Goal: Task Accomplishment & Management: Manage account settings

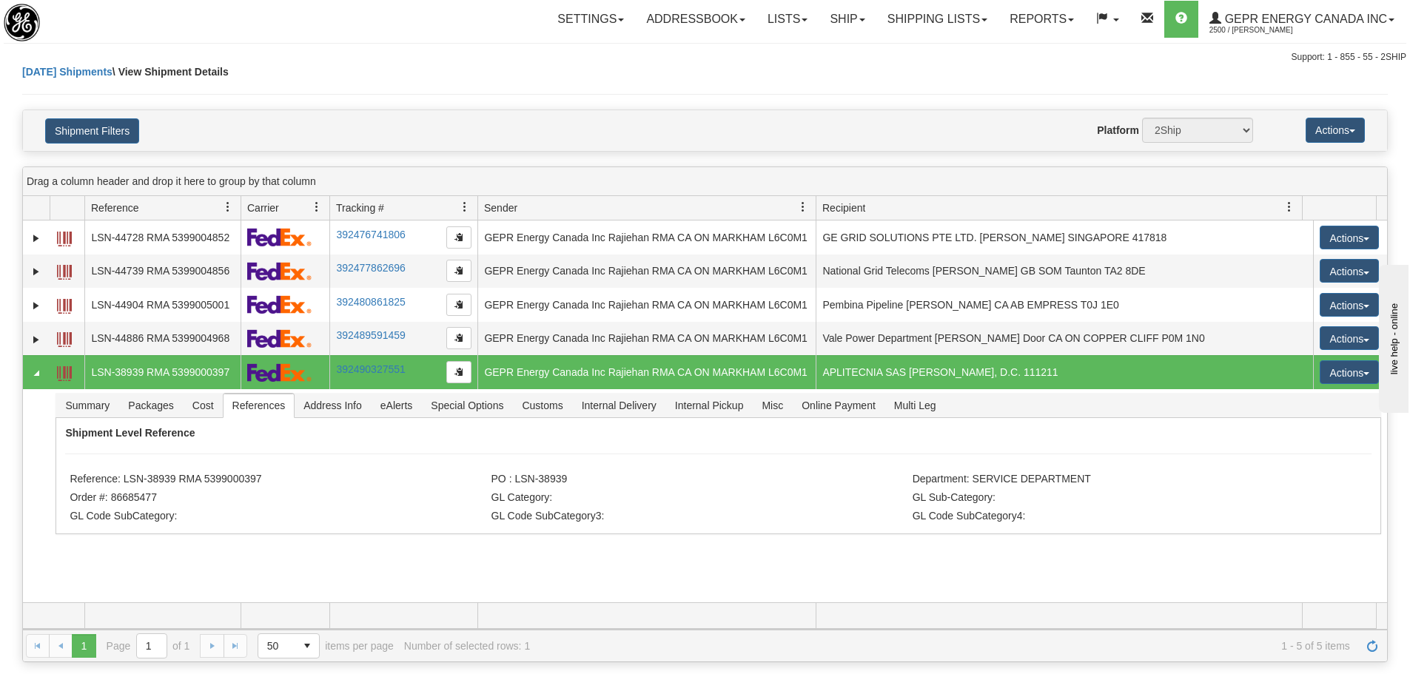
click at [396, 120] on div "Website Agent Nothing selected Client User Platform 2Ship Imported" at bounding box center [761, 130] width 1007 height 25
click at [309, 80] on div "Today Shipments \ View Shipment Details" at bounding box center [705, 86] width 1366 height 45
click at [366, 72] on div "Today Shipments \ View Shipment Details" at bounding box center [705, 86] width 1366 height 45
click at [1372, 653] on link "Refresh" at bounding box center [1372, 646] width 24 height 24
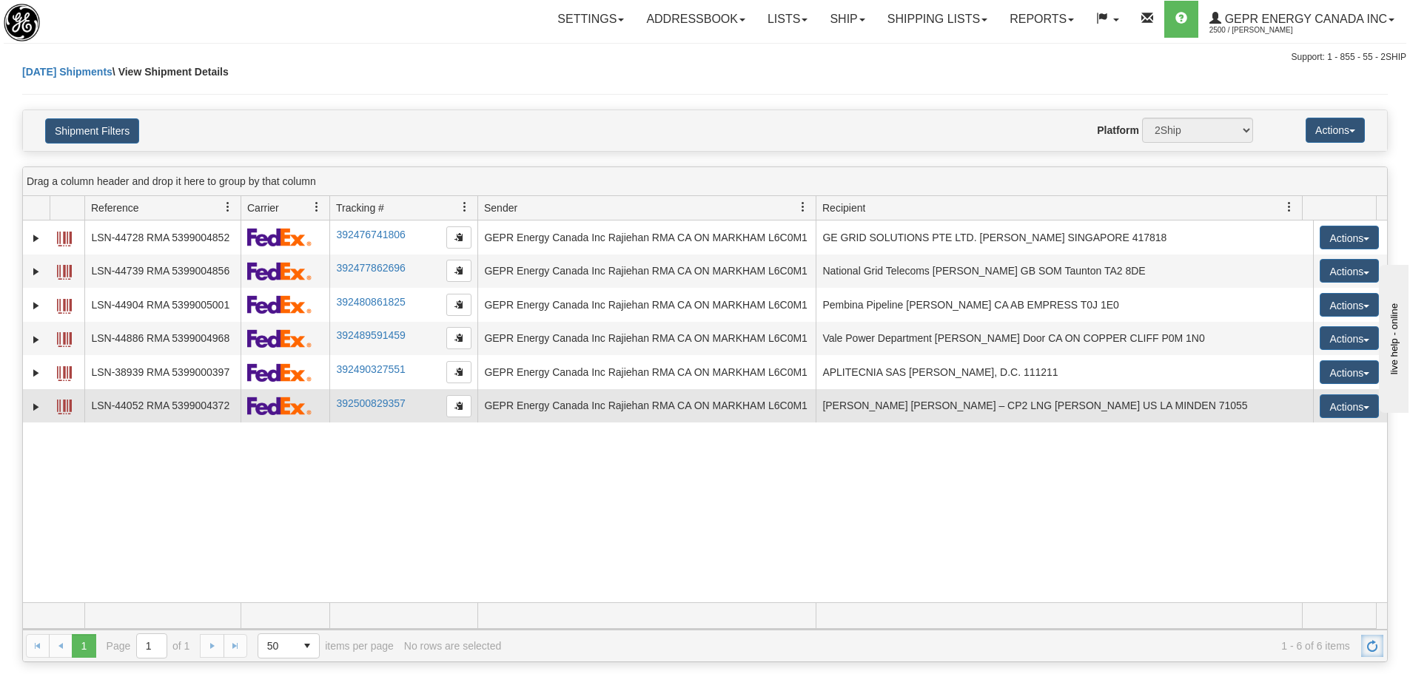
click at [25, 403] on td at bounding box center [36, 406] width 27 height 34
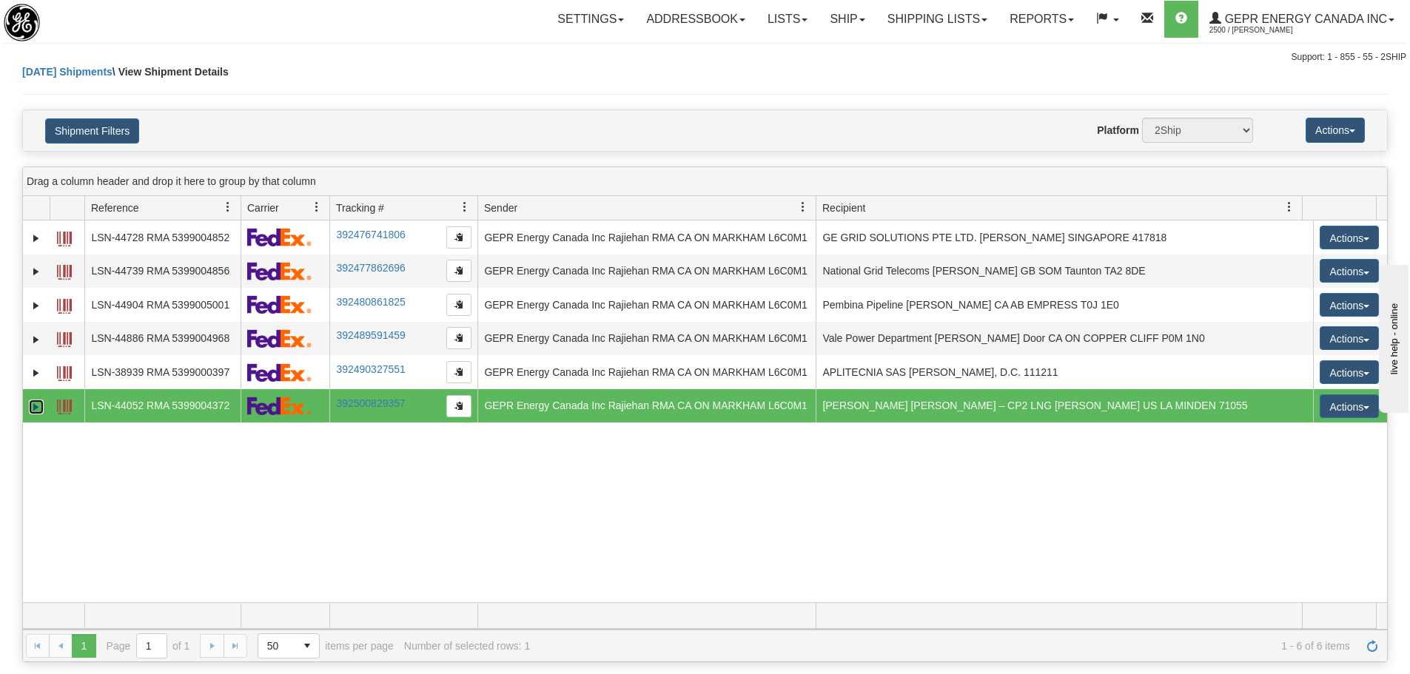
click at [32, 411] on link "Expand" at bounding box center [36, 407] width 15 height 15
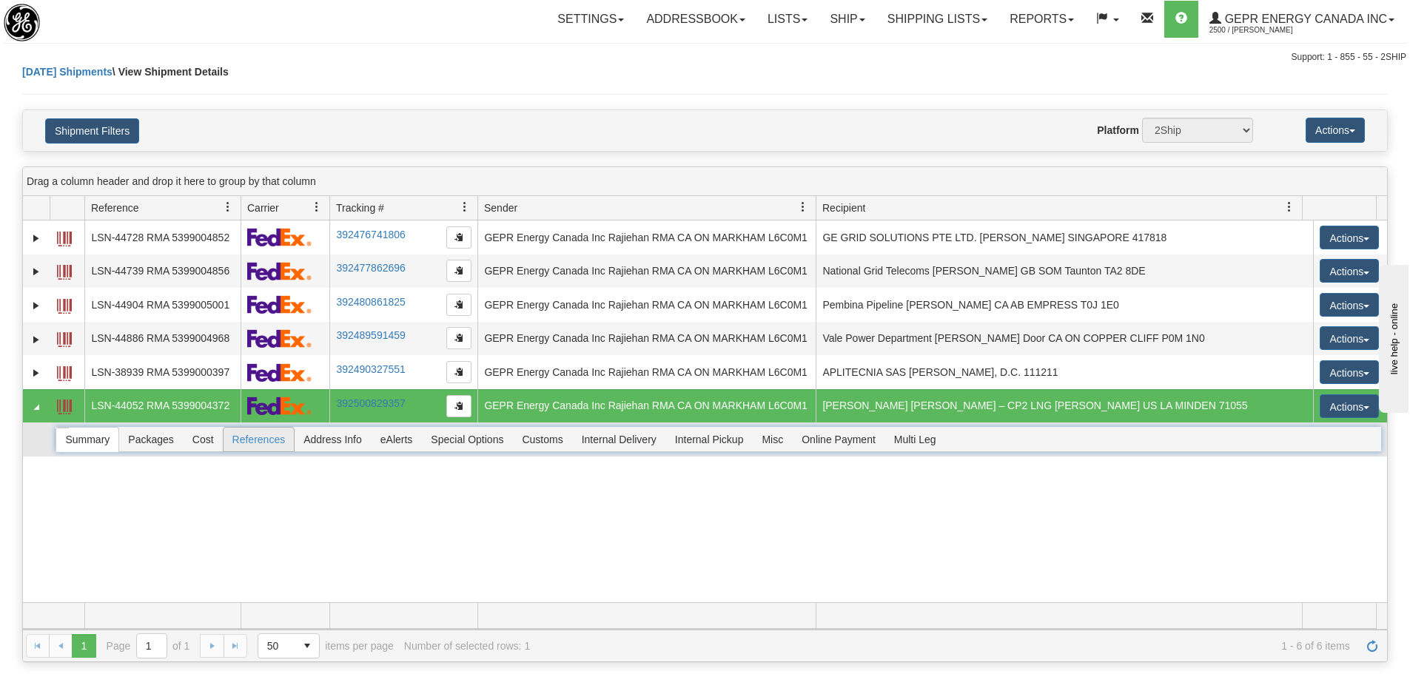
click at [229, 442] on span "References" at bounding box center [259, 440] width 71 height 24
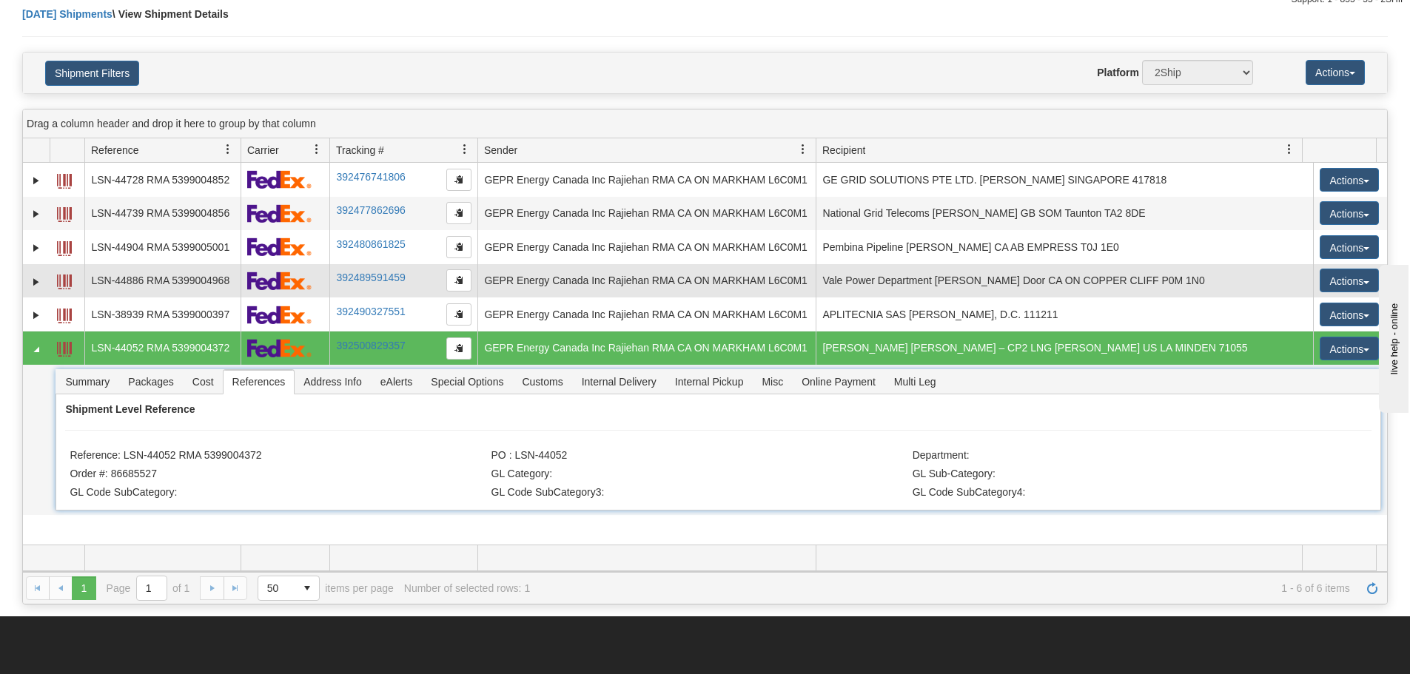
scroll to position [148, 0]
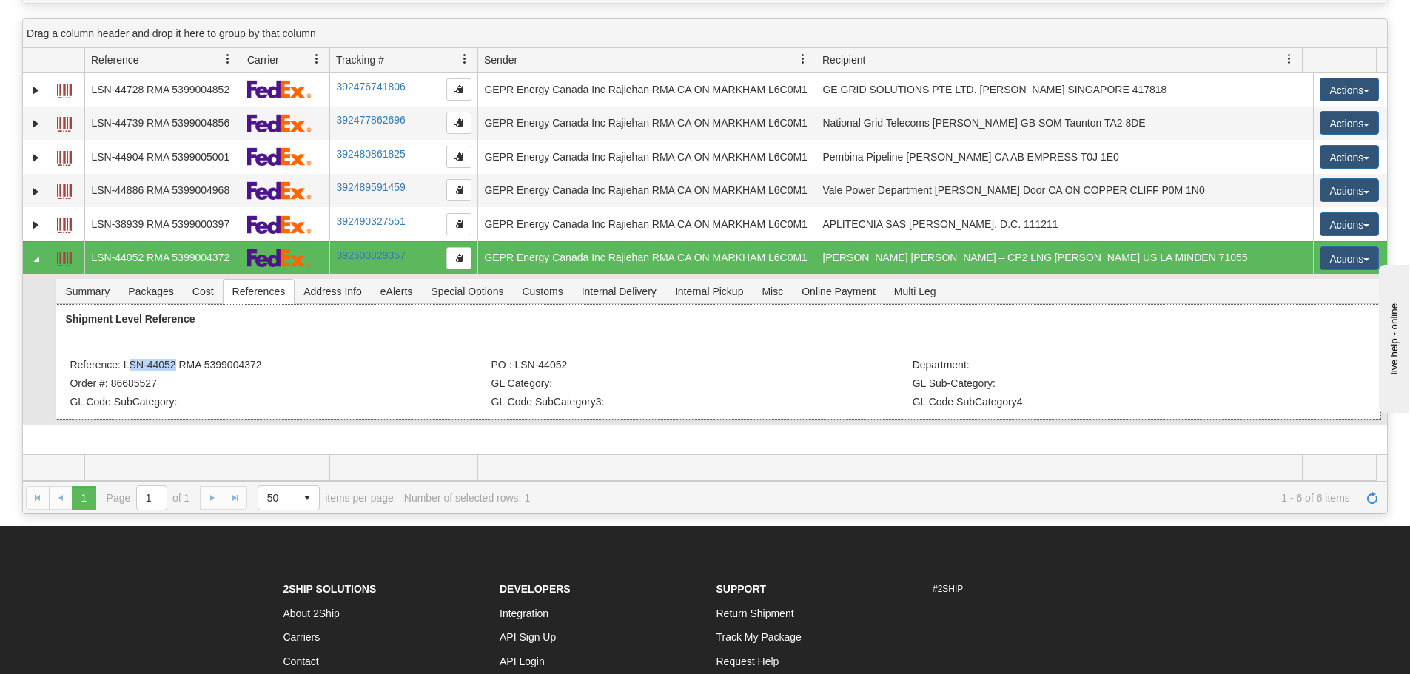
drag, startPoint x: 172, startPoint y: 361, endPoint x: 123, endPoint y: 359, distance: 49.6
click at [123, 359] on li "Reference: LSN-44052 RMA 5399004372" at bounding box center [278, 366] width 417 height 15
drag, startPoint x: 123, startPoint y: 359, endPoint x: 175, endPoint y: 366, distance: 52.3
click at [175, 366] on li "Reference: LSN-44052 RMA 5399004372" at bounding box center [278, 366] width 417 height 15
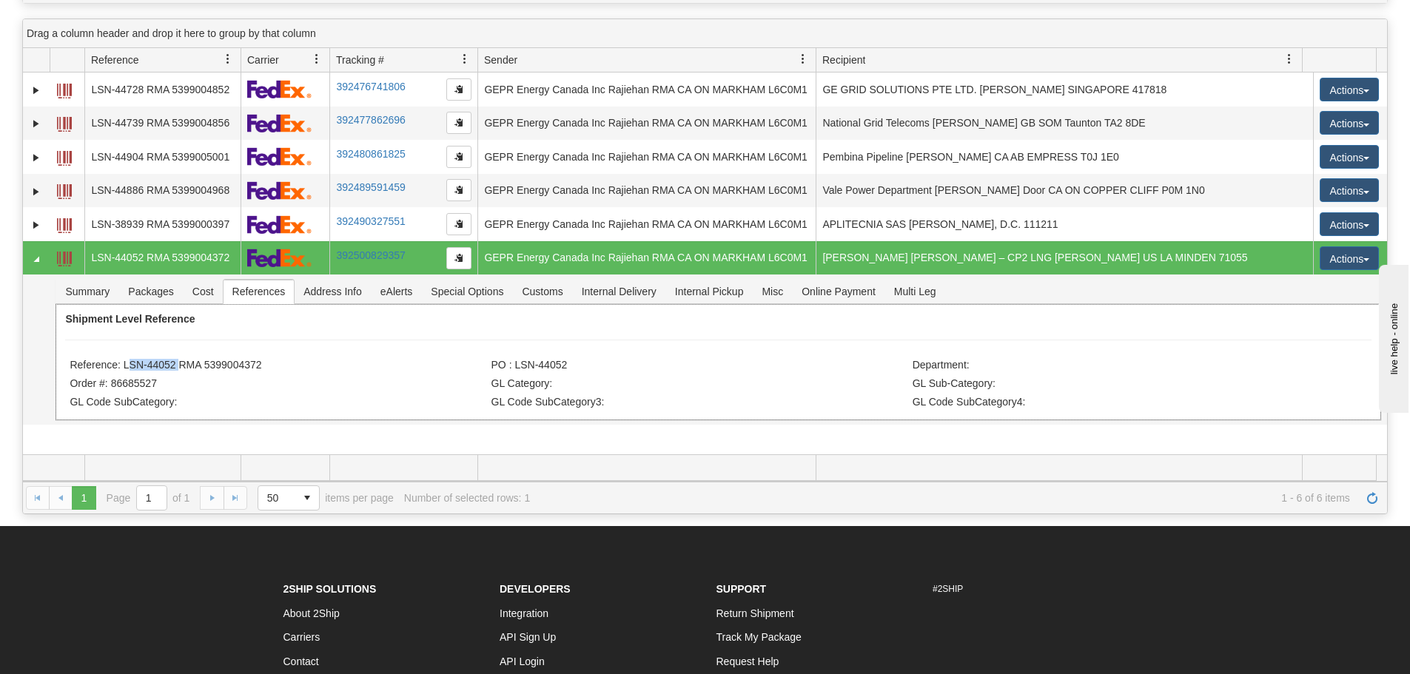
copy li "LSN-44052"
click at [465, 258] on button "button" at bounding box center [458, 258] width 25 height 22
drag, startPoint x: 282, startPoint y: 360, endPoint x: 121, endPoint y: 368, distance: 161.5
click at [121, 368] on li "Reference: LSN-44052 RMA 5399004372" at bounding box center [278, 366] width 417 height 15
copy li "LSN-44052 RMA 5399004372"
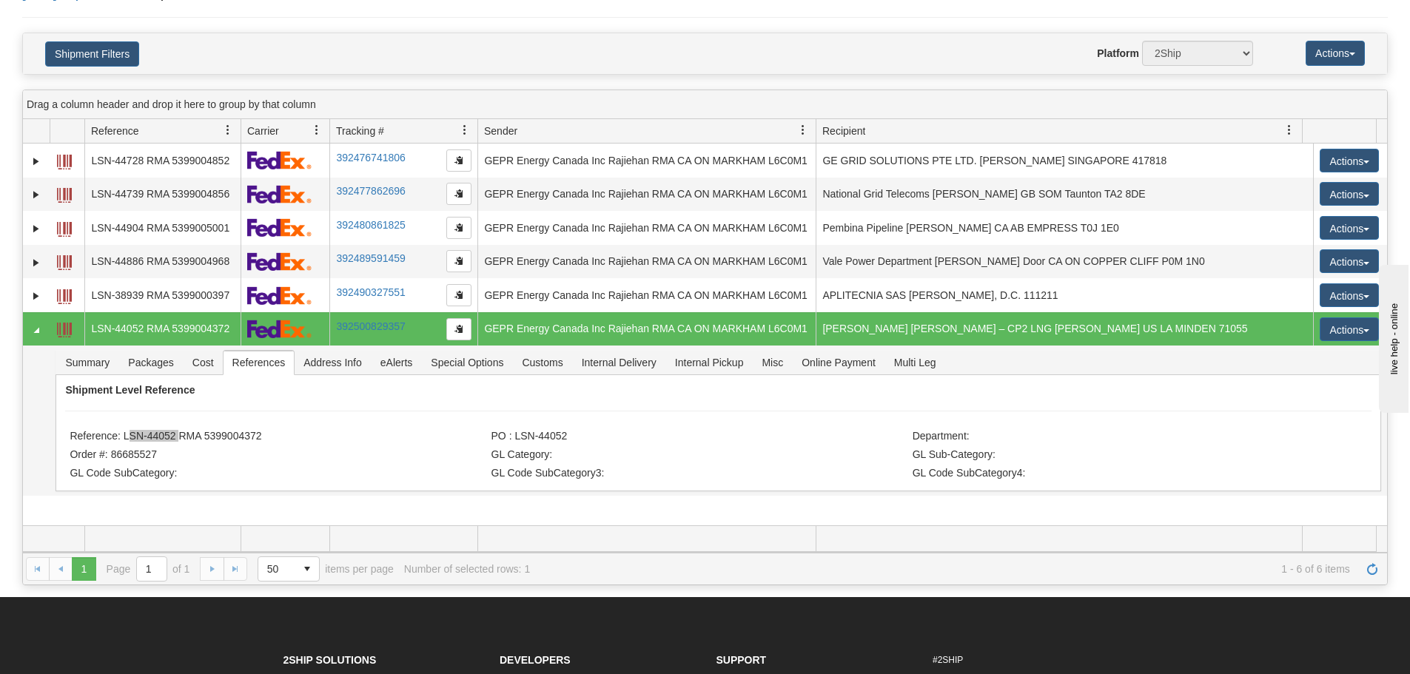
scroll to position [0, 0]
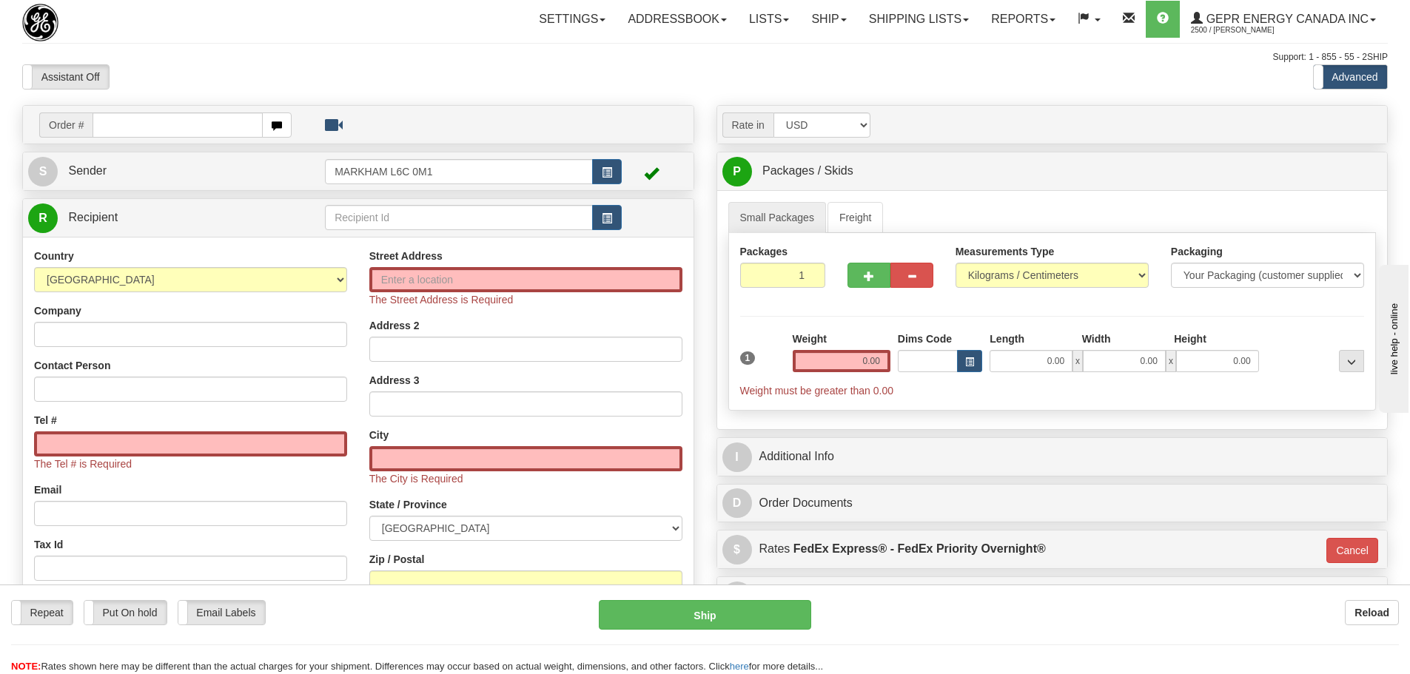
click at [207, 50] on div "Toggle navigation Settings Shipping Preferences Fields Preferences New" at bounding box center [705, 432] width 1410 height 864
click at [188, 61] on div "Support: 1 - 855 - 55 - 2SHIP" at bounding box center [705, 57] width 1366 height 13
click at [417, 58] on div "Support: 1 - 855 - 55 - 2SHIP" at bounding box center [705, 57] width 1366 height 13
click at [496, 57] on div "Support: 1 - 855 - 55 - 2SHIP" at bounding box center [705, 57] width 1366 height 13
click at [323, 72] on div "Assistant On Assistant Off Do a return Do a return" at bounding box center [300, 76] width 578 height 25
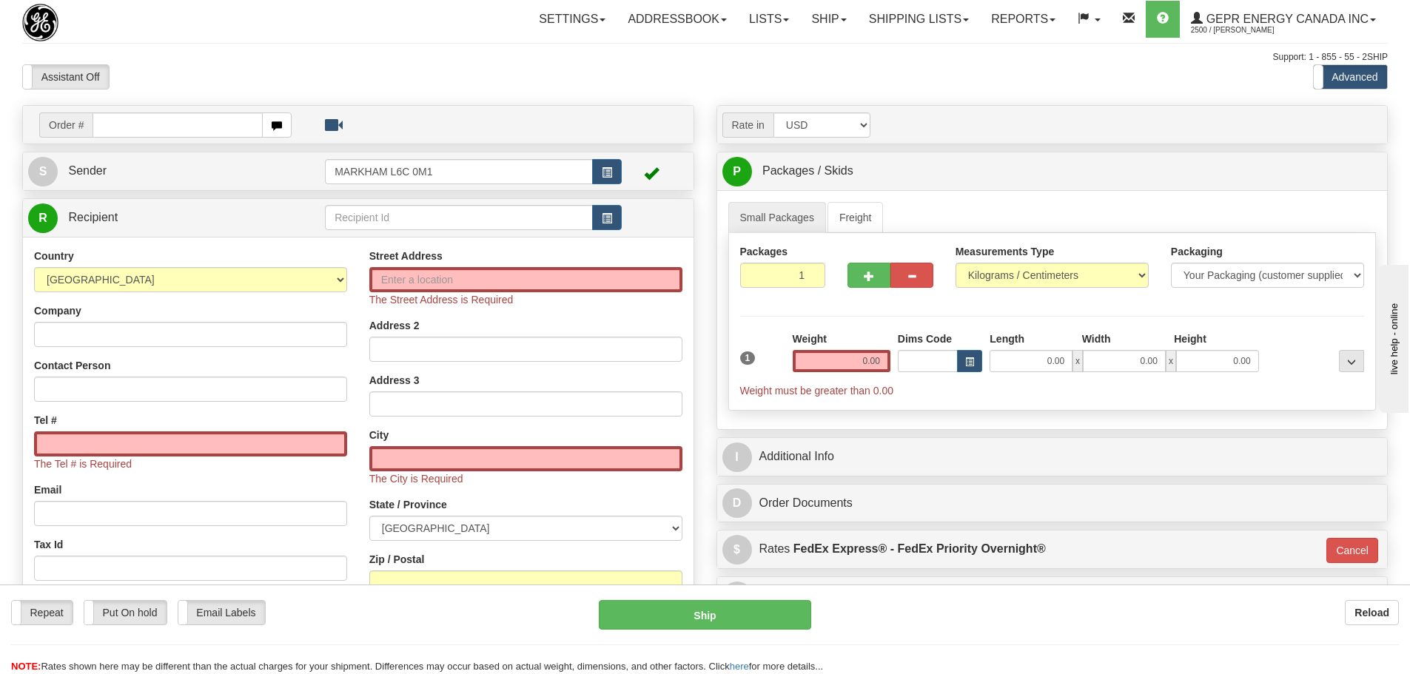
drag, startPoint x: 429, startPoint y: 86, endPoint x: 425, endPoint y: 78, distance: 8.3
click at [429, 86] on div "Assistant On Assistant Off Do a return Do a return" at bounding box center [300, 76] width 578 height 25
click at [178, 122] on input "text" at bounding box center [178, 125] width 170 height 25
paste input "86685527"
type input "86685527"
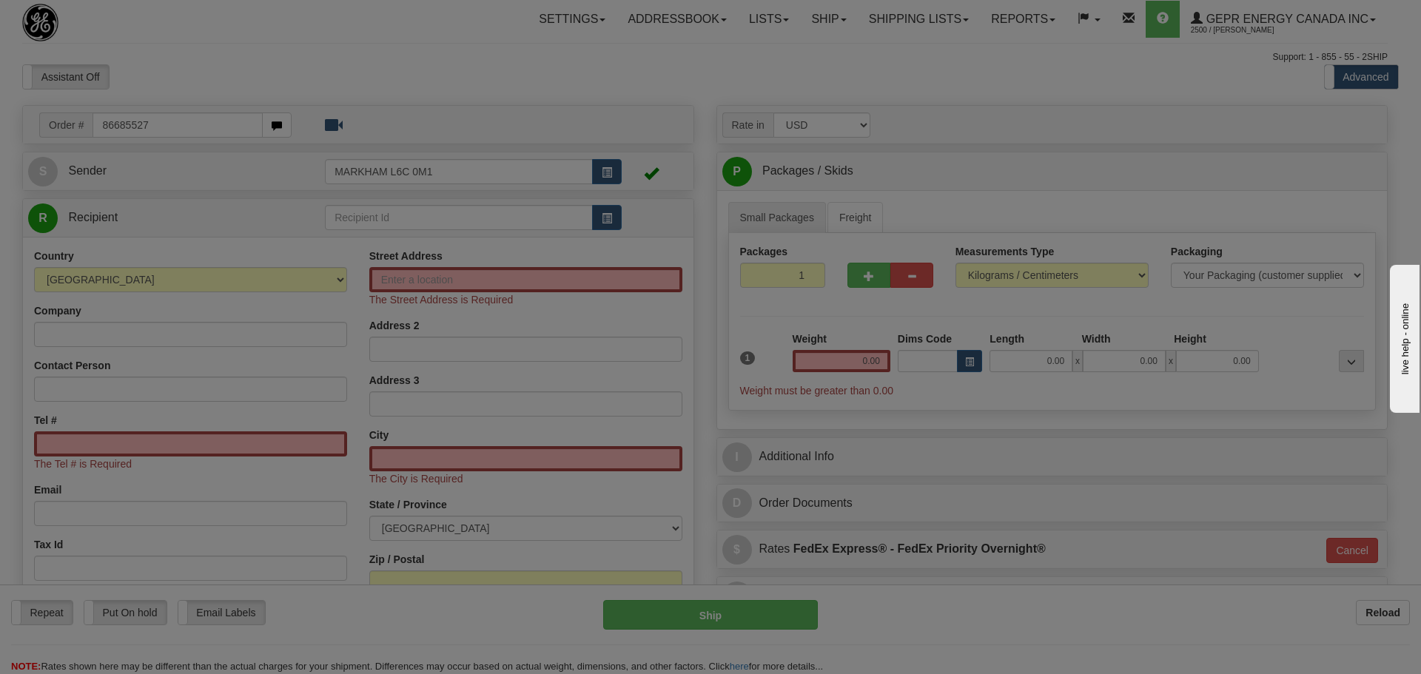
drag, startPoint x: 209, startPoint y: 77, endPoint x: 194, endPoint y: 87, distance: 18.7
click at [210, 77] on body "Training Course Close Toggle navigation Settings Shipping Preferences New Recip…" at bounding box center [710, 337] width 1421 height 674
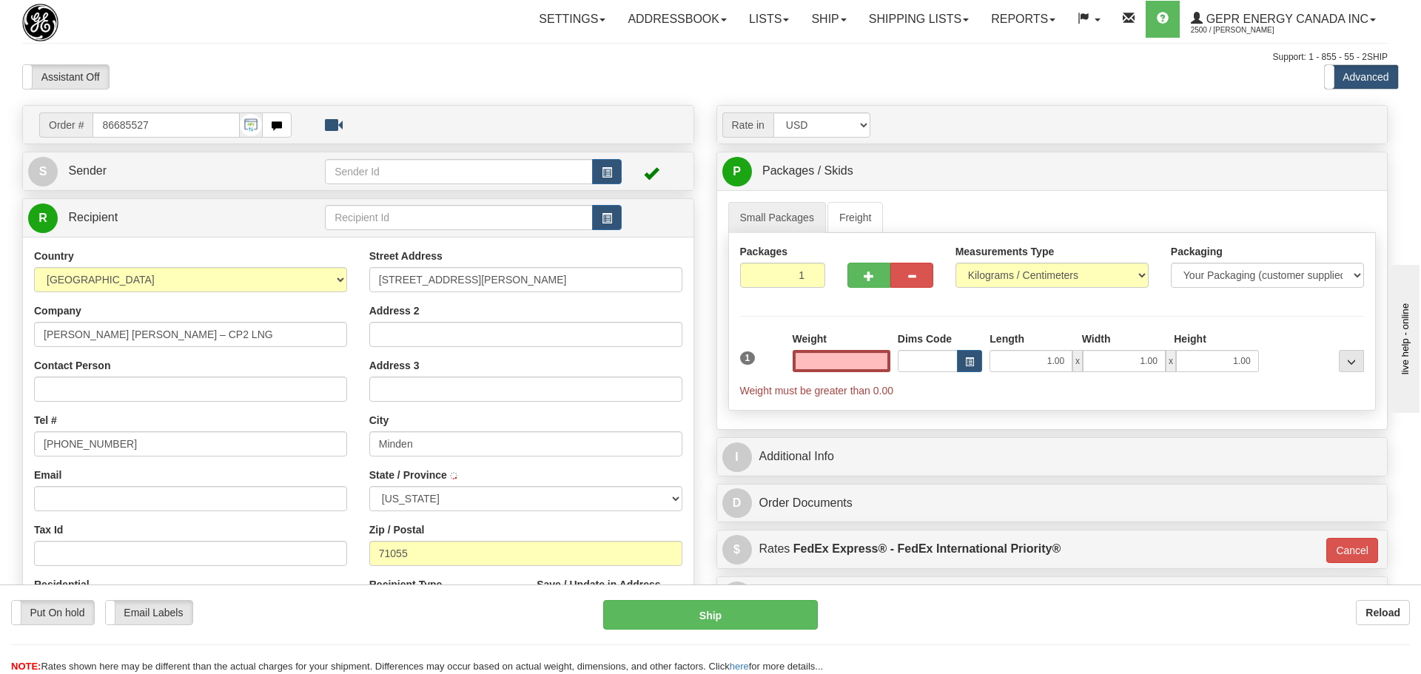
type input "MINDEN"
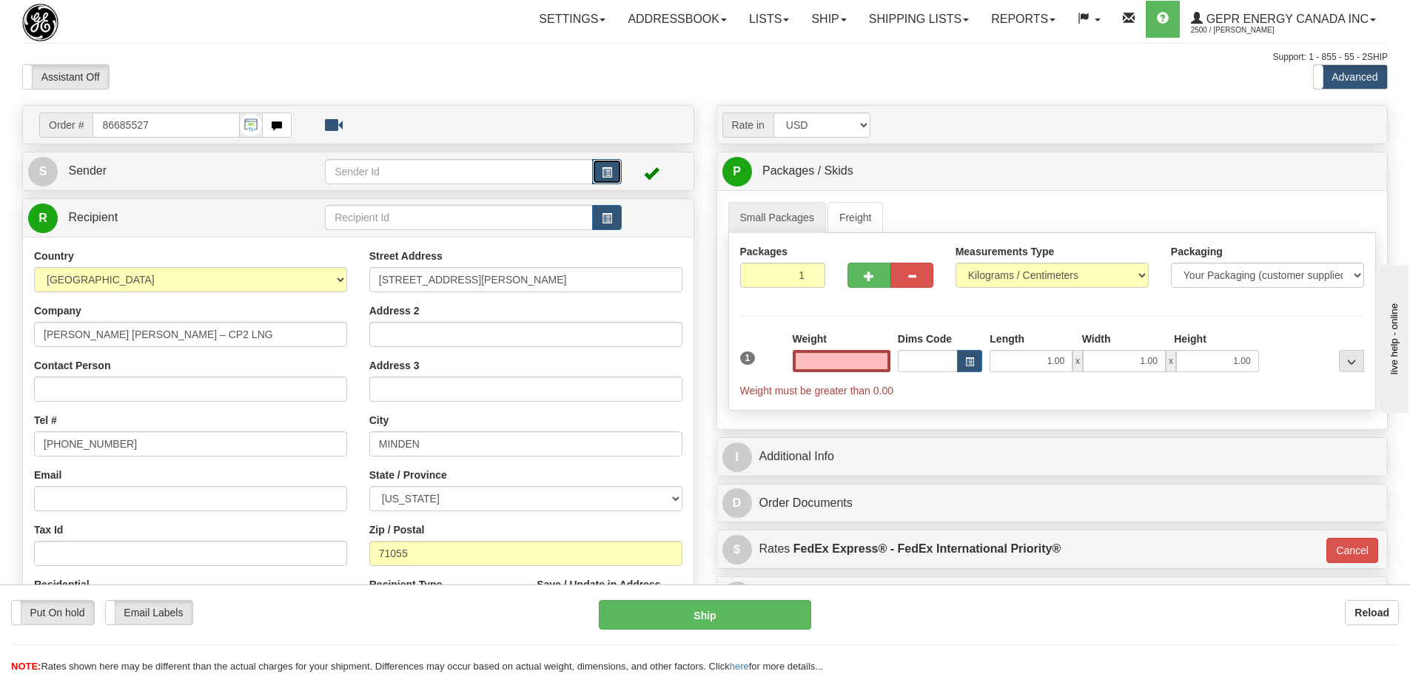
type input "0.00"
click at [605, 170] on span "button" at bounding box center [607, 173] width 10 height 10
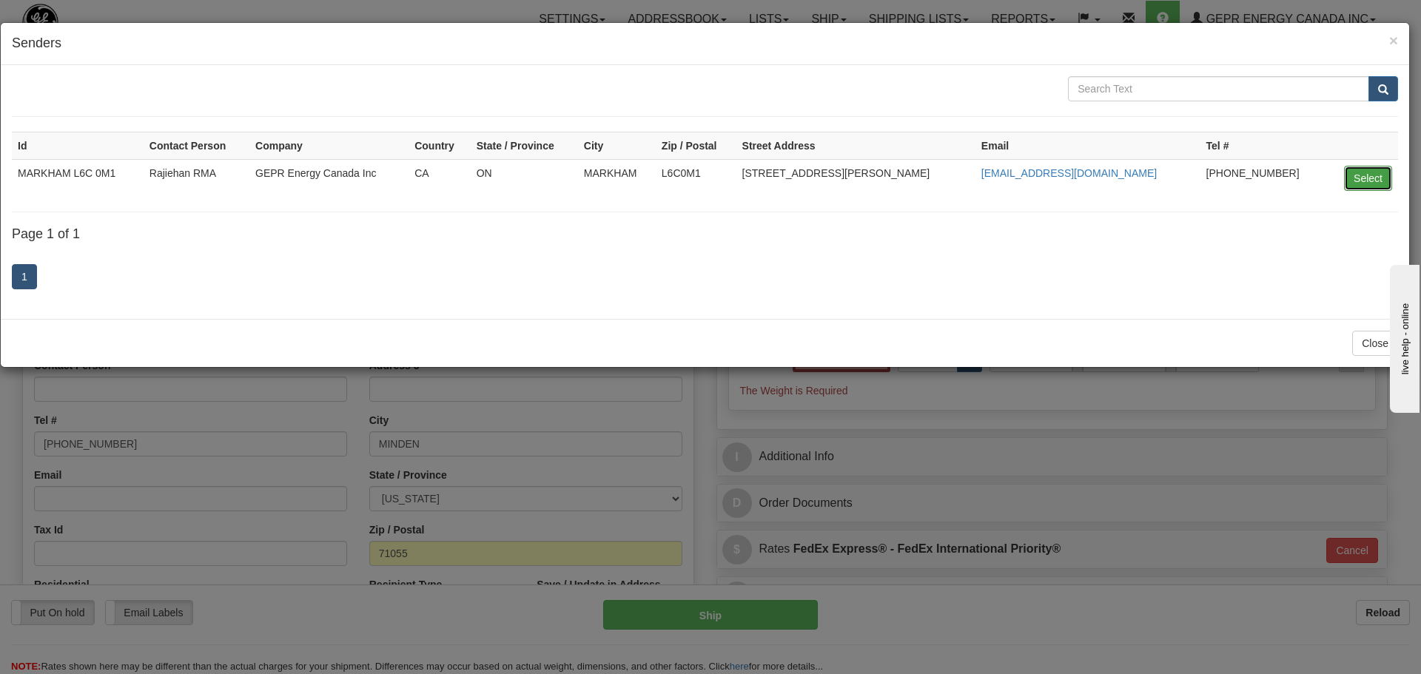
click at [1349, 177] on button "Select" at bounding box center [1368, 178] width 48 height 25
type input "MARKHAM L6C 0M1"
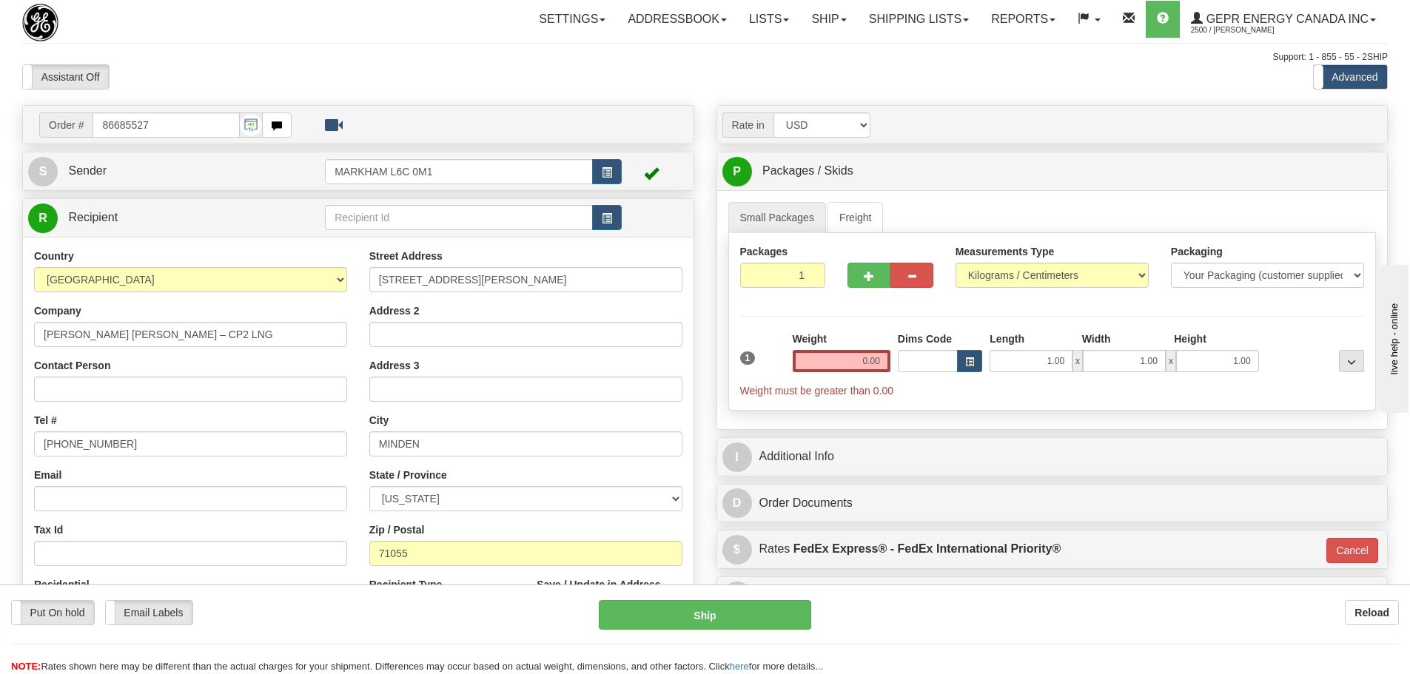
click at [777, 64] on div "Previous Next" at bounding box center [704, 64] width 231 height 1
click at [56, 395] on input "Contact Person" at bounding box center [190, 389] width 313 height 25
paste input "Justin Gaskin"
type input "Justin Gaskin"
drag, startPoint x: 84, startPoint y: 442, endPoint x: -81, endPoint y: 456, distance: 166.4
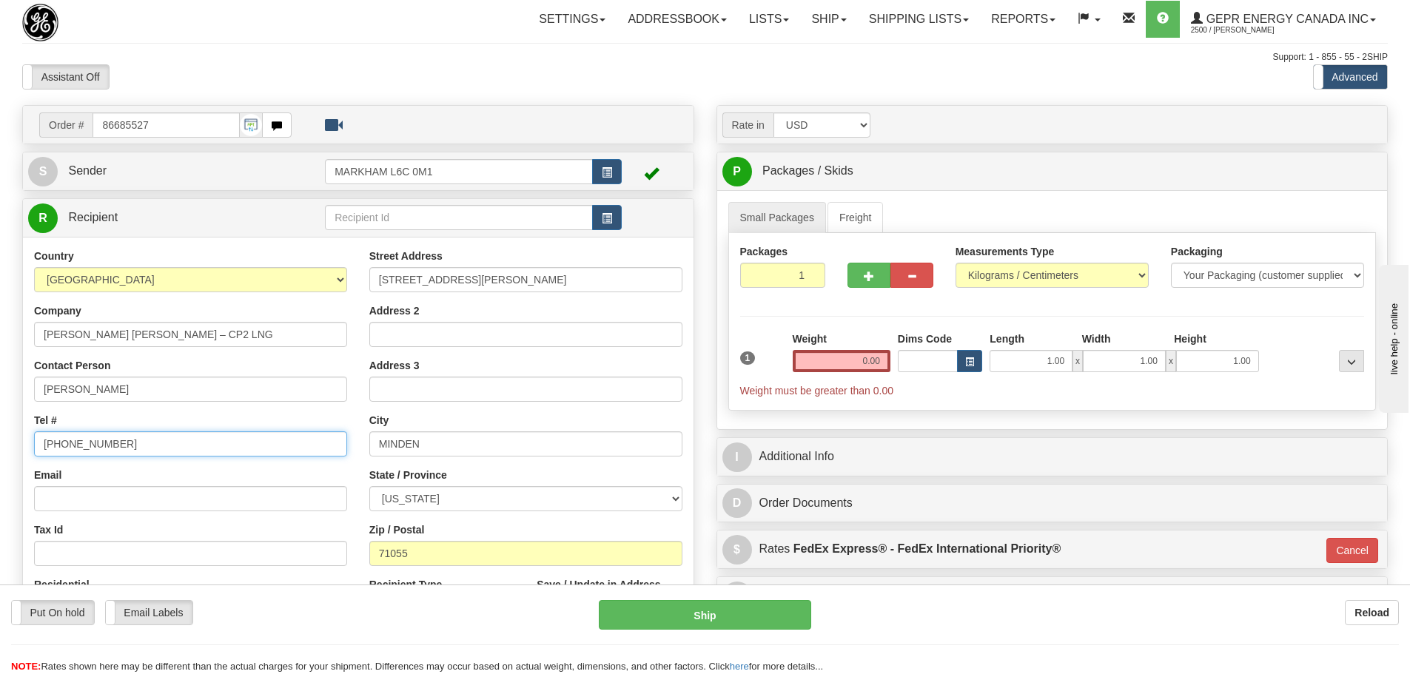
click at [0, 456] on html "Training Course Close Toggle navigation Settings Shipping Preferences New Sende…" at bounding box center [705, 337] width 1410 height 674
paste input "318-639-6142"
type input "318-639-6142"
click at [122, 408] on div "Country AFGHANISTAN ALAND ISLANDS ALBANIA ALGERIA AMERICAN SAMOA ANDORRA ANGOLA…" at bounding box center [190, 440] width 335 height 383
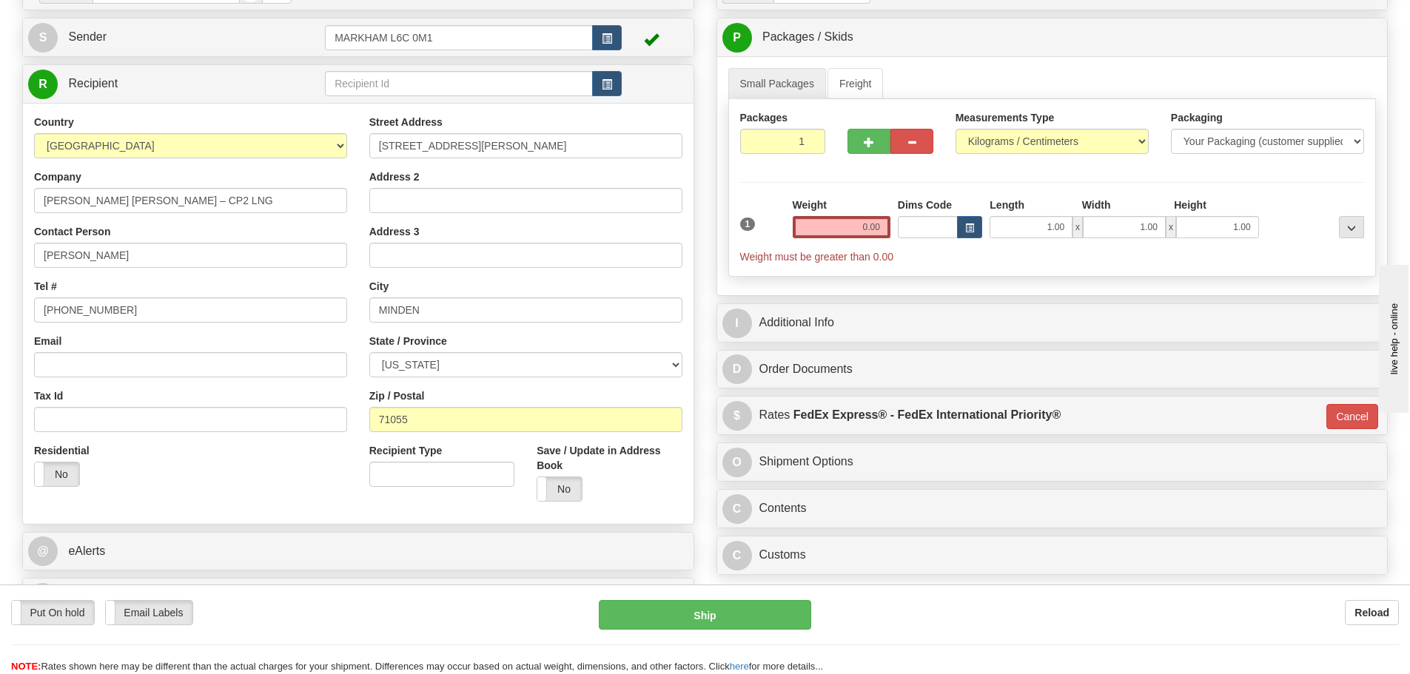
scroll to position [148, 0]
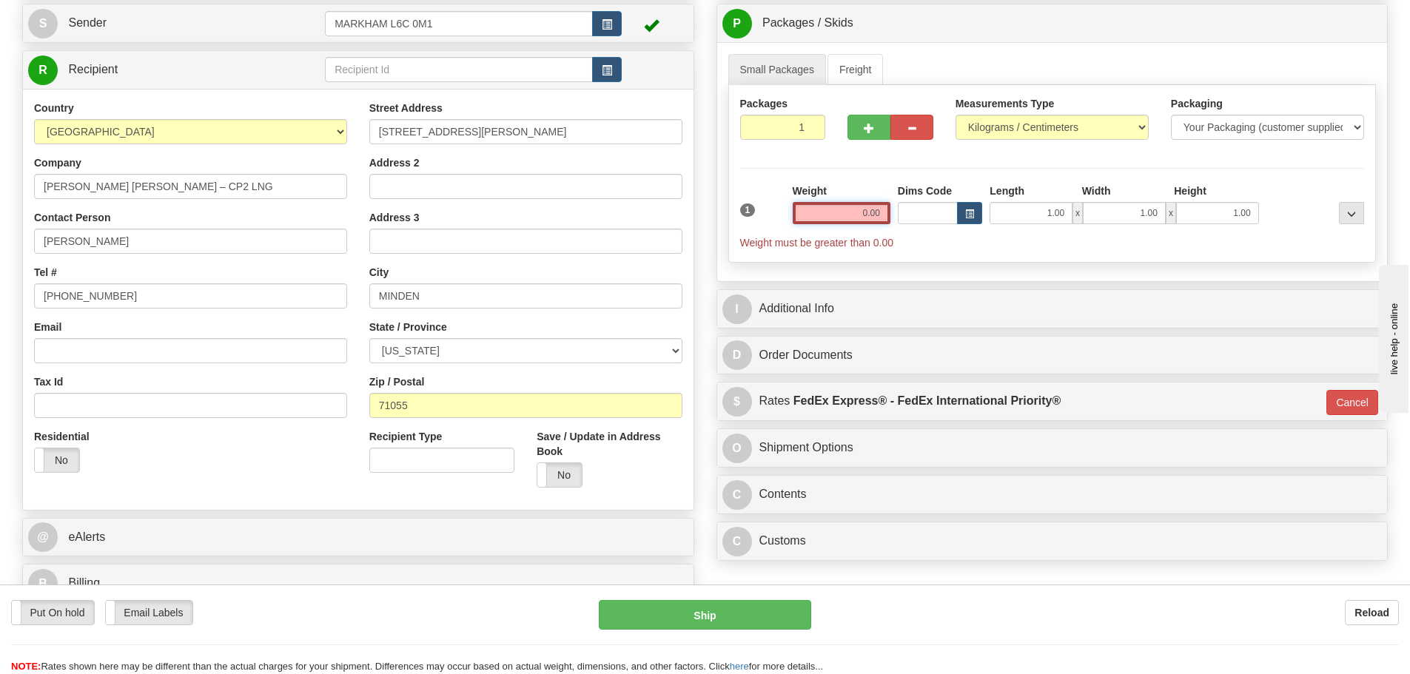
click at [828, 221] on input "0.00" at bounding box center [842, 213] width 98 height 22
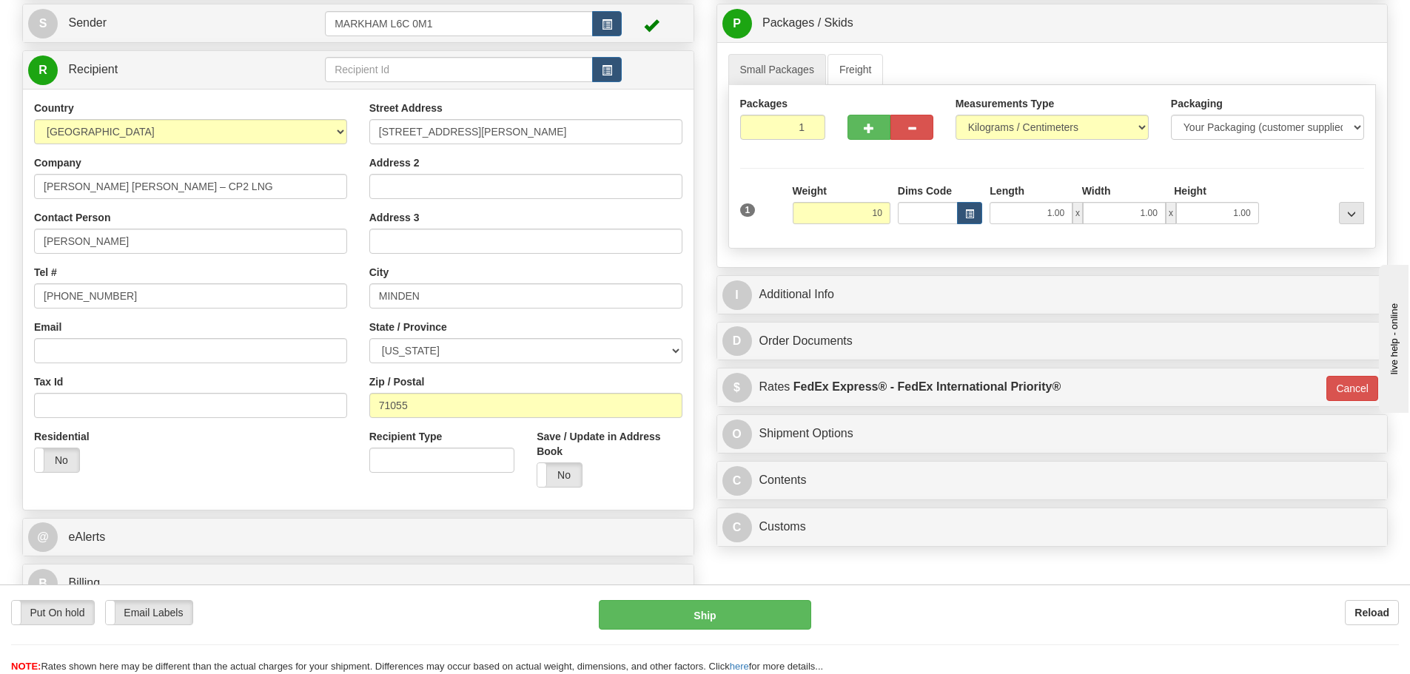
type input "10.00"
type input "01"
click at [825, 162] on div "Packages 1 1 Measurements Type" at bounding box center [1052, 167] width 648 height 164
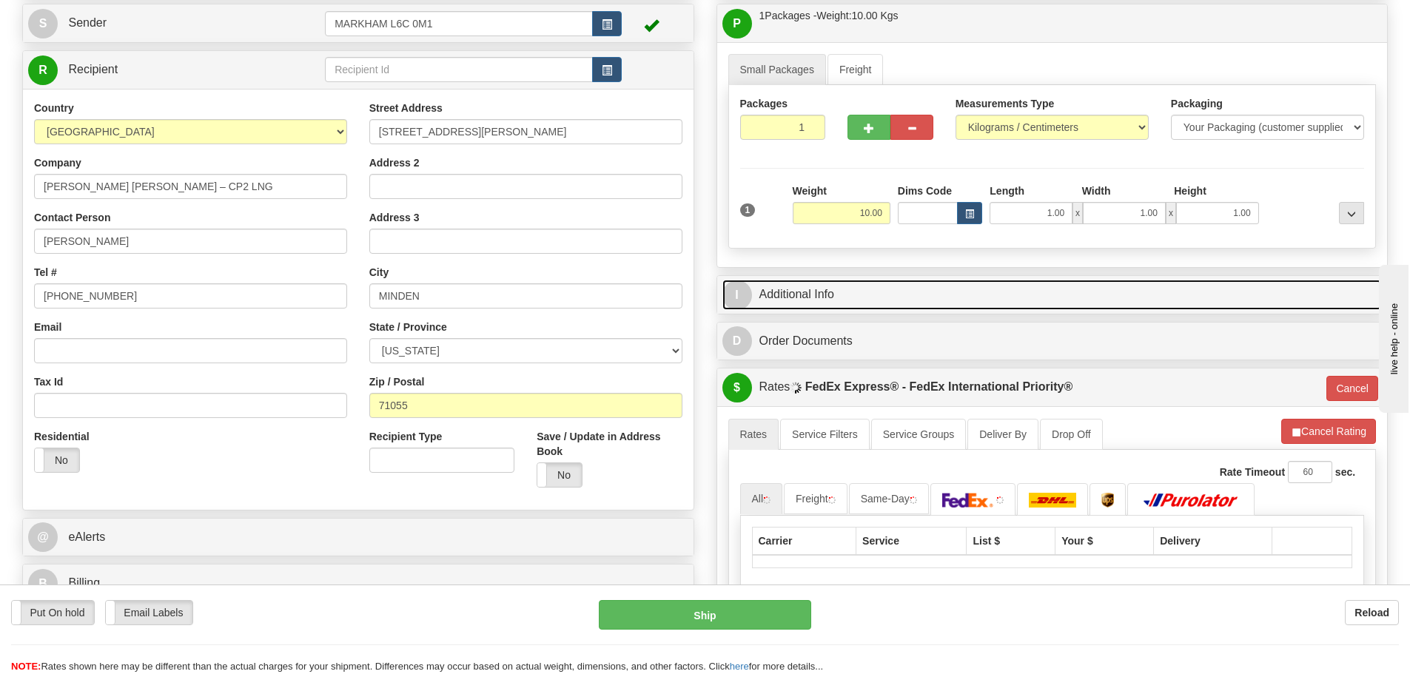
click at [837, 280] on link "I Additional Info" at bounding box center [1052, 295] width 660 height 30
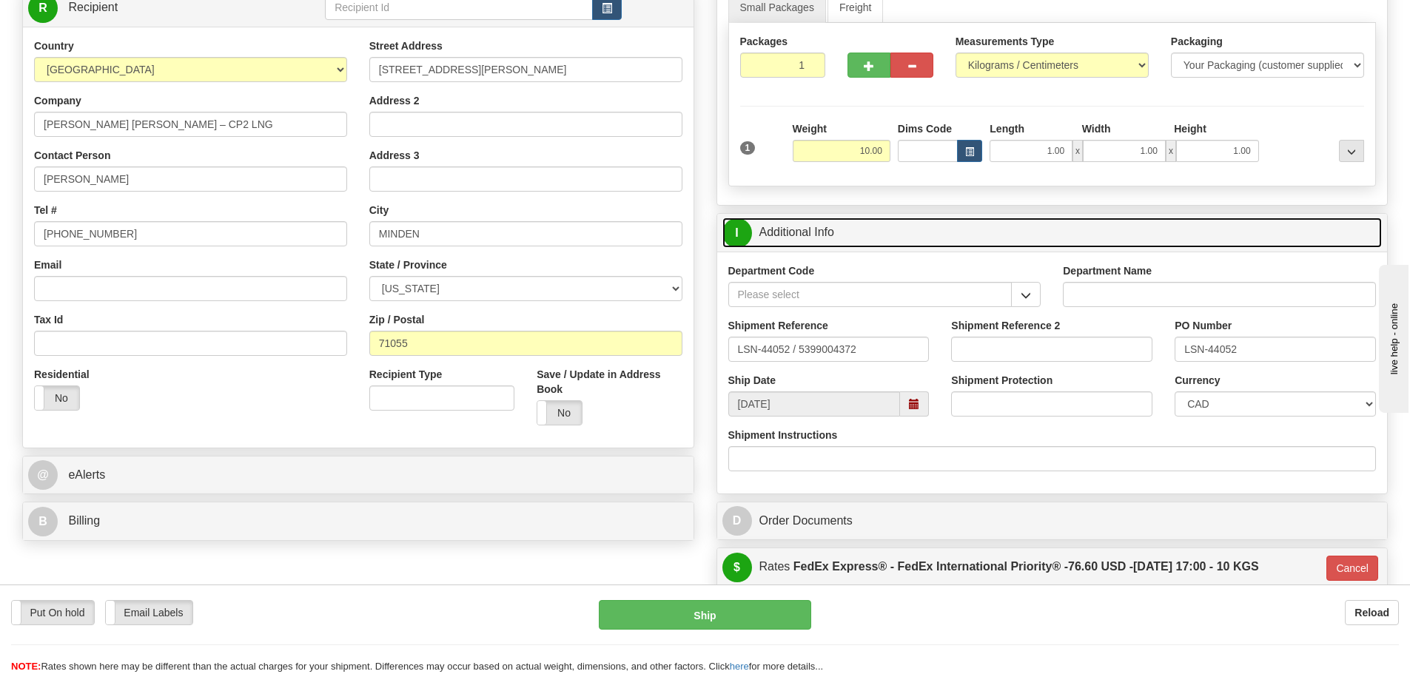
scroll to position [296, 0]
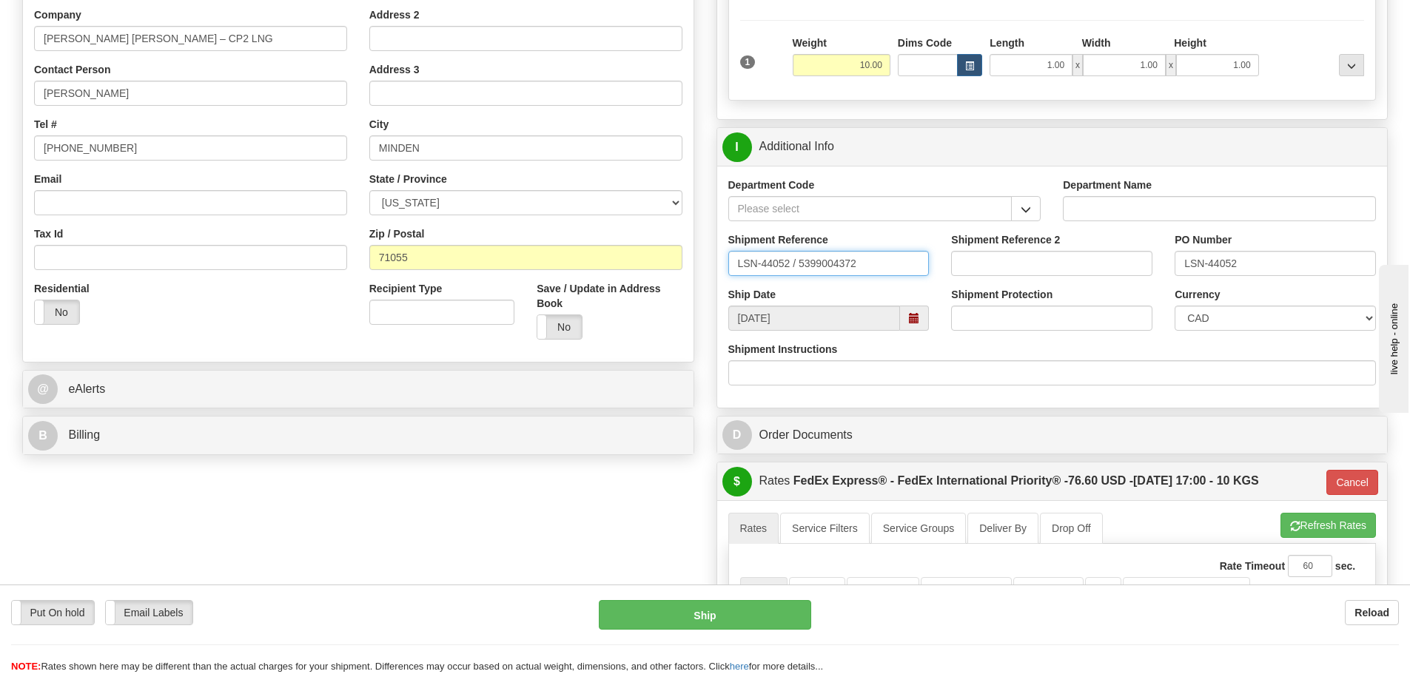
click at [797, 268] on input "LSN-44052 / 5399004372" at bounding box center [828, 263] width 201 height 25
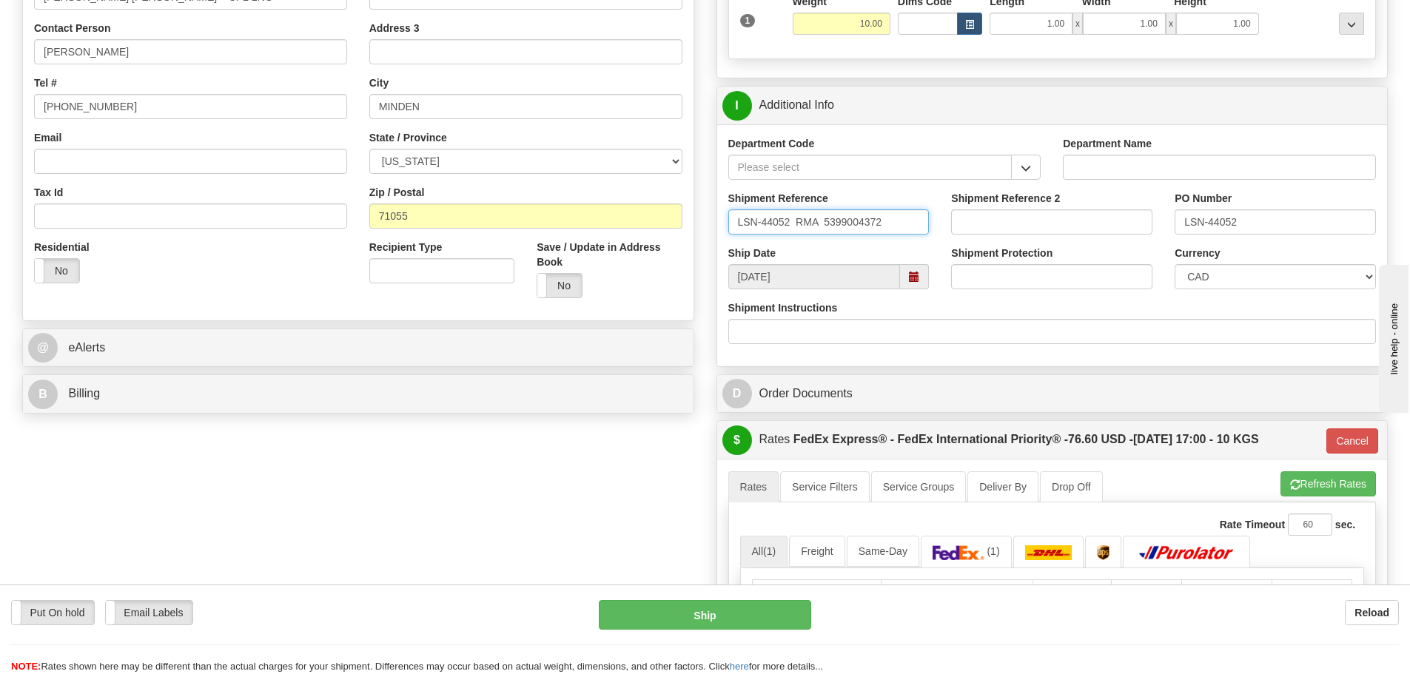
scroll to position [370, 0]
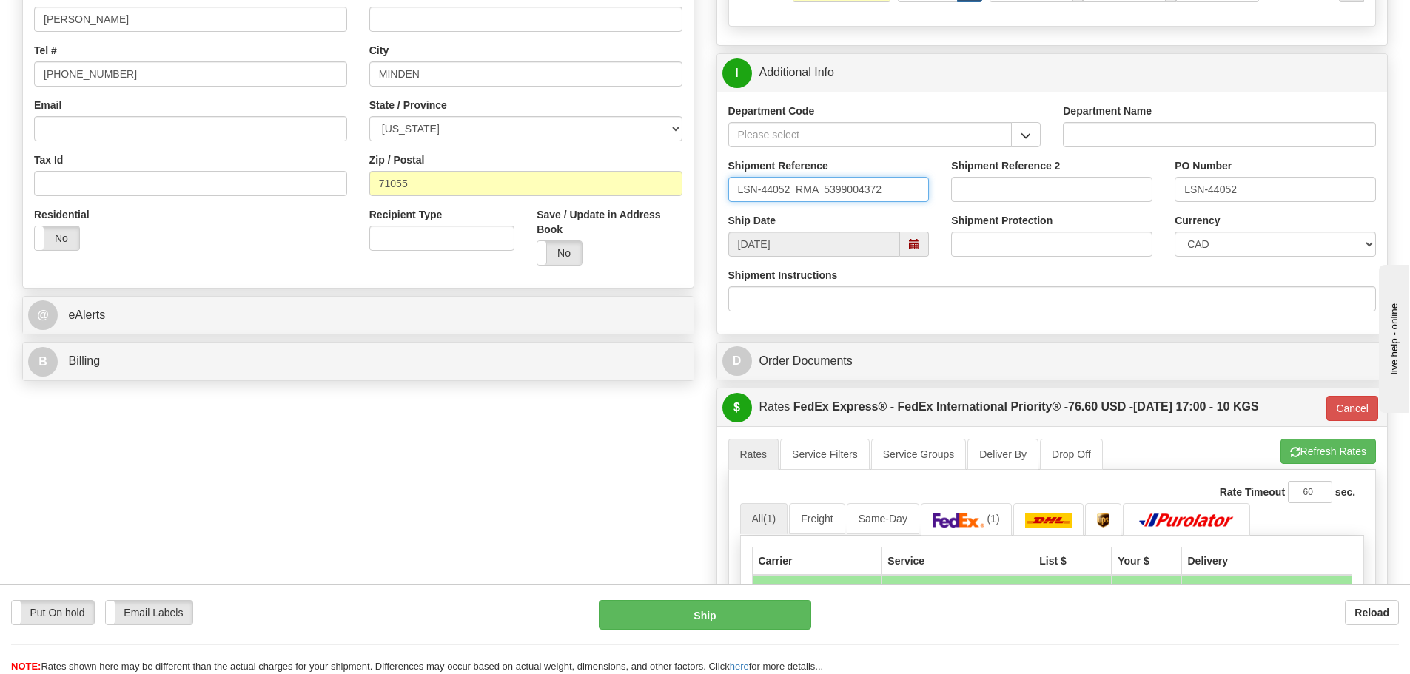
type input "LSN-44052 RMA 5399004372"
click at [1193, 246] on select "CAD USD EUR ZAR RON ANG ARN AUD AUS AWG BBD BFR BGN BHD BMD BND BRC BRL CHP CKZ…" at bounding box center [1275, 244] width 201 height 25
select select "1"
click at [1175, 232] on select "CAD USD EUR ZAR RON ANG ARN AUD AUS AWG BBD BFR BGN BHD BMD BND BRC BRL CHP CKZ…" at bounding box center [1275, 244] width 201 height 25
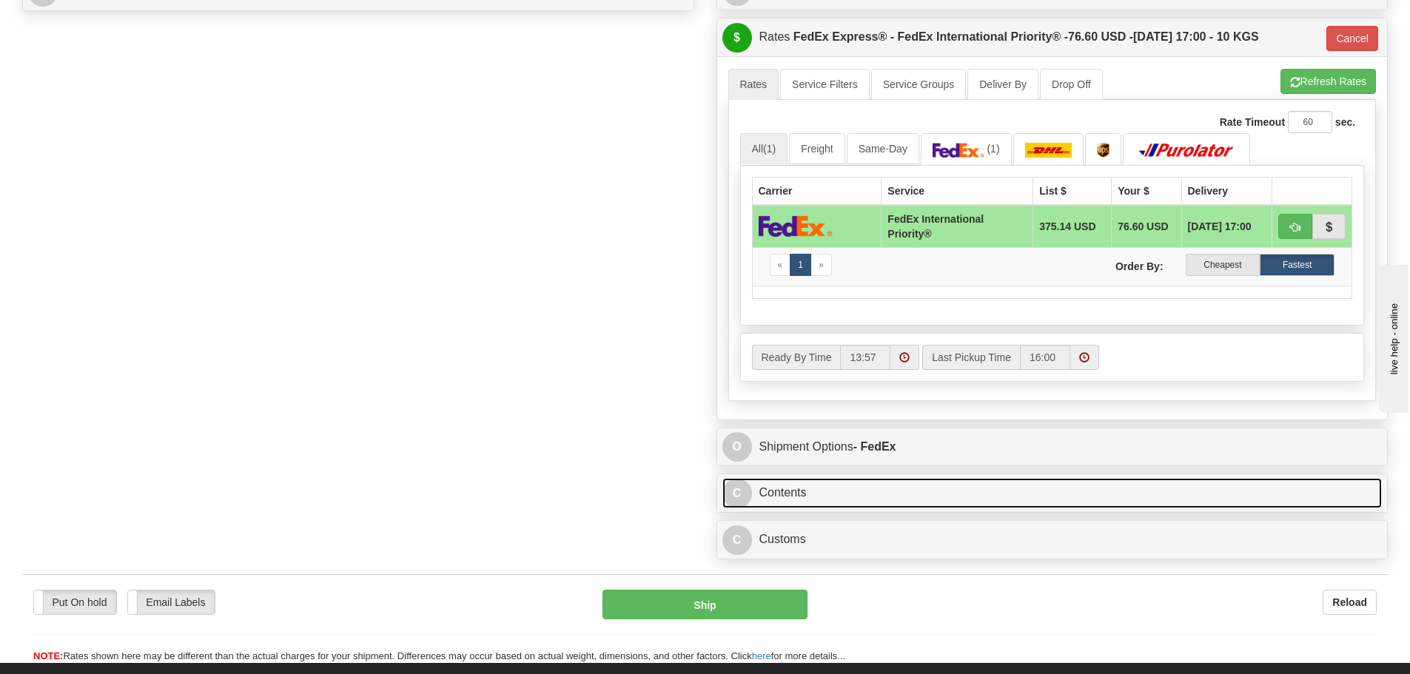
click at [908, 487] on link "C Contents" at bounding box center [1052, 493] width 660 height 30
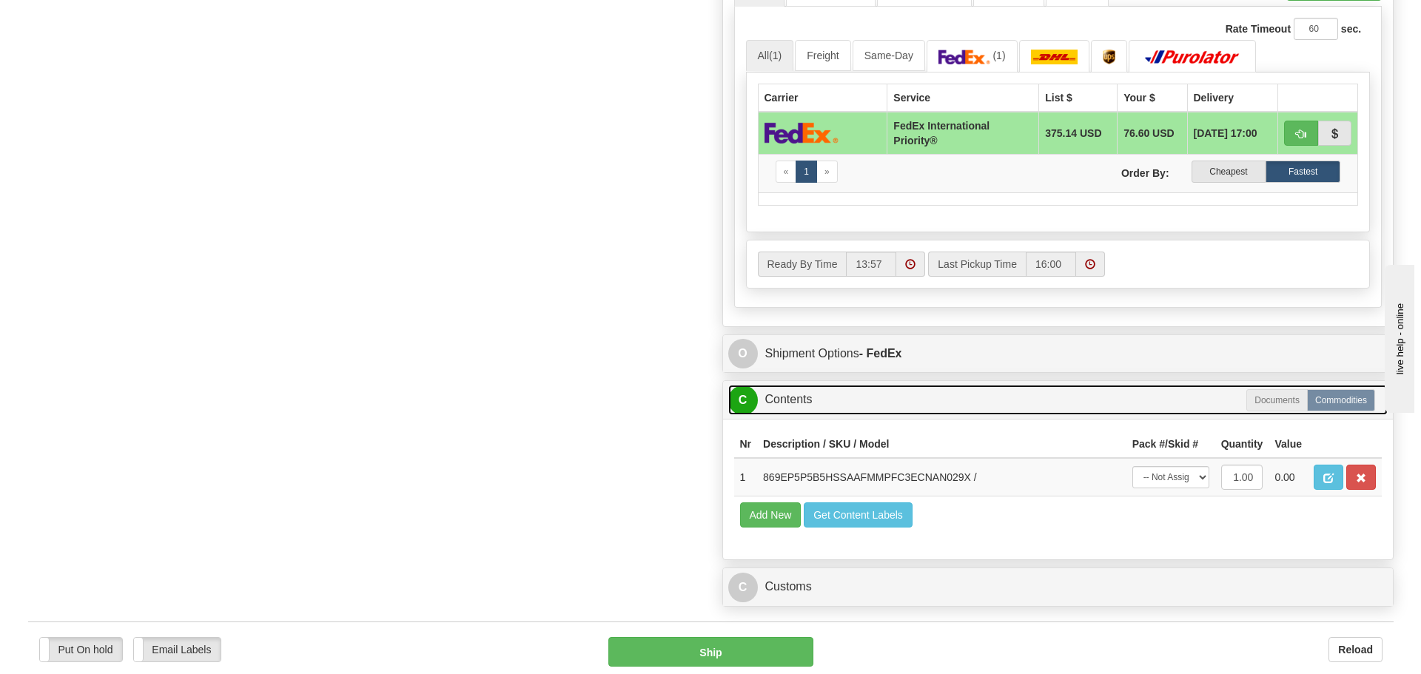
scroll to position [962, 0]
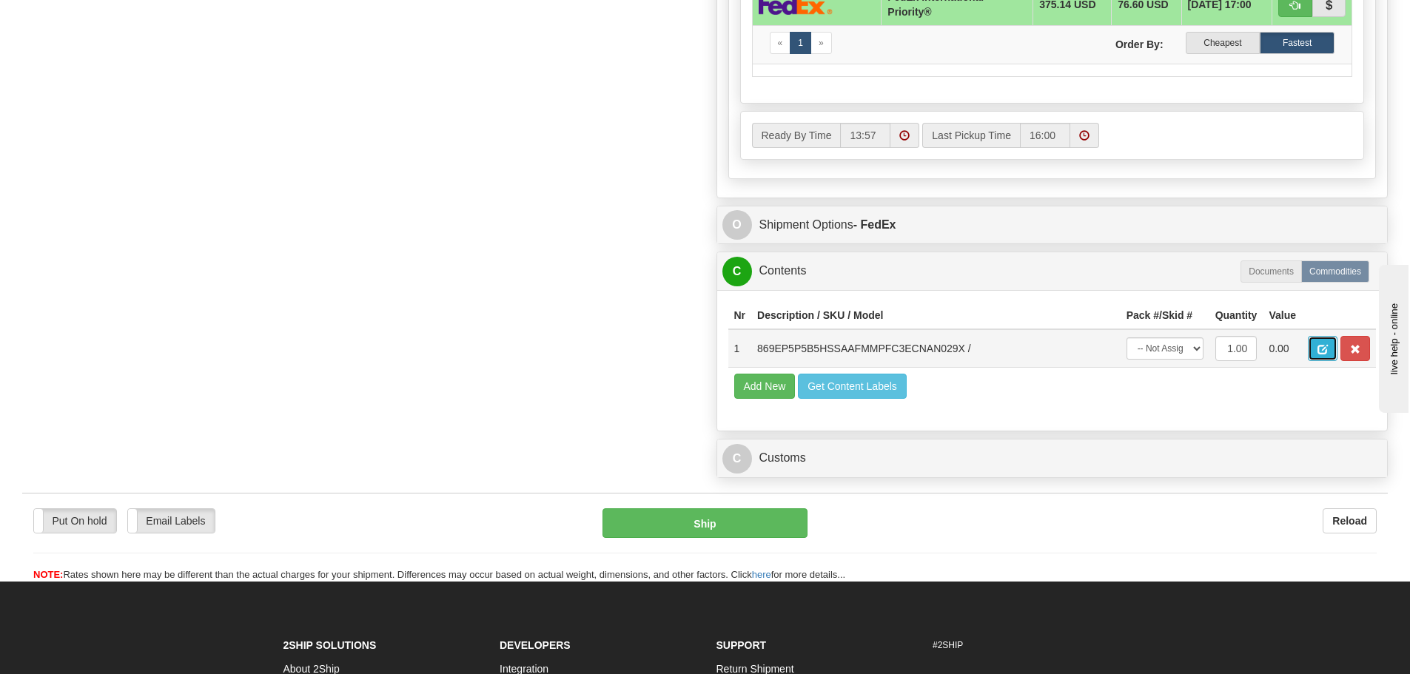
click at [1325, 345] on span "button" at bounding box center [1323, 350] width 10 height 10
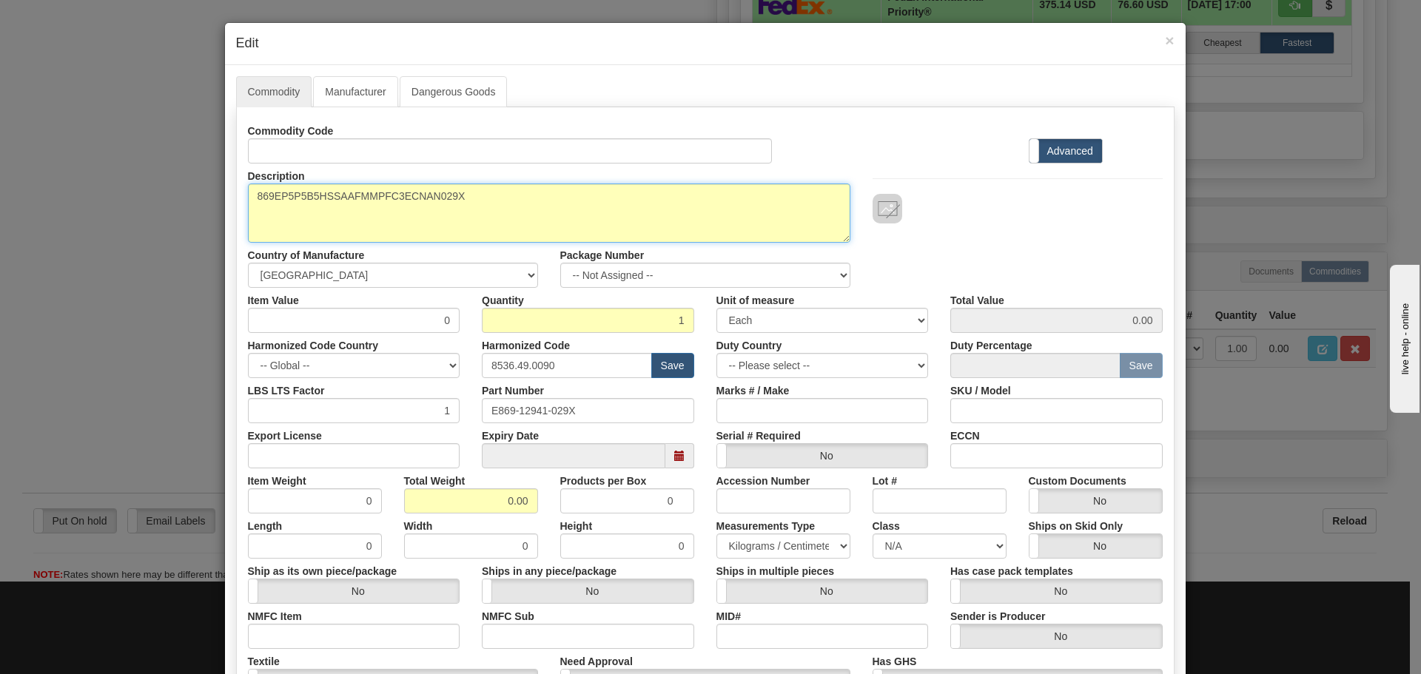
drag, startPoint x: 449, startPoint y: 207, endPoint x: 254, endPoint y: 210, distance: 195.4
click at [254, 210] on textarea "869EP5P5B5HSSAAFMMPFC3ECNAN029X" at bounding box center [549, 213] width 603 height 59
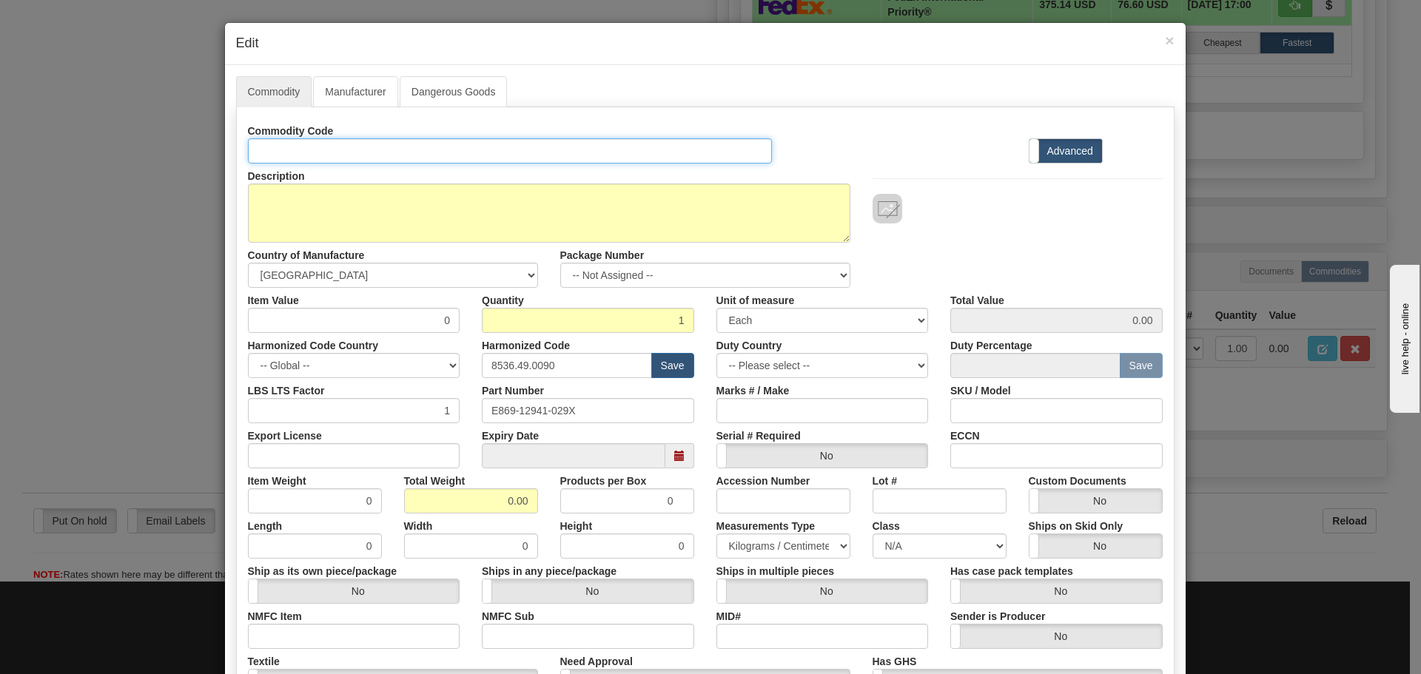
click at [286, 152] on input "Id" at bounding box center [510, 150] width 525 height 25
paste input "869EP5P5B5HSSAAFMMPFC3ECNAN029X"
type input "869EP5P5B5HSSAAFMMPFC3ECNAN029X"
drag, startPoint x: 620, startPoint y: 412, endPoint x: 377, endPoint y: 415, distance: 242.8
click at [374, 429] on div "Commodity Code 869EP5P5B5HSSAAFMMPFC3ECNAN029X Standard Advanced Description 86…" at bounding box center [705, 428] width 915 height 621
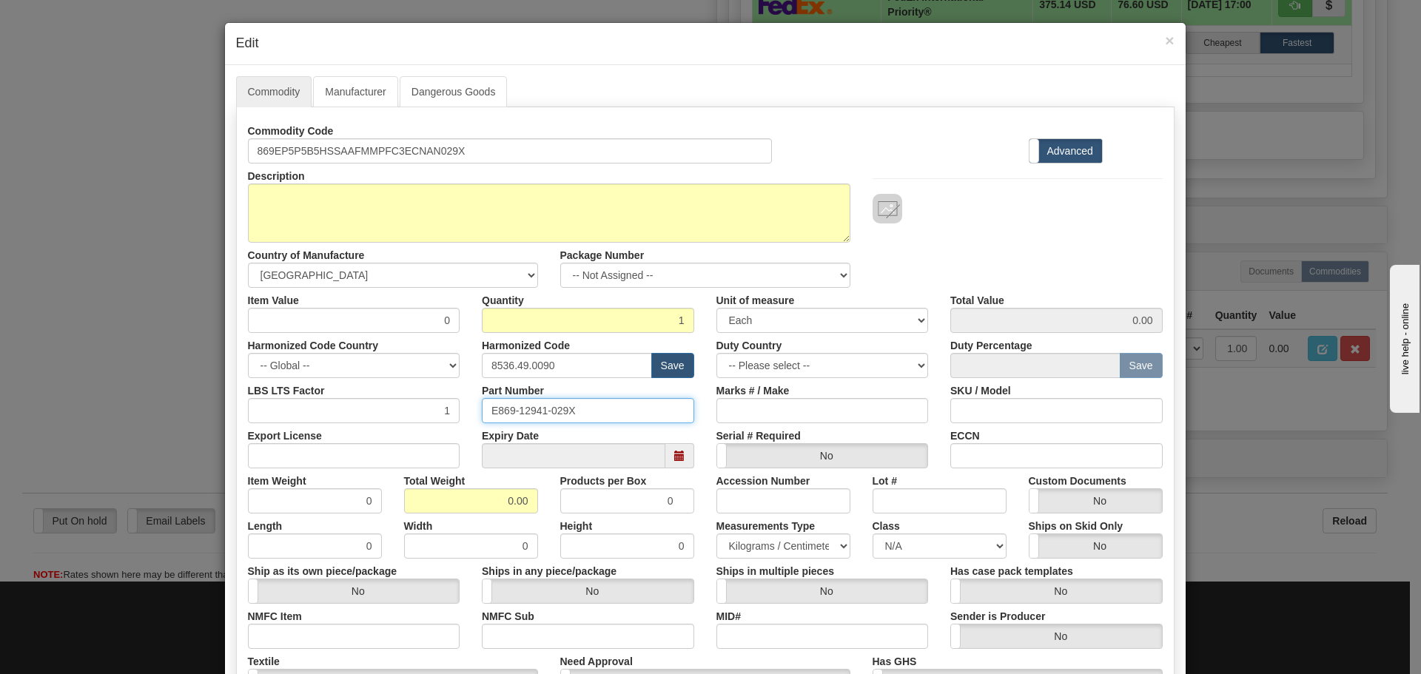
paste input "869EP5P5B5HSSAAFMMPFC3ECNAN"
type input "869EP5P5B5HSSAAFMMPFC3ECNAN029X"
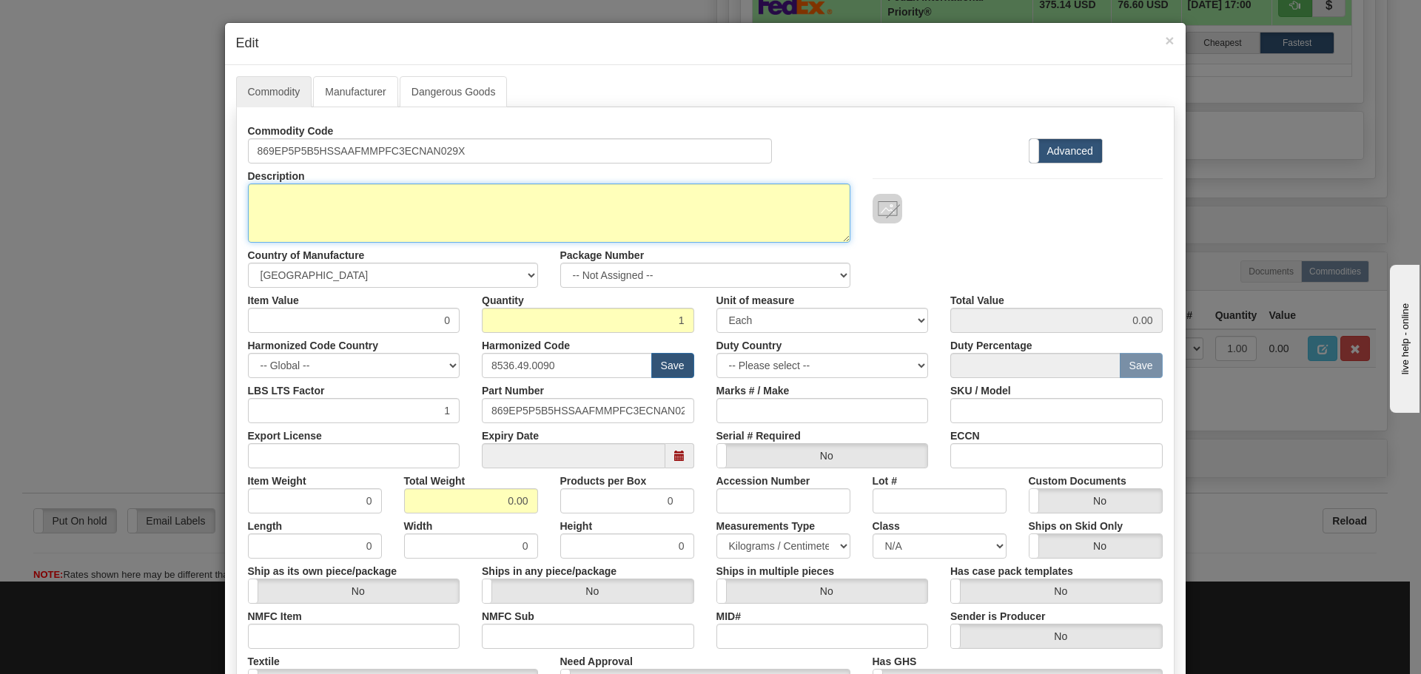
click at [386, 213] on textarea "869EP5P5B5HSSAAFMMPFC3ECNAN029X" at bounding box center [549, 213] width 603 height 59
click at [315, 204] on textarea "869EP5P5B5HSSAAFMMPFC3ECNAN029X" at bounding box center [549, 213] width 603 height 59
paste textarea "869 Motor Protection Relay"
type textarea "869 Motor Protection Relay"
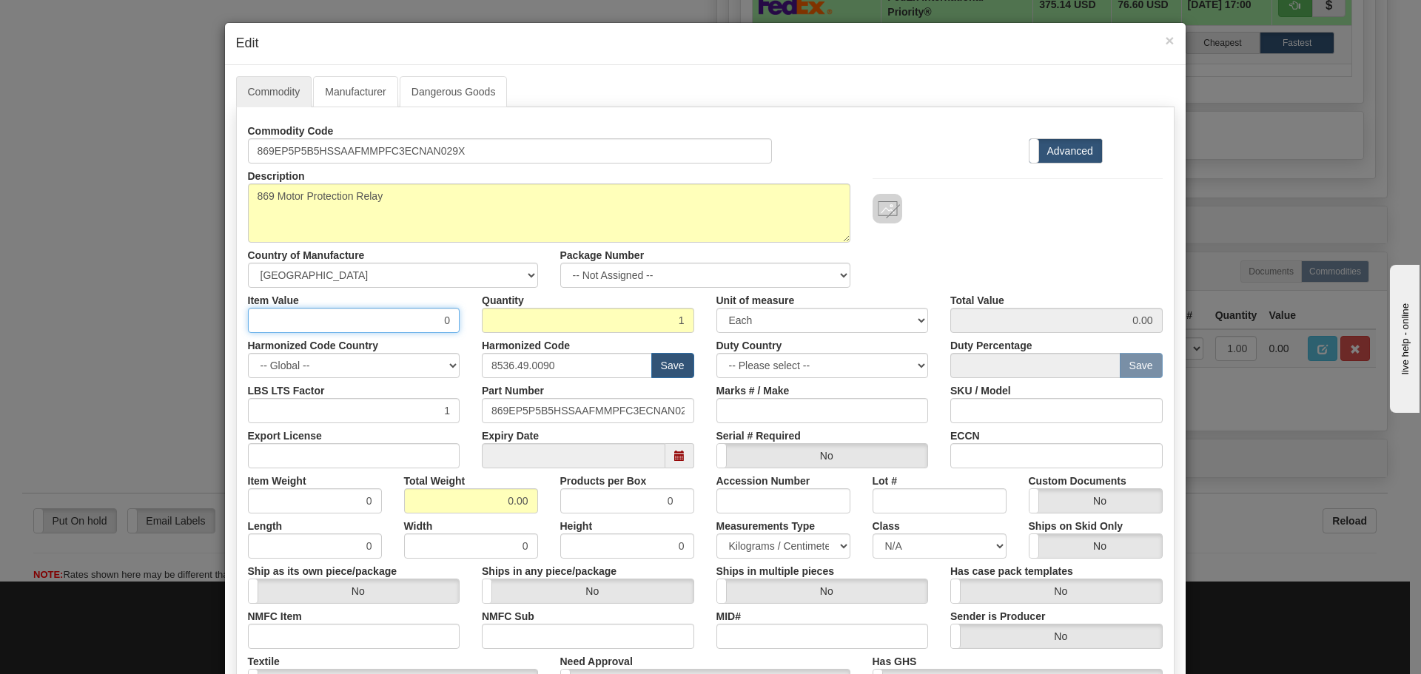
drag, startPoint x: 399, startPoint y: 332, endPoint x: 467, endPoint y: 329, distance: 68.2
click at [467, 329] on div "Item Value 0 Quantity 1 Unit of measure 3 Thousand Square Inches Adjustments 56…" at bounding box center [705, 310] width 937 height 45
type input "75"
type input "75.00"
drag, startPoint x: 583, startPoint y: 369, endPoint x: 227, endPoint y: 402, distance: 356.8
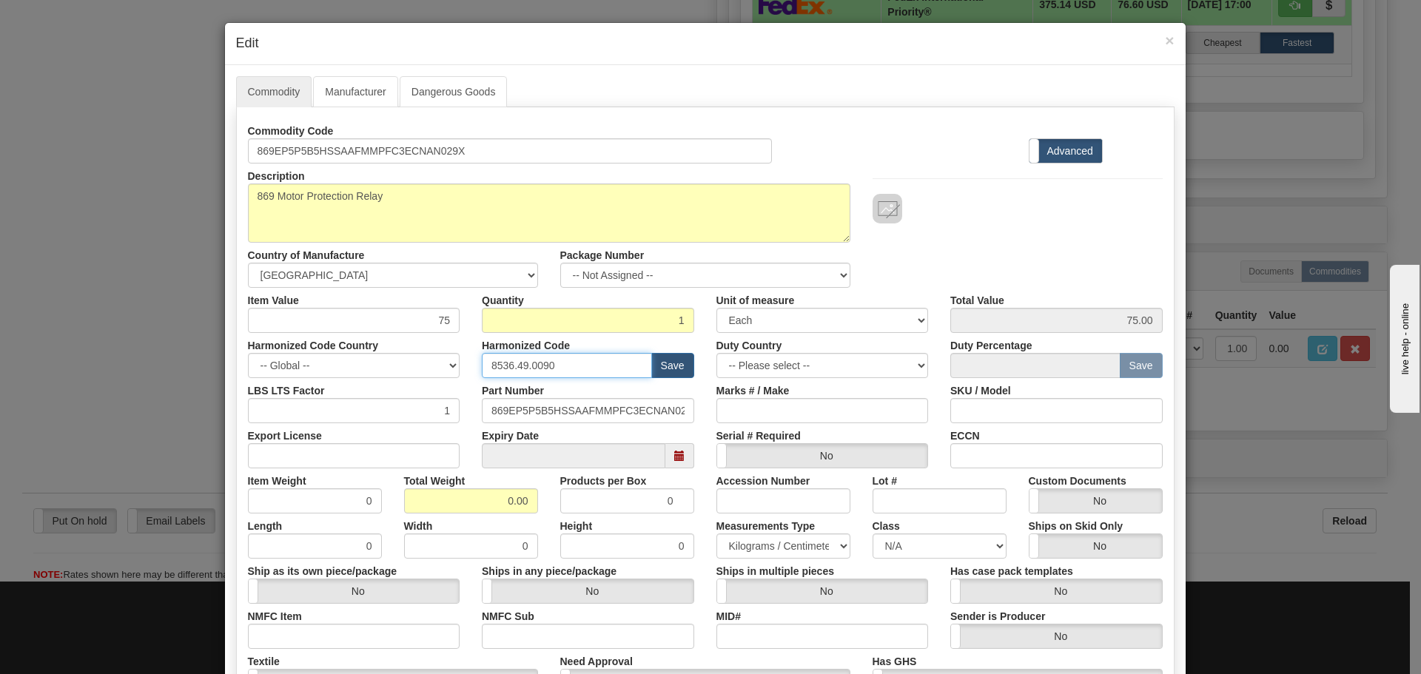
click at [227, 402] on div "Commodity Manufacturer Dangerous Goods Commodity Code 869EP5P5B5HSSAAFMMPFC3ECN…" at bounding box center [705, 454] width 961 height 779
click at [524, 355] on input "text" at bounding box center [567, 365] width 170 height 25
type input "8537.10.9070"
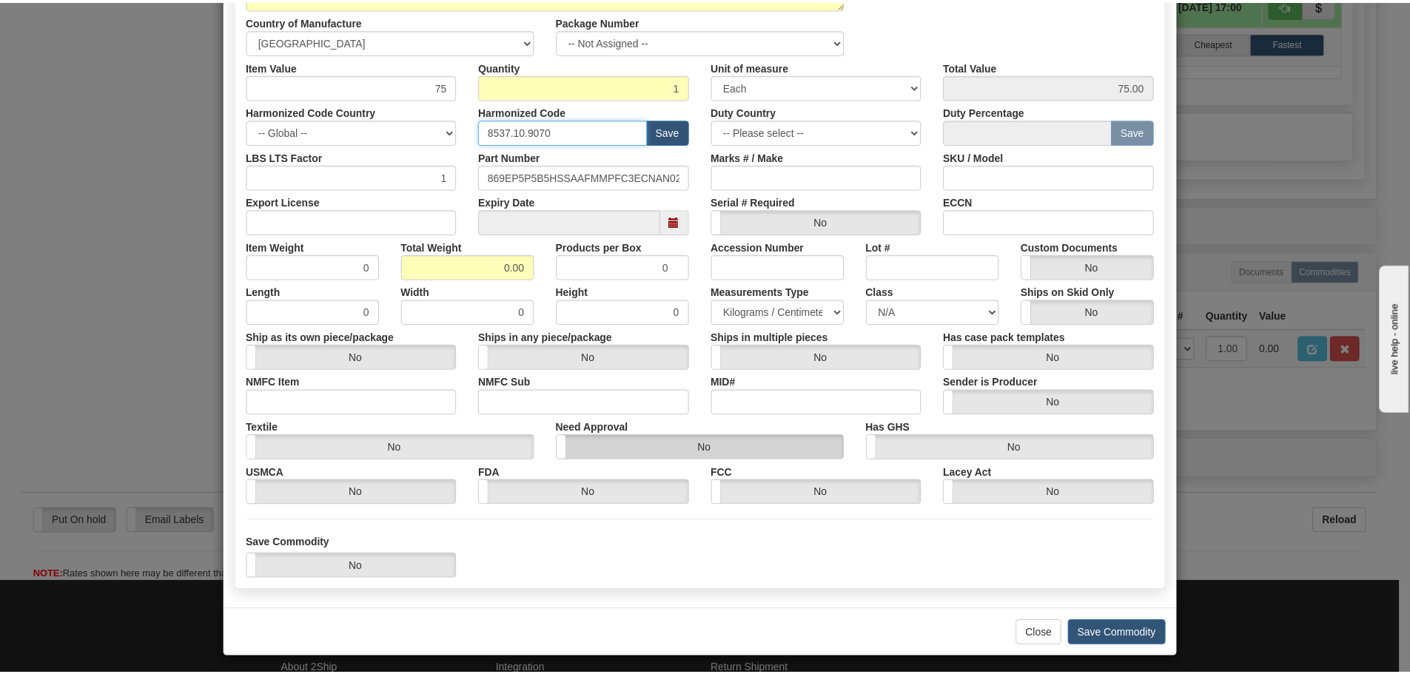
scroll to position [241, 0]
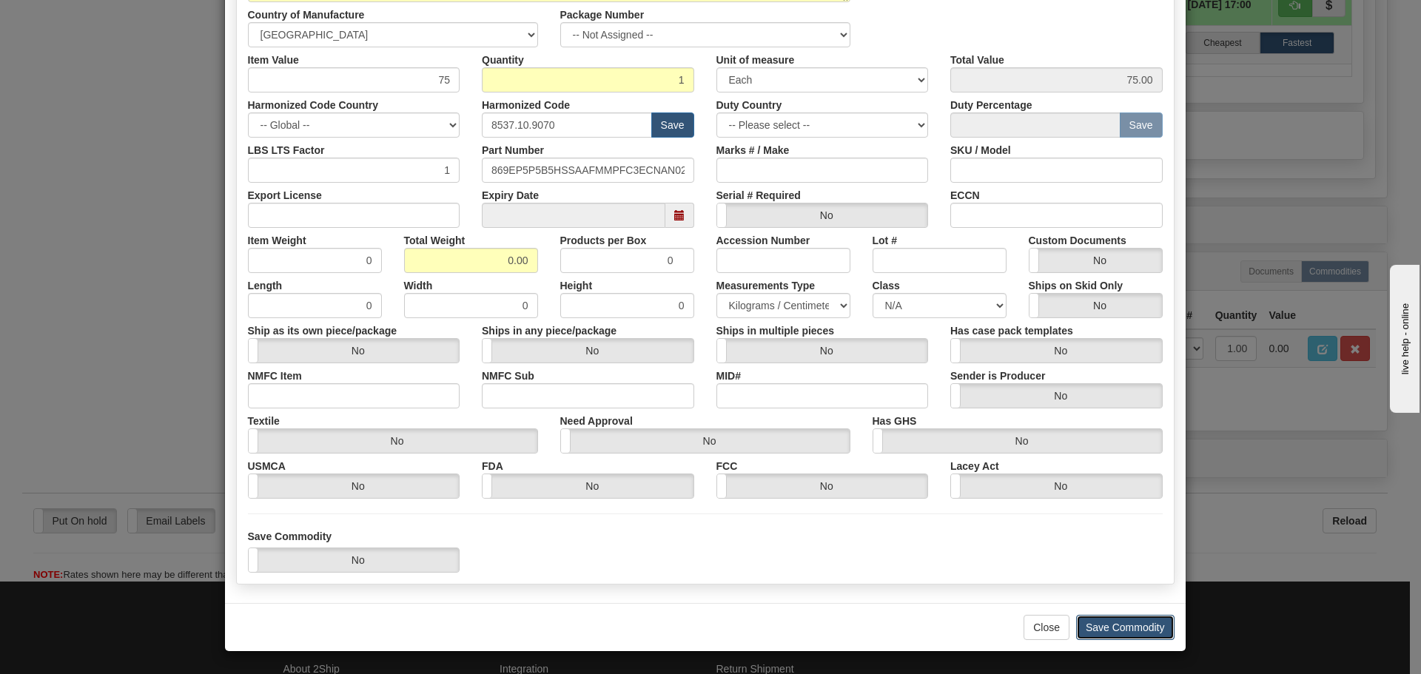
click at [1107, 625] on button "Save Commodity" at bounding box center [1125, 627] width 98 height 25
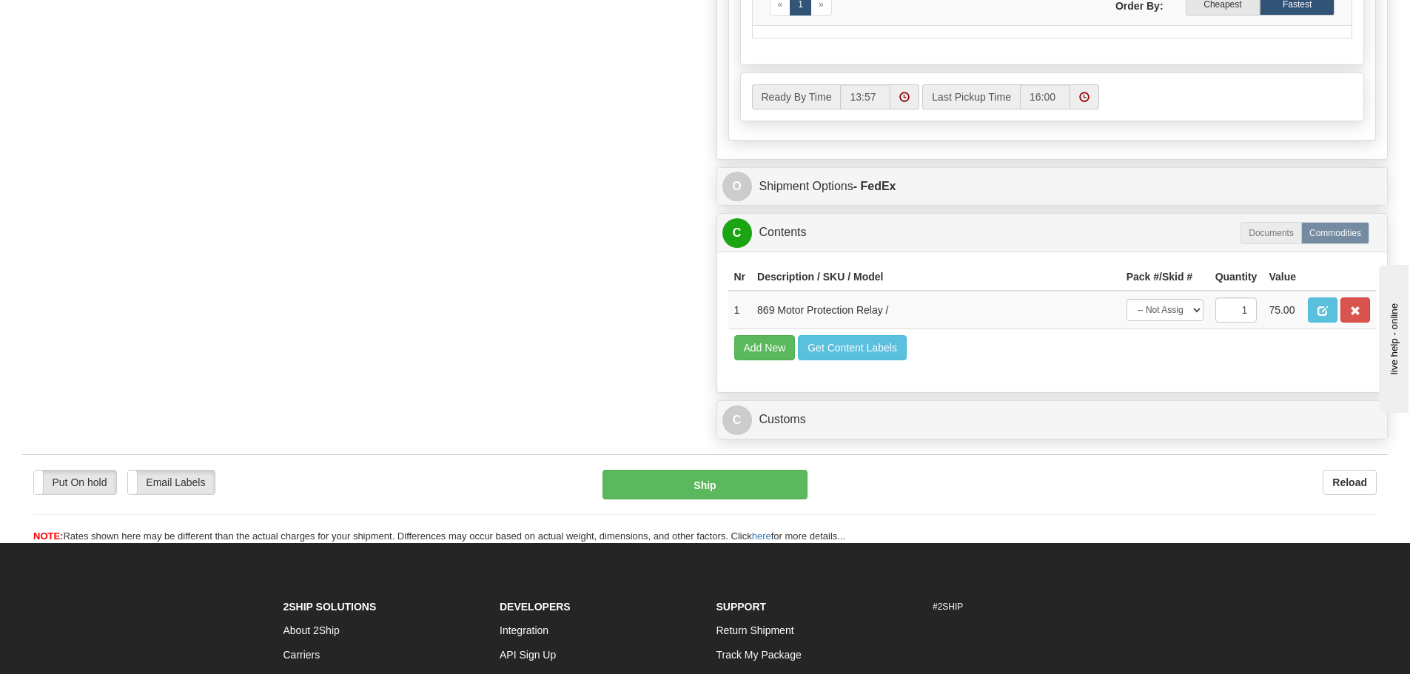
scroll to position [1036, 0]
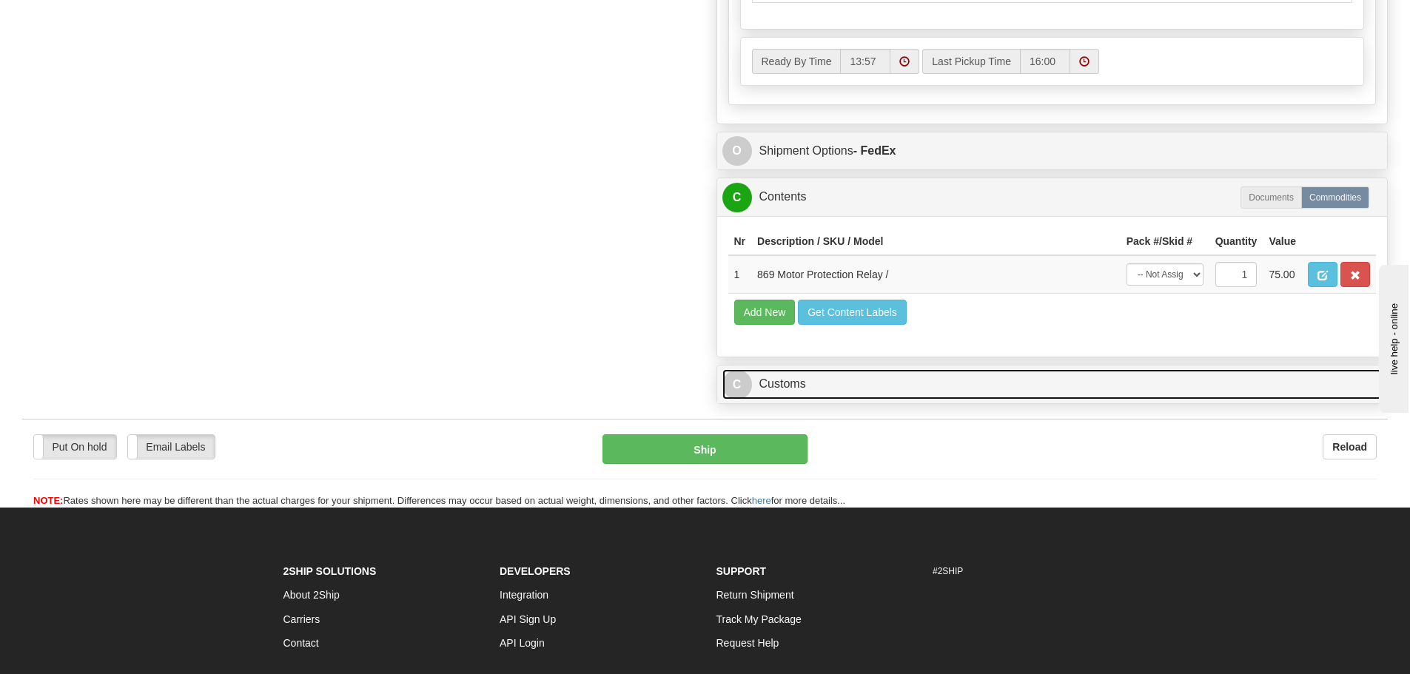
click at [1034, 389] on link "C Customs" at bounding box center [1052, 384] width 660 height 30
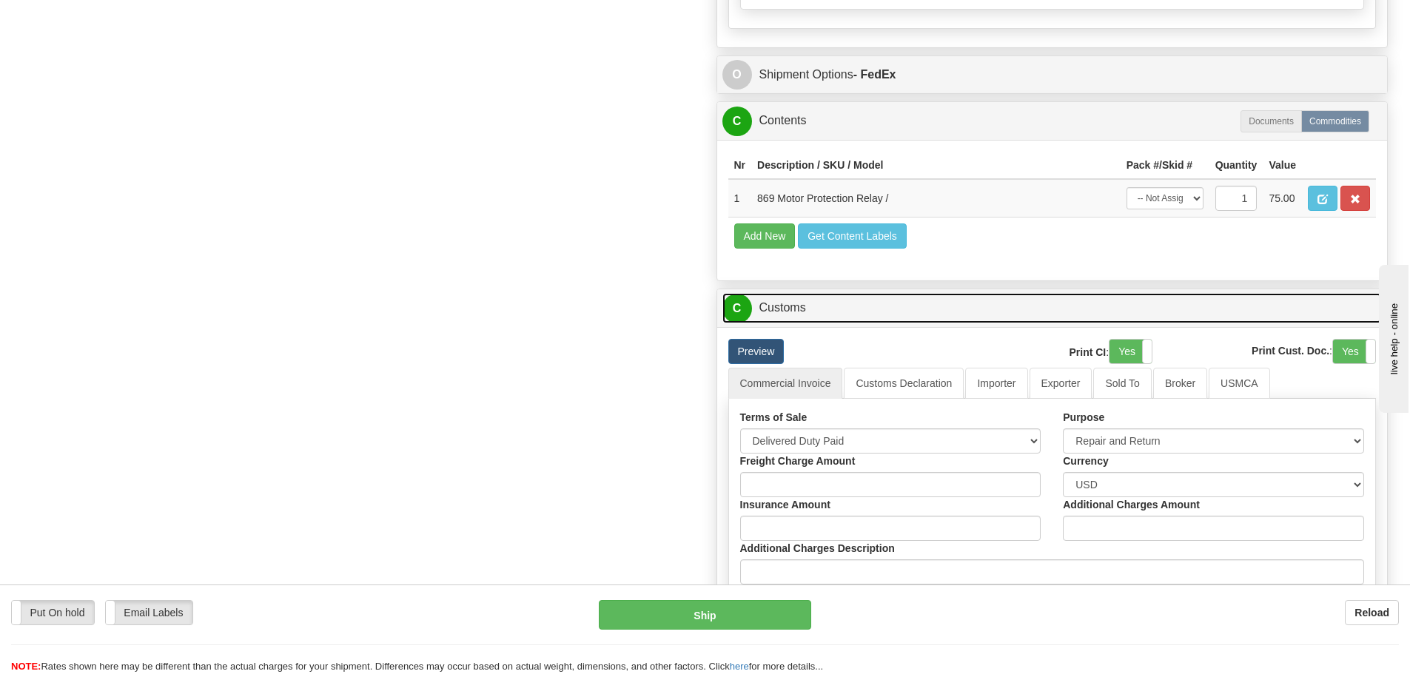
scroll to position [1258, 0]
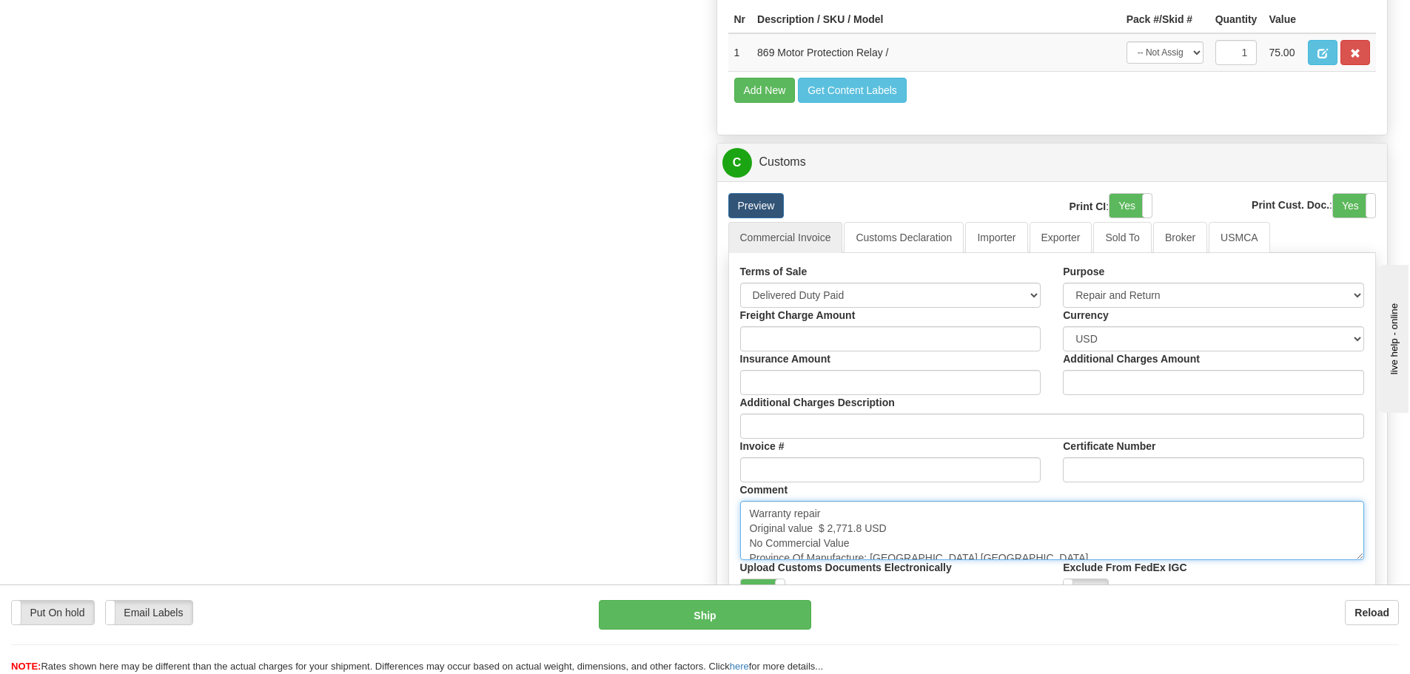
drag, startPoint x: 820, startPoint y: 531, endPoint x: 862, endPoint y: 522, distance: 42.4
click at [862, 522] on textarea "Warranty repair Original value $ 2,771.8 USD No Commercial Value Province Of Ma…" at bounding box center [1052, 530] width 625 height 59
paste textarea "12,182.93"
type textarea "Warranty repair Original value $ 12,182.93 USD No Commercial Value Province Of …"
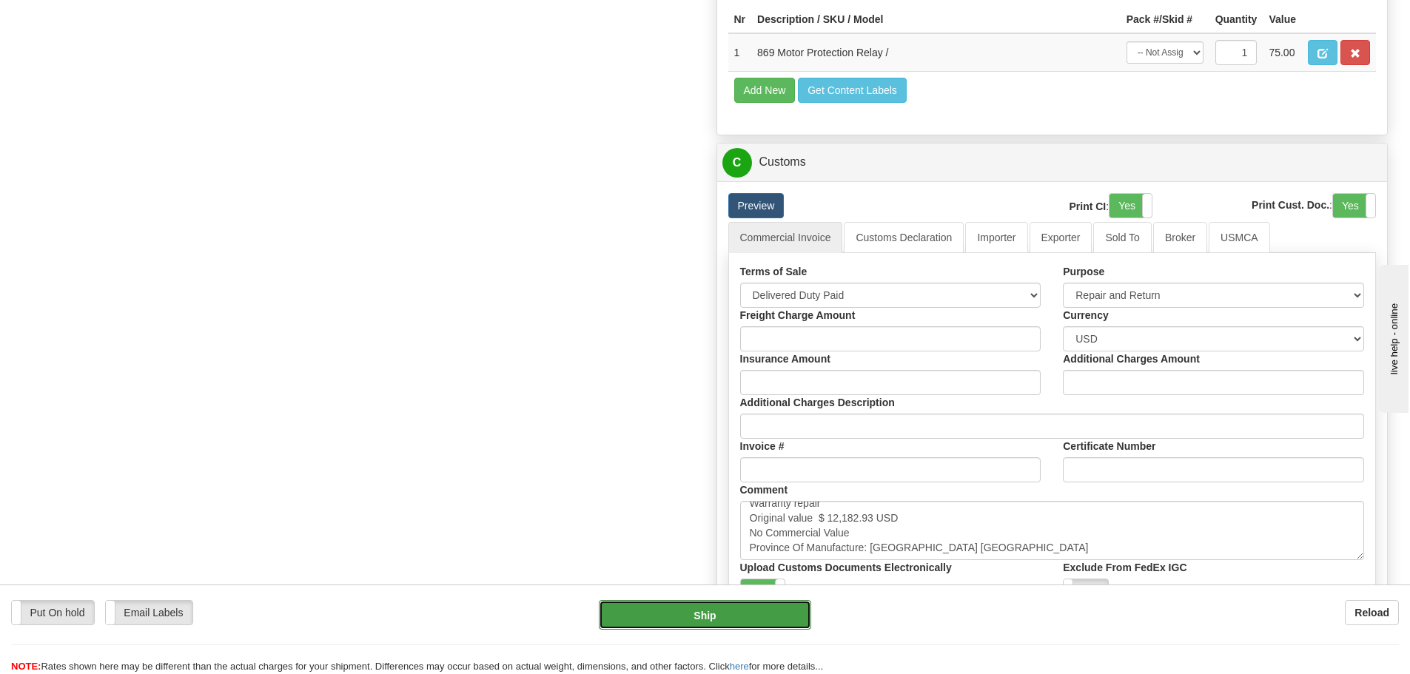
click at [685, 609] on button "Ship" at bounding box center [705, 615] width 212 height 30
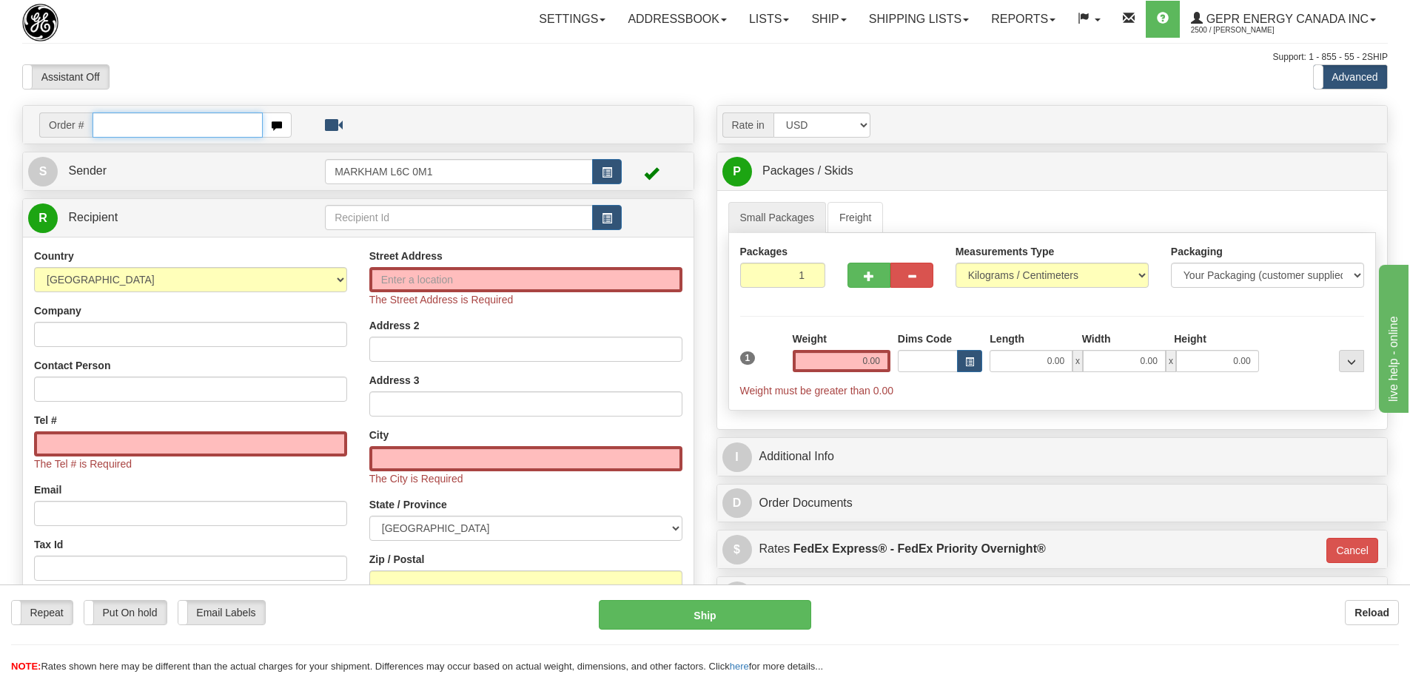
click at [134, 132] on input "text" at bounding box center [178, 125] width 170 height 25
paste input "31515443"
type input "31515443"
click at [166, 76] on body "Training Course Close Toggle navigation Settings Shipping Preferences New Recip…" at bounding box center [705, 337] width 1410 height 674
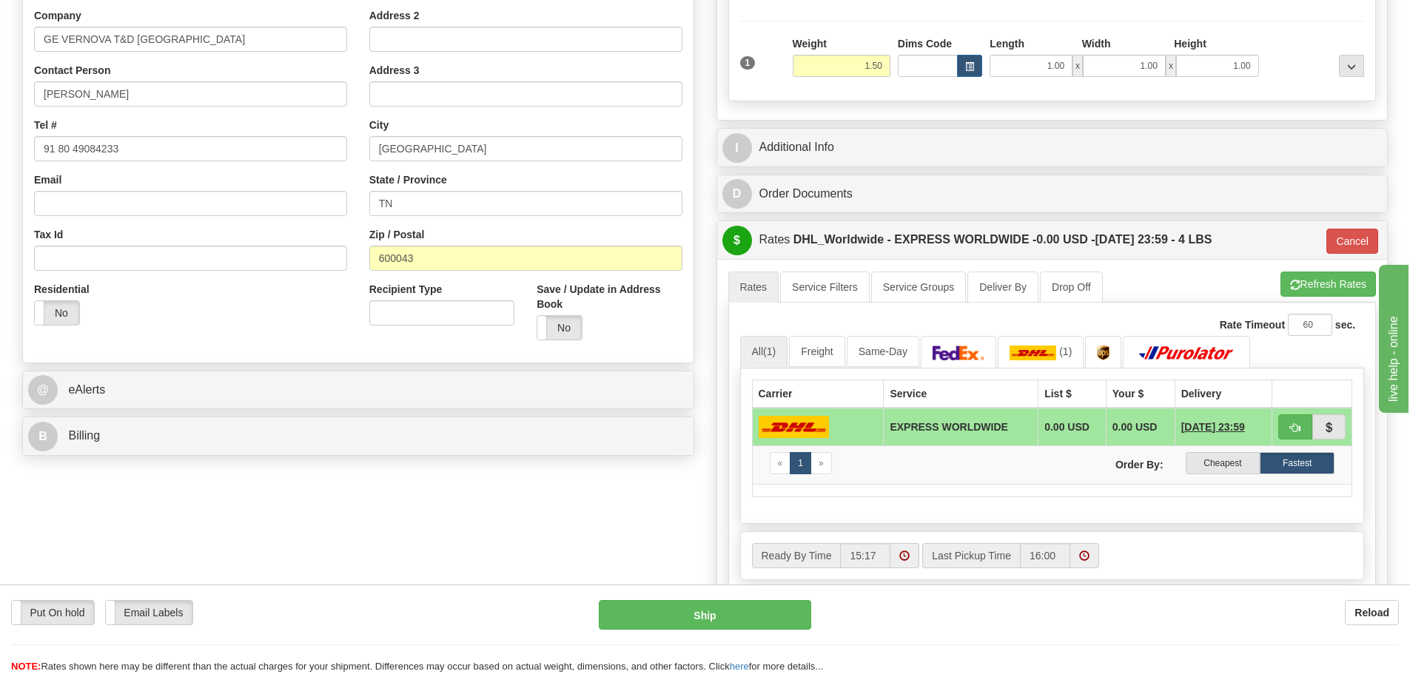
scroll to position [296, 0]
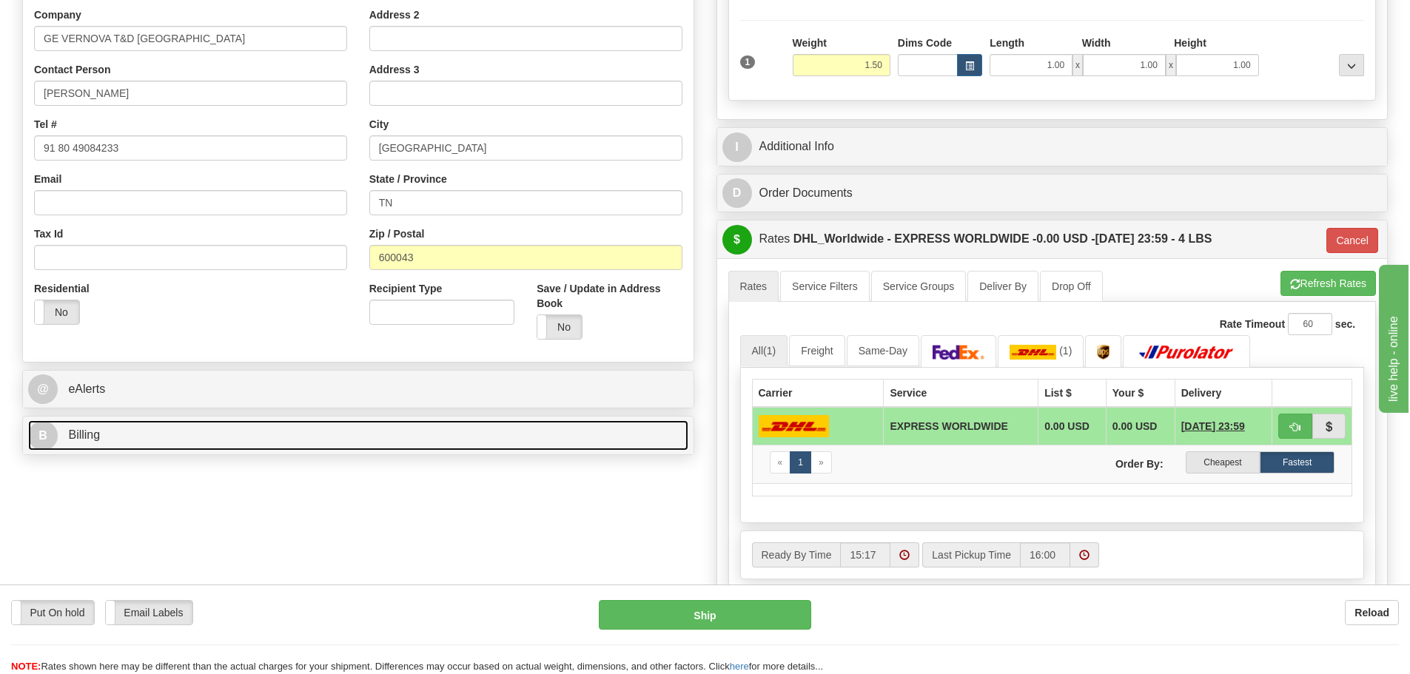
click at [563, 433] on link "B Billing" at bounding box center [358, 435] width 660 height 30
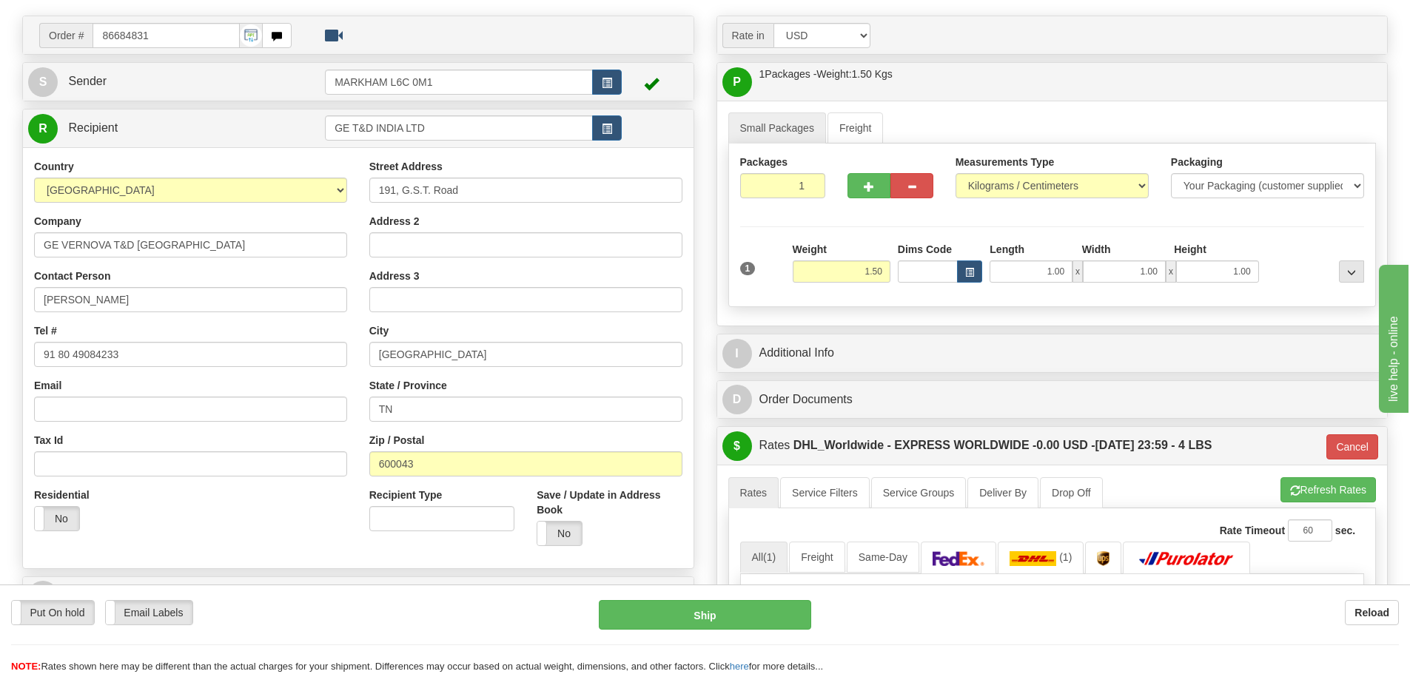
scroll to position [74, 0]
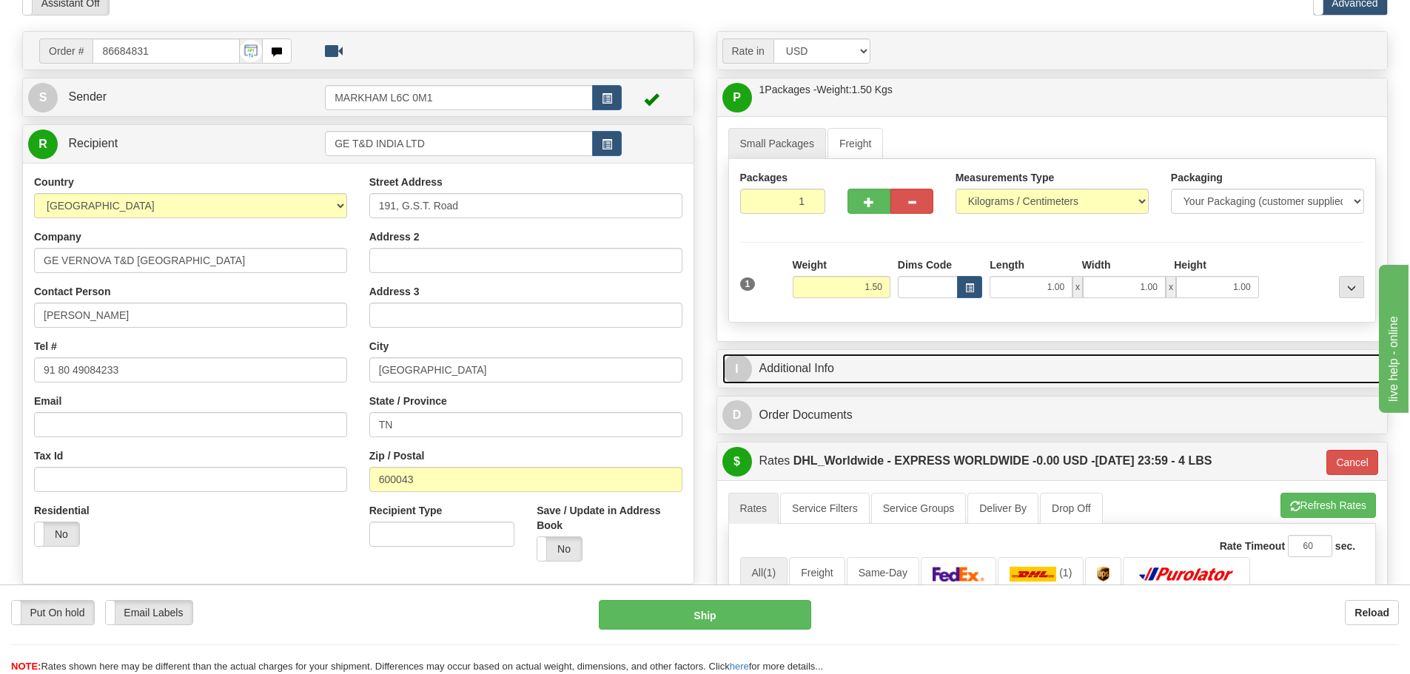
click at [874, 367] on link "I Additional Info" at bounding box center [1052, 369] width 660 height 30
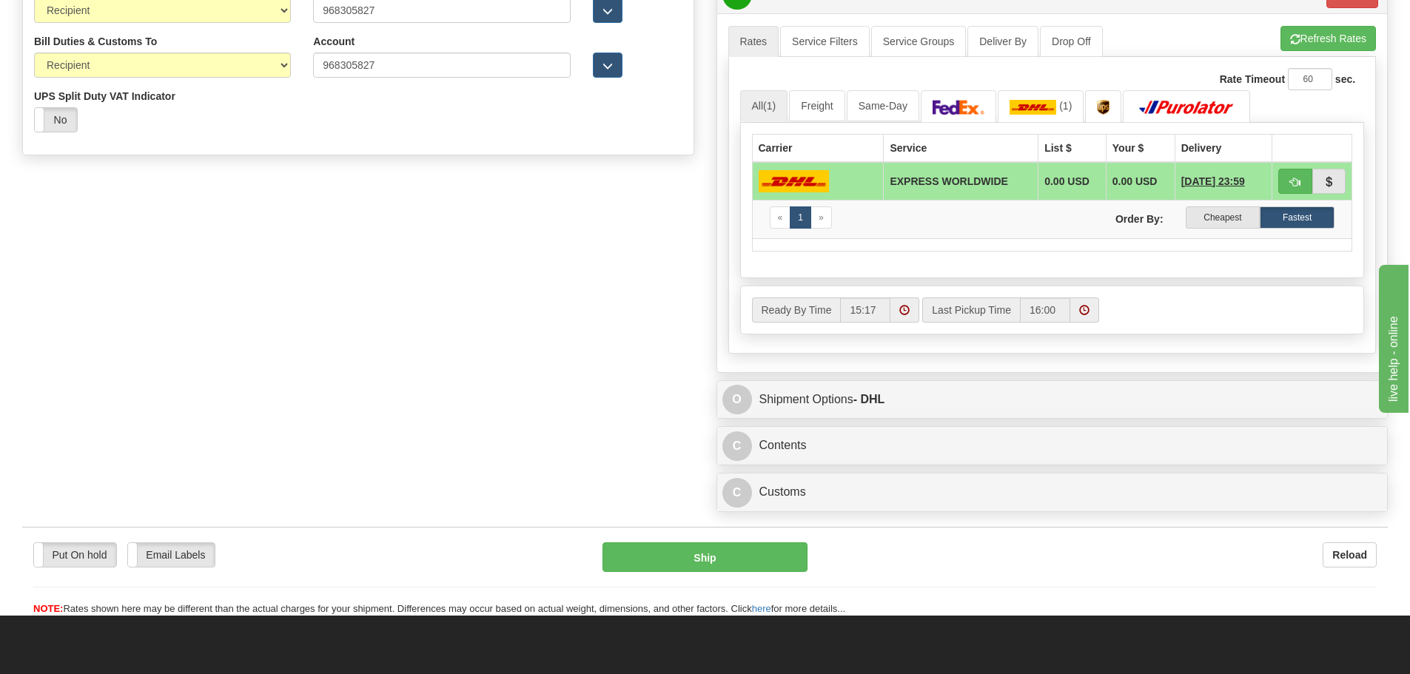
scroll to position [814, 0]
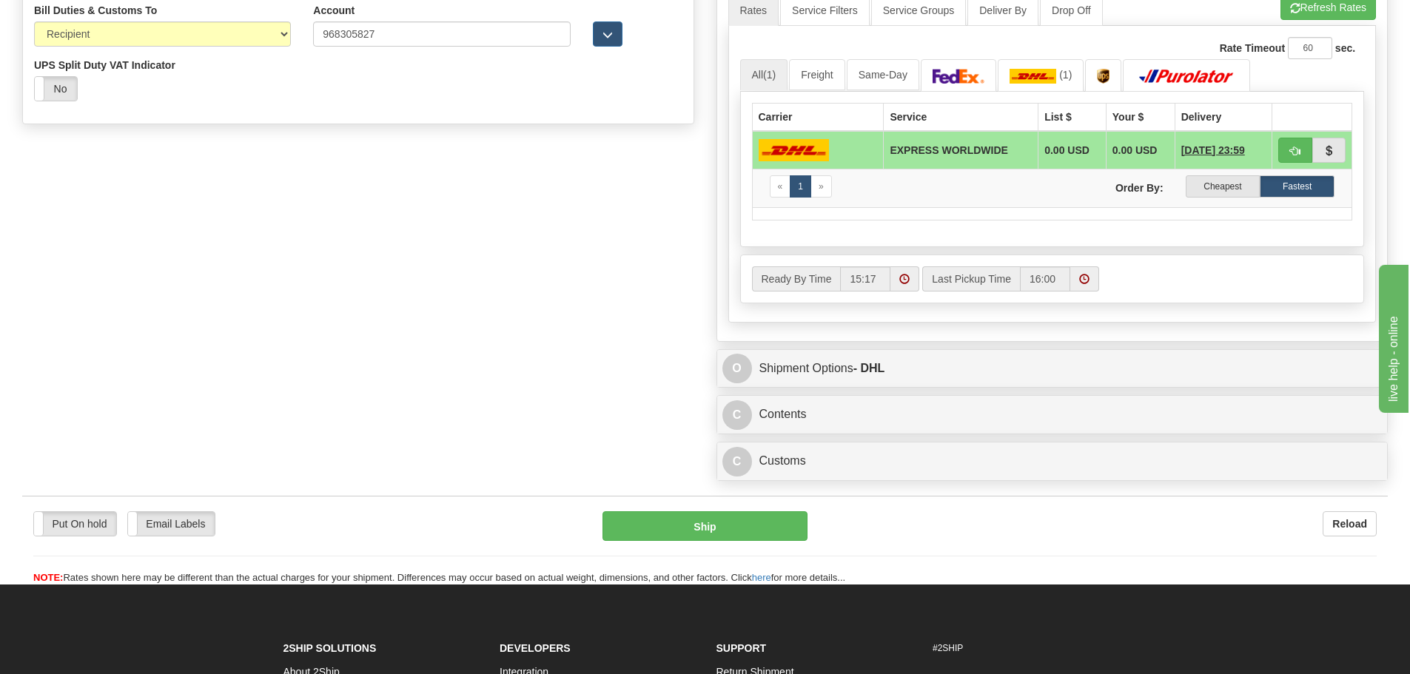
click at [896, 397] on div "C Contents Documents Commodities" at bounding box center [1052, 415] width 671 height 38
click at [896, 399] on div "C Contents Documents Commodities" at bounding box center [1052, 415] width 671 height 38
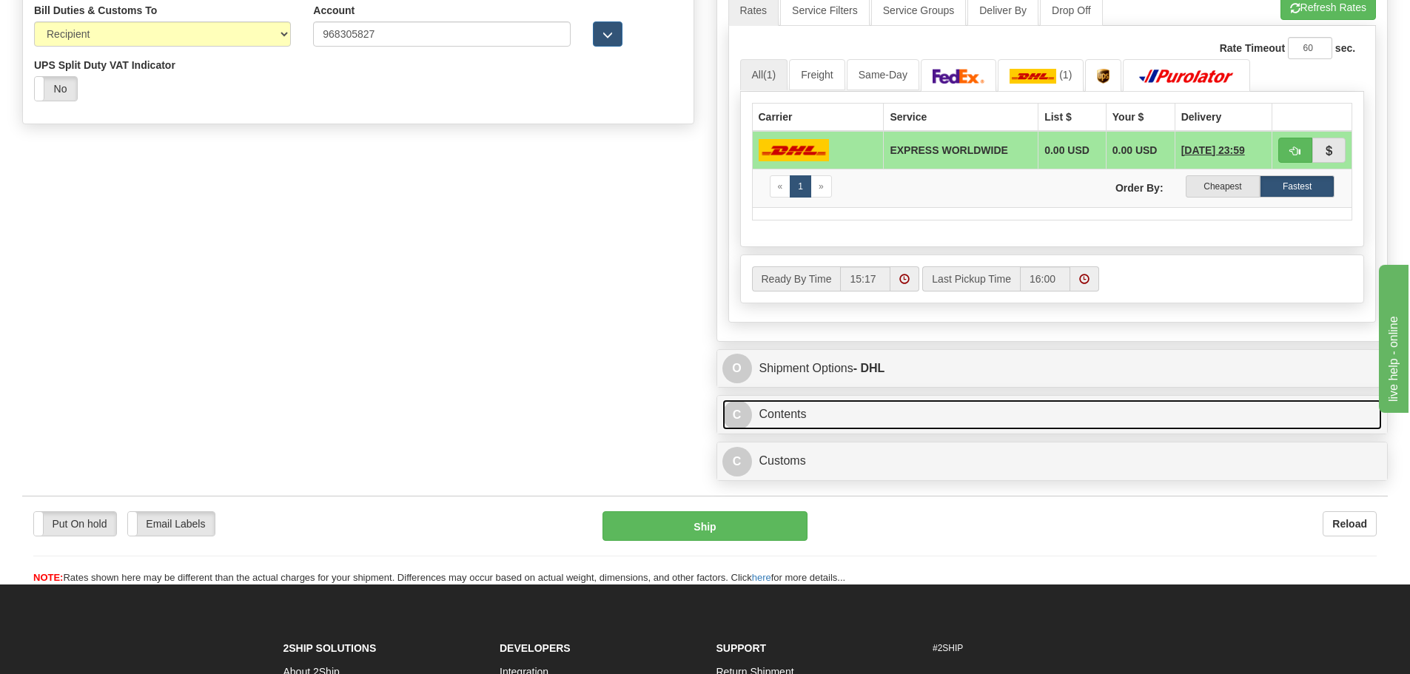
click at [896, 405] on link "C Contents" at bounding box center [1052, 415] width 660 height 30
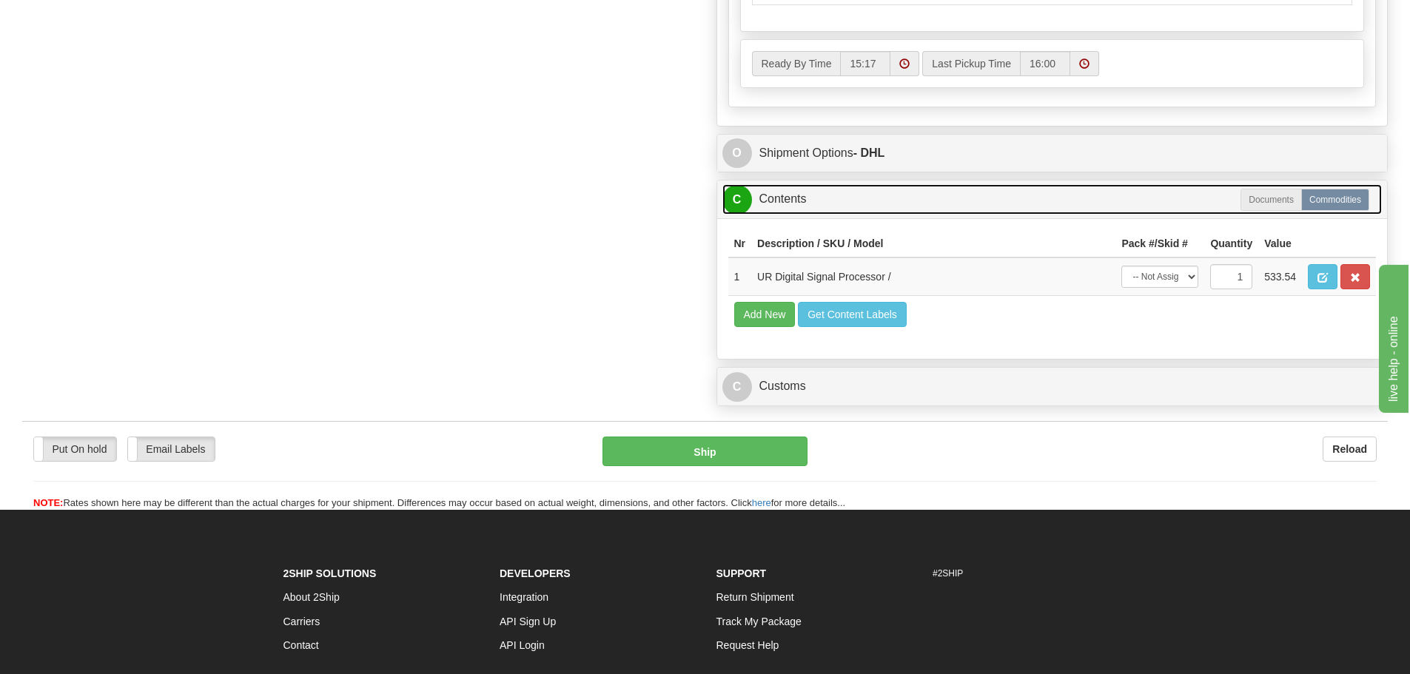
scroll to position [1036, 0]
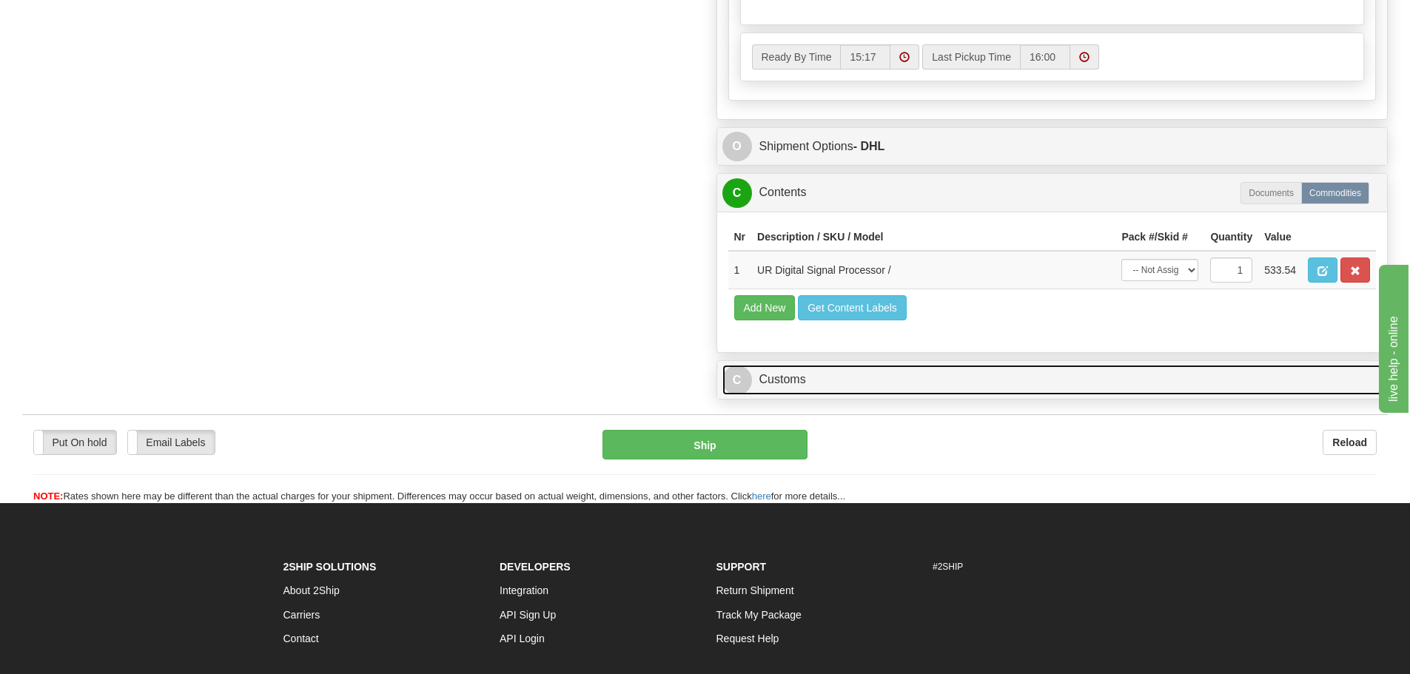
click at [894, 393] on link "C Customs" at bounding box center [1052, 380] width 660 height 30
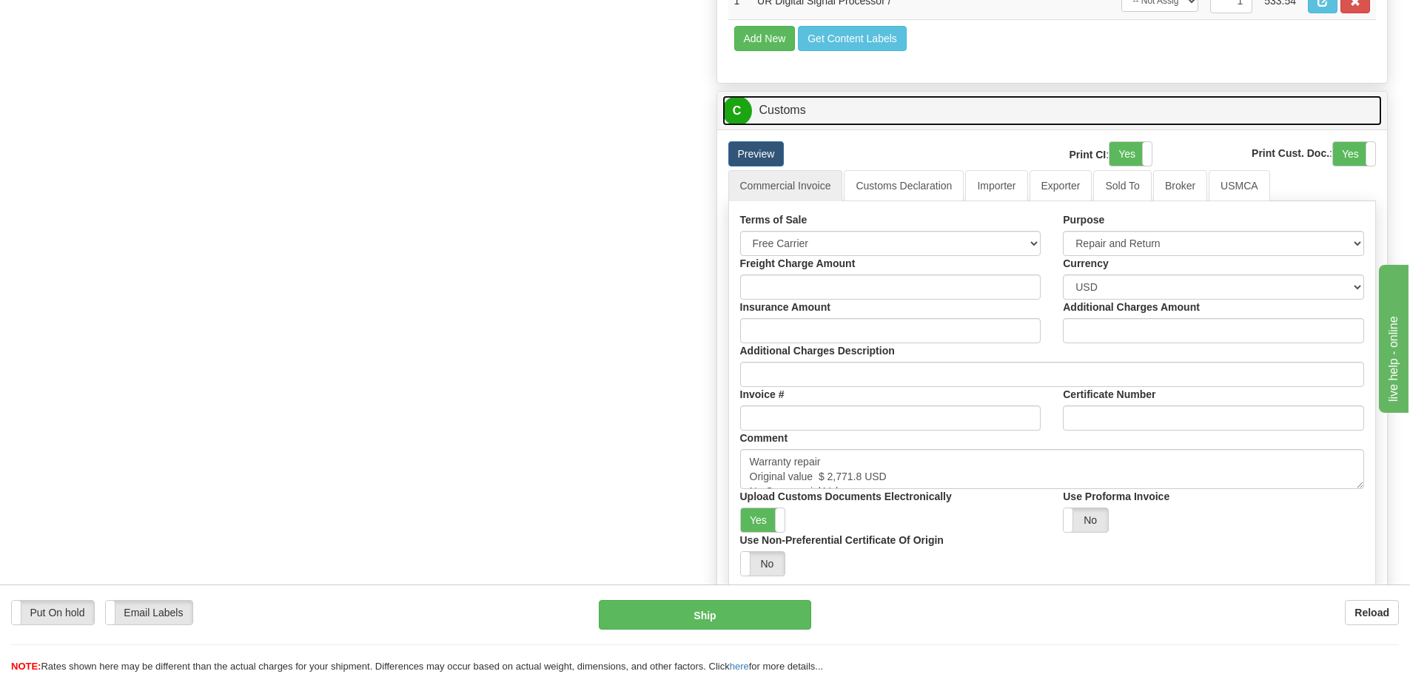
scroll to position [1406, 0]
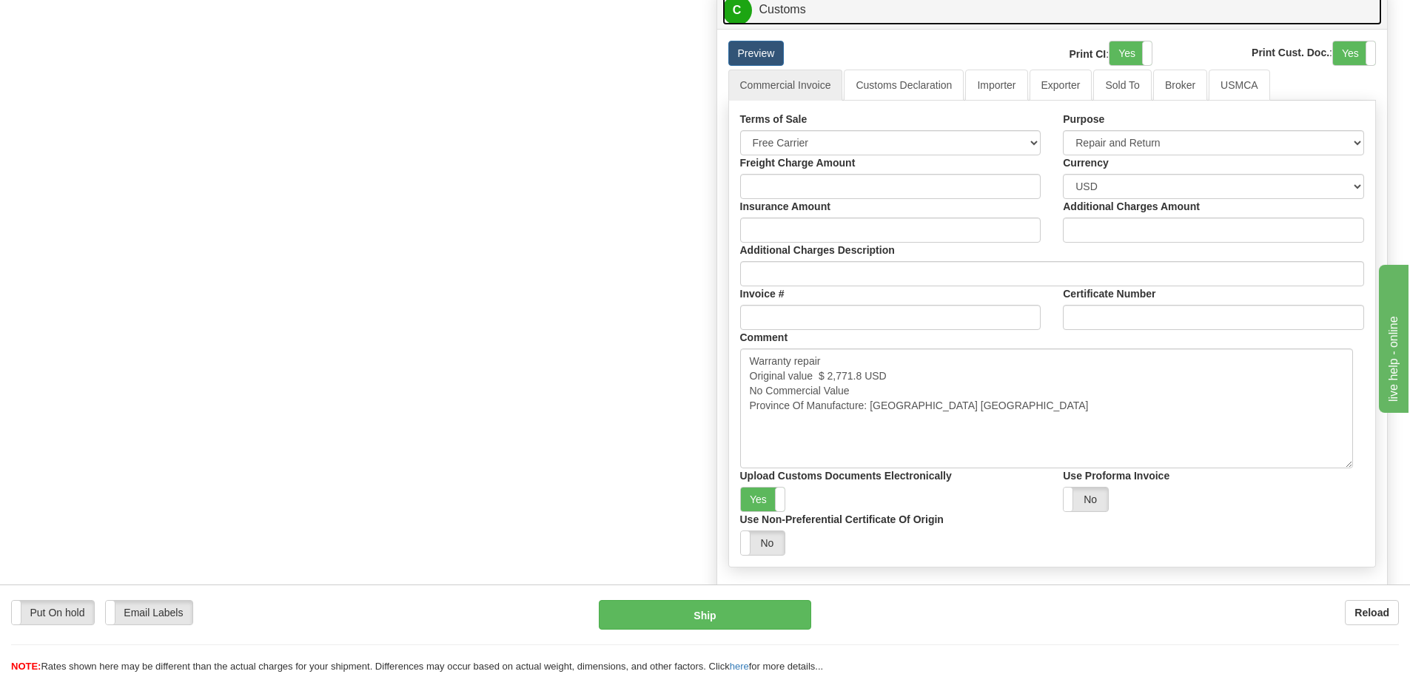
drag, startPoint x: 1360, startPoint y: 386, endPoint x: 1349, endPoint y: 466, distance: 80.7
click at [1349, 466] on textarea "Warranty repair Original value $ 2,771.8 USD No Commercial Value Province Of Ma…" at bounding box center [1046, 409] width 613 height 120
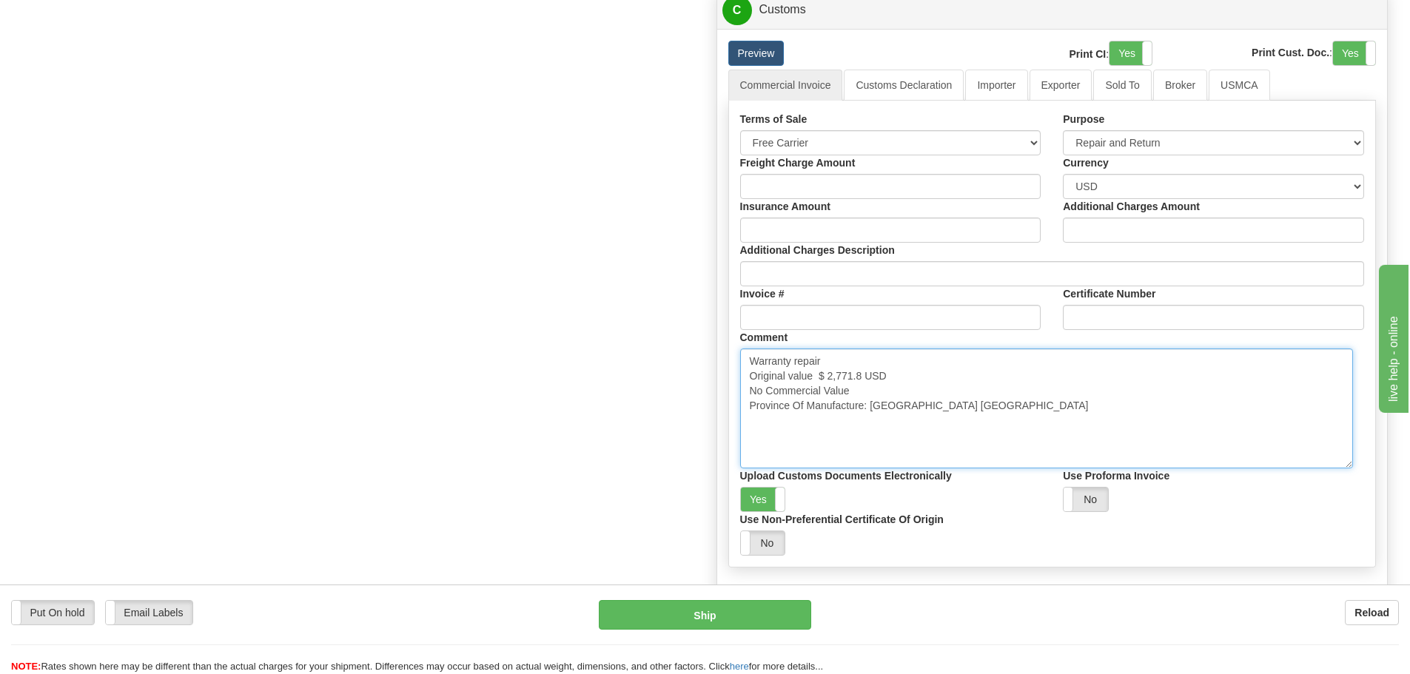
click at [1233, 432] on textarea "Warranty repair Original value $ 2,771.8 USD No Commercial Value Province Of Ma…" at bounding box center [1046, 409] width 613 height 120
click at [751, 506] on label "Yes" at bounding box center [763, 500] width 44 height 24
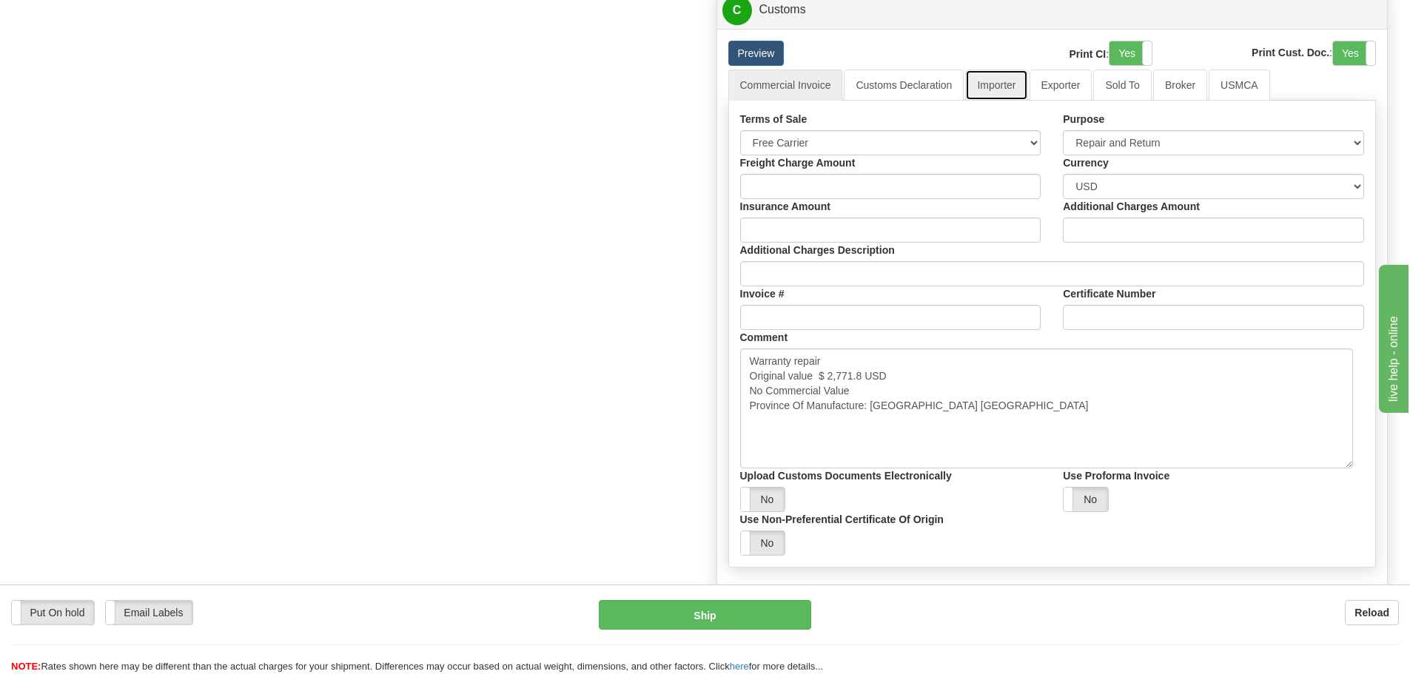
click at [1001, 93] on link "Importer" at bounding box center [996, 85] width 62 height 31
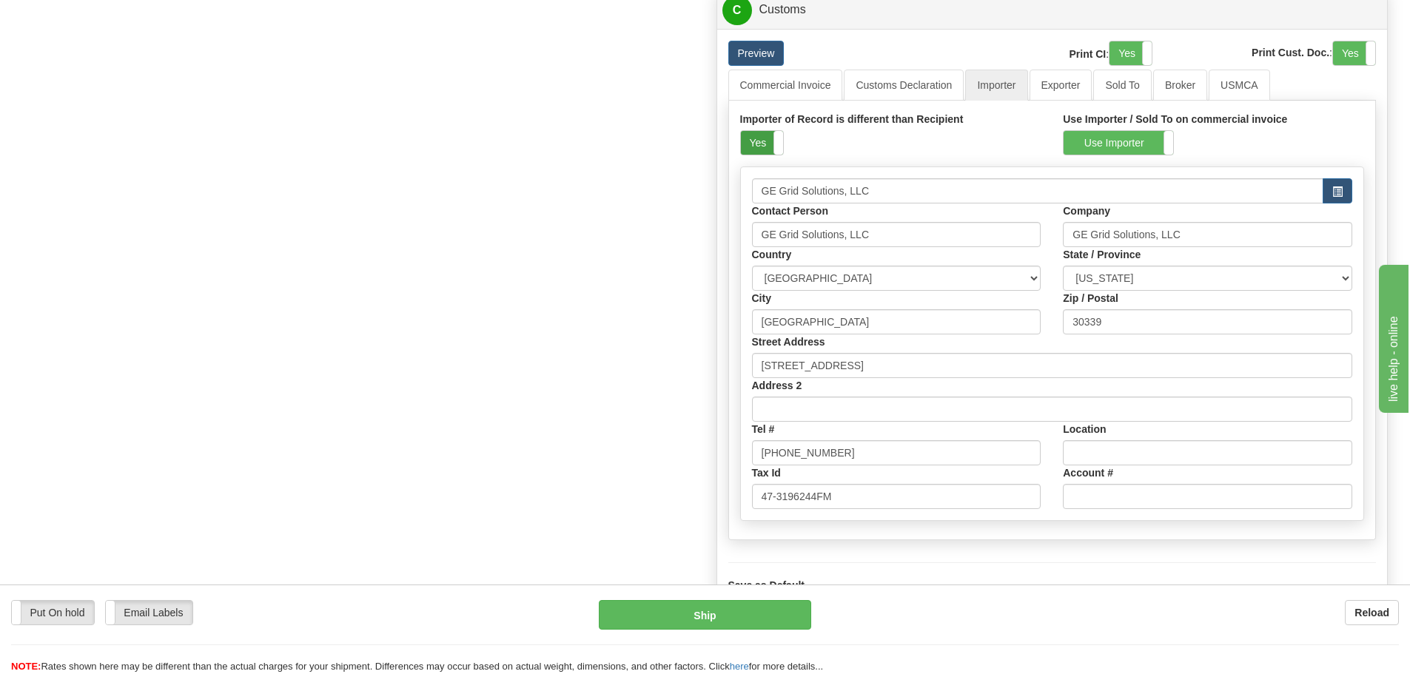
click at [771, 141] on label "Yes" at bounding box center [762, 143] width 42 height 24
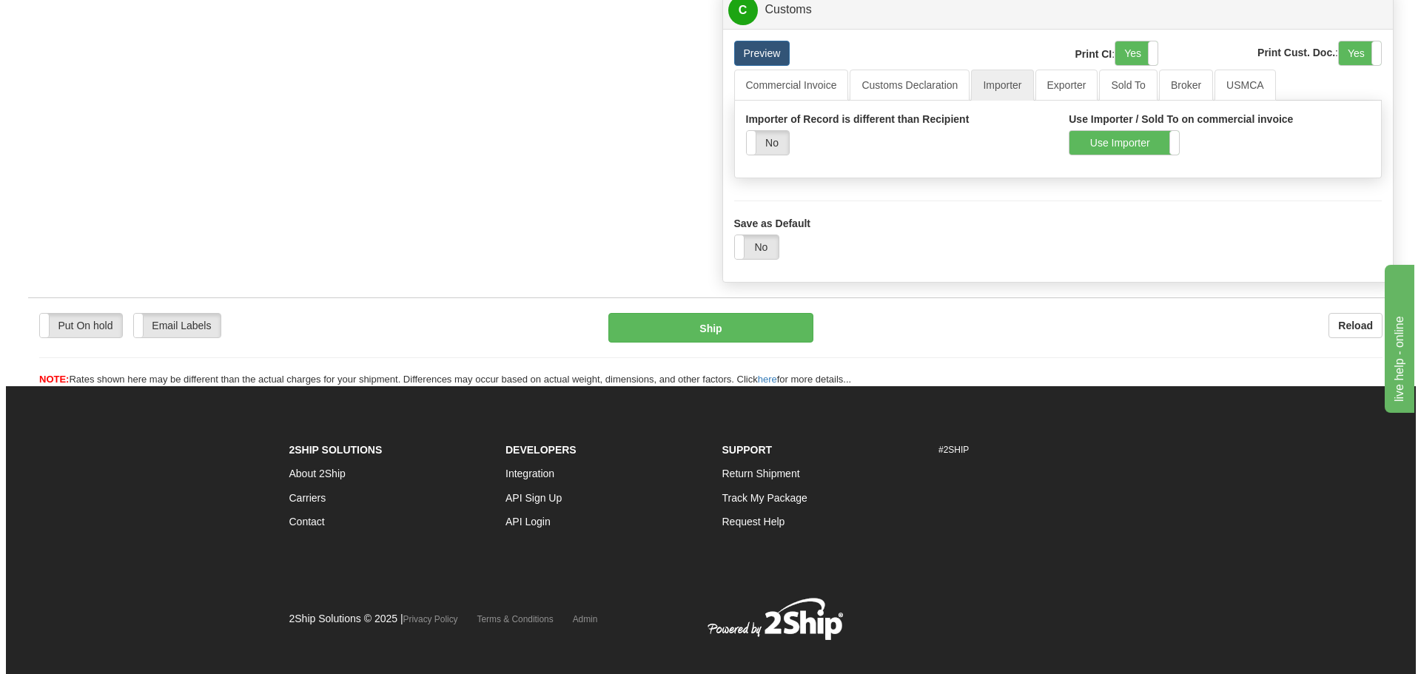
scroll to position [1405, 0]
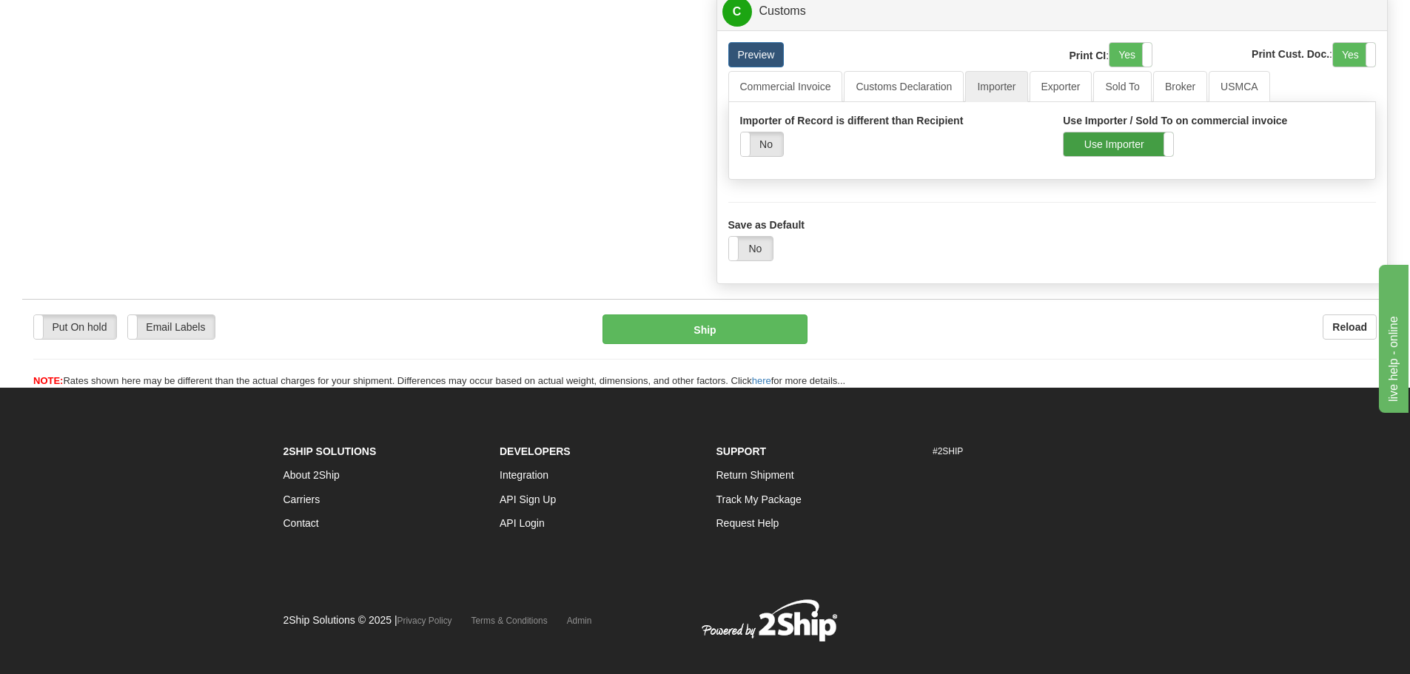
click at [1095, 144] on label "Use Importer" at bounding box center [1119, 144] width 110 height 24
click at [1014, 95] on link "Importer" at bounding box center [996, 86] width 62 height 31
click at [825, 88] on link "Commercial Invoice" at bounding box center [785, 86] width 115 height 31
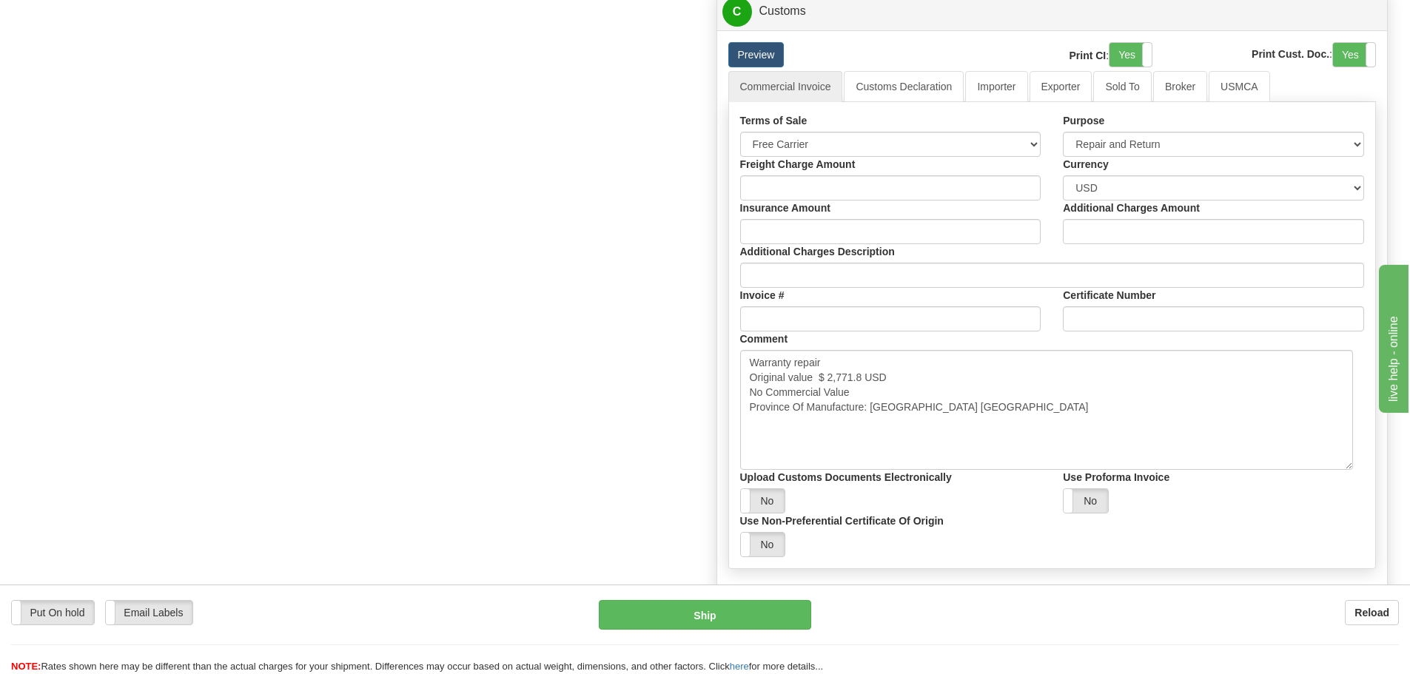
click at [623, 620] on button "Ship" at bounding box center [705, 615] width 212 height 30
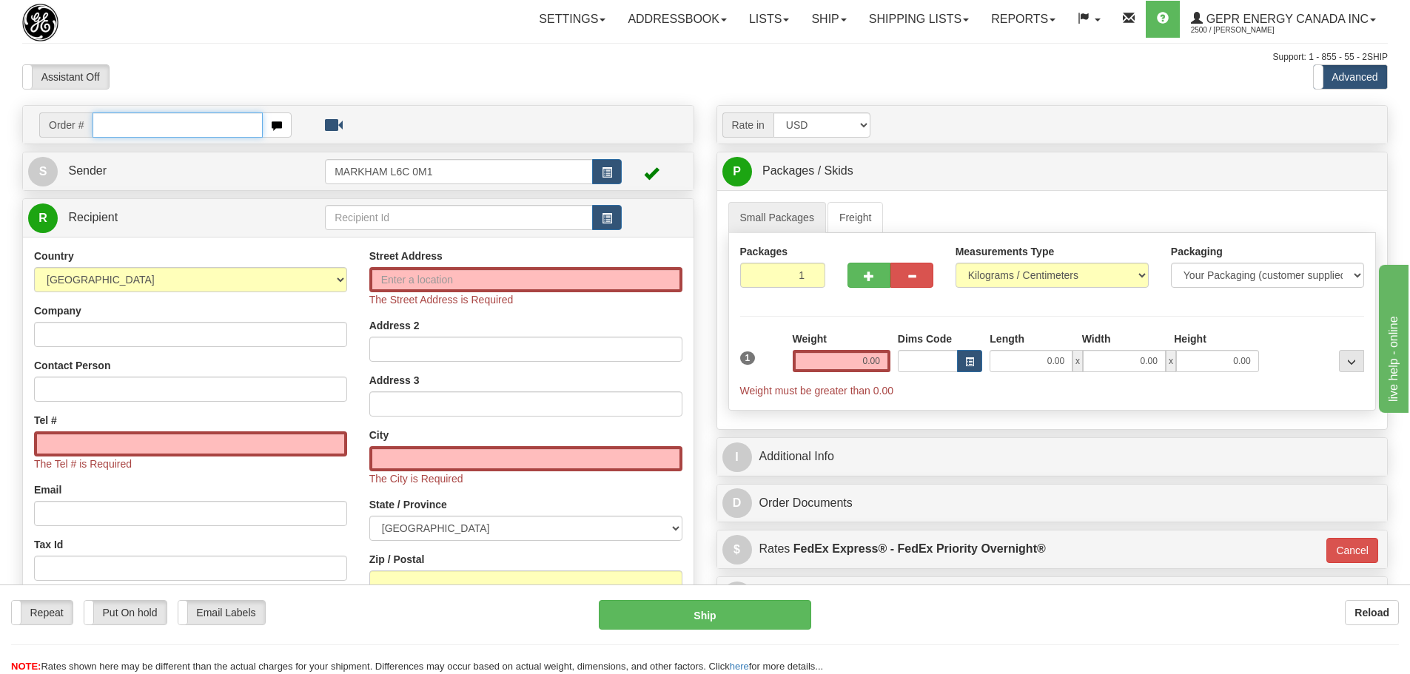
click at [215, 125] on input "text" at bounding box center [178, 125] width 170 height 25
paste input "31513031"
type input "31513031"
click at [228, 67] on body "Training Course Close Toggle navigation Settings Shipping Preferences New Recip…" at bounding box center [705, 337] width 1410 height 674
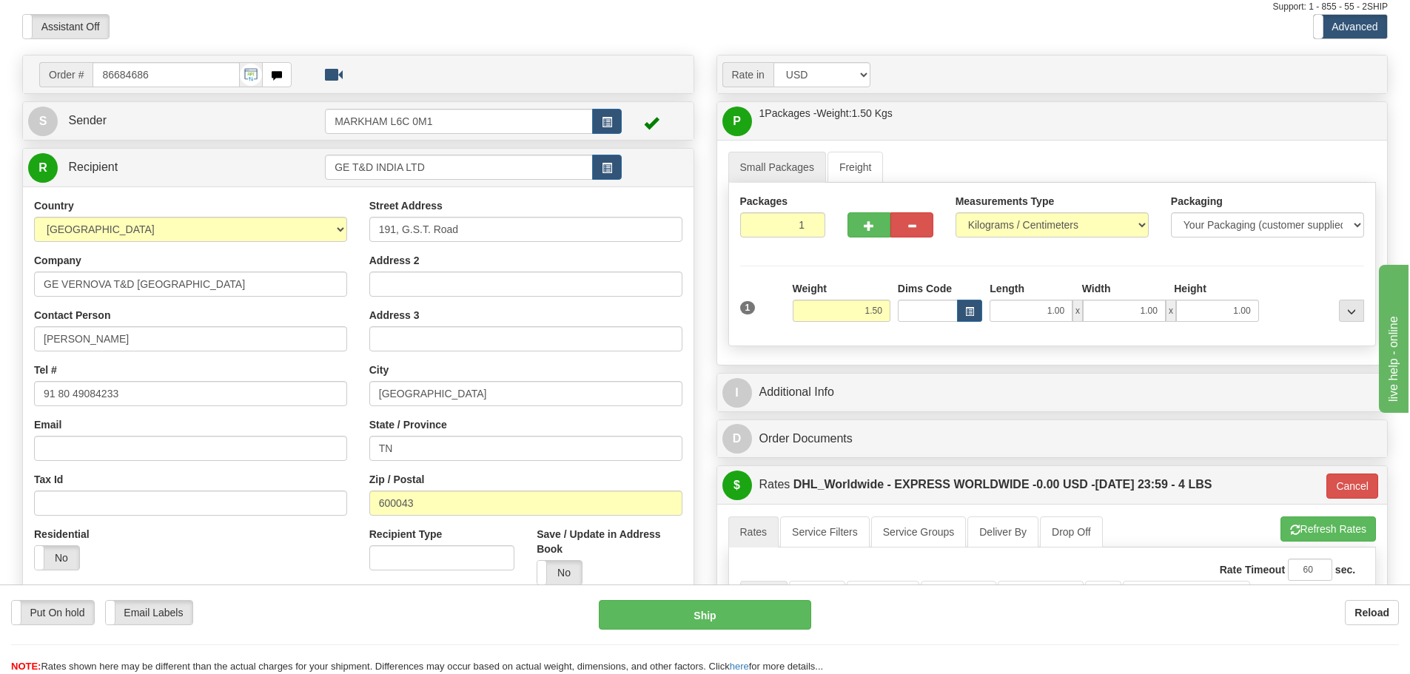
scroll to position [74, 0]
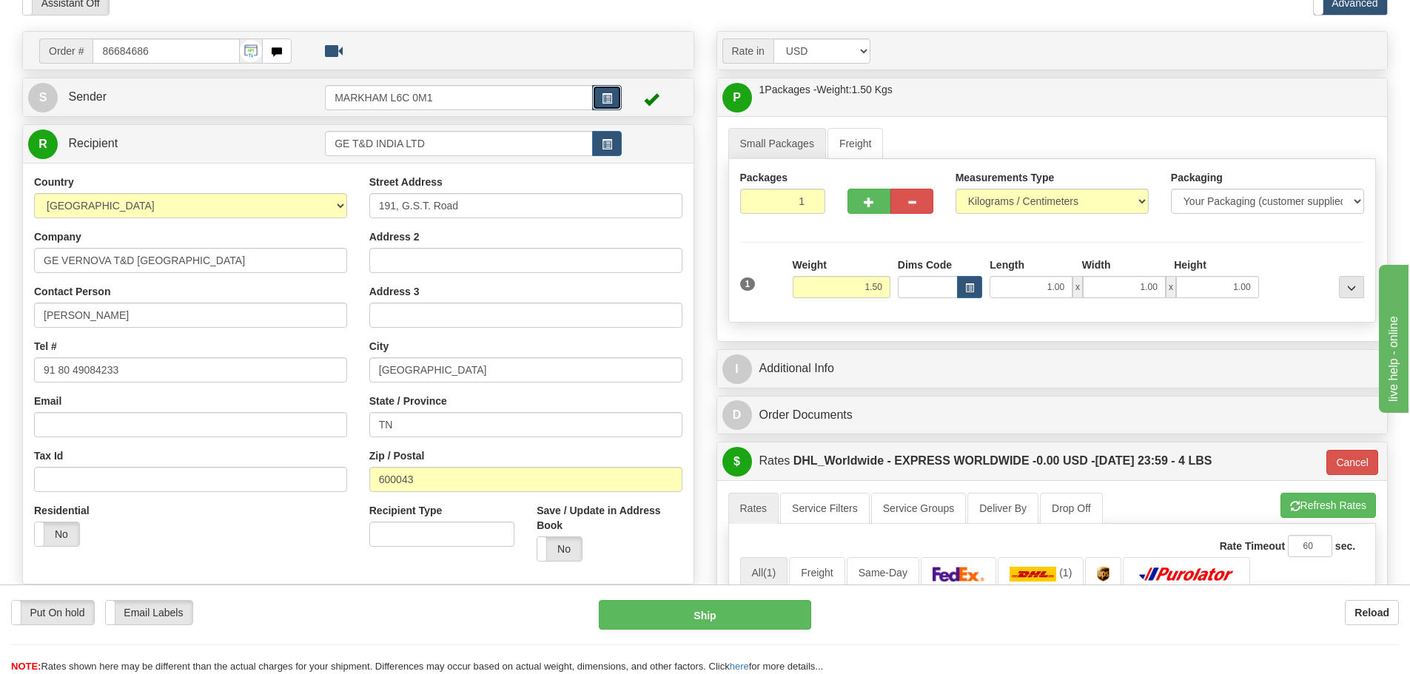
click at [607, 96] on span "button" at bounding box center [607, 99] width 10 height 10
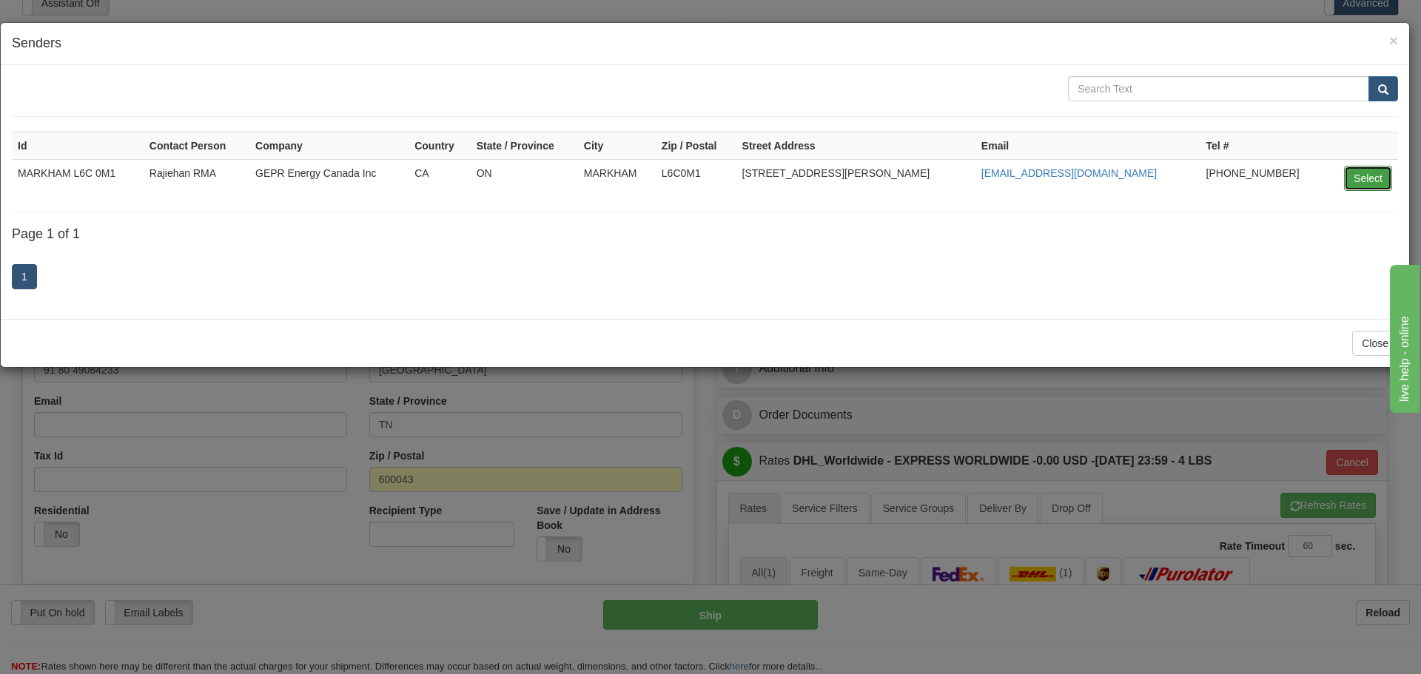
click at [1370, 172] on button "Select" at bounding box center [1368, 178] width 48 height 25
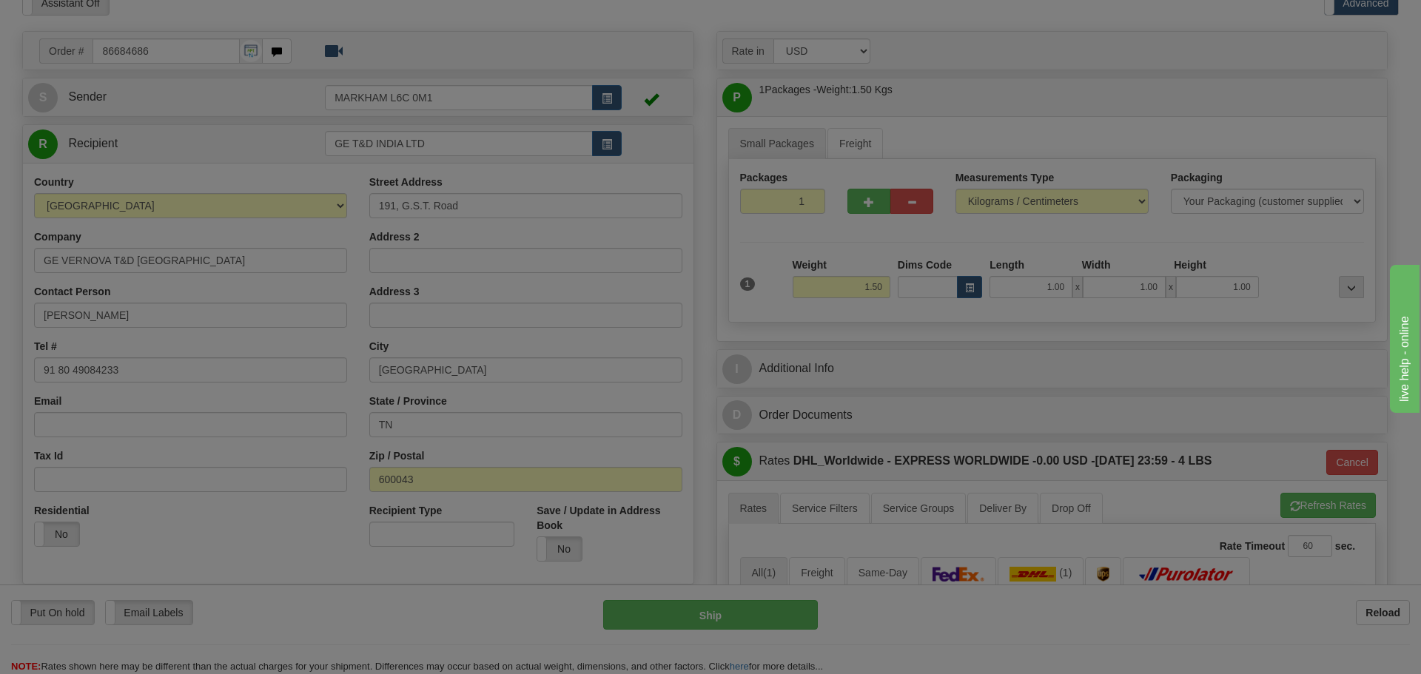
type input "16:39"
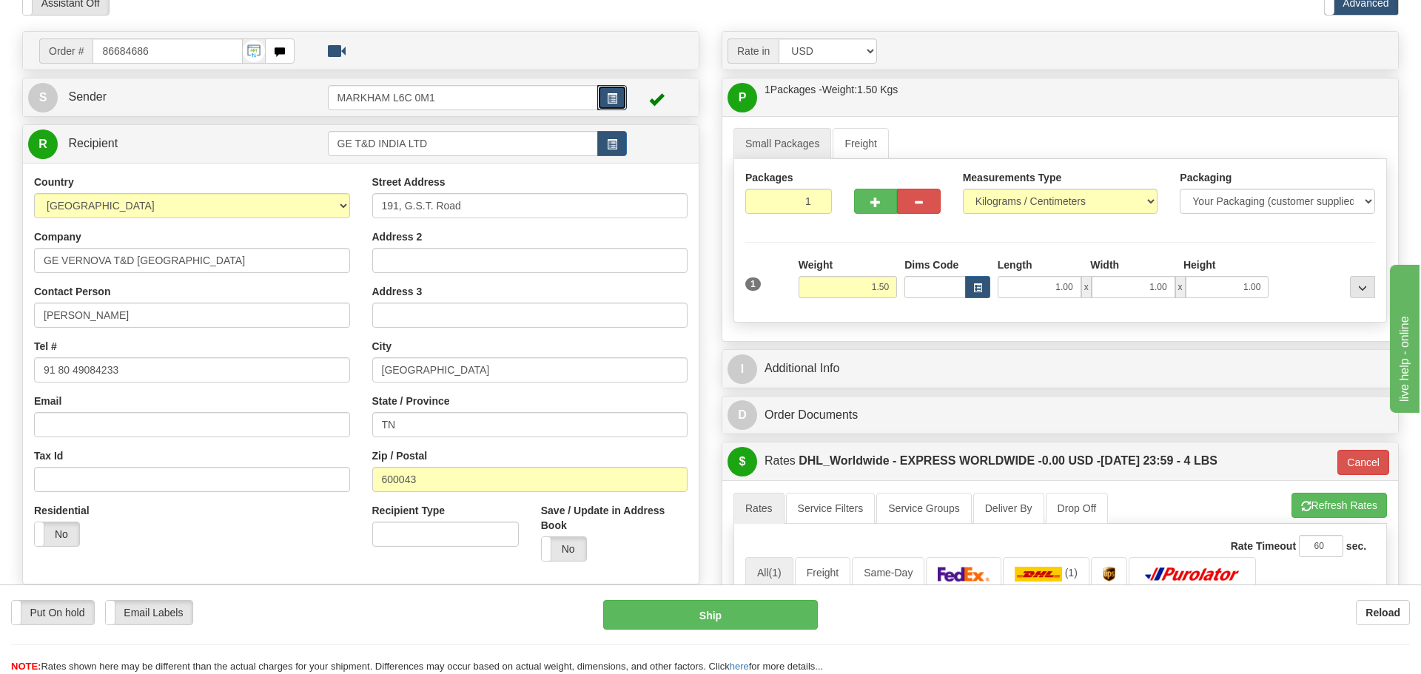
type input "P"
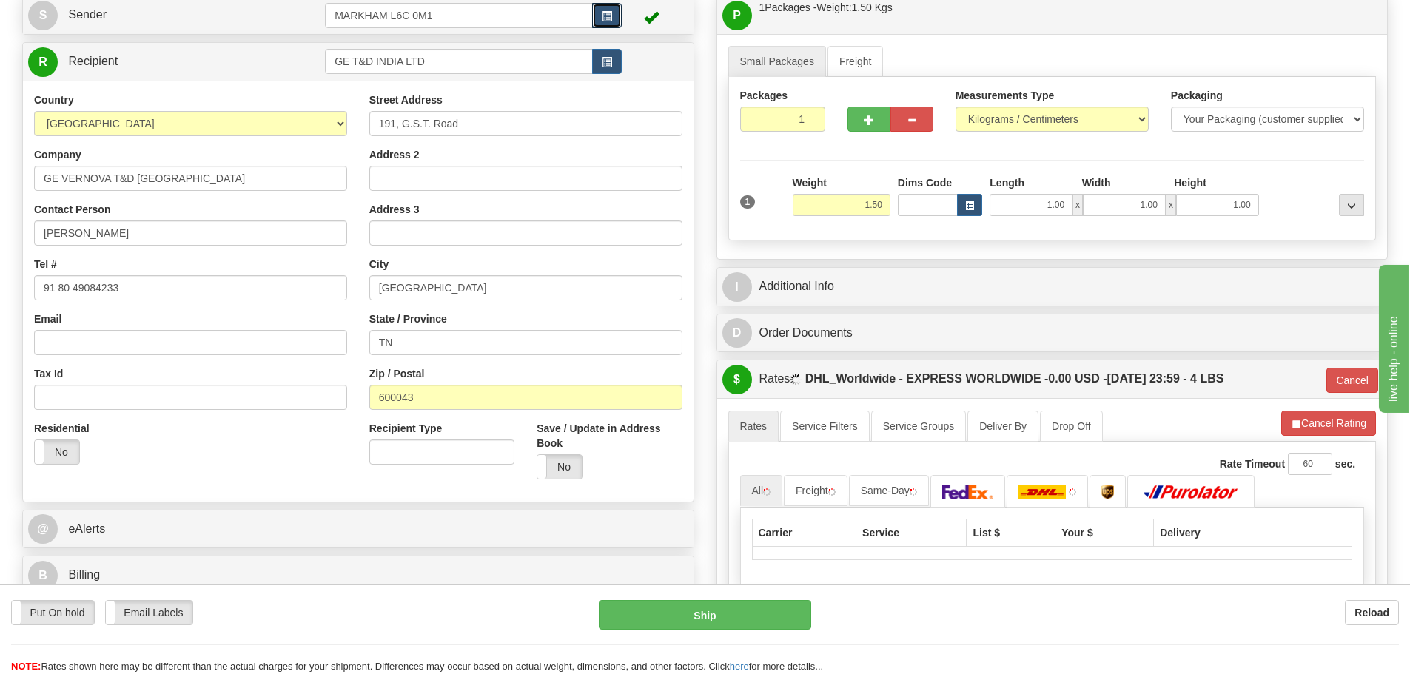
scroll to position [296, 0]
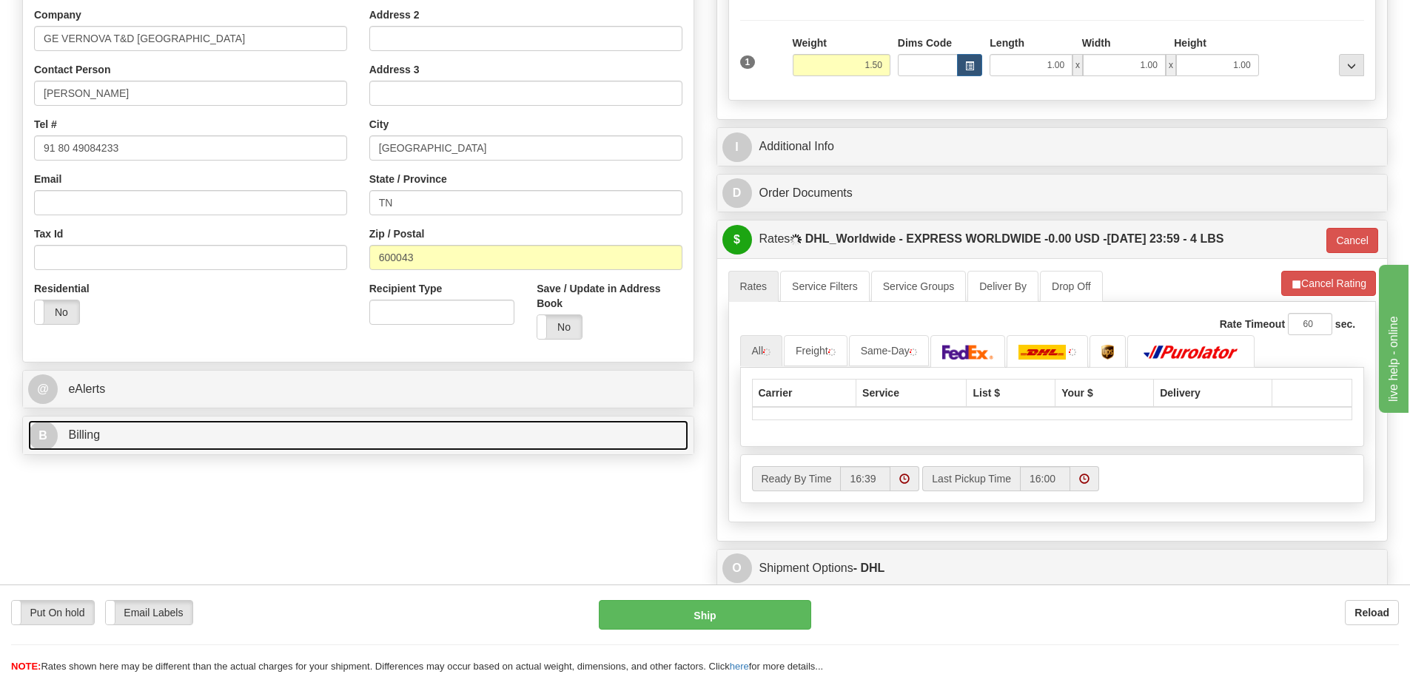
click at [312, 429] on link "B Billing" at bounding box center [358, 435] width 660 height 30
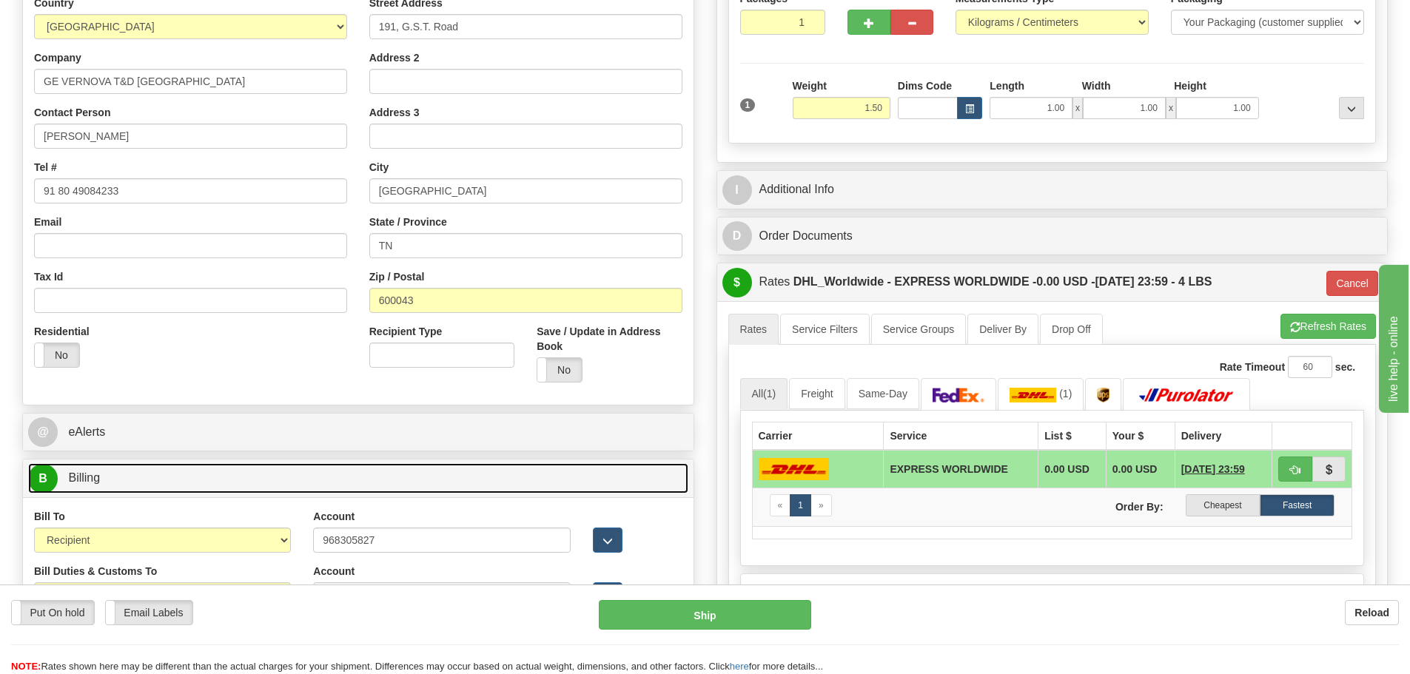
scroll to position [148, 0]
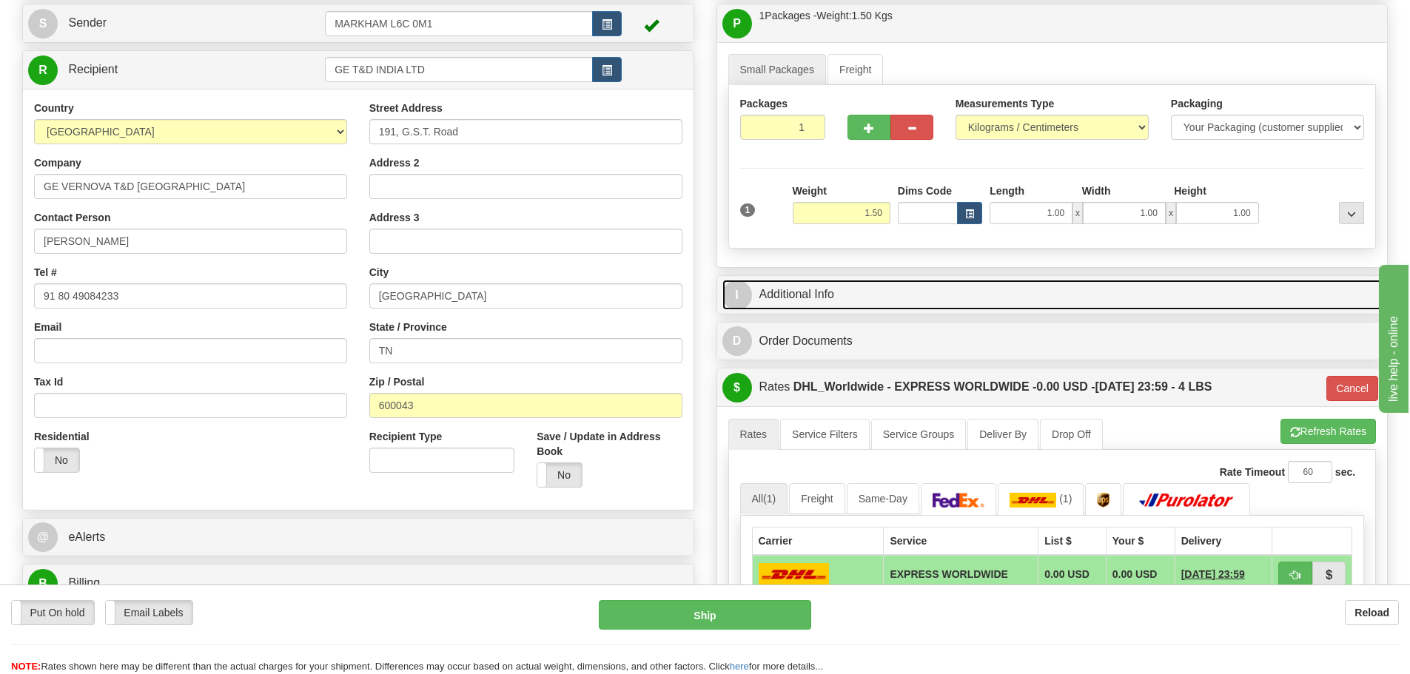
click at [825, 283] on link "I Additional Info" at bounding box center [1052, 295] width 660 height 30
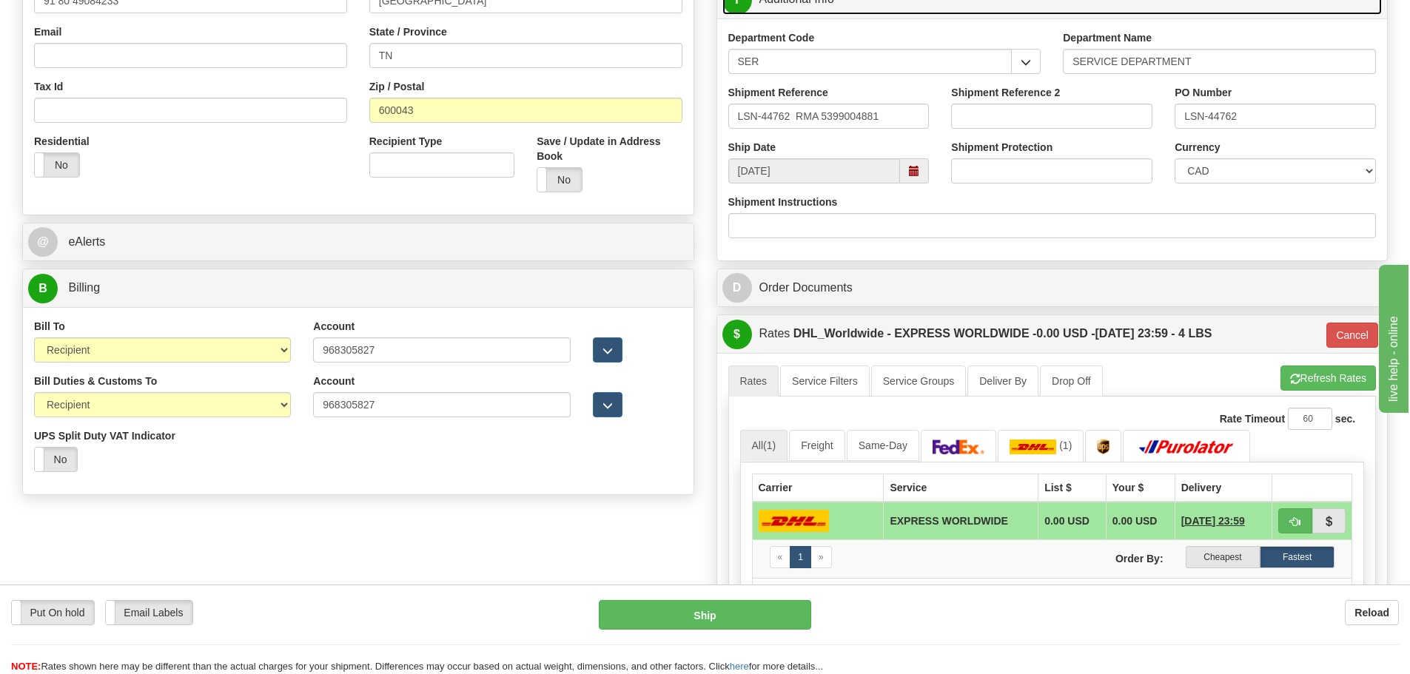
scroll to position [444, 0]
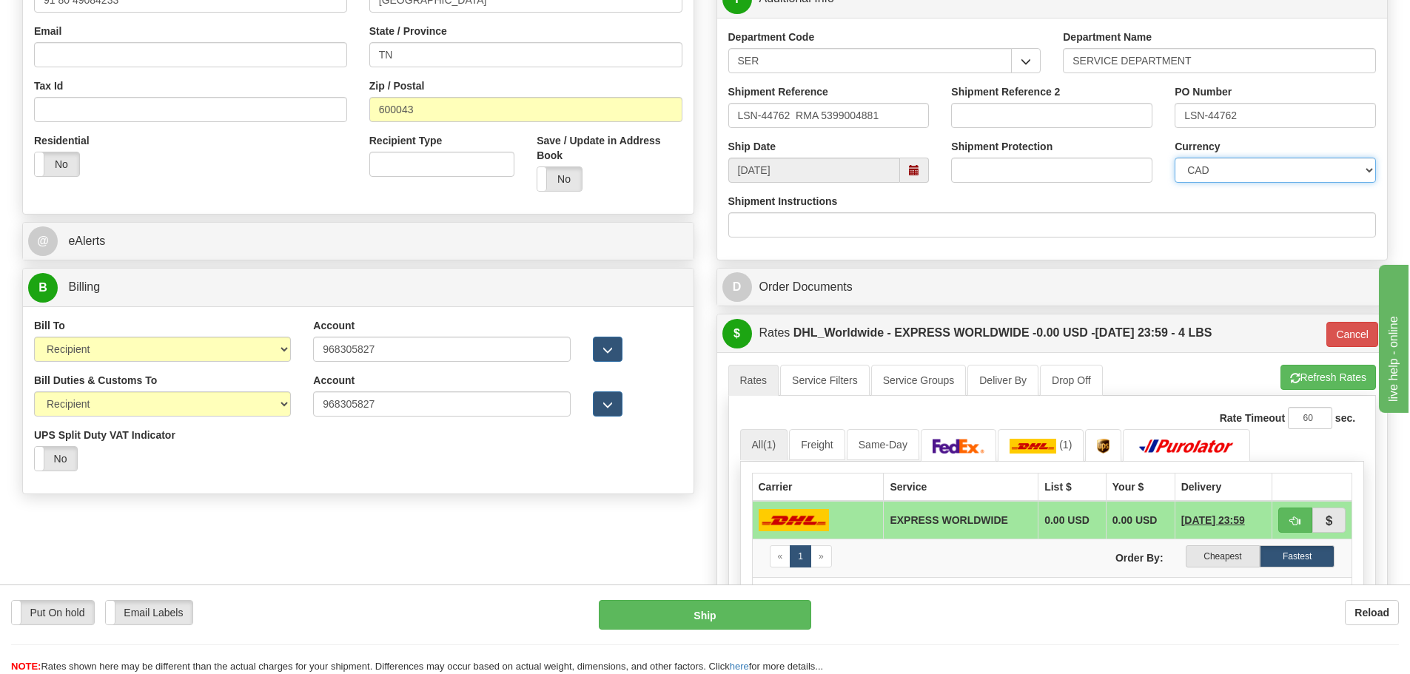
click at [1202, 170] on select "CAD USD EUR ZAR RON ANG ARN AUD AUS AWG BBD BFR BGN BHD BMD BND BRC BRL CHP CKZ…" at bounding box center [1275, 170] width 201 height 25
select select "1"
click at [1175, 158] on select "CAD USD EUR ZAR RON ANG ARN AUD AUS AWG BBD BFR BGN BHD BMD BND BRC BRL CHP CKZ…" at bounding box center [1275, 170] width 201 height 25
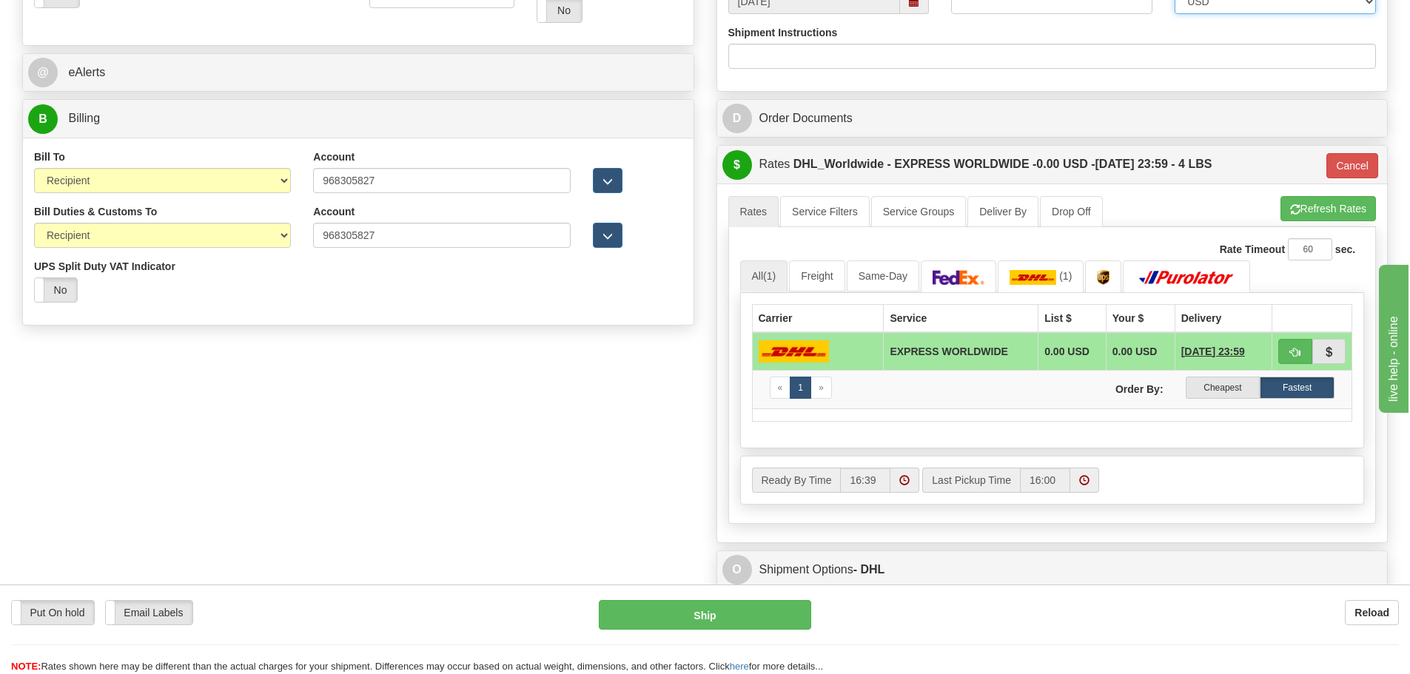
scroll to position [666, 0]
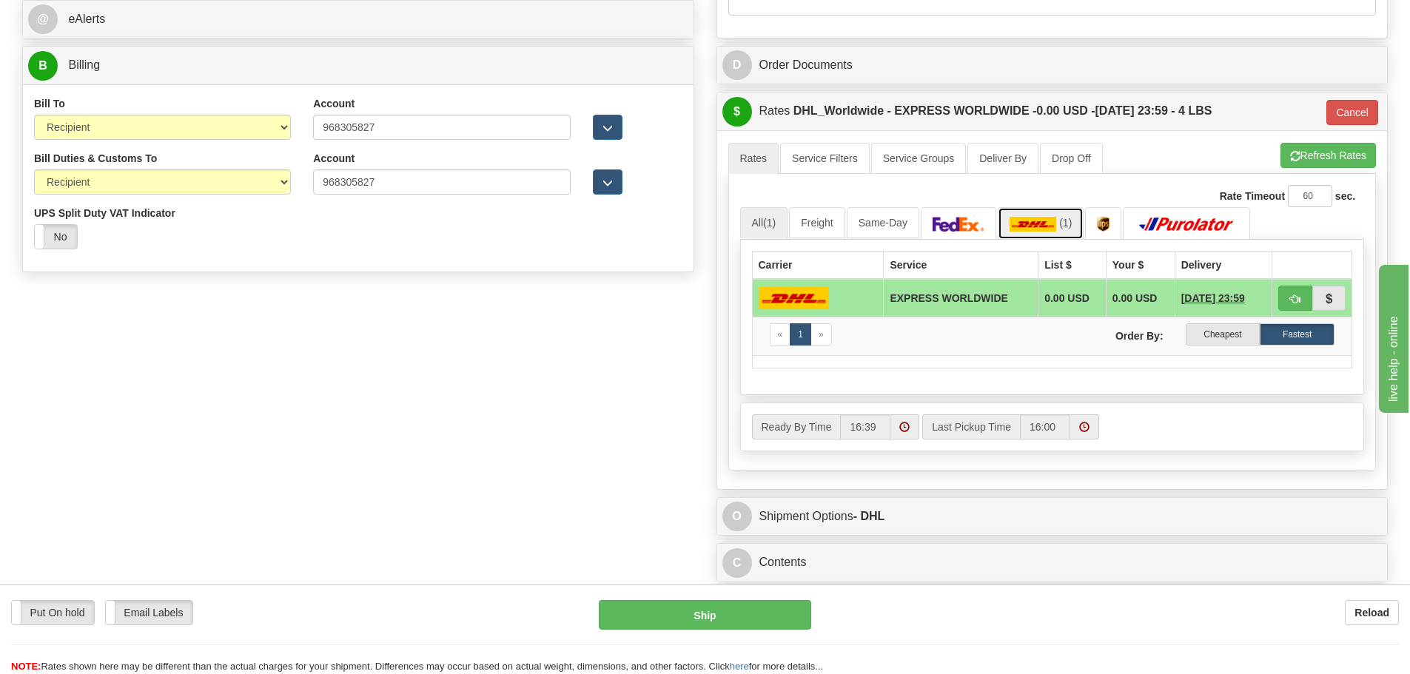
click at [1058, 237] on link "(1)" at bounding box center [1041, 223] width 87 height 32
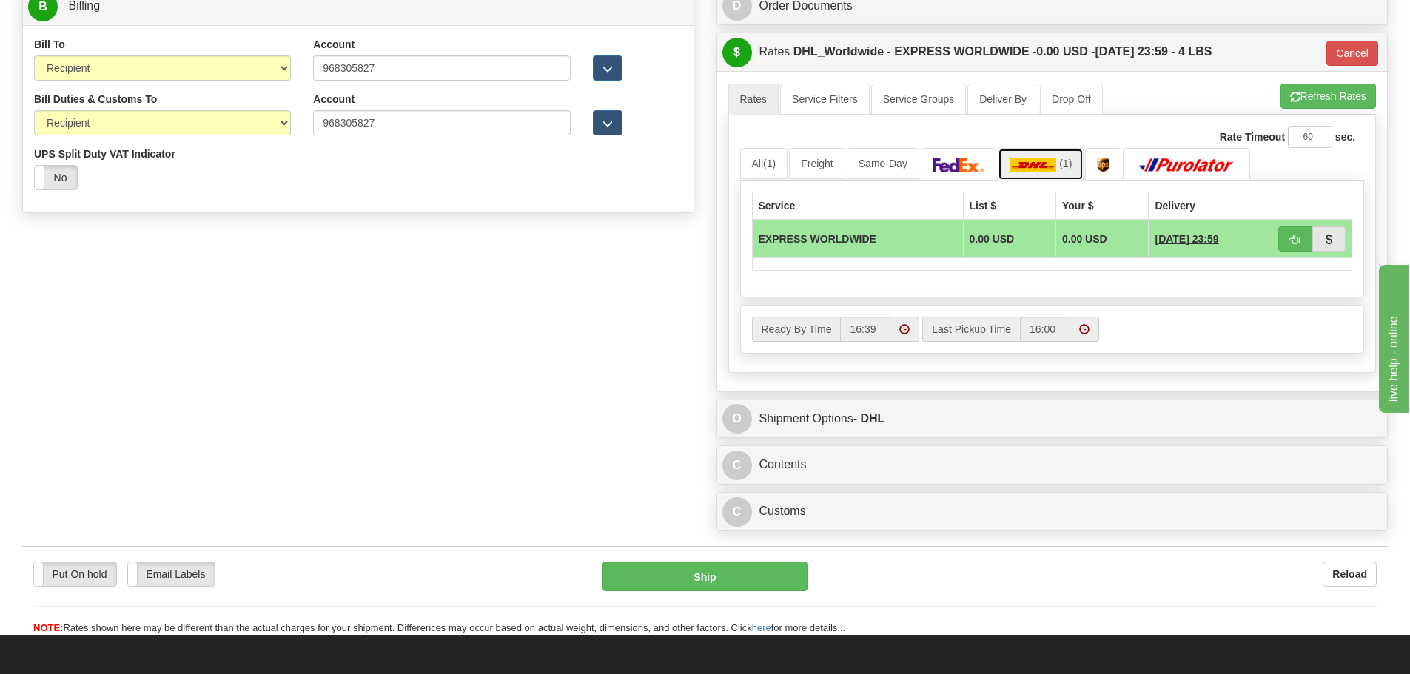
scroll to position [814, 0]
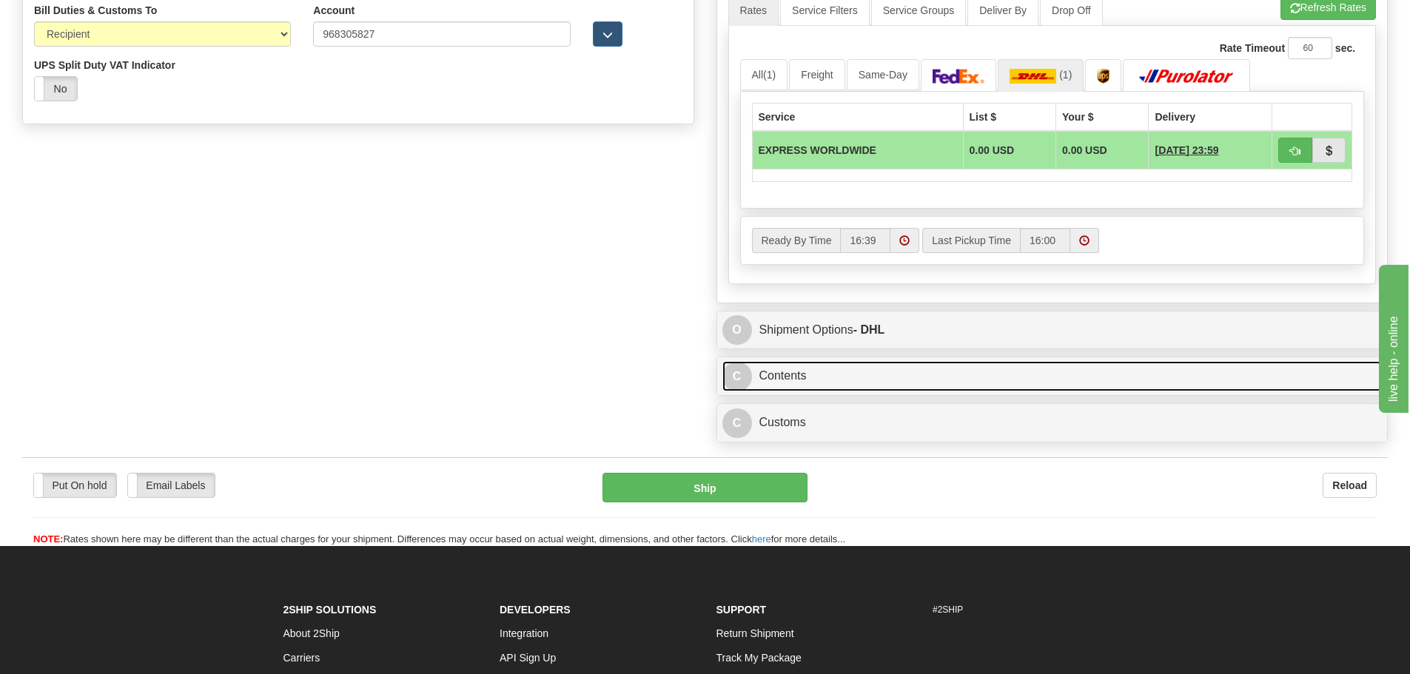
click at [828, 361] on link "C Contents" at bounding box center [1052, 376] width 660 height 30
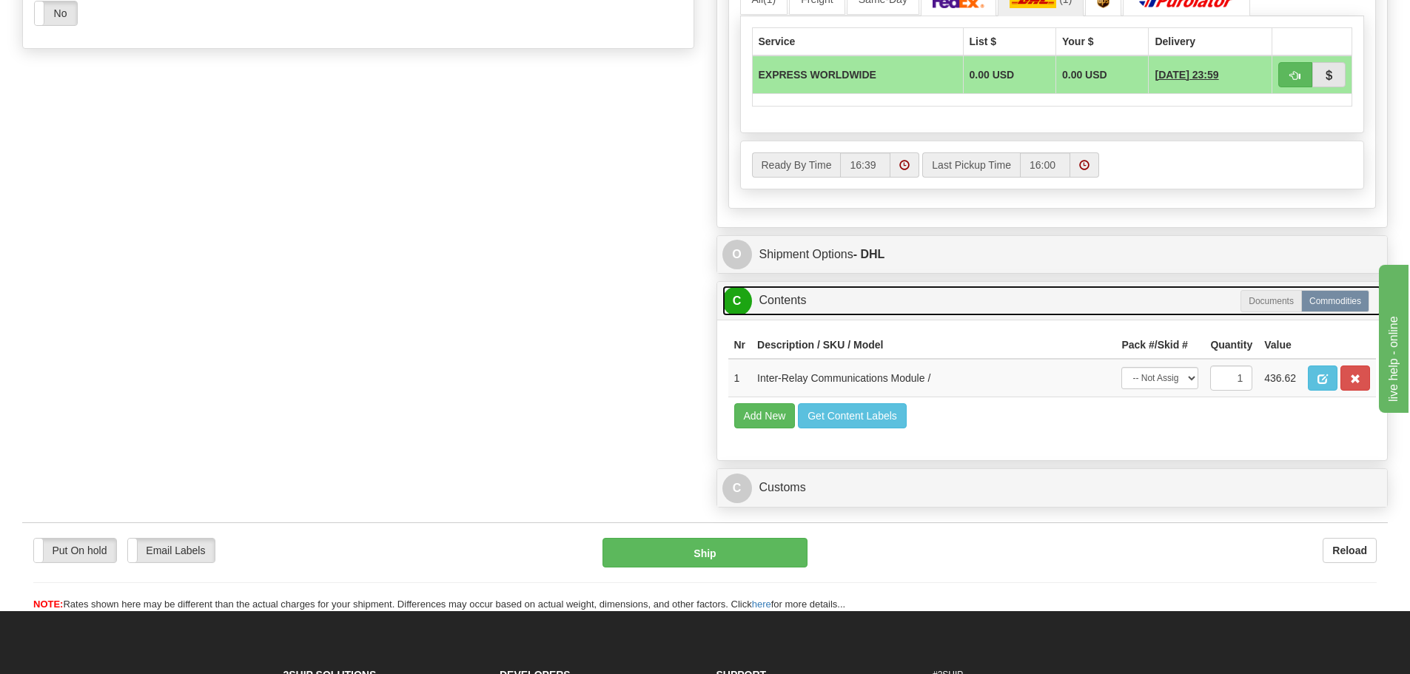
scroll to position [962, 0]
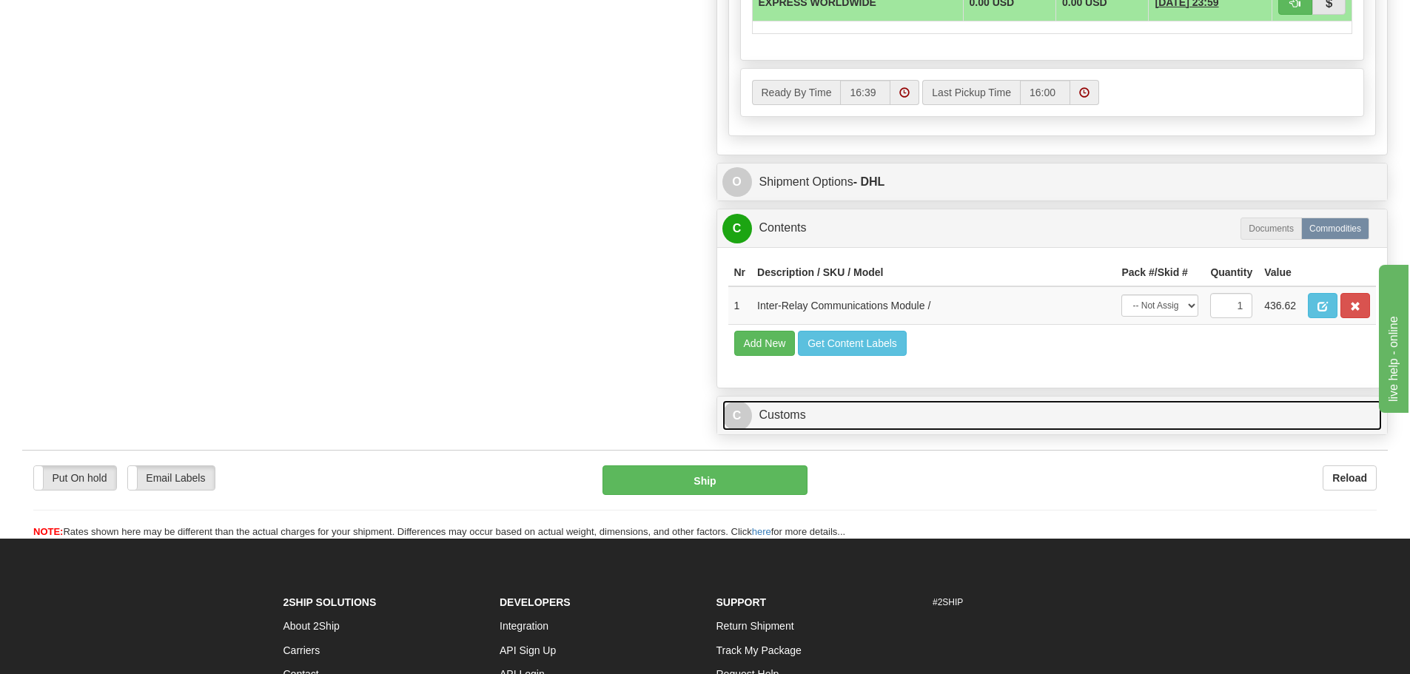
click at [879, 428] on link "C Customs" at bounding box center [1052, 415] width 660 height 30
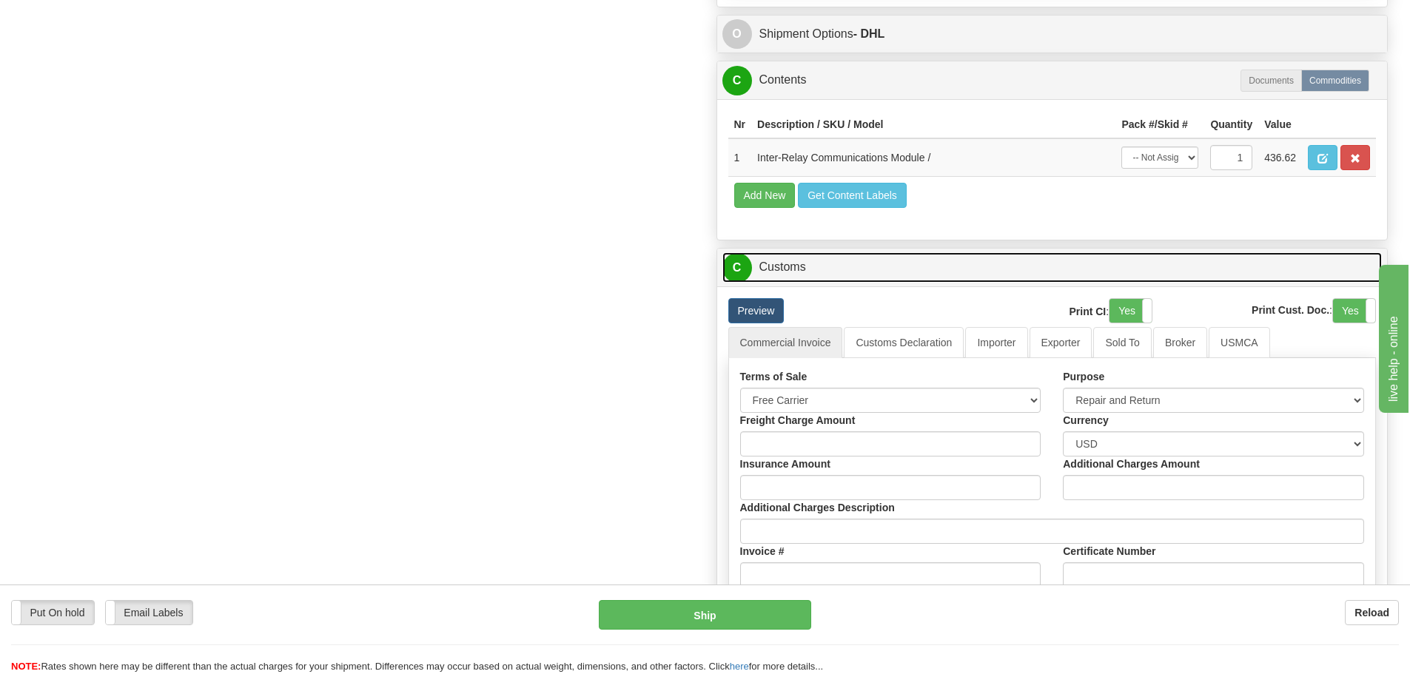
scroll to position [1258, 0]
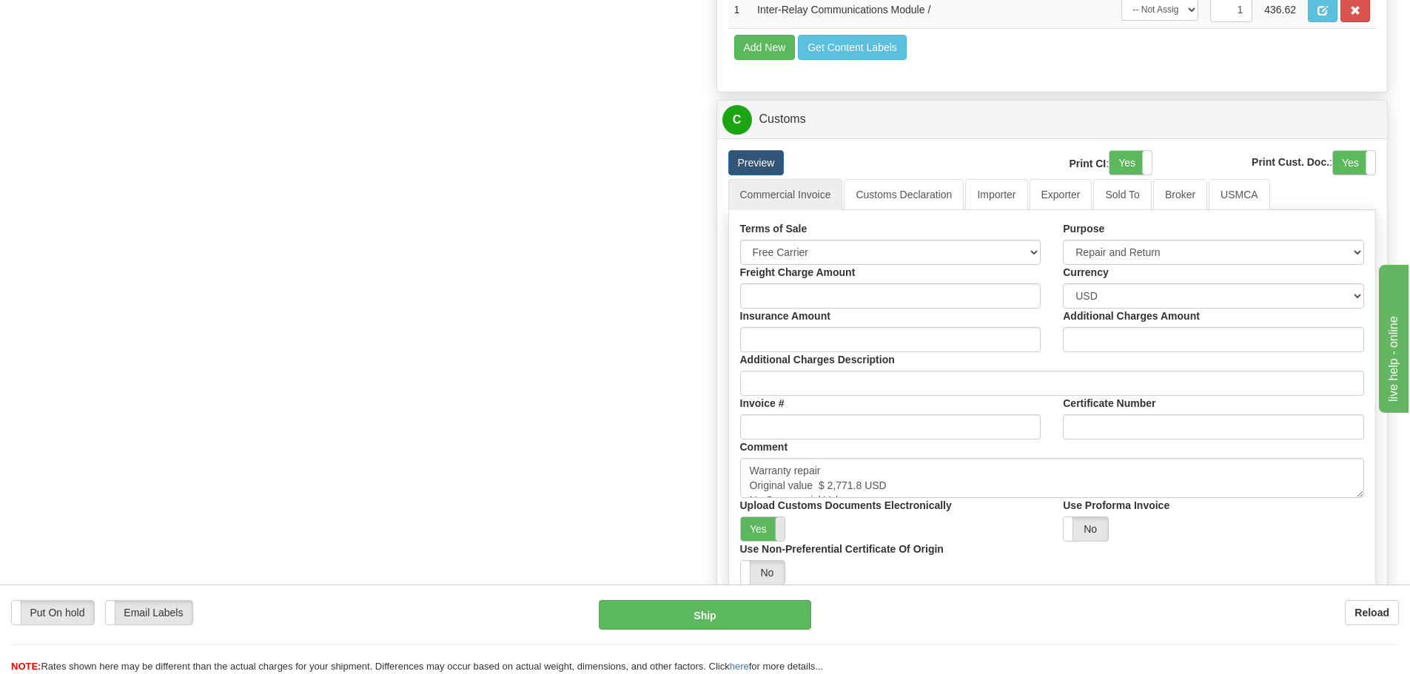
click at [777, 538] on span at bounding box center [784, 529] width 19 height 24
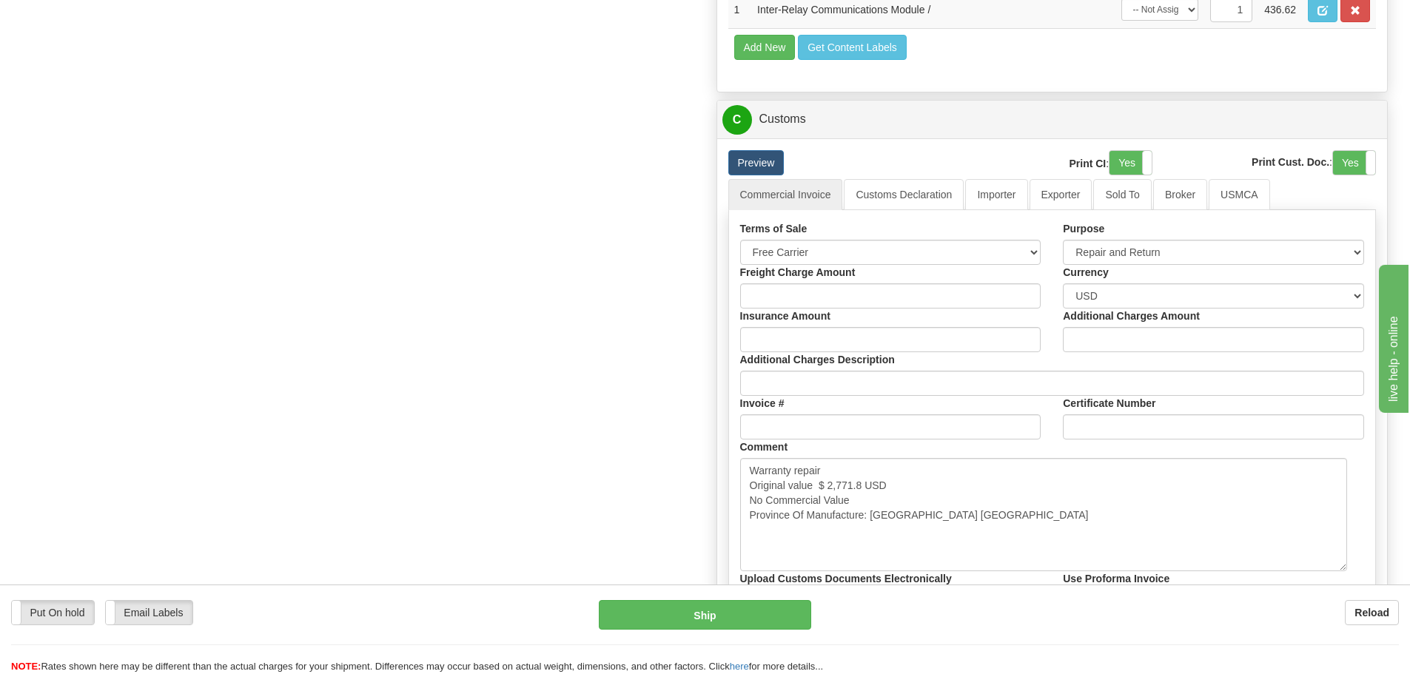
drag, startPoint x: 1362, startPoint y: 497, endPoint x: 1345, endPoint y: 571, distance: 76.7
click at [1345, 571] on textarea "Warranty repair Original value $ 2,771.8 USD No Commercial Value Province Of Ma…" at bounding box center [1043, 514] width 607 height 113
drag, startPoint x: 890, startPoint y: 537, endPoint x: 508, endPoint y: 466, distance: 389.2
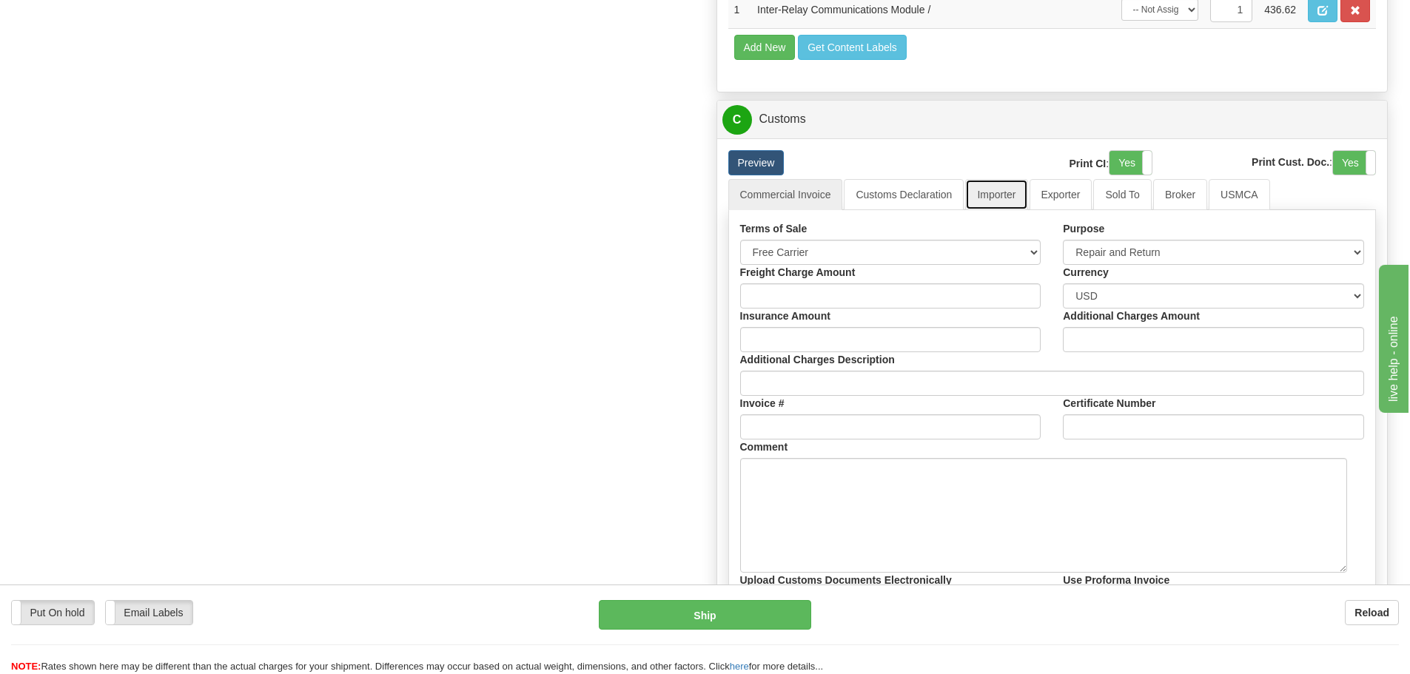
click at [1002, 200] on link "Importer" at bounding box center [996, 194] width 62 height 31
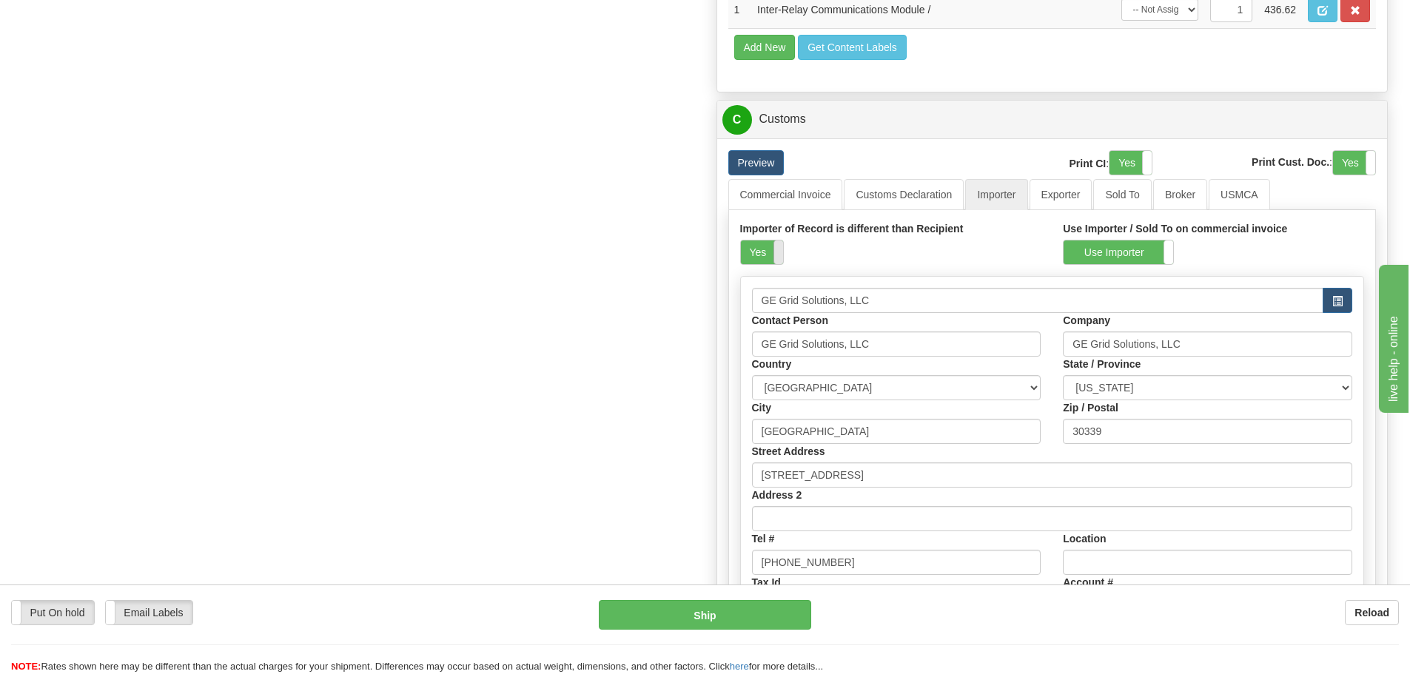
click at [774, 258] on span at bounding box center [783, 253] width 19 height 24
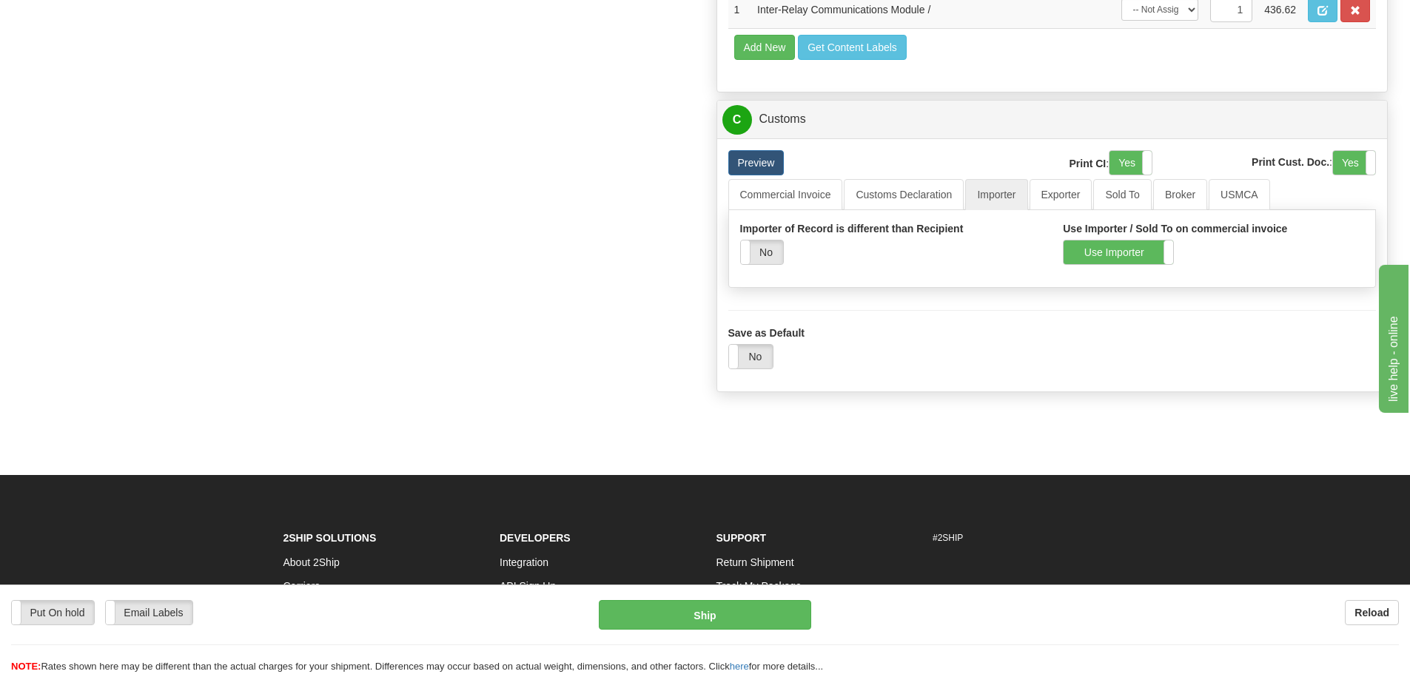
click at [1059, 249] on div "Use Importer / Sold To on commercial invoice Use Importer Use Sold To" at bounding box center [1213, 243] width 323 height 44
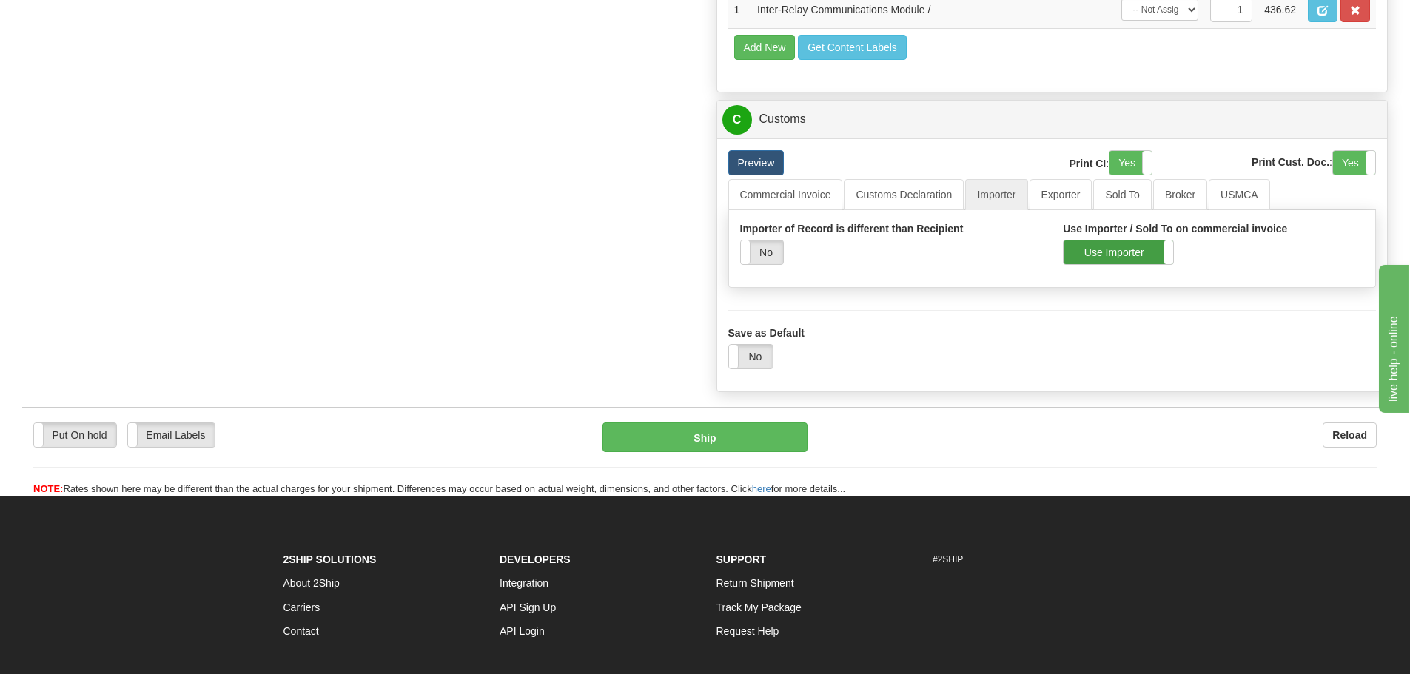
click at [1081, 258] on label "Use Importer" at bounding box center [1119, 253] width 110 height 24
click at [754, 200] on link "Commercial Invoice" at bounding box center [785, 194] width 115 height 31
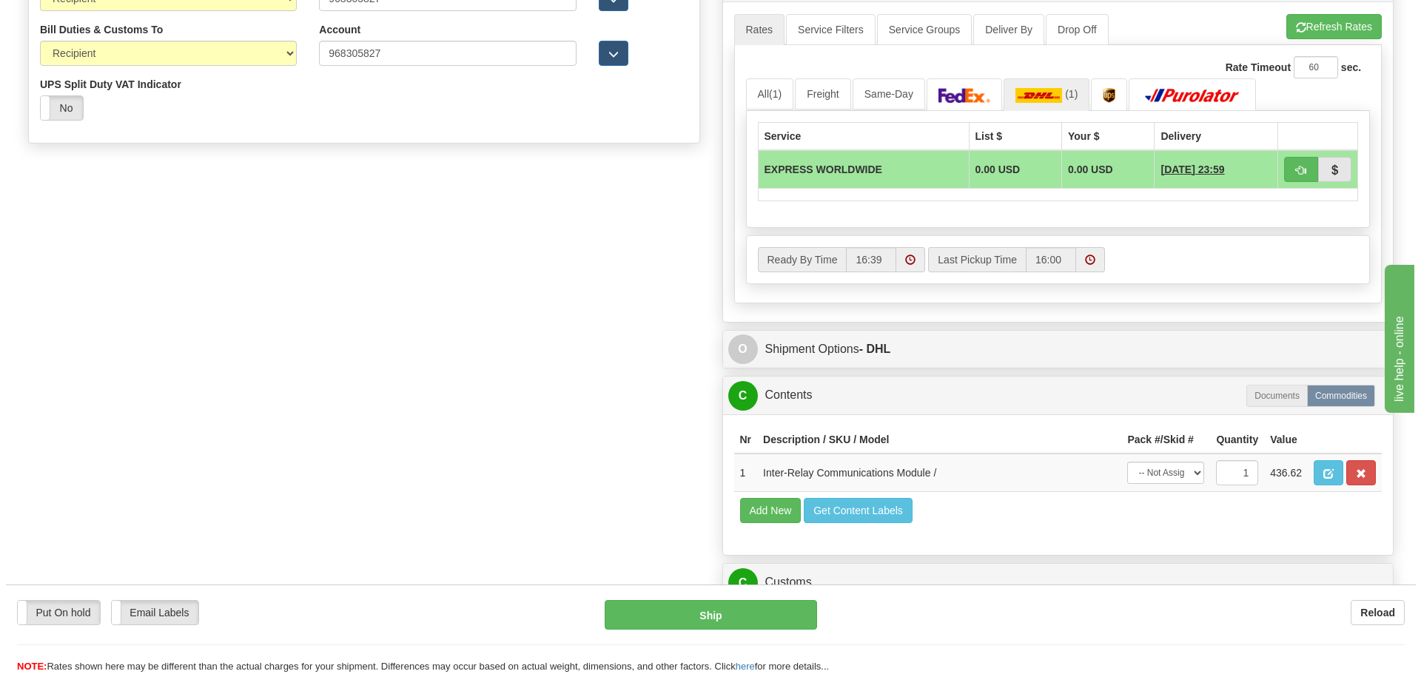
scroll to position [962, 0]
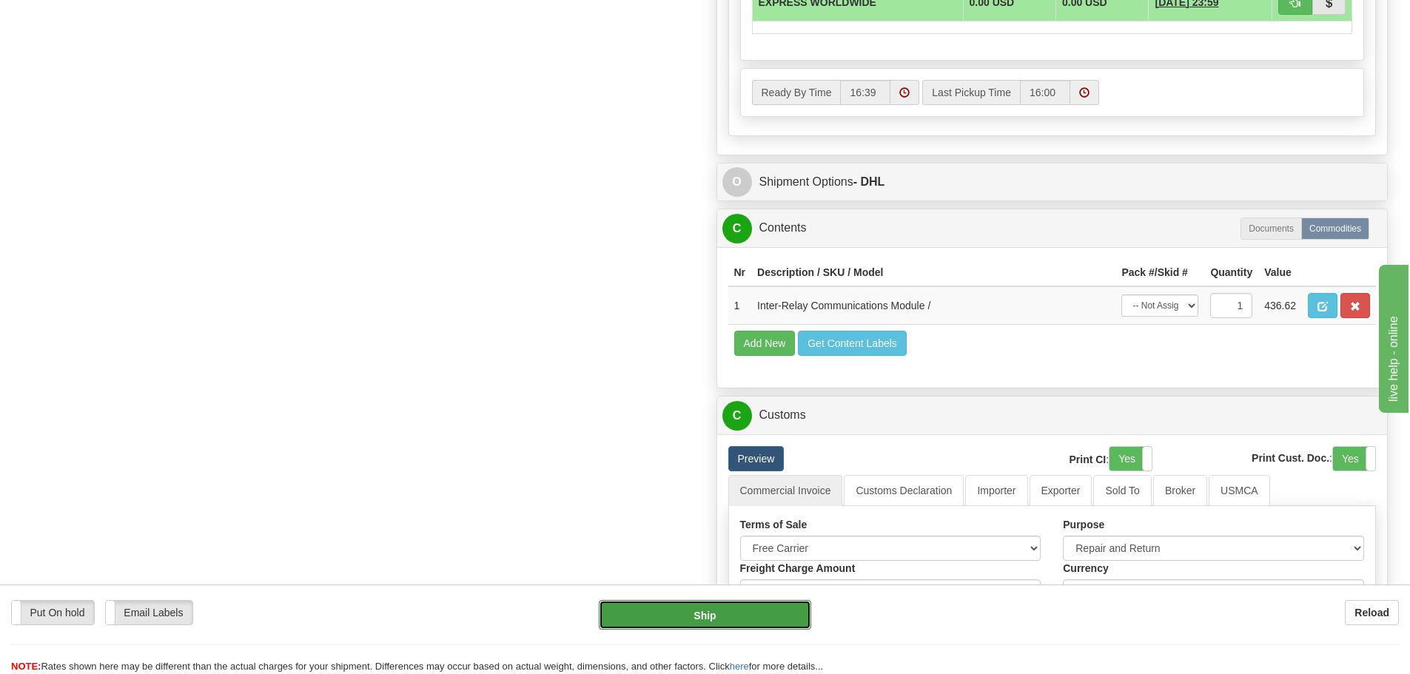
click at [696, 613] on button "Ship" at bounding box center [705, 615] width 212 height 30
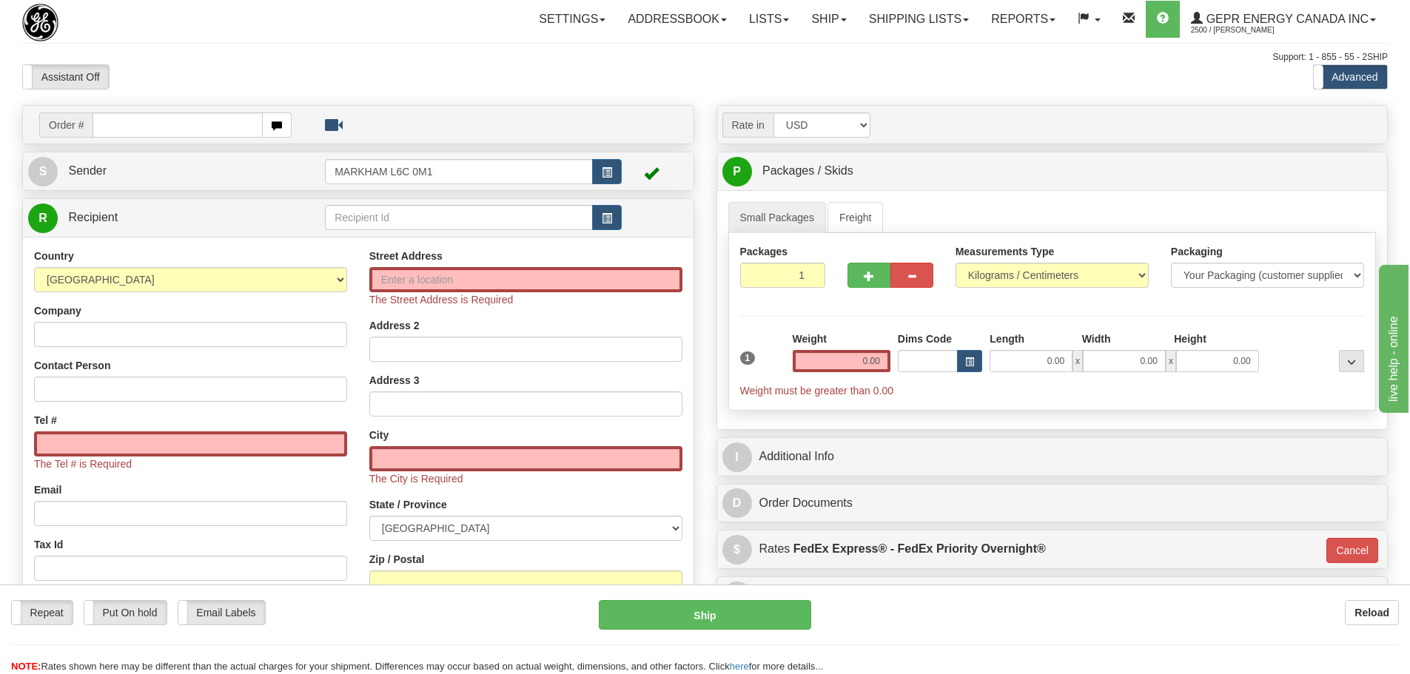
click at [272, 84] on div "Assistant On Assistant Off Do a return Do a return" at bounding box center [300, 76] width 578 height 25
click at [487, 71] on div "Assistant On Assistant Off Do a return Do a return" at bounding box center [300, 76] width 578 height 25
click at [932, 19] on link "Shipping lists" at bounding box center [919, 19] width 122 height 37
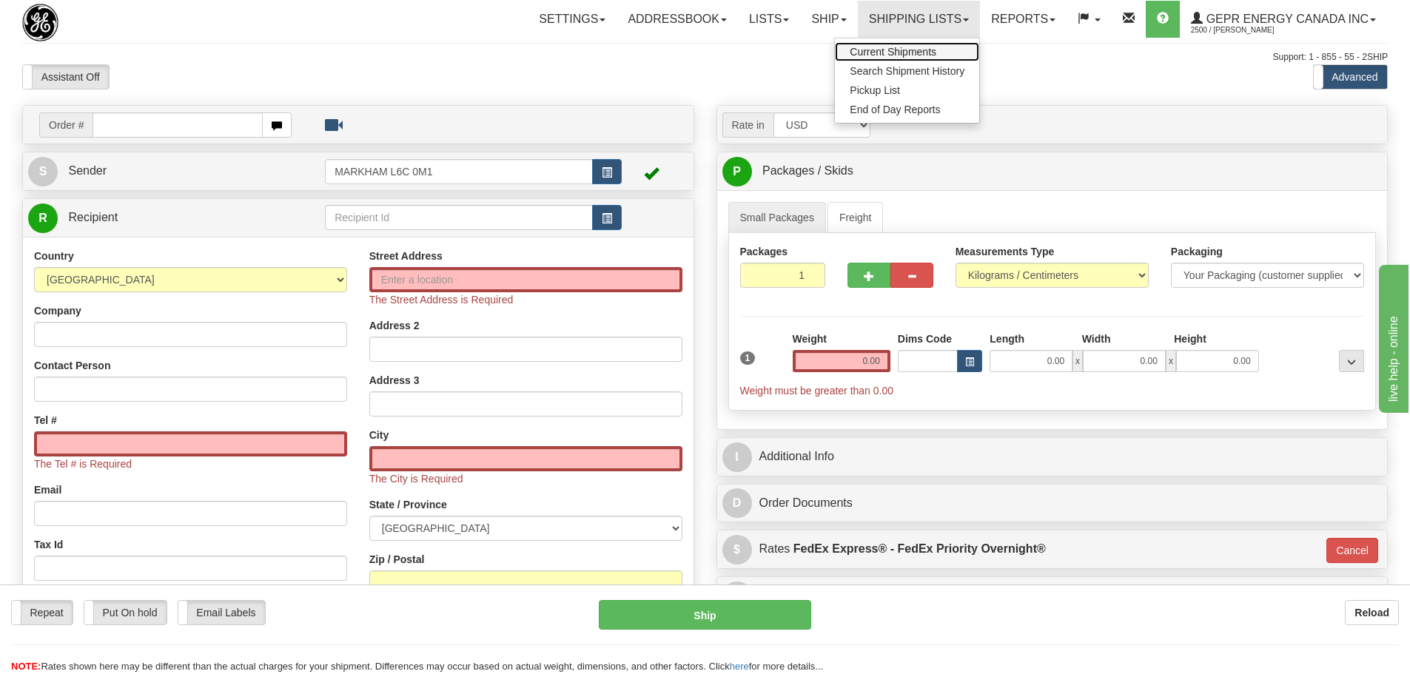
click at [902, 51] on span "Current Shipments" at bounding box center [893, 52] width 87 height 12
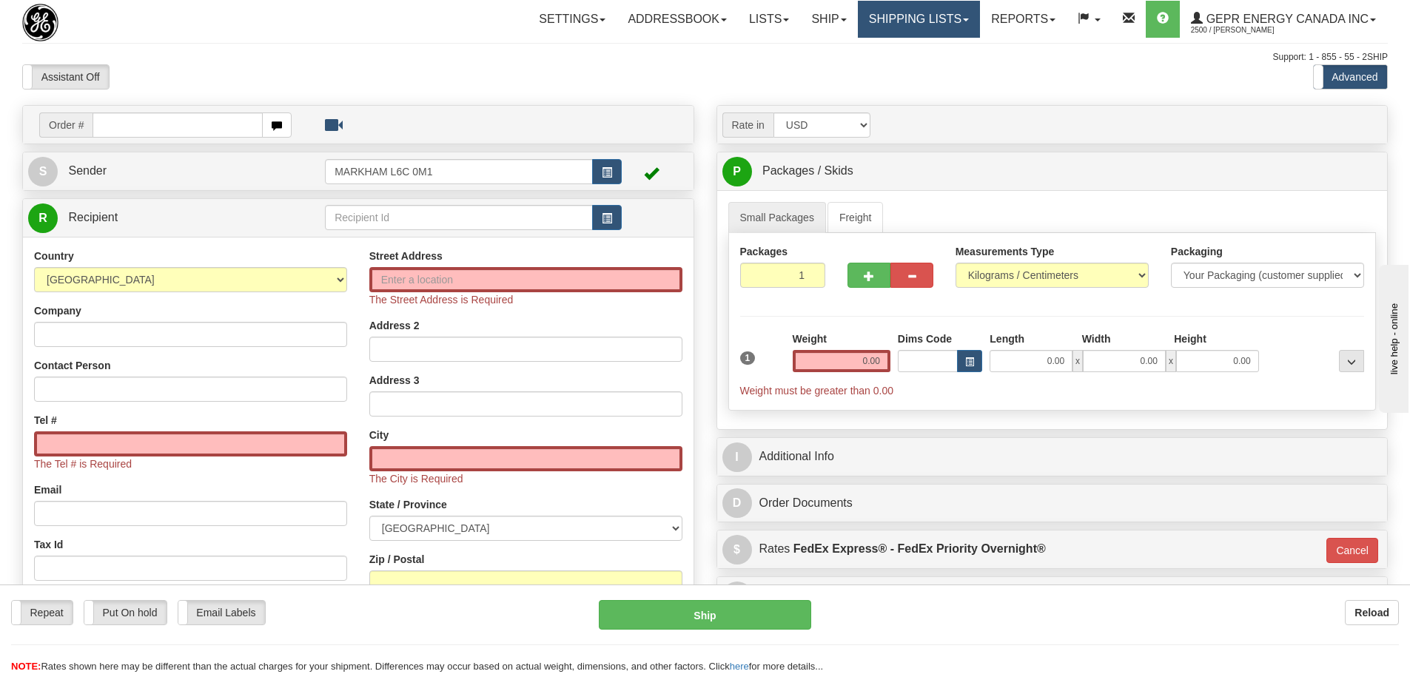
click at [942, 19] on link "Shipping lists" at bounding box center [919, 19] width 122 height 37
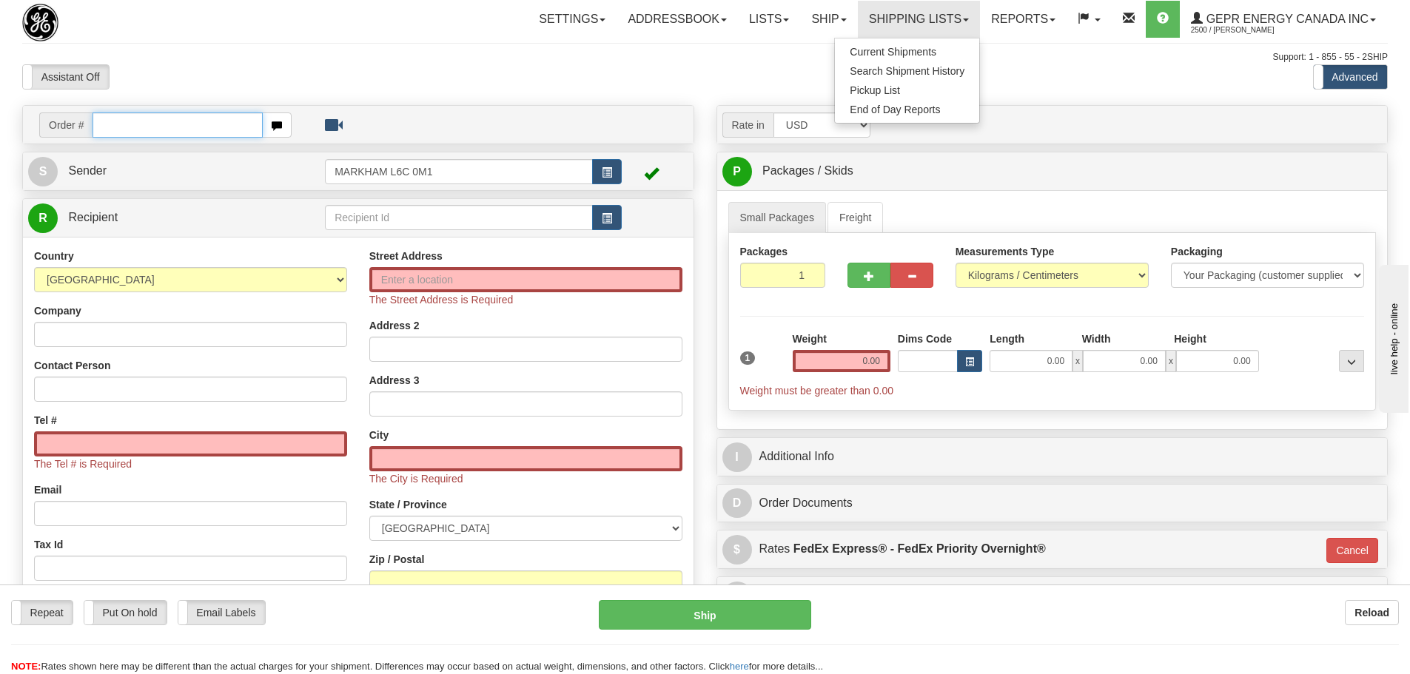
click at [184, 133] on input "text" at bounding box center [178, 125] width 170 height 25
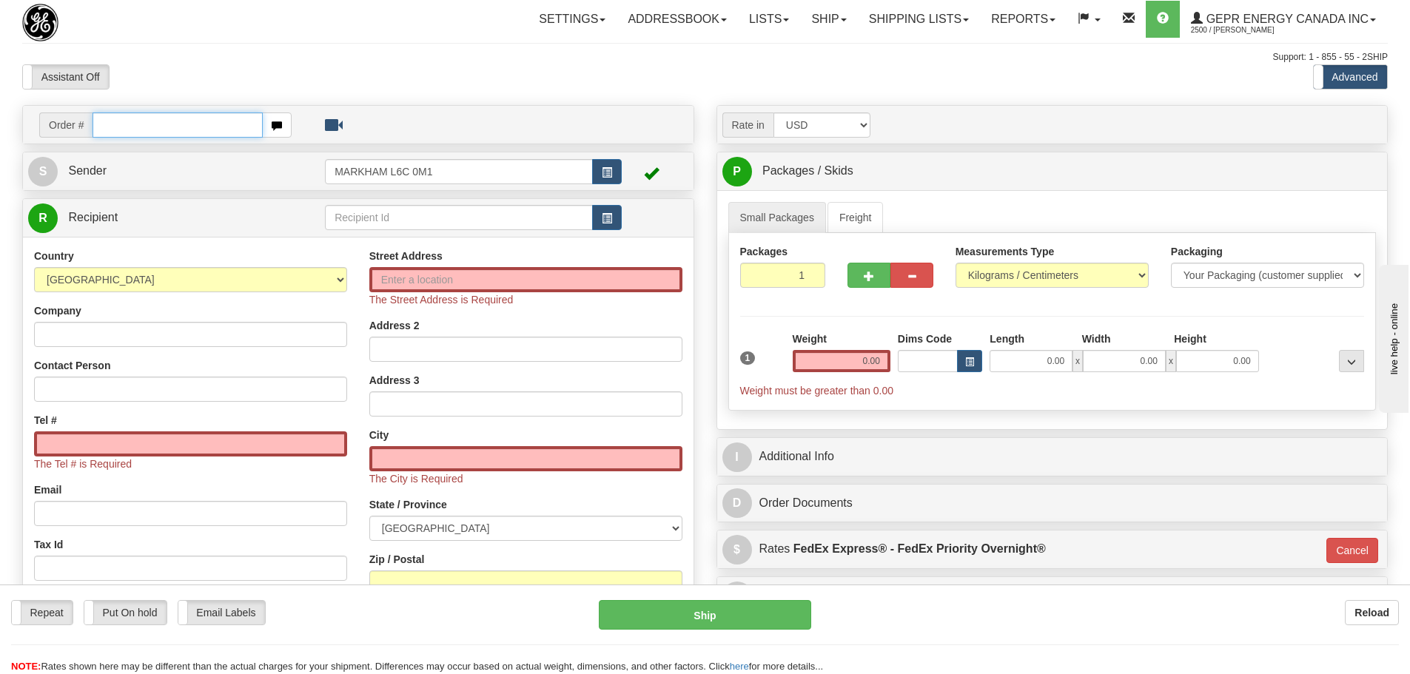
paste input "31512405"
type input "31512405"
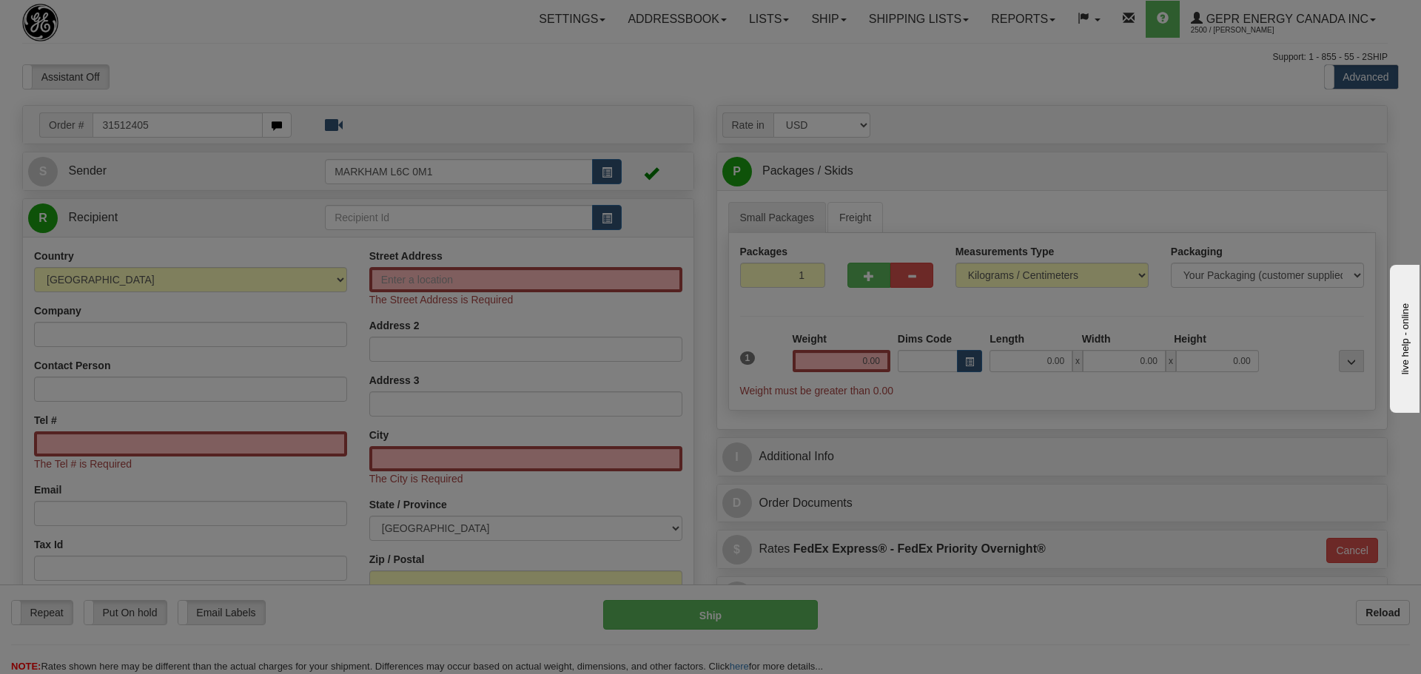
click at [218, 78] on body "Training Course Close Toggle navigation Settings Shipping Preferences New Recip…" at bounding box center [710, 337] width 1421 height 674
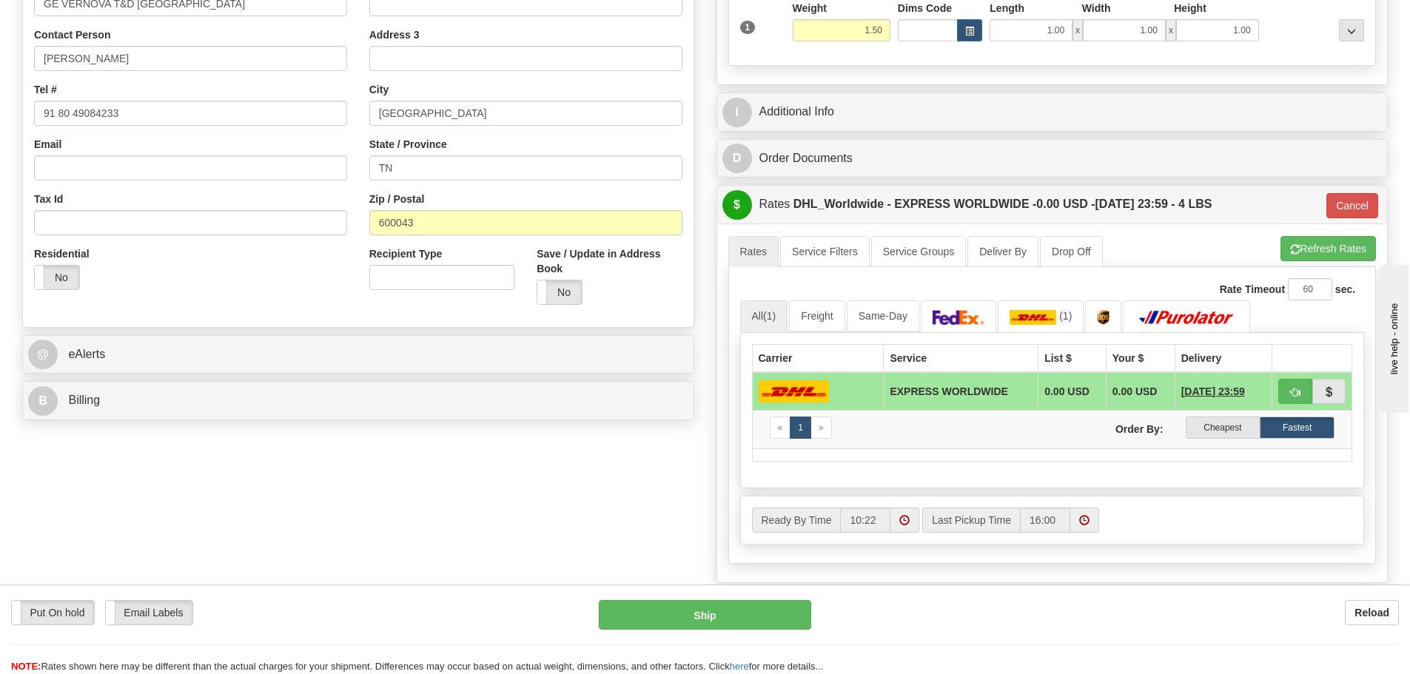
scroll to position [370, 0]
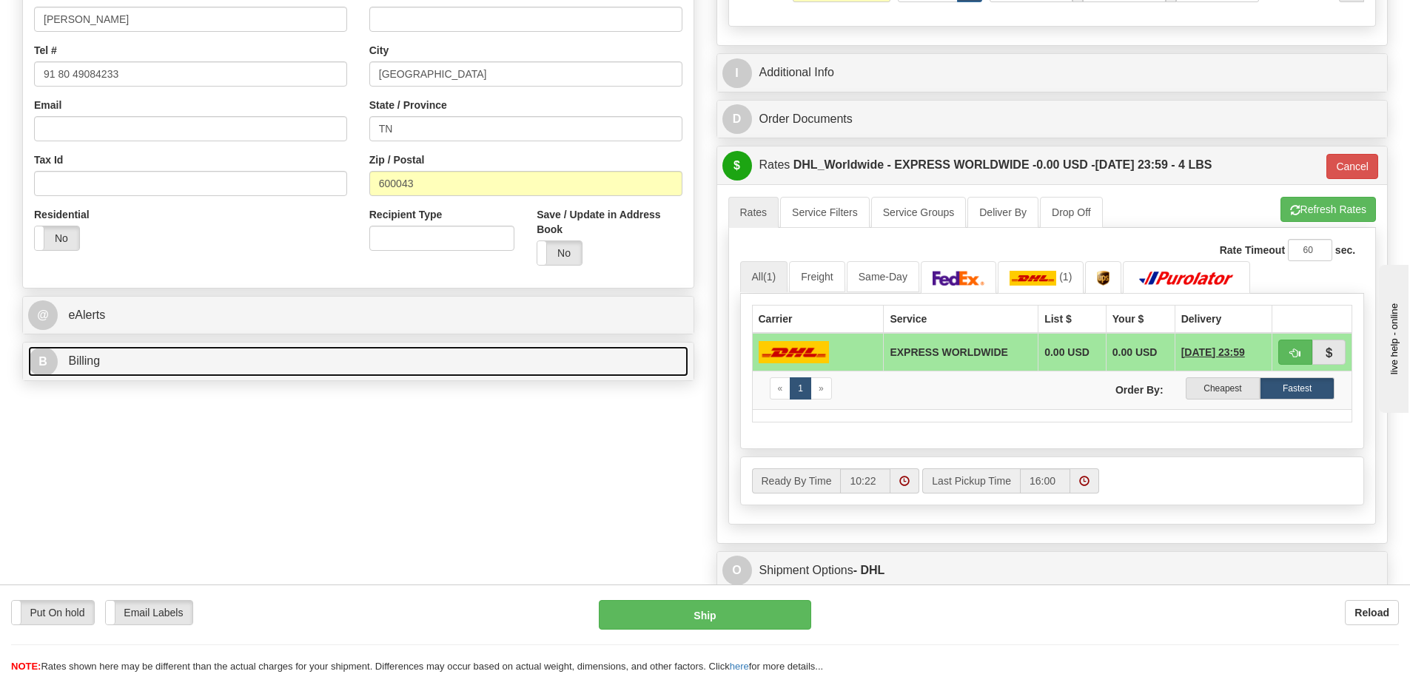
click at [397, 375] on link "B Billing" at bounding box center [358, 361] width 660 height 30
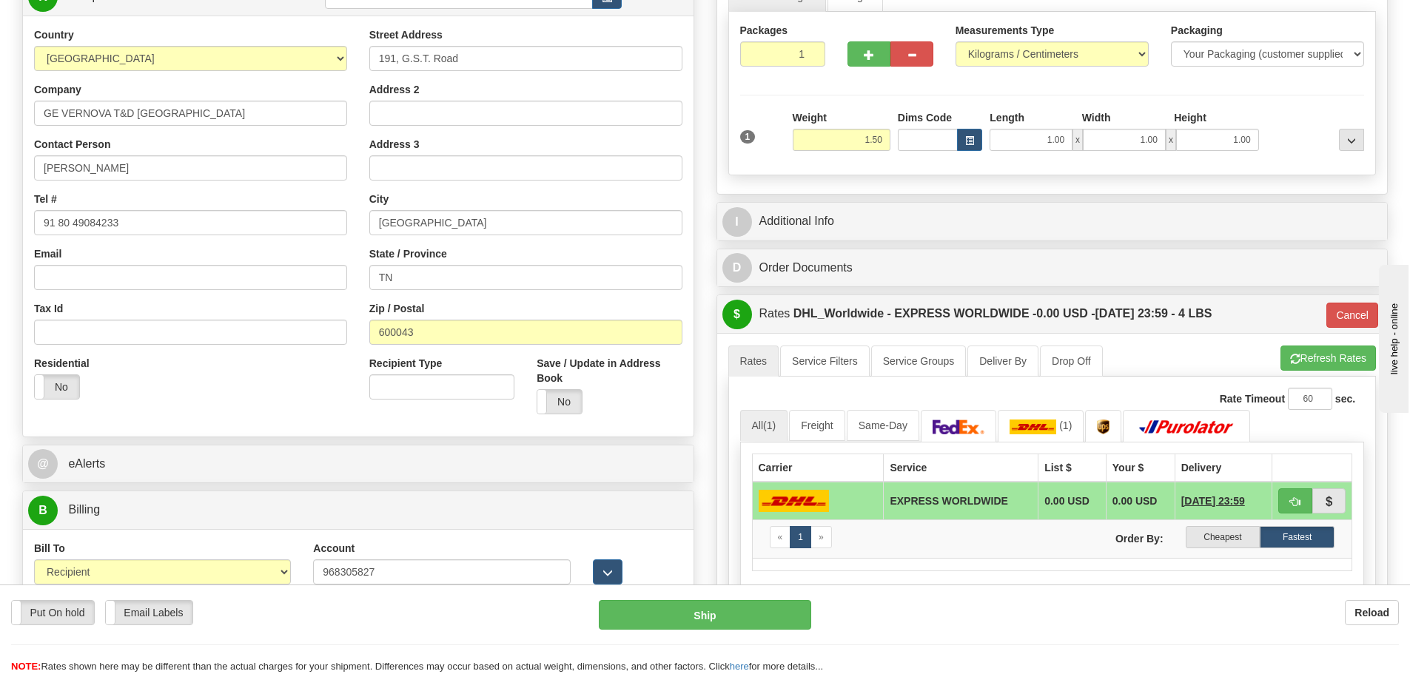
scroll to position [148, 0]
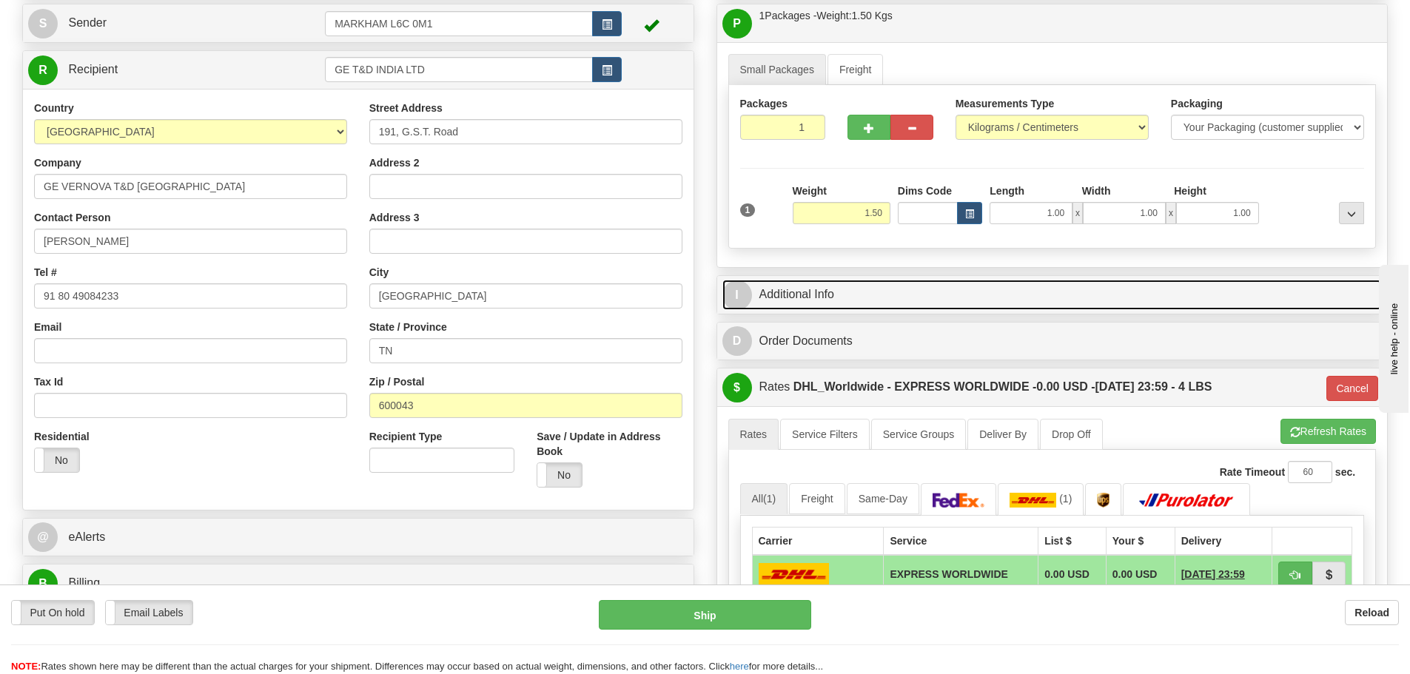
click at [882, 290] on link "I Additional Info" at bounding box center [1052, 295] width 660 height 30
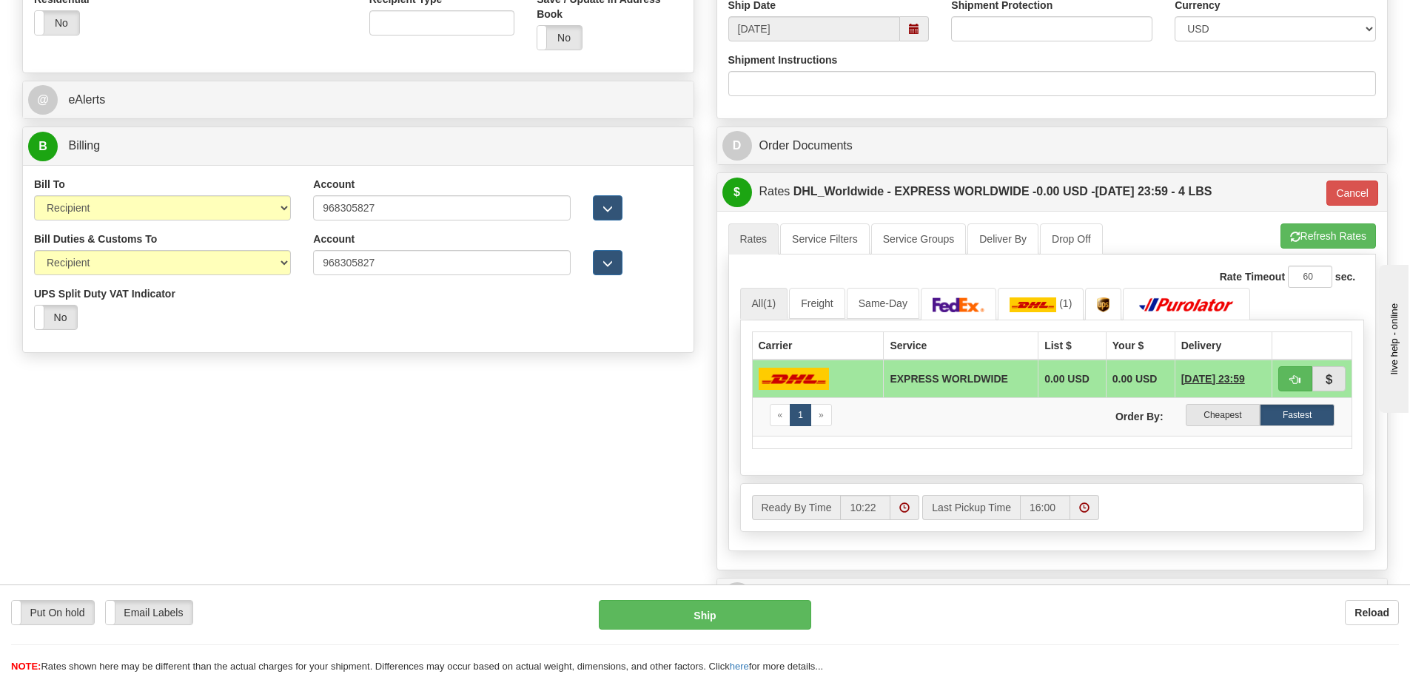
scroll to position [592, 0]
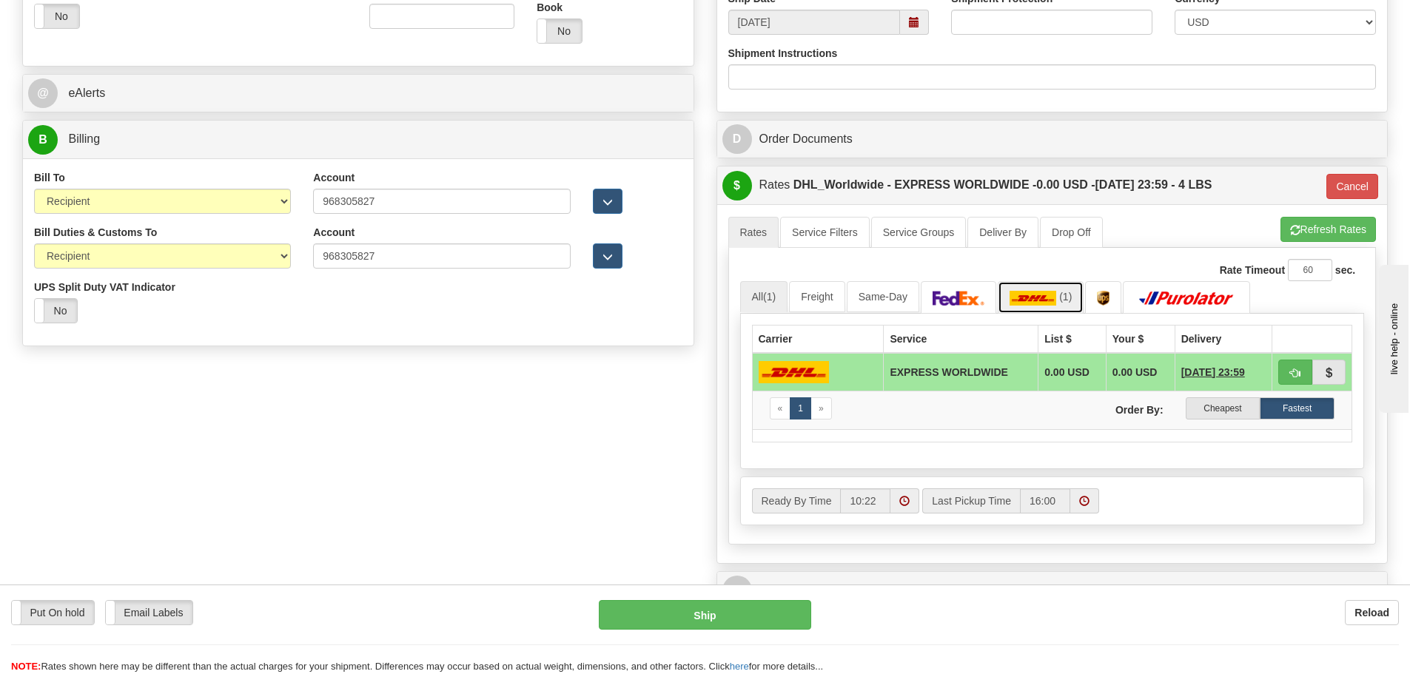
click at [1056, 292] on img at bounding box center [1033, 298] width 47 height 15
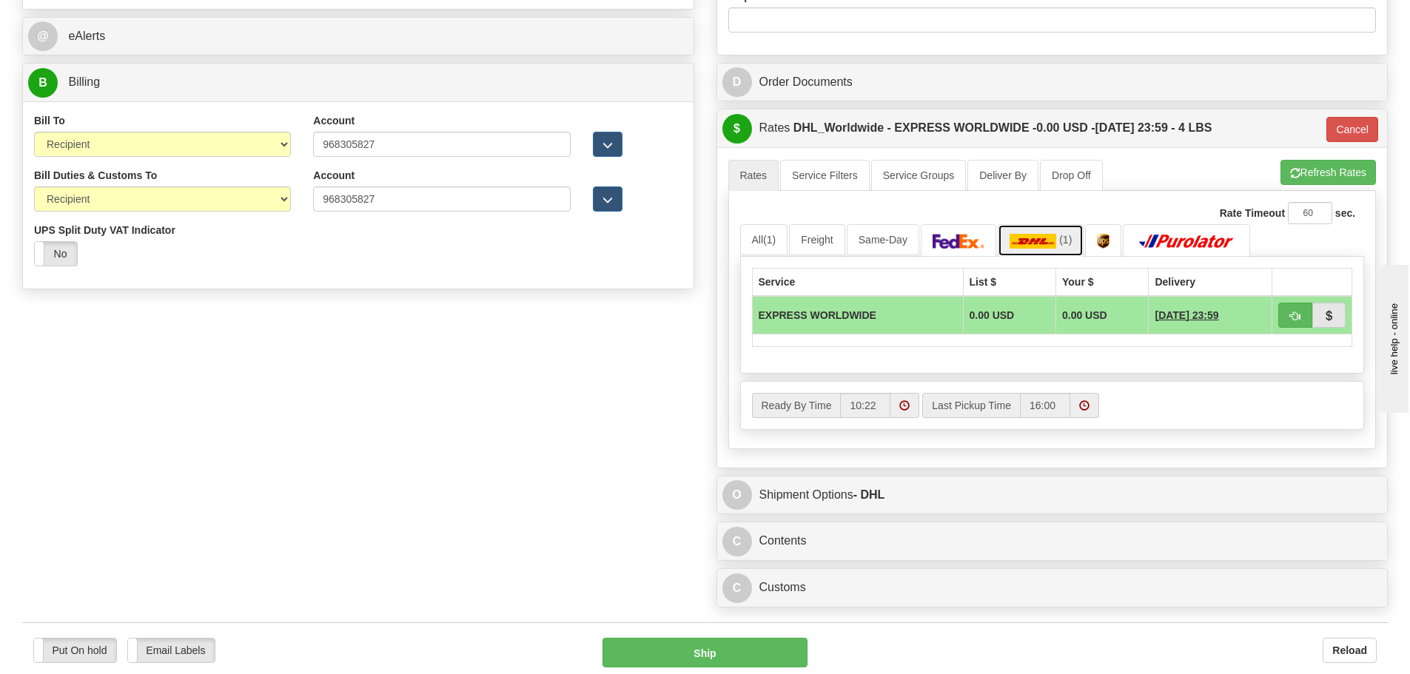
scroll to position [814, 0]
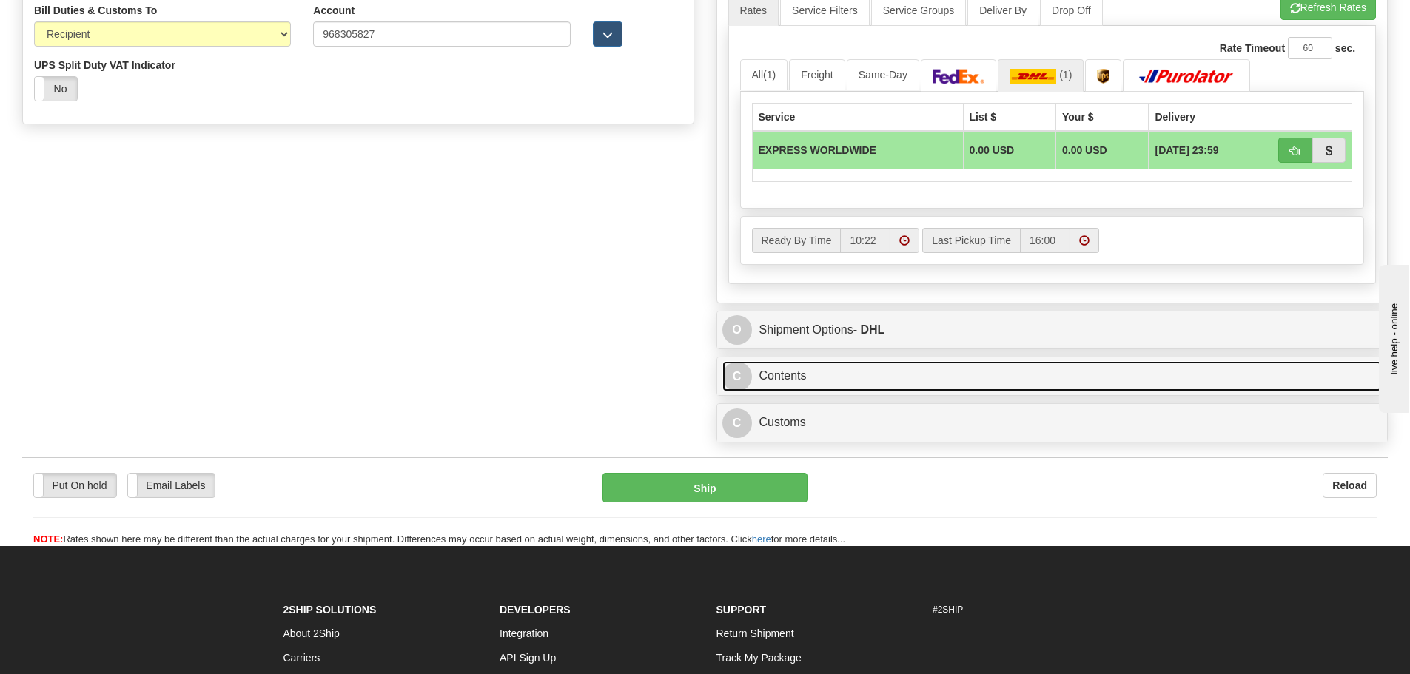
click at [819, 378] on link "C Contents" at bounding box center [1052, 376] width 660 height 30
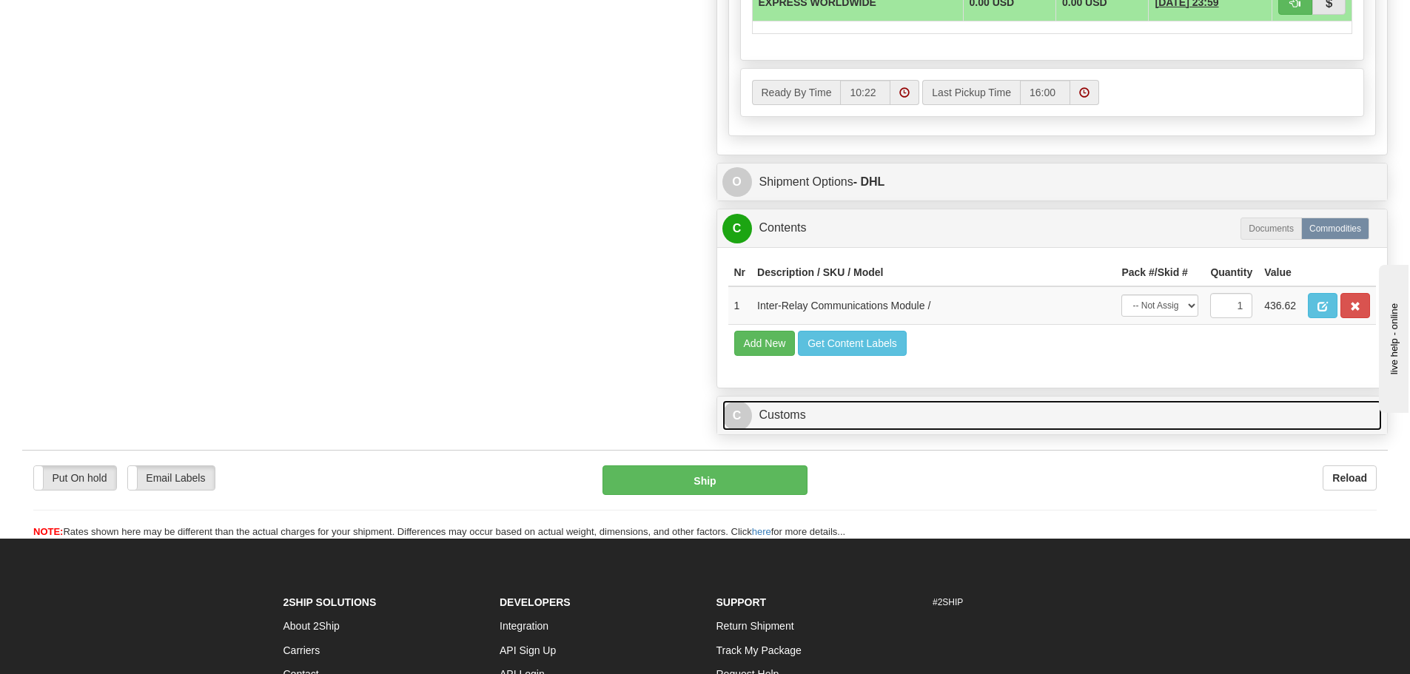
click at [853, 404] on link "C Customs" at bounding box center [1052, 415] width 660 height 30
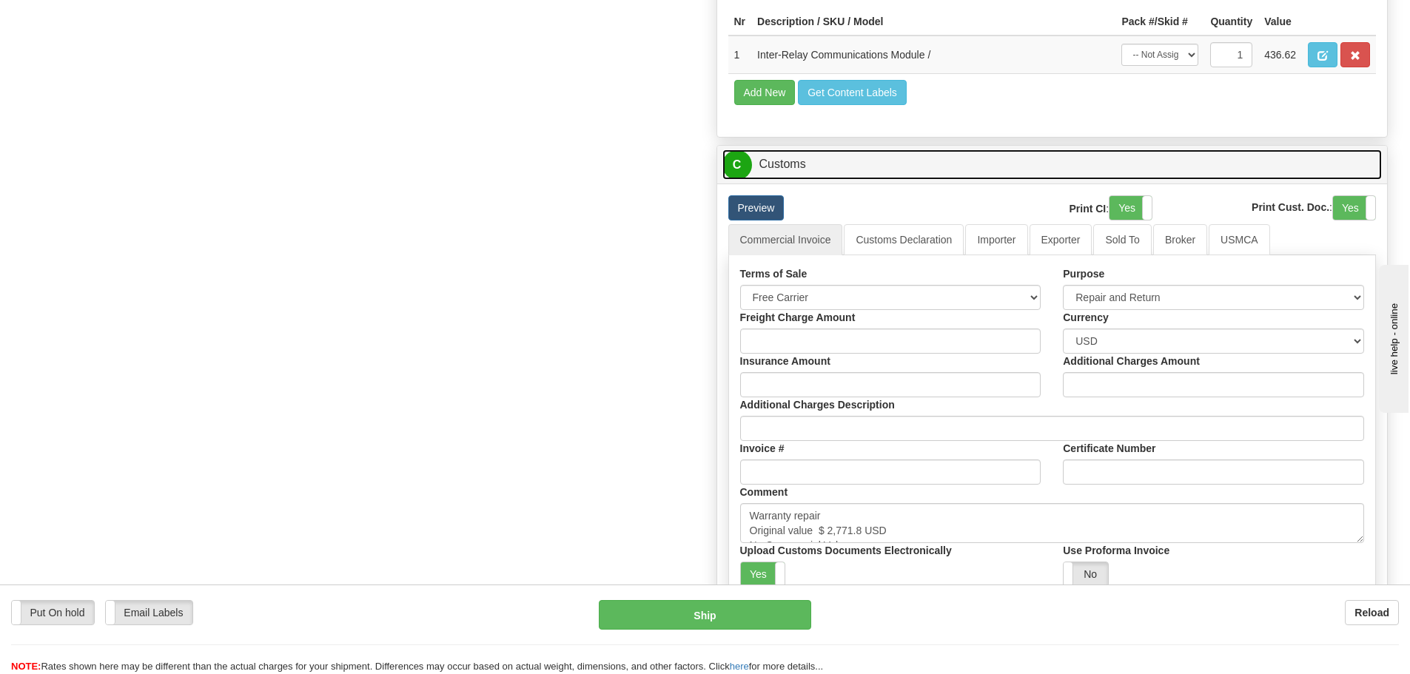
scroll to position [1258, 0]
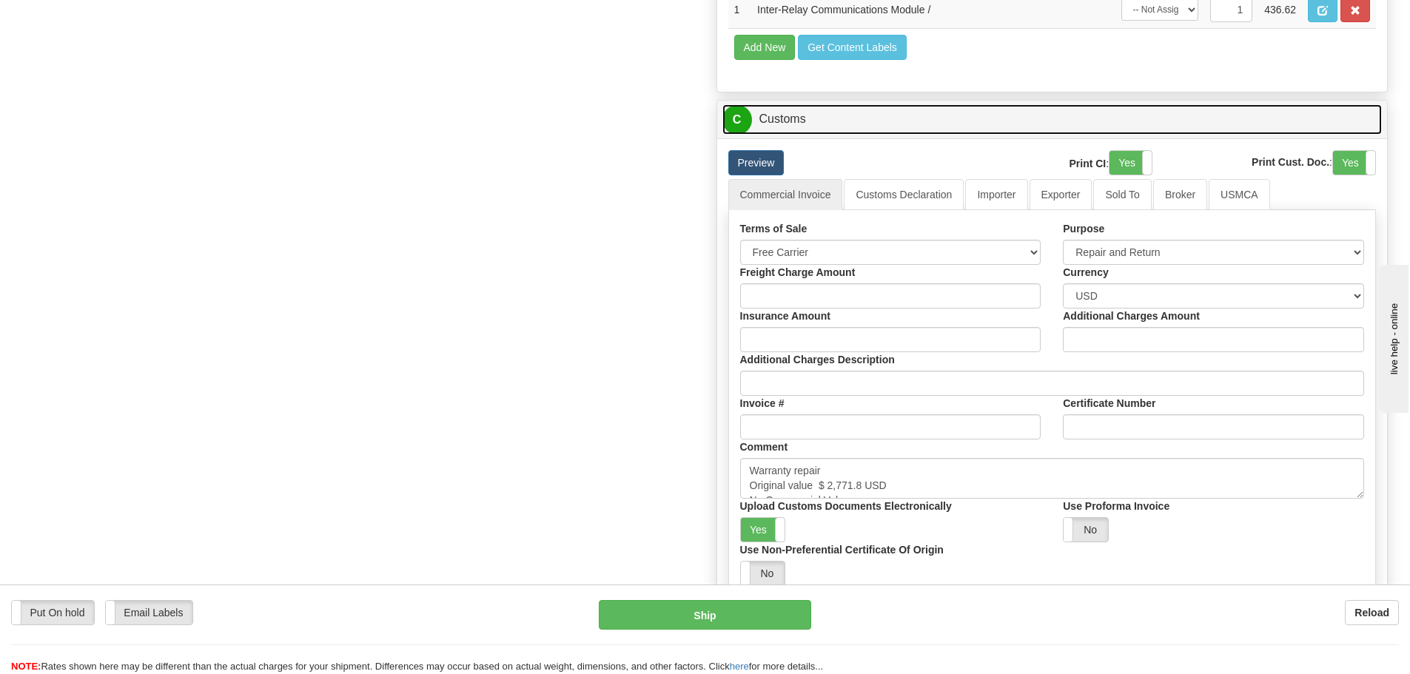
drag, startPoint x: 1354, startPoint y: 496, endPoint x: 1337, endPoint y: 578, distance: 83.9
click at [1341, 499] on textarea "Warranty repair Original value $ 2,771.8 USD No Commercial Value Province Of Ma…" at bounding box center [1052, 478] width 624 height 41
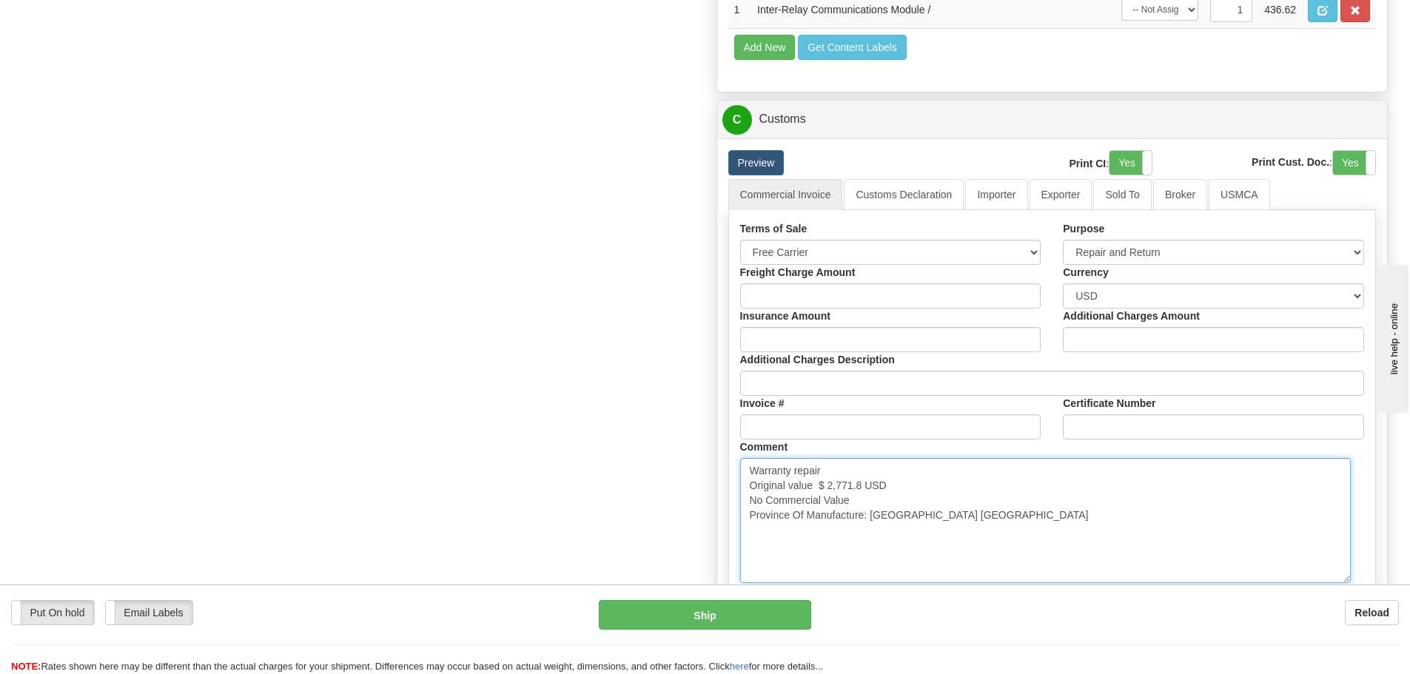
click at [959, 529] on textarea "Warranty repair Original value $ 2,771.8 USD No Commercial Value Province Of Ma…" at bounding box center [1045, 520] width 611 height 125
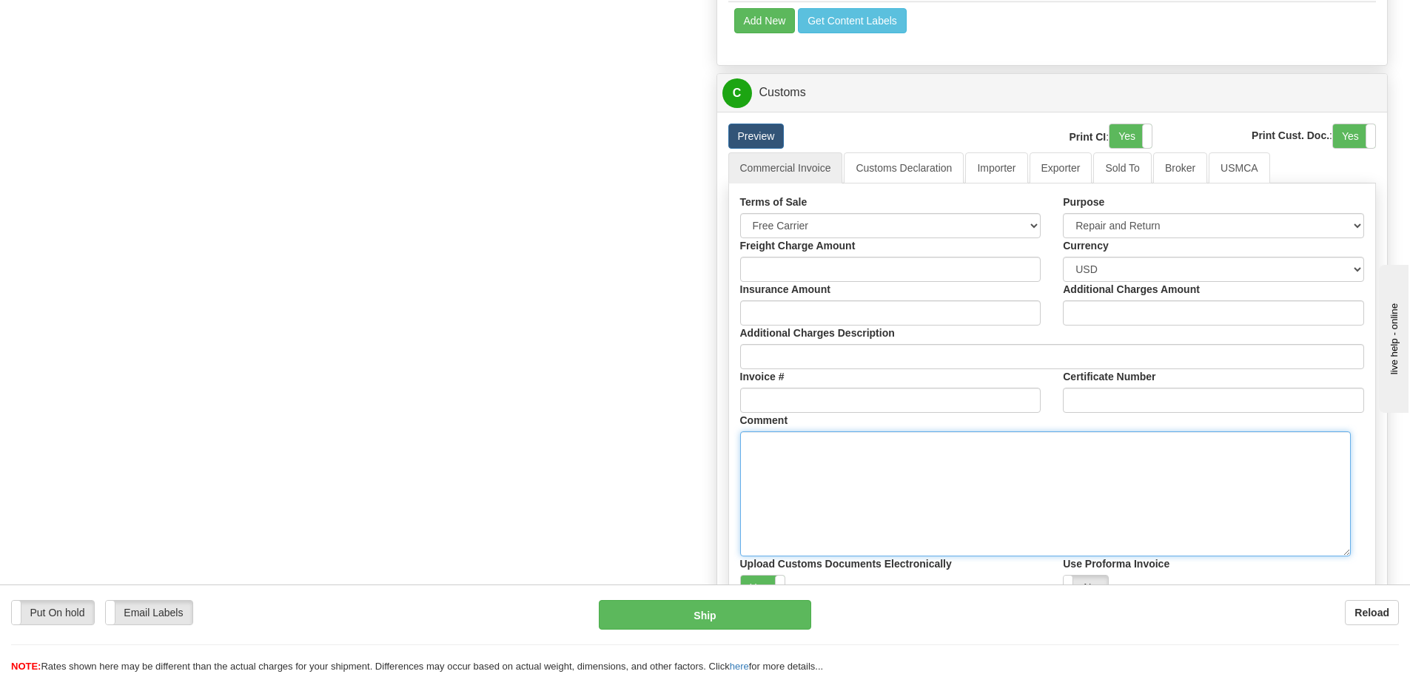
scroll to position [1332, 0]
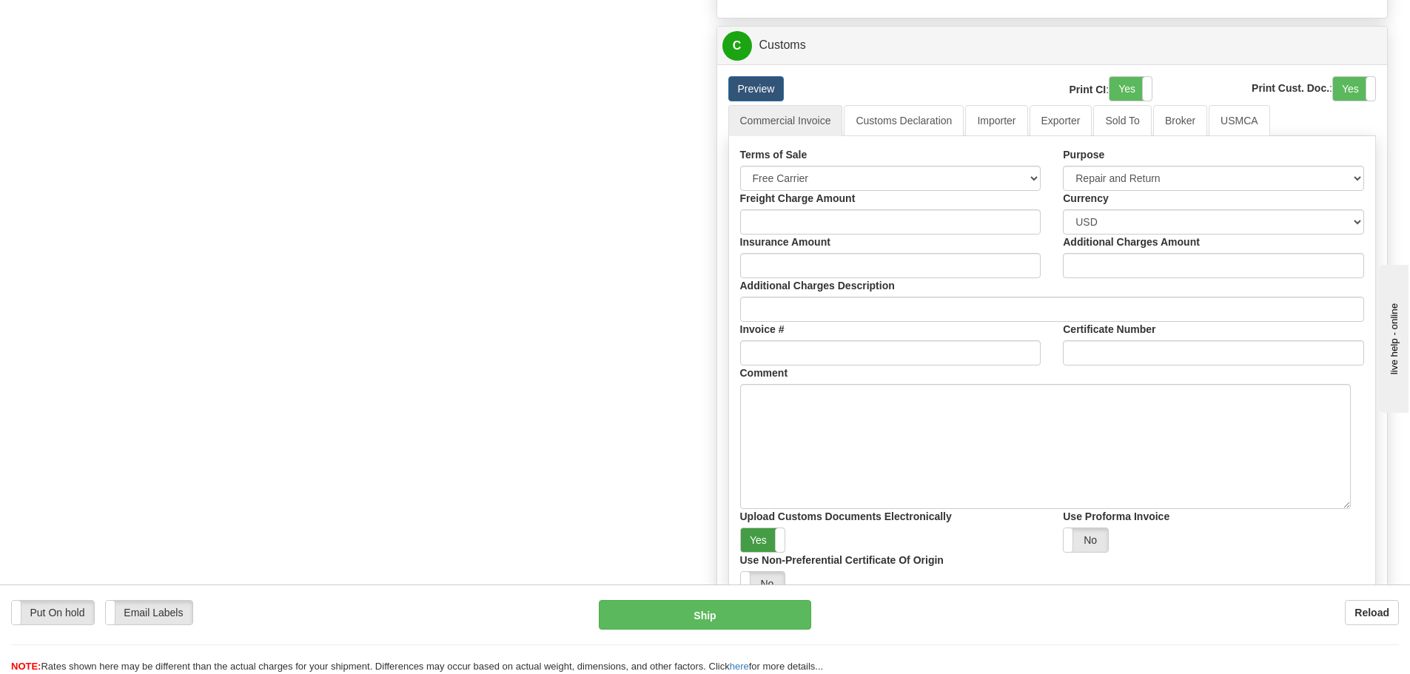
click at [758, 536] on label "Yes" at bounding box center [763, 541] width 44 height 24
click at [1006, 124] on link "Importer" at bounding box center [996, 120] width 62 height 31
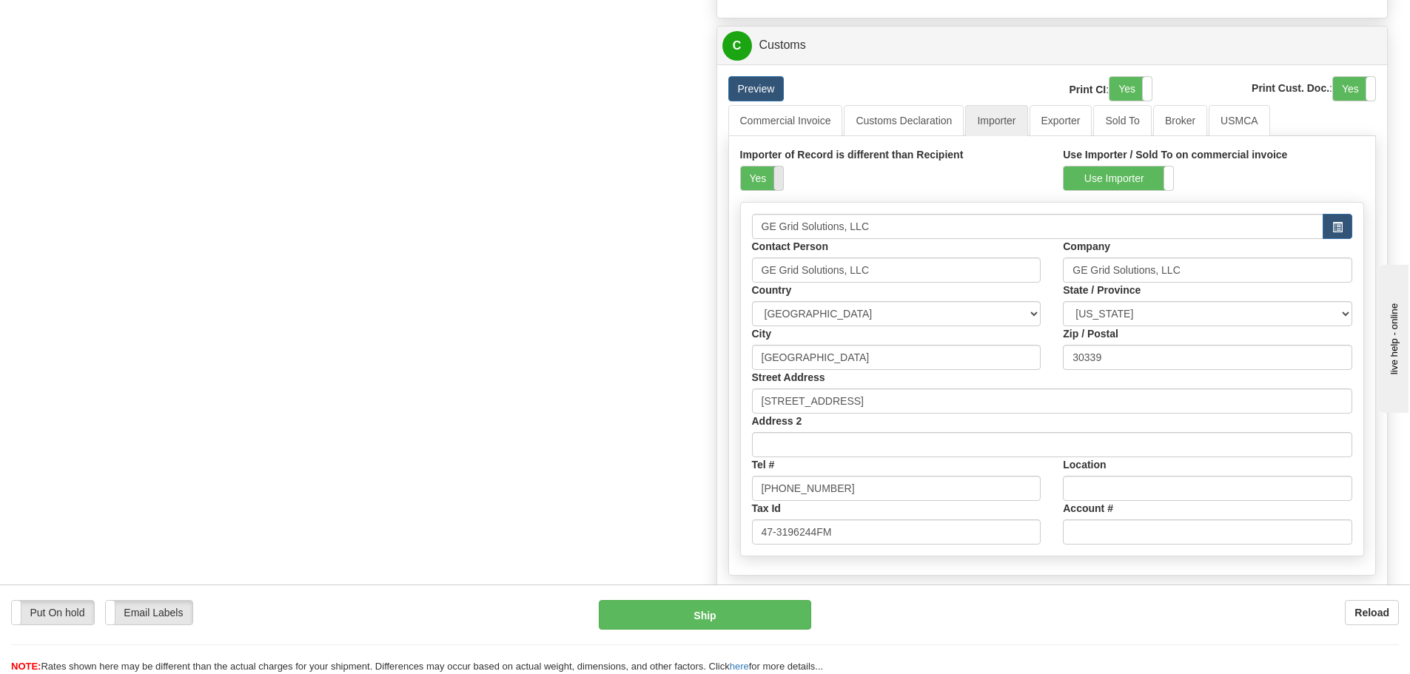
click at [774, 183] on span at bounding box center [783, 179] width 19 height 24
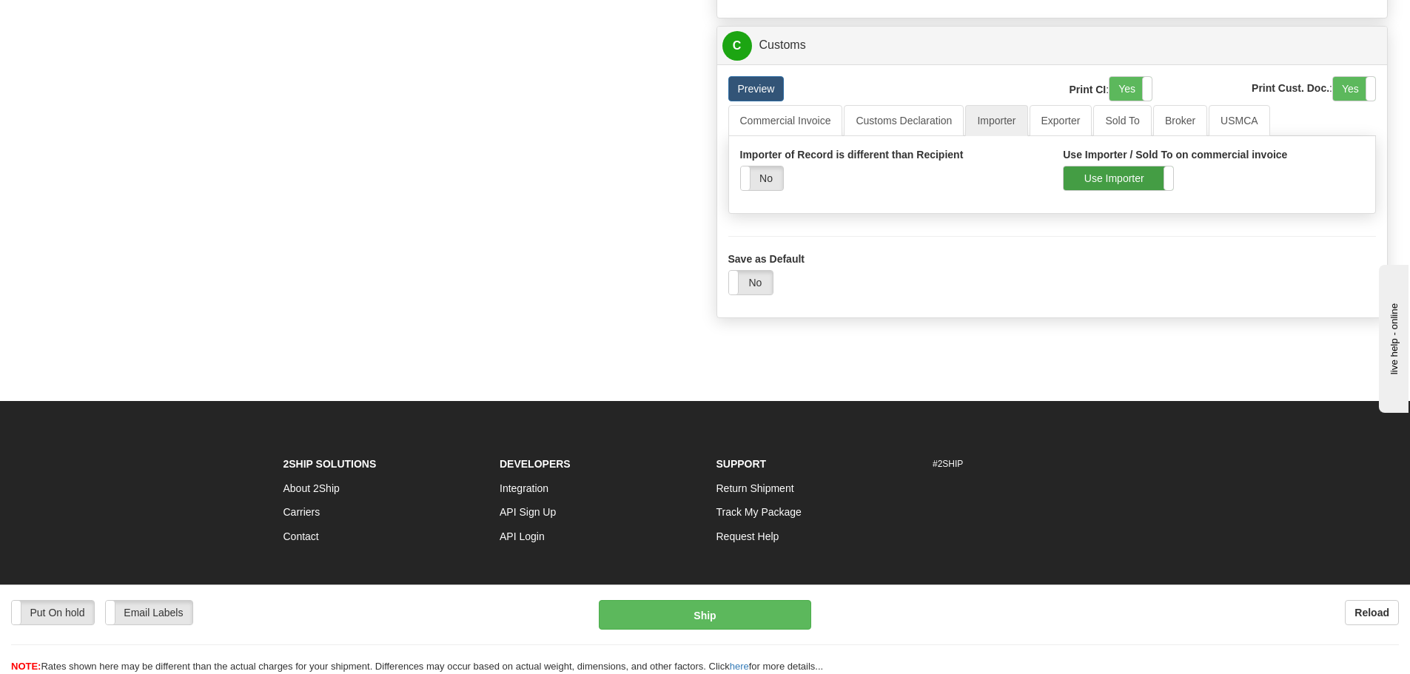
click at [1104, 179] on label "Use Importer" at bounding box center [1119, 179] width 110 height 24
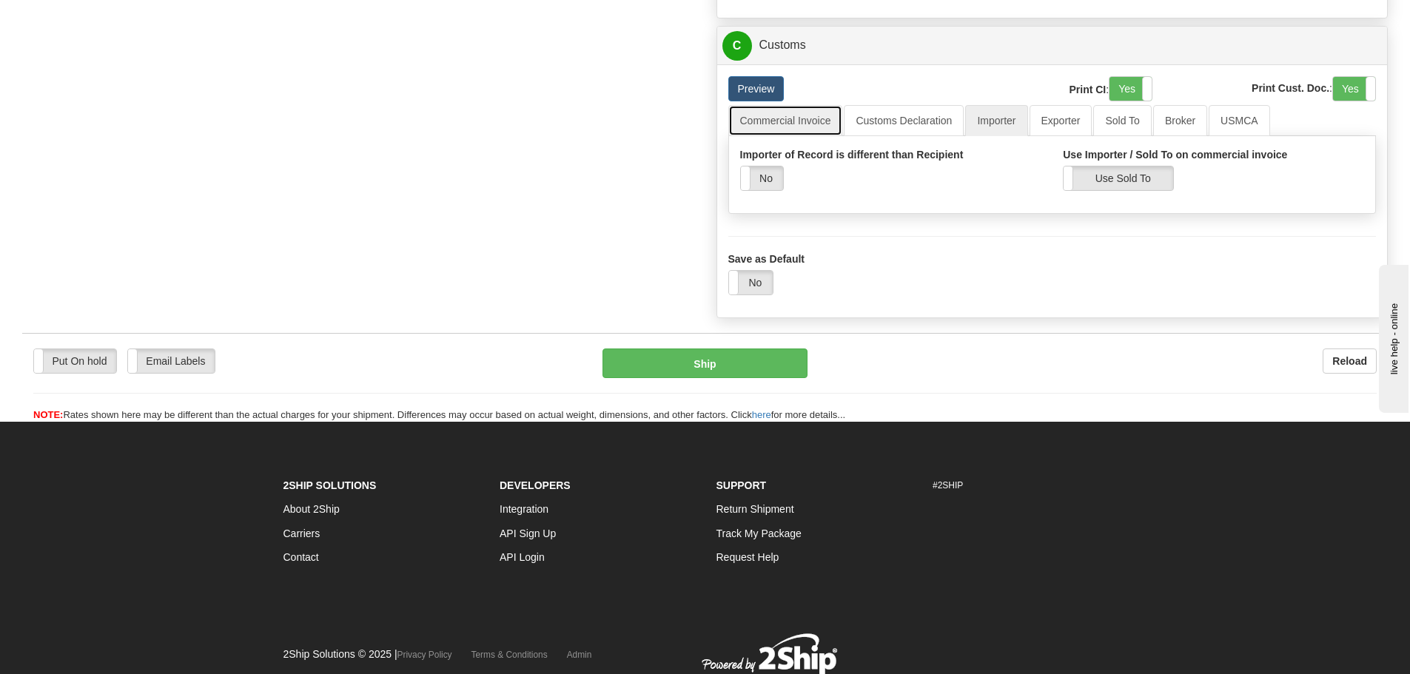
click at [767, 124] on link "Commercial Invoice" at bounding box center [785, 120] width 115 height 31
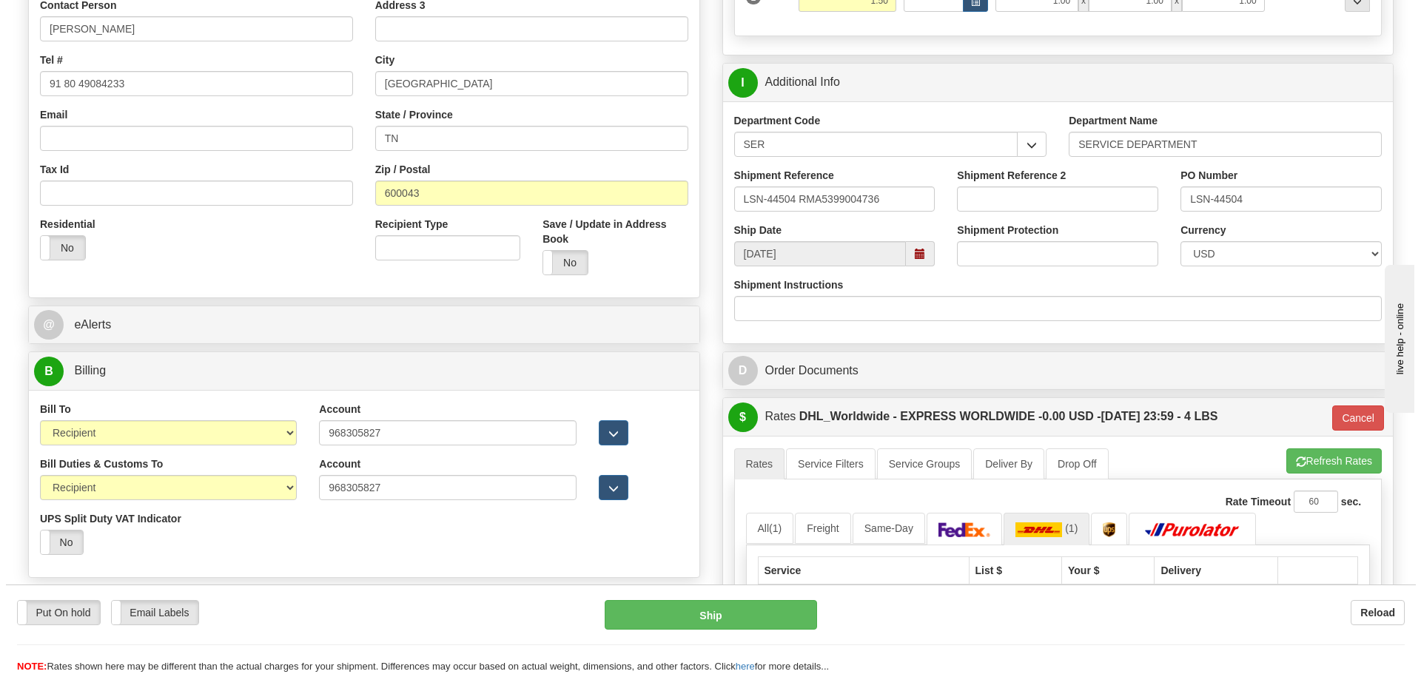
scroll to position [666, 0]
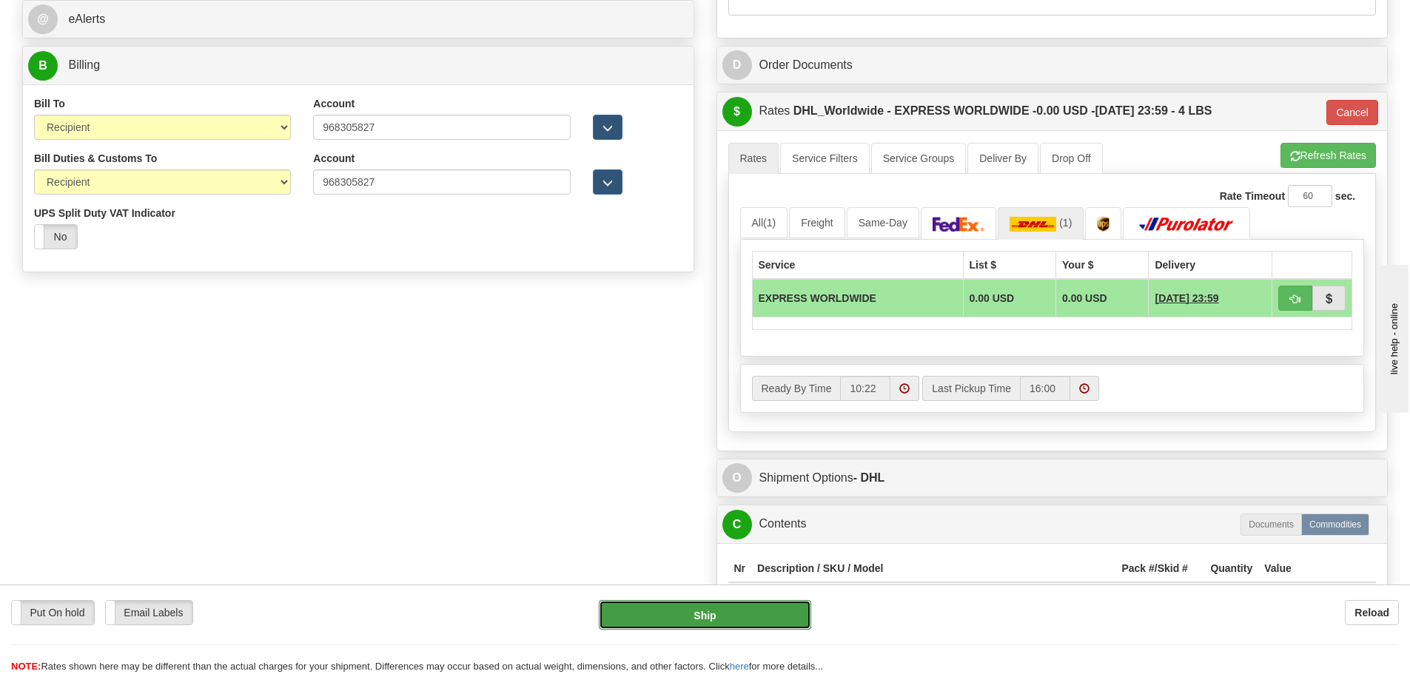
click at [674, 614] on button "Ship" at bounding box center [705, 615] width 212 height 30
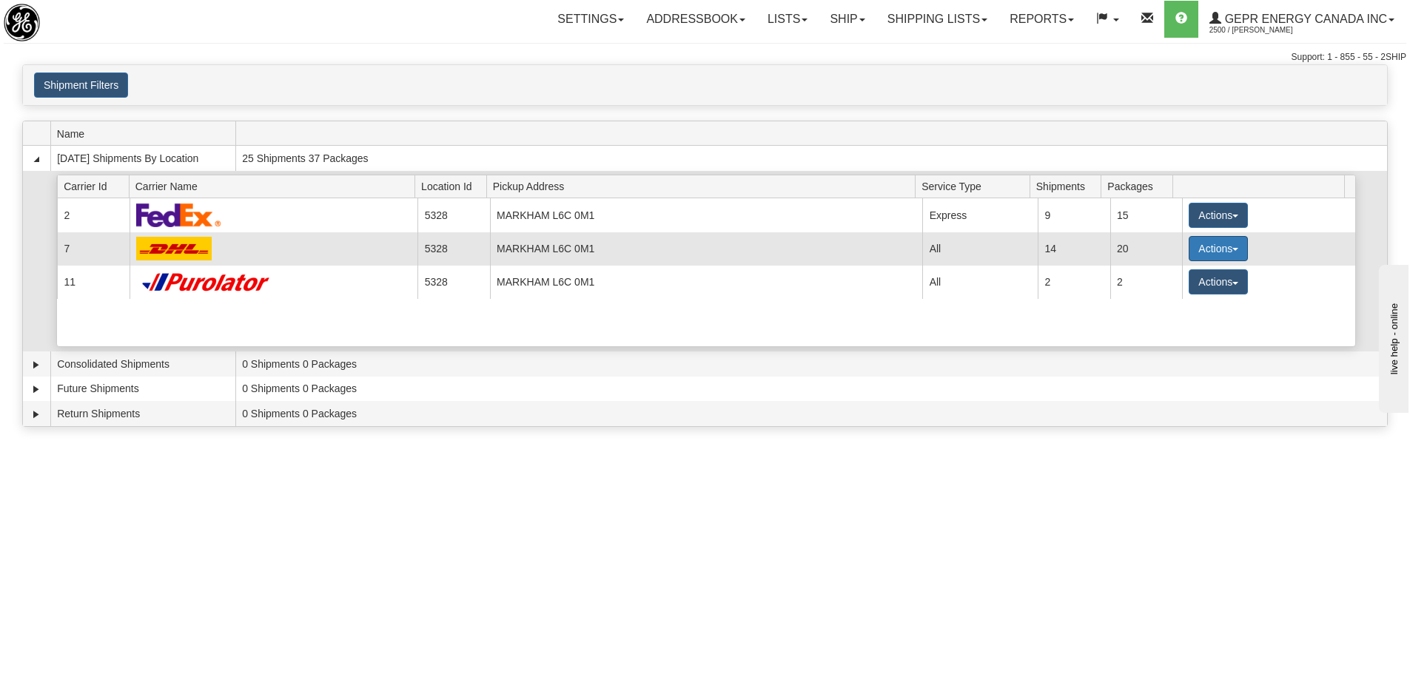
click at [1196, 246] on button "Actions" at bounding box center [1218, 248] width 59 height 25
click at [1172, 282] on link "Details" at bounding box center [1188, 276] width 118 height 19
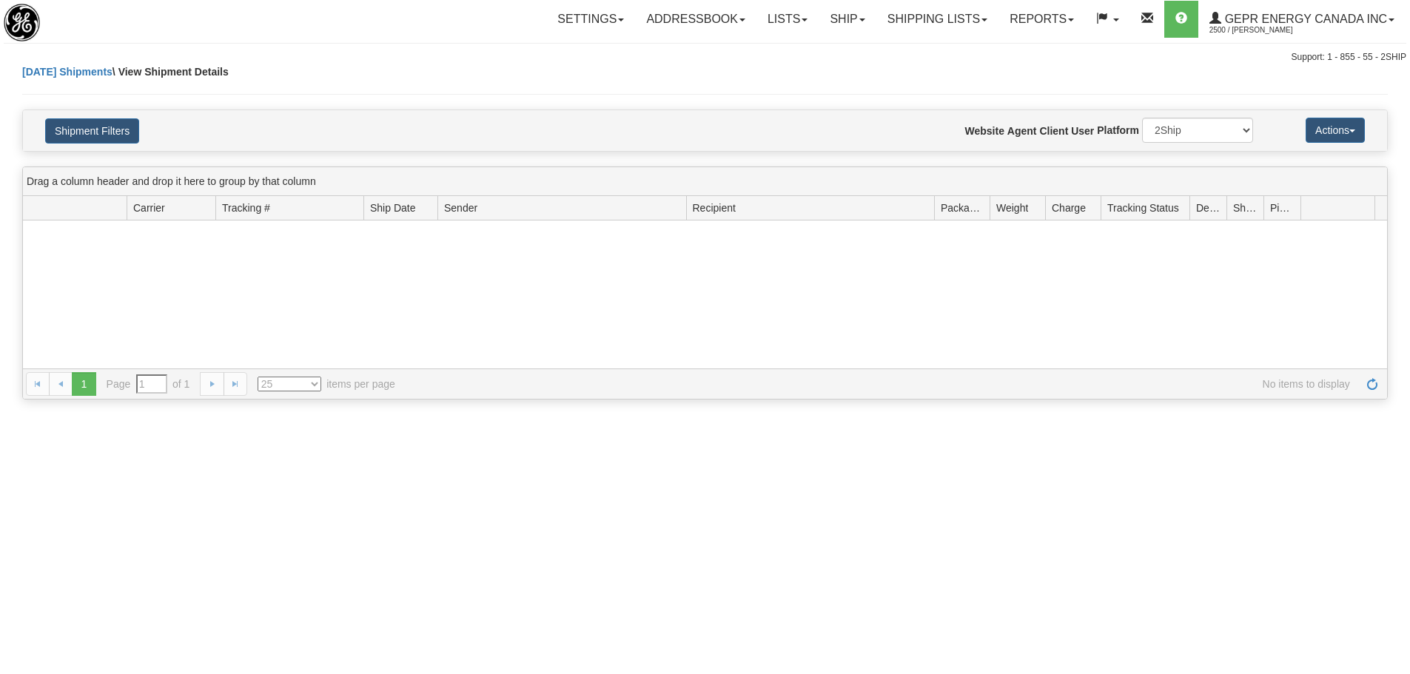
select select "5328"
select select "7"
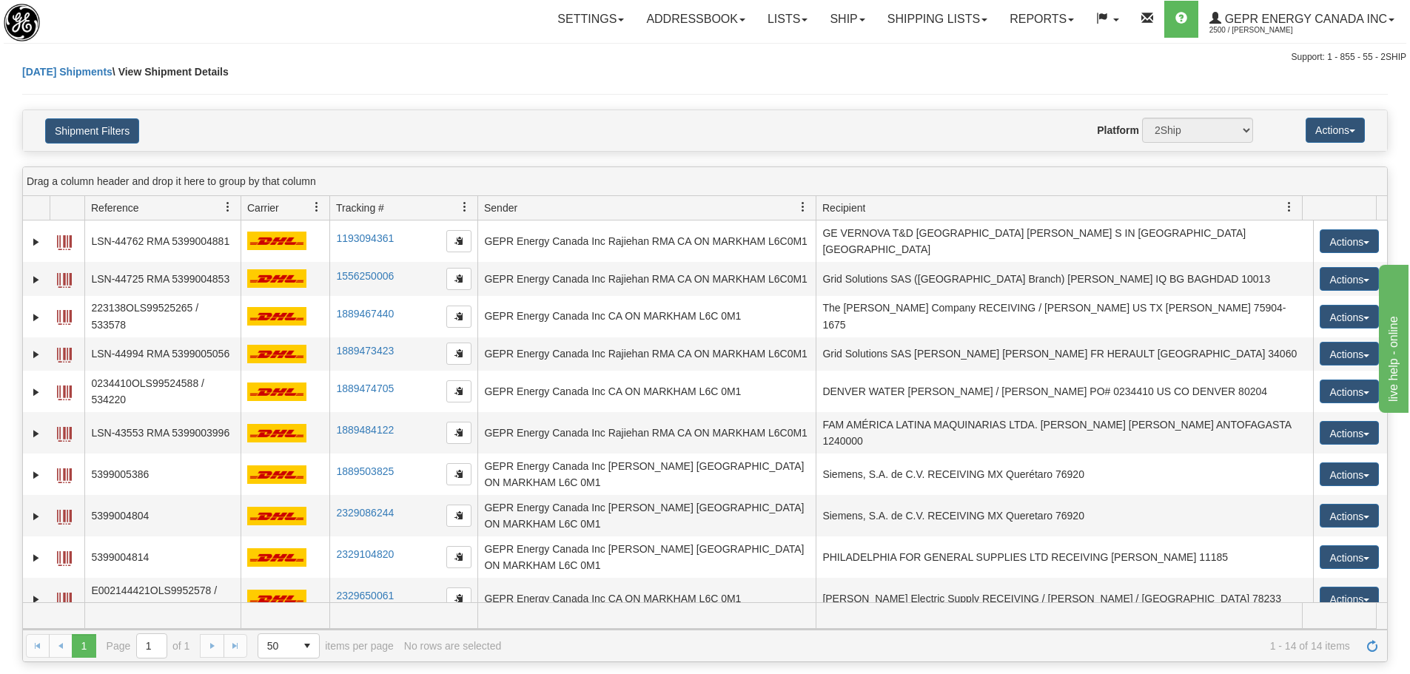
select select "12418"
select select "7"
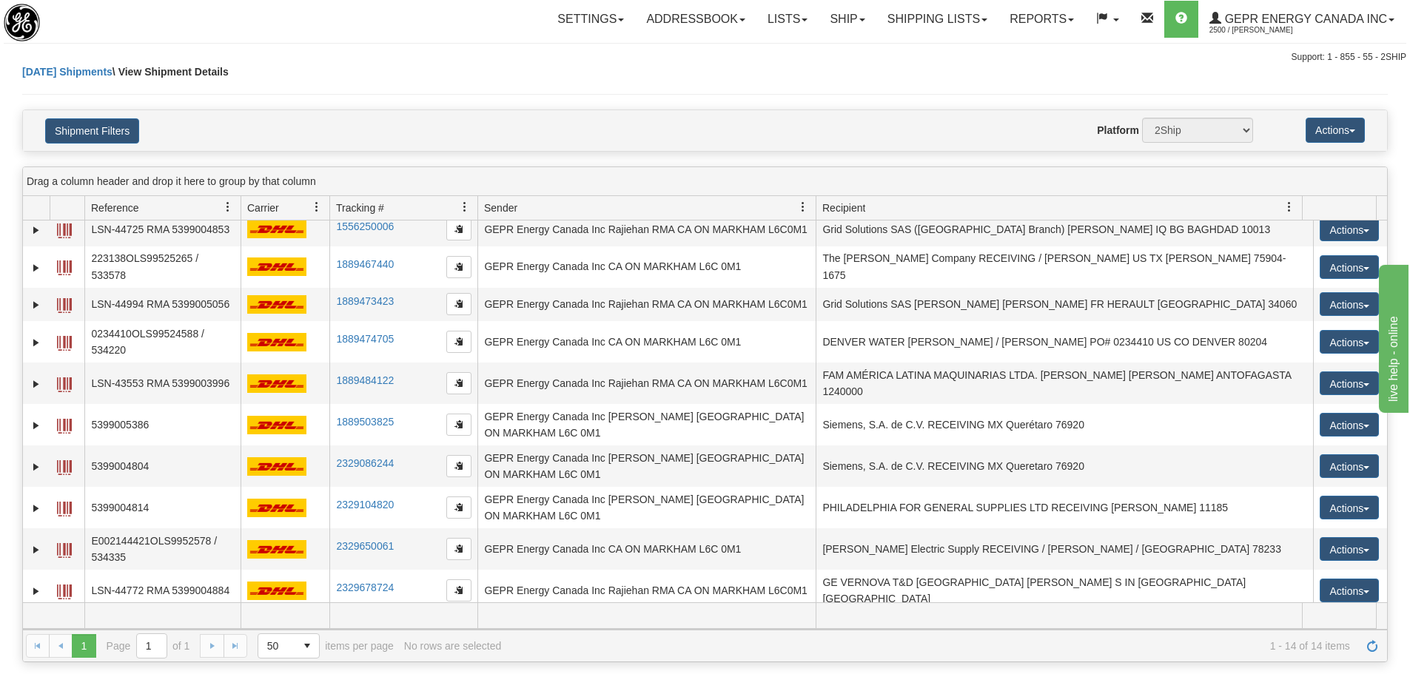
scroll to position [74, 0]
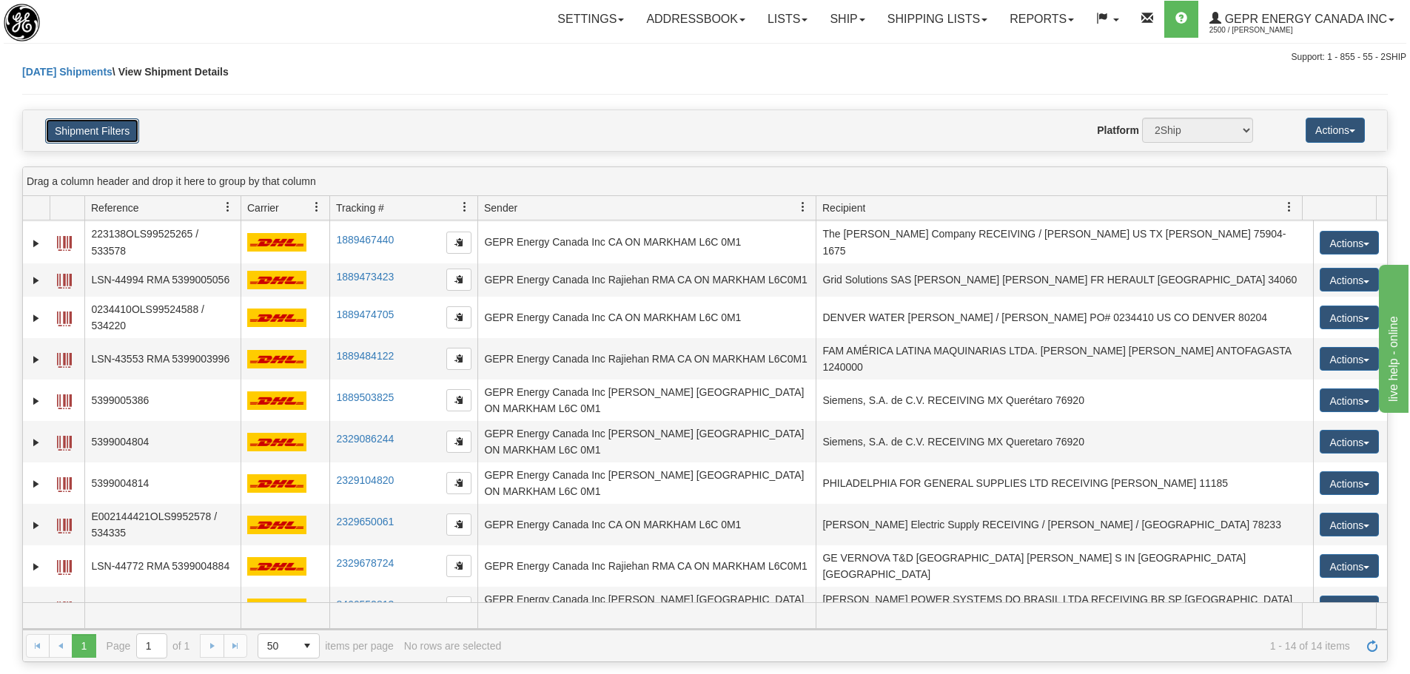
click at [100, 125] on button "Shipment Filters" at bounding box center [92, 130] width 94 height 25
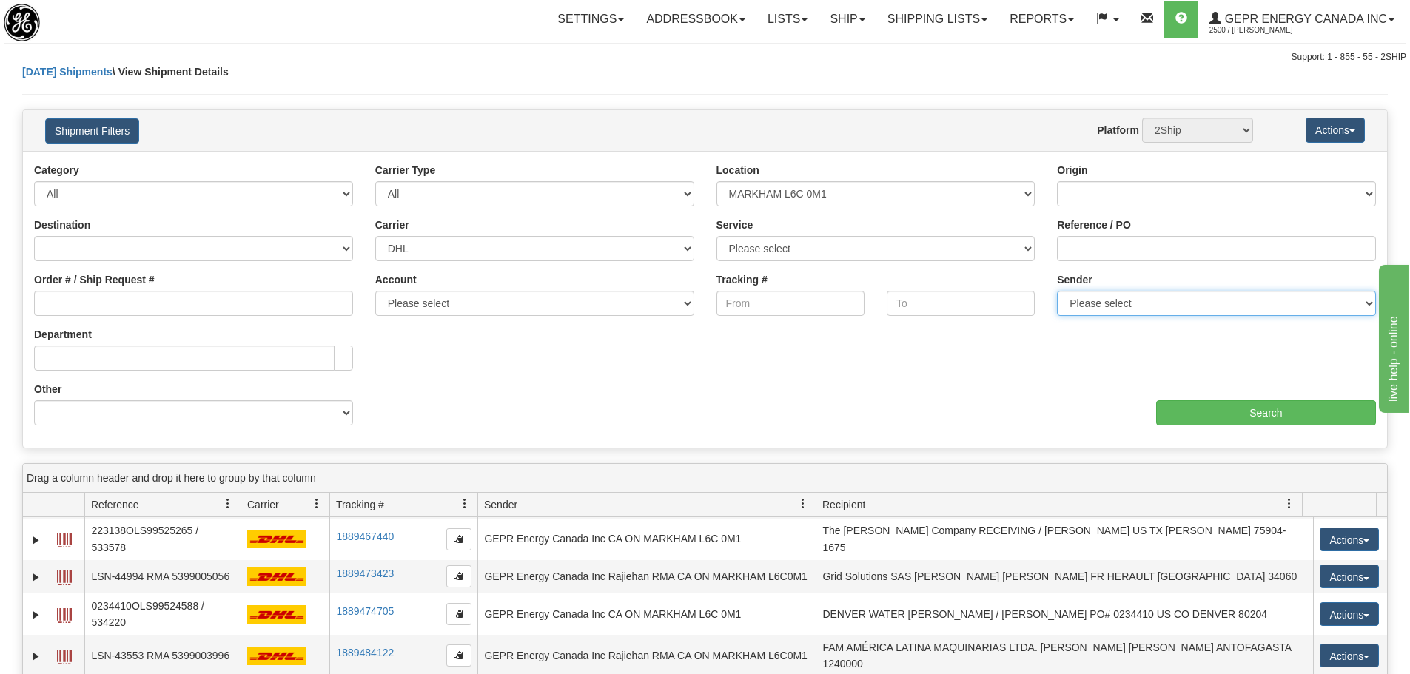
click at [1089, 309] on select "Please select GEPR Energy Canada Inc , Rajiehan RMA, ([GEOGRAPHIC_DATA])" at bounding box center [1216, 303] width 319 height 25
select select "206864"
click at [1057, 291] on select "Please select GEPR Energy Canada Inc , Rajiehan RMA, (CA)" at bounding box center [1216, 303] width 319 height 25
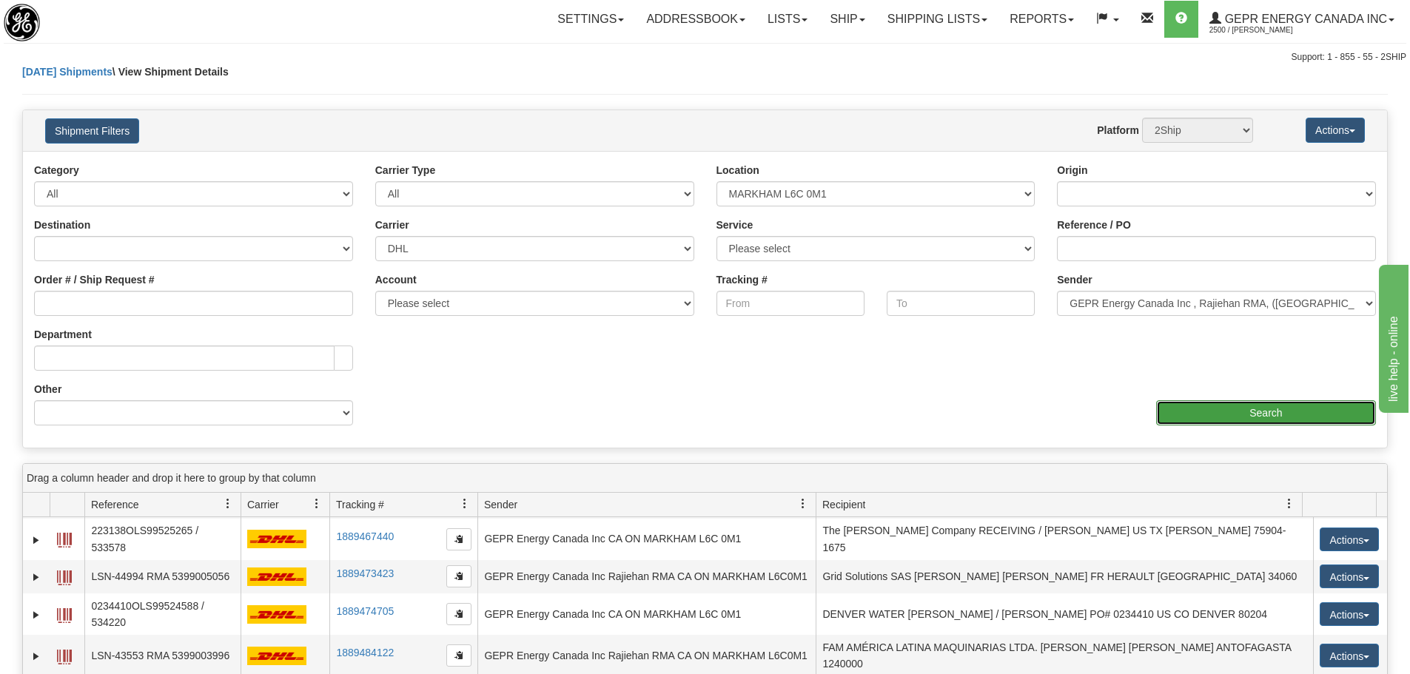
click at [1170, 411] on input "Search" at bounding box center [1266, 412] width 220 height 25
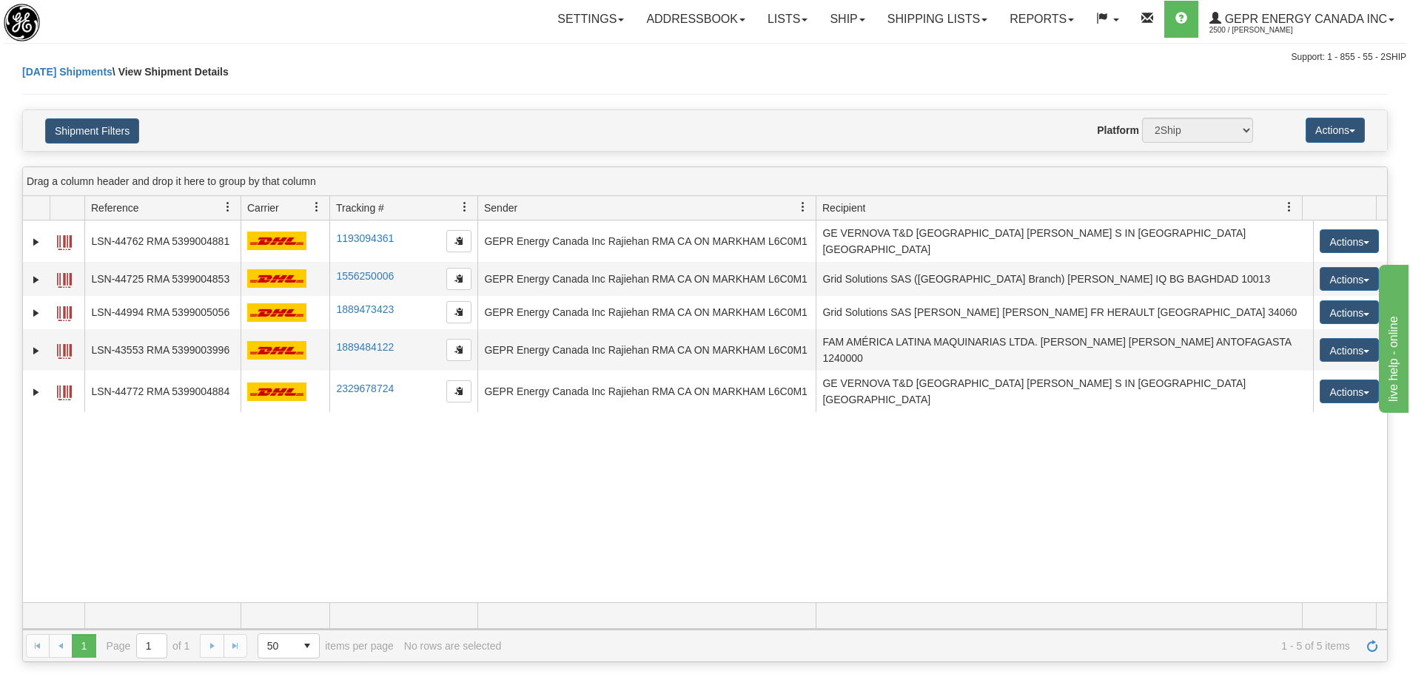
scroll to position [0, 0]
click at [456, 468] on div "31513031 2500 LSN-44762 RMA 5399004881 1193094361 1193094361 08/25/2025 08/25/2…" at bounding box center [705, 412] width 1364 height 382
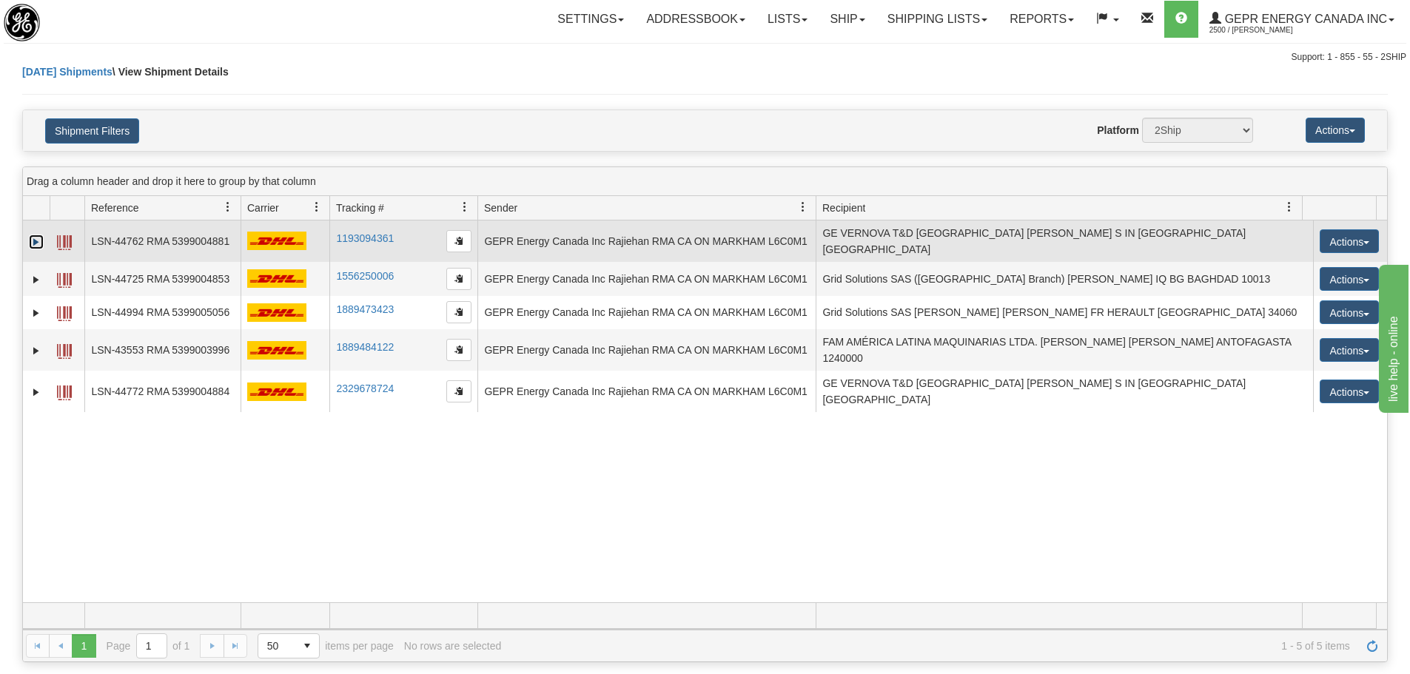
click at [41, 235] on link "Expand" at bounding box center [36, 242] width 15 height 15
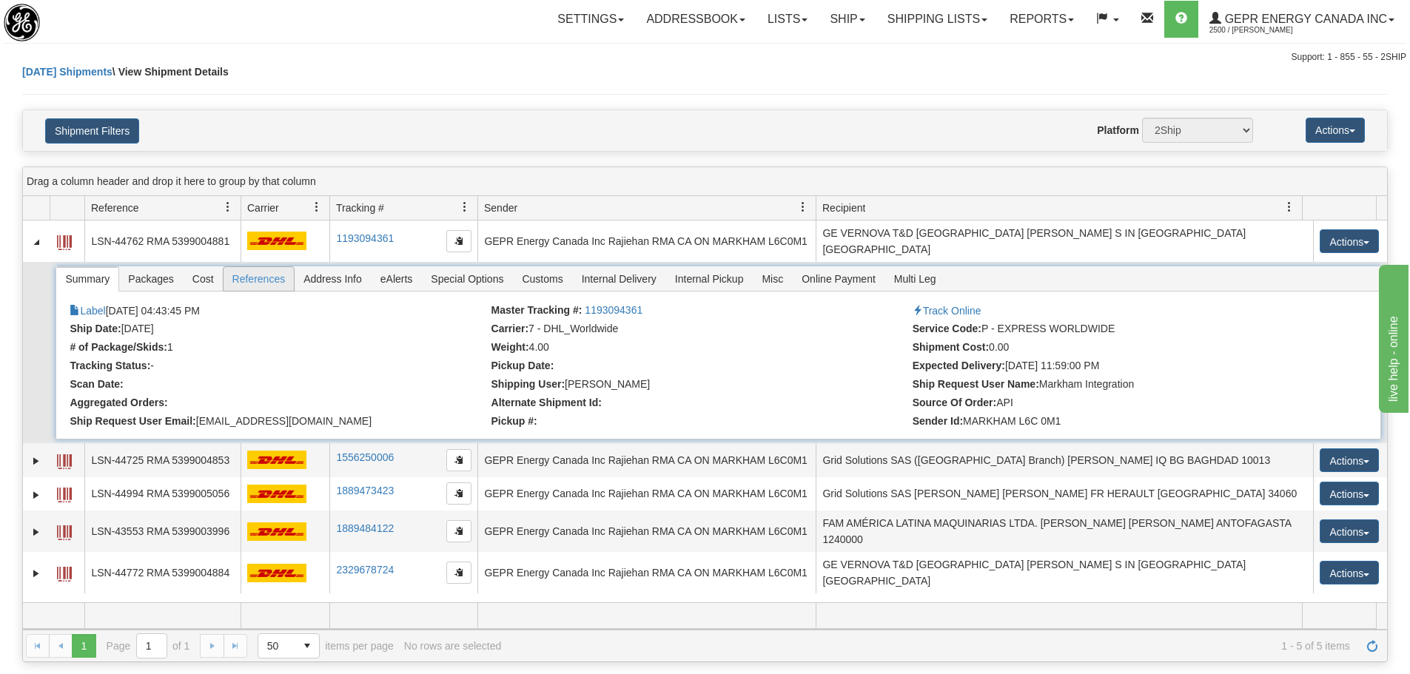
click at [245, 272] on span "References" at bounding box center [259, 279] width 71 height 24
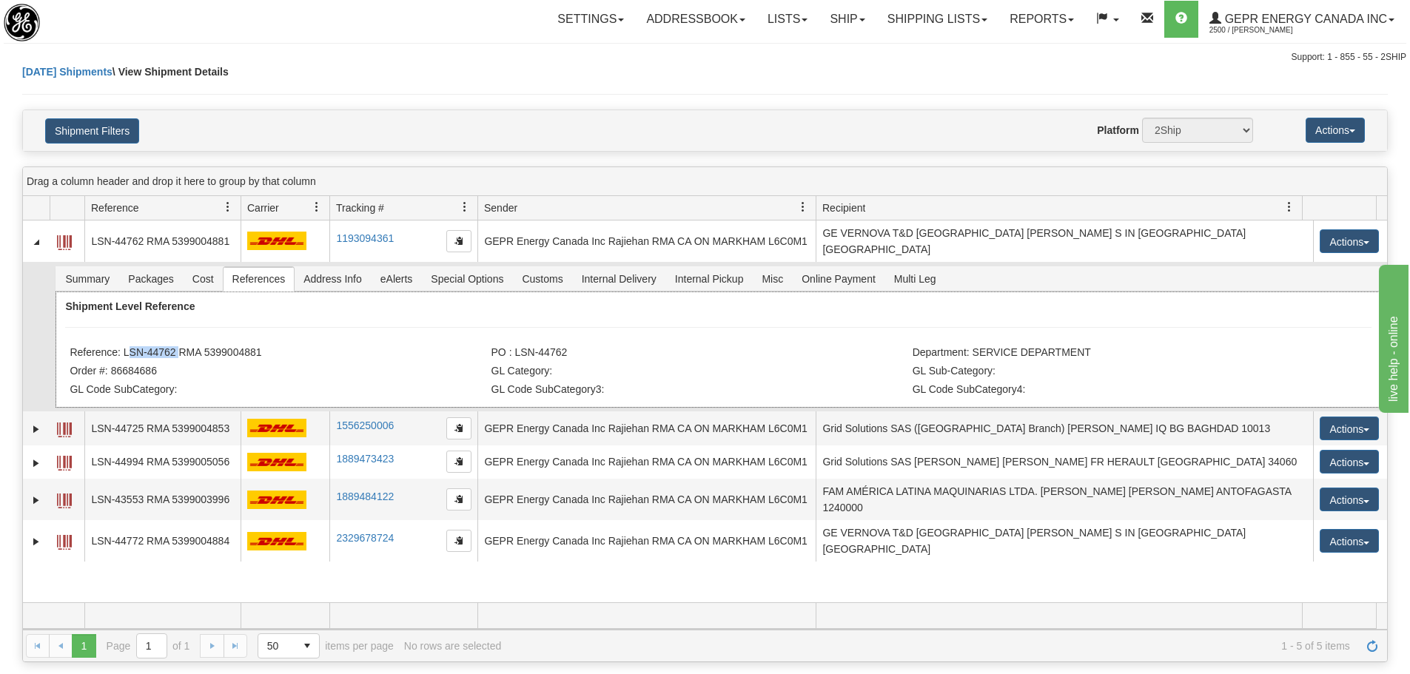
drag, startPoint x: 175, startPoint y: 342, endPoint x: 124, endPoint y: 339, distance: 50.4
click at [124, 346] on li "Reference: LSN-44762 RMA 5399004881" at bounding box center [278, 353] width 417 height 15
copy li "LSN-44762"
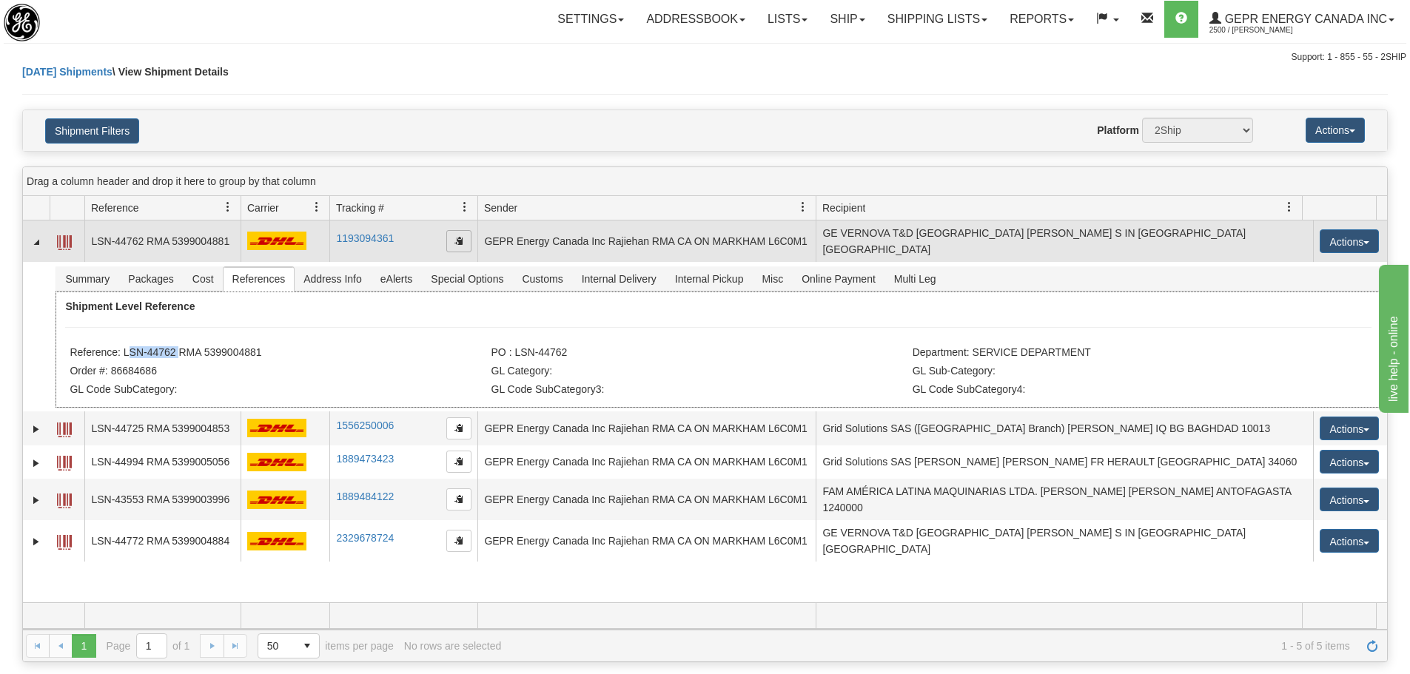
click at [460, 238] on span "button" at bounding box center [458, 240] width 9 height 9
copy li "LSN-44762"
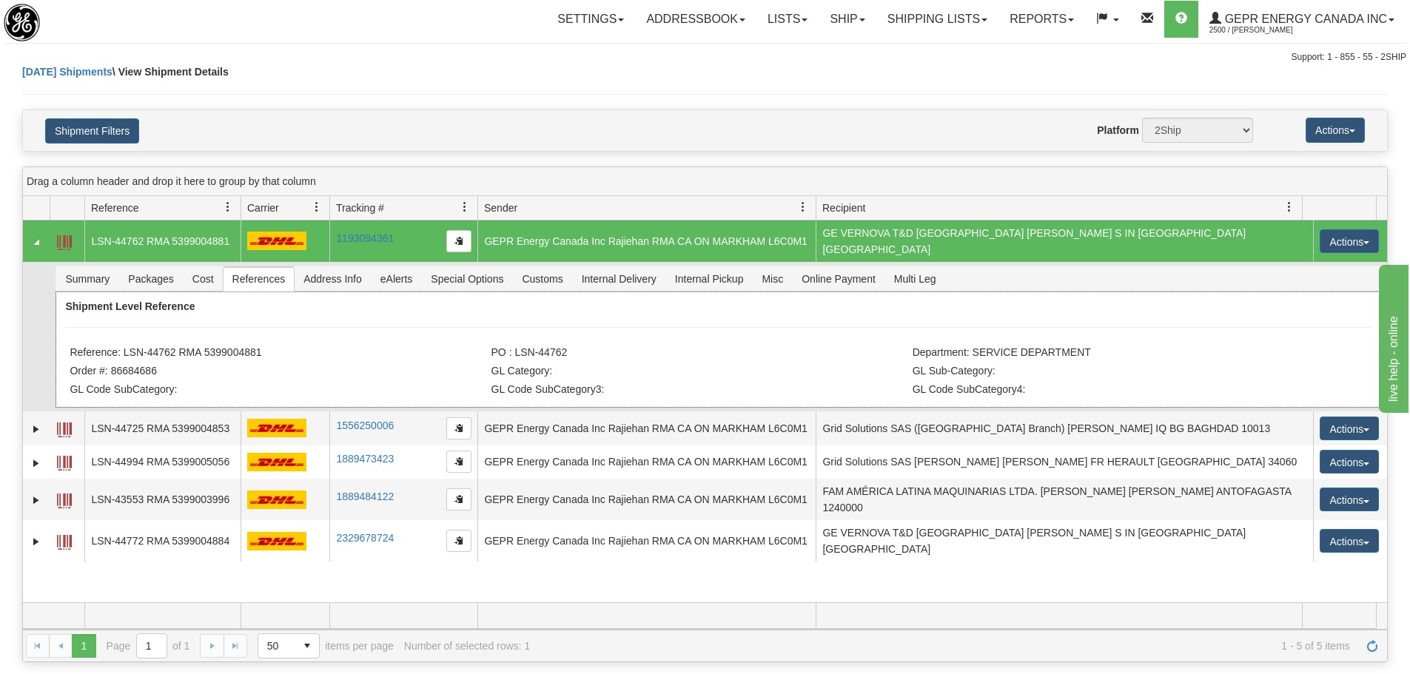
click at [360, 346] on li "Reference: LSN-44762 RMA 5399004881" at bounding box center [278, 353] width 417 height 15
click at [417, 337] on div "Shipment Level Reference Reference: LSN-44762 RMA 5399004881 PO : LSN-44762 Dep…" at bounding box center [718, 350] width 1325 height 116
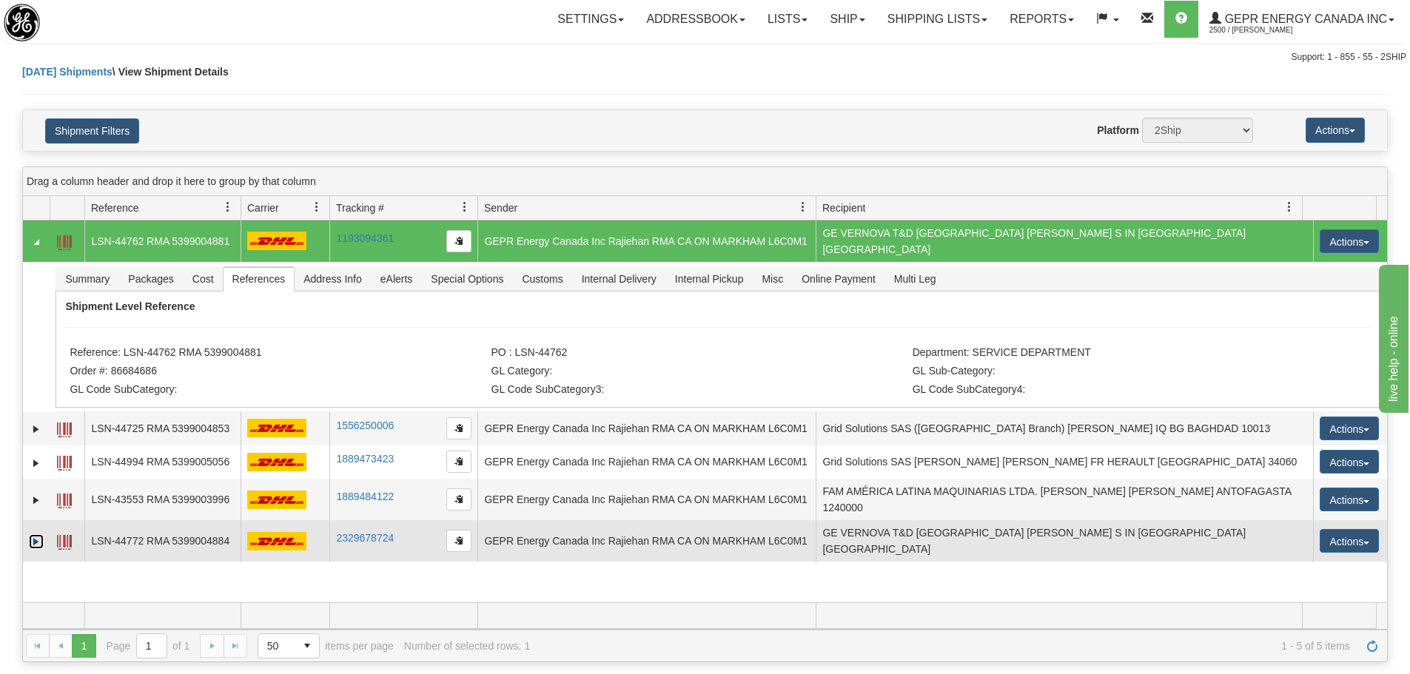
click at [38, 534] on link "Expand" at bounding box center [36, 541] width 15 height 15
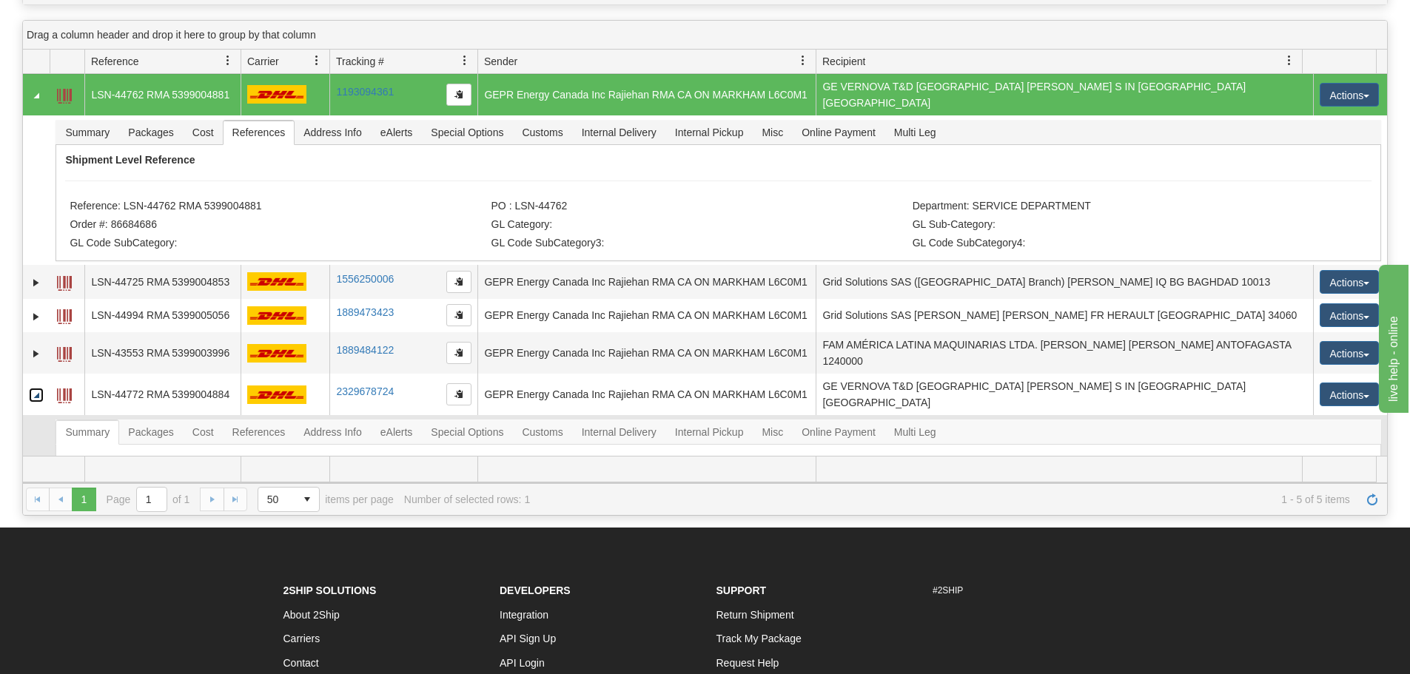
scroll to position [148, 0]
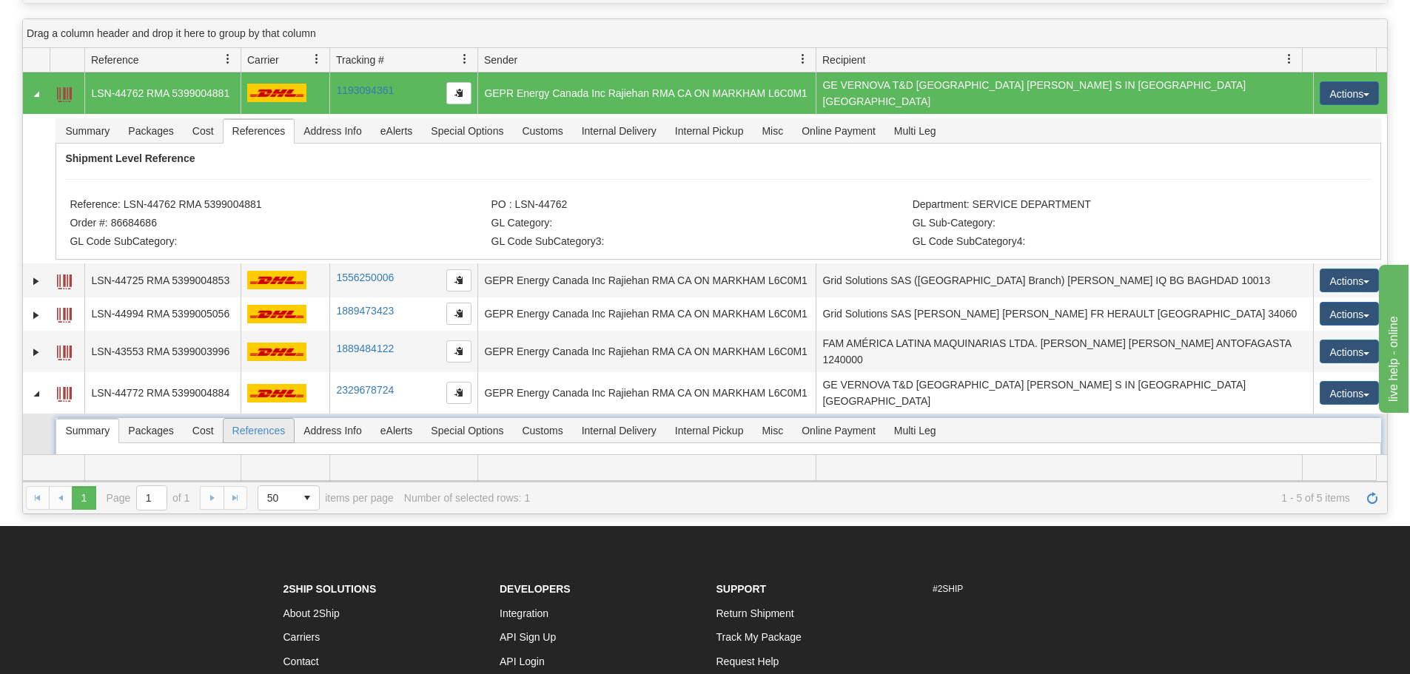
click at [258, 419] on span "References" at bounding box center [259, 431] width 71 height 24
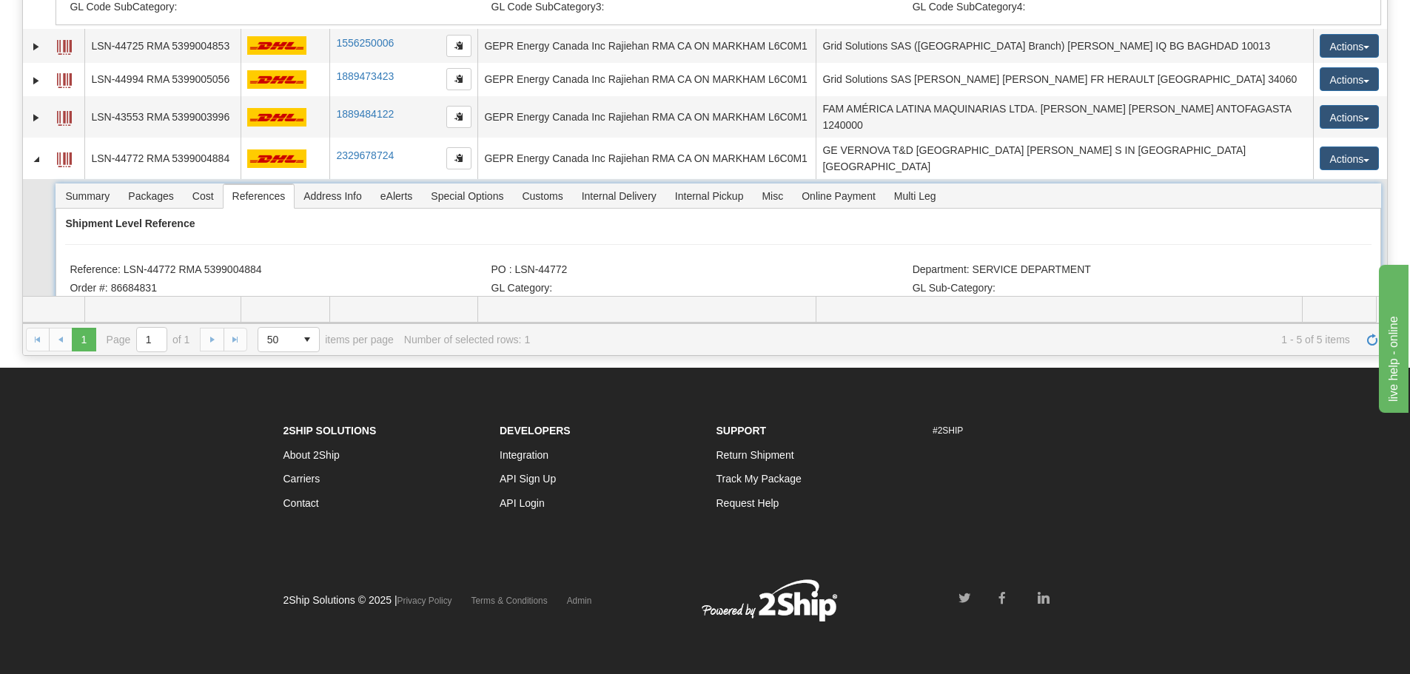
scroll to position [86, 0]
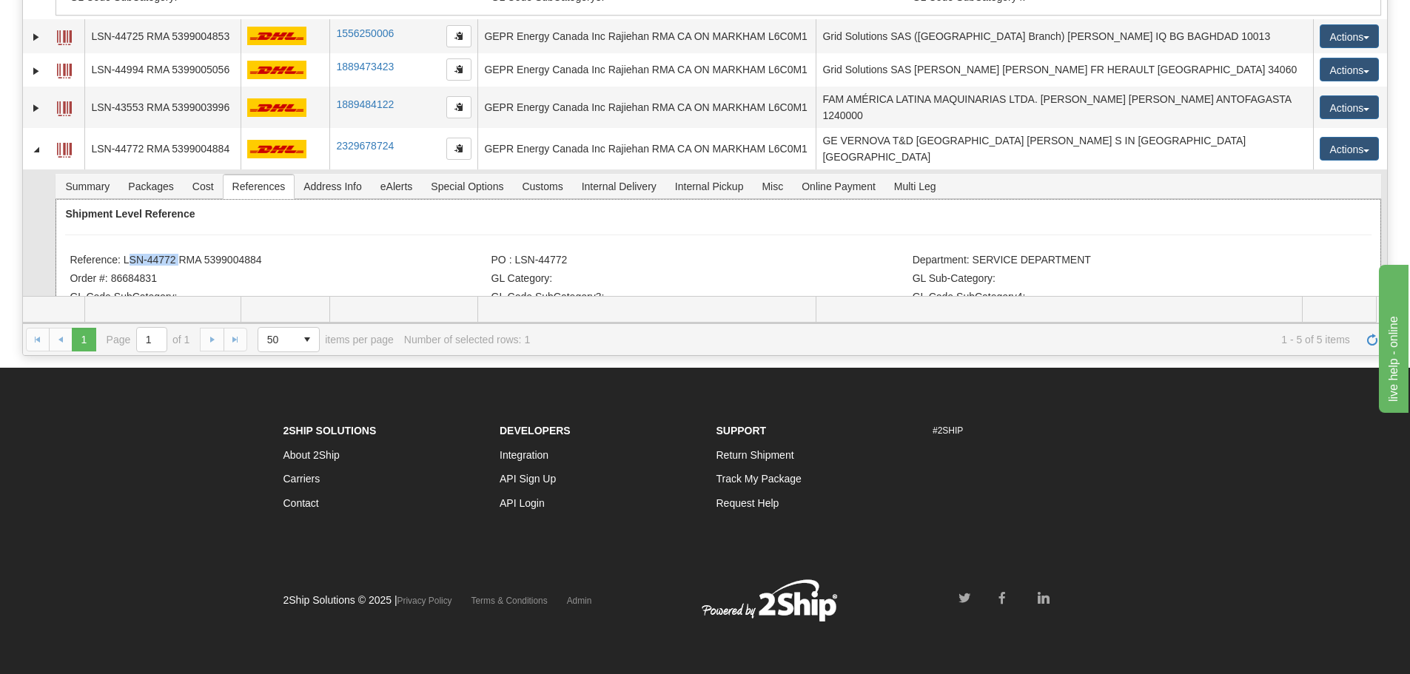
drag, startPoint x: 175, startPoint y: 235, endPoint x: 126, endPoint y: 242, distance: 49.3
click at [126, 254] on li "Reference: LSN-44772 RMA 5399004884" at bounding box center [278, 261] width 417 height 15
copy li "LSN-44772"
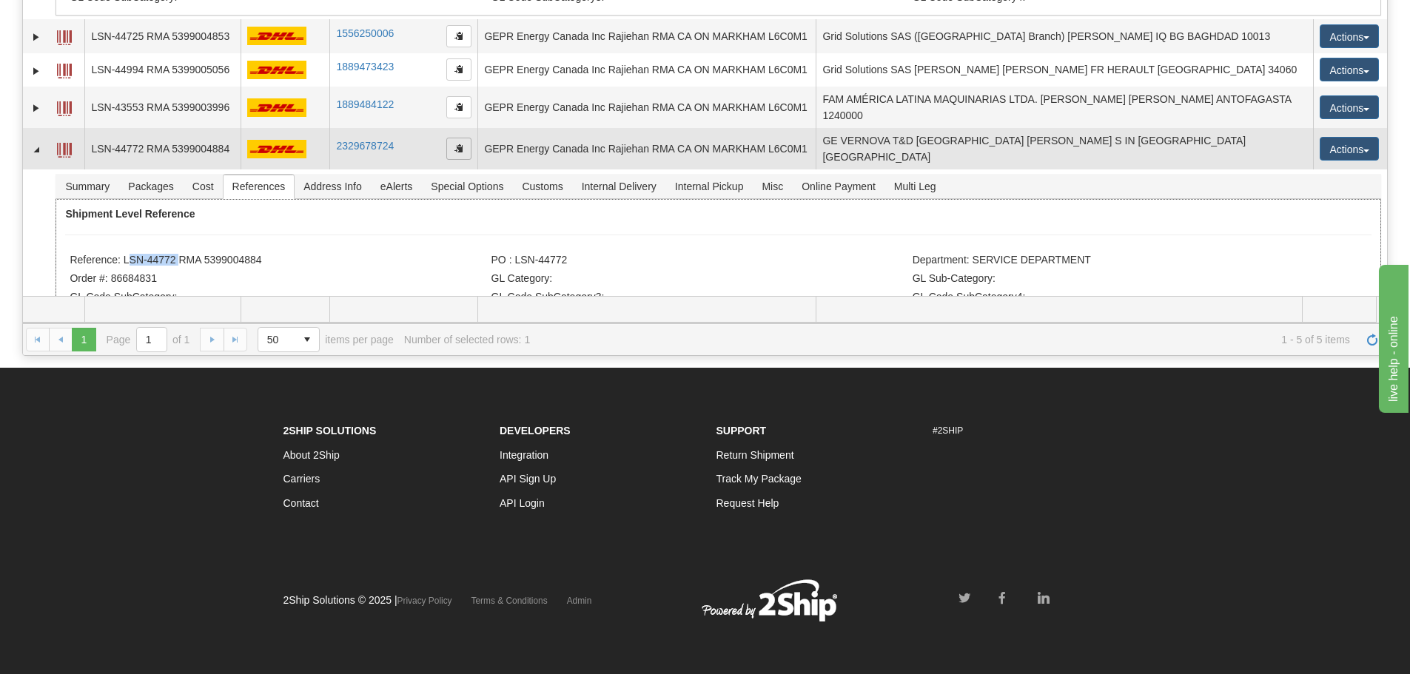
click at [454, 144] on span "button" at bounding box center [458, 148] width 9 height 9
copy li "LSN-44772"
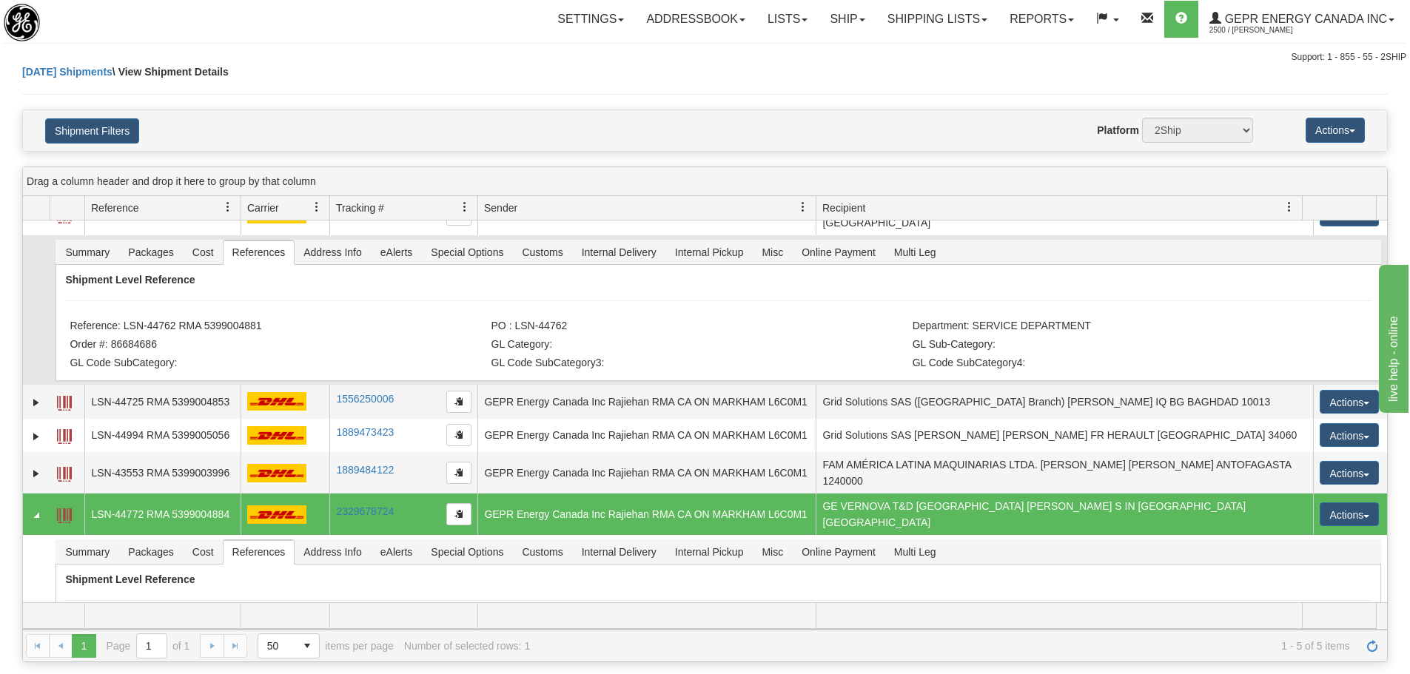
scroll to position [0, 0]
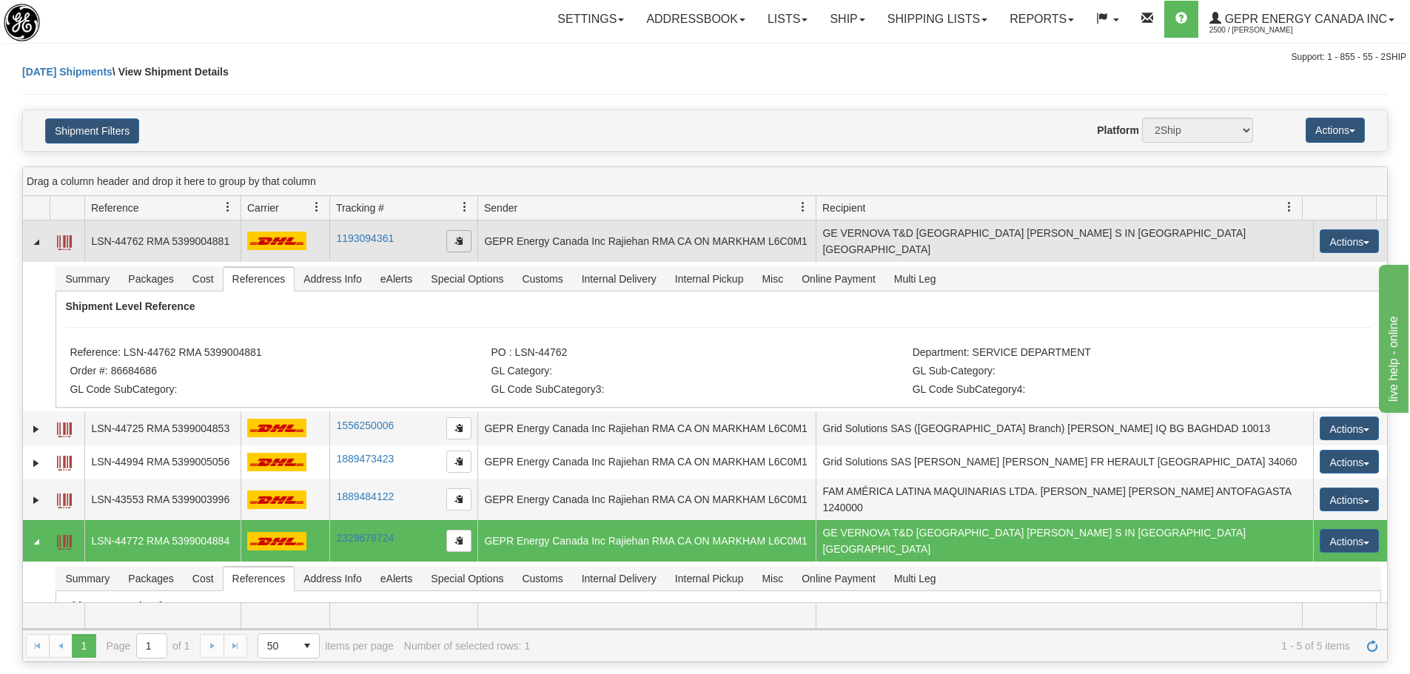
click at [460, 239] on span "button" at bounding box center [458, 240] width 9 height 9
copy li "LSN-44772"
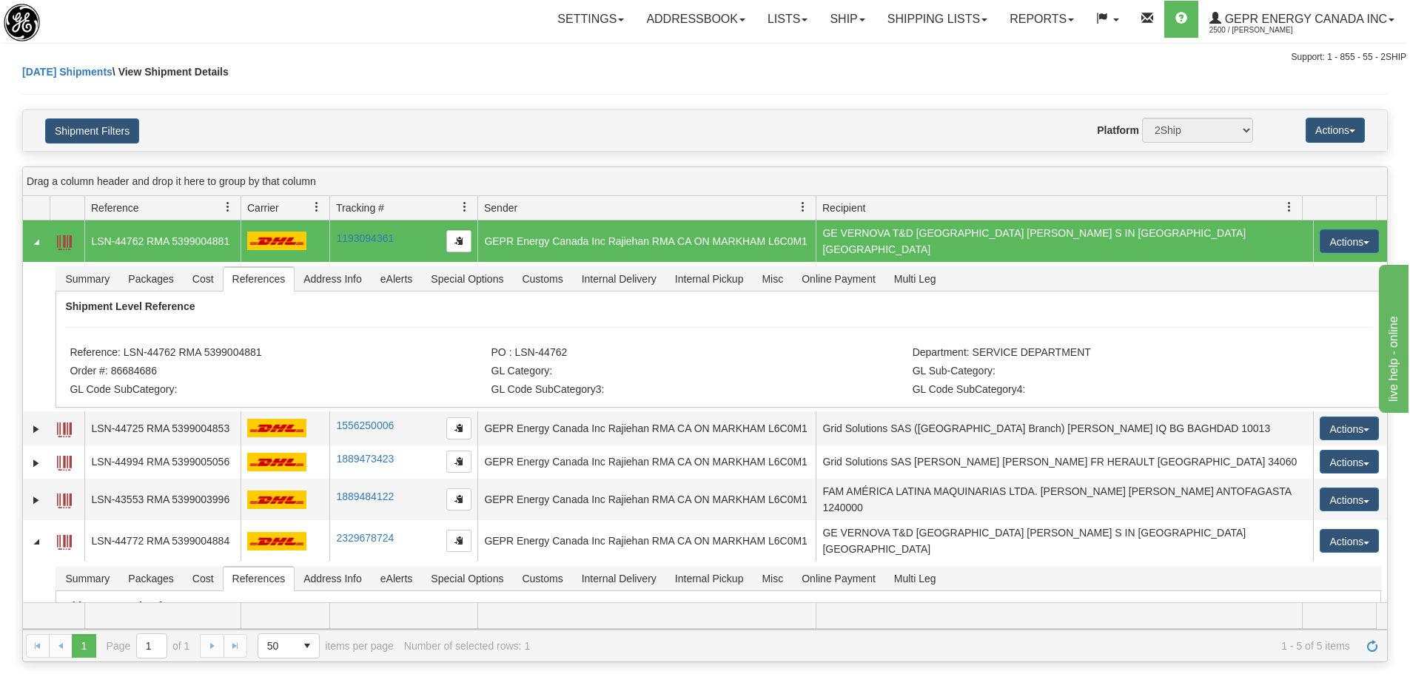
click at [434, 87] on div "Today Shipments \ View Shipment Details" at bounding box center [705, 86] width 1366 height 45
click at [359, 62] on div "Support: 1 - 855 - 55 - 2SHIP" at bounding box center [705, 57] width 1403 height 13
click at [1376, 648] on span "Refresh" at bounding box center [1372, 646] width 12 height 12
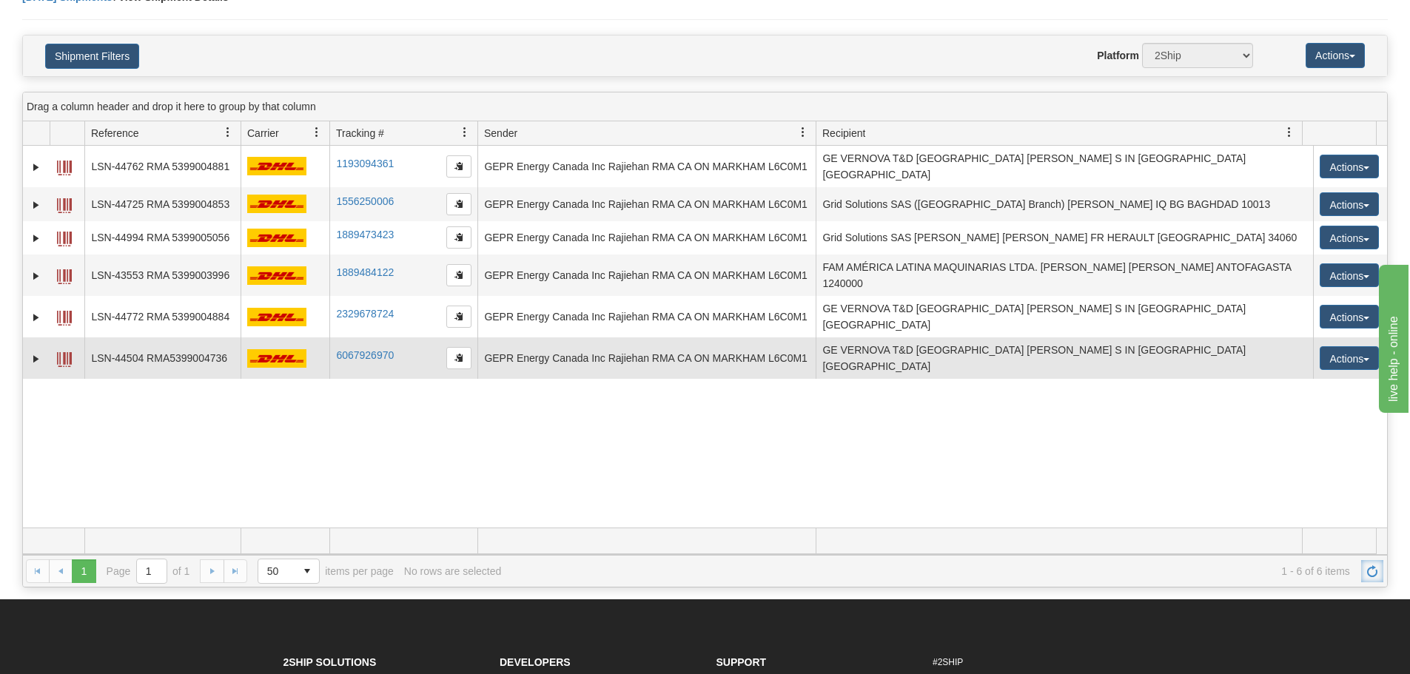
scroll to position [74, 0]
click at [41, 352] on link "Expand" at bounding box center [36, 359] width 15 height 15
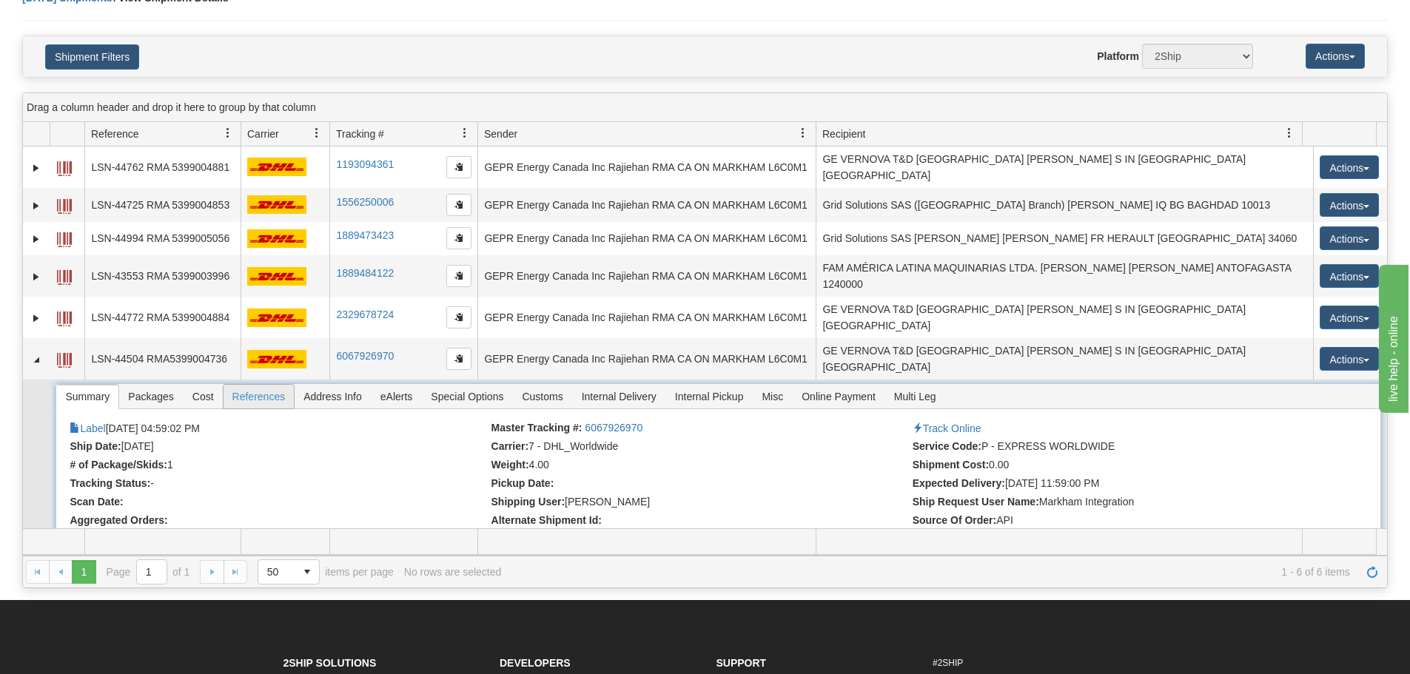
click at [253, 385] on span "References" at bounding box center [259, 397] width 71 height 24
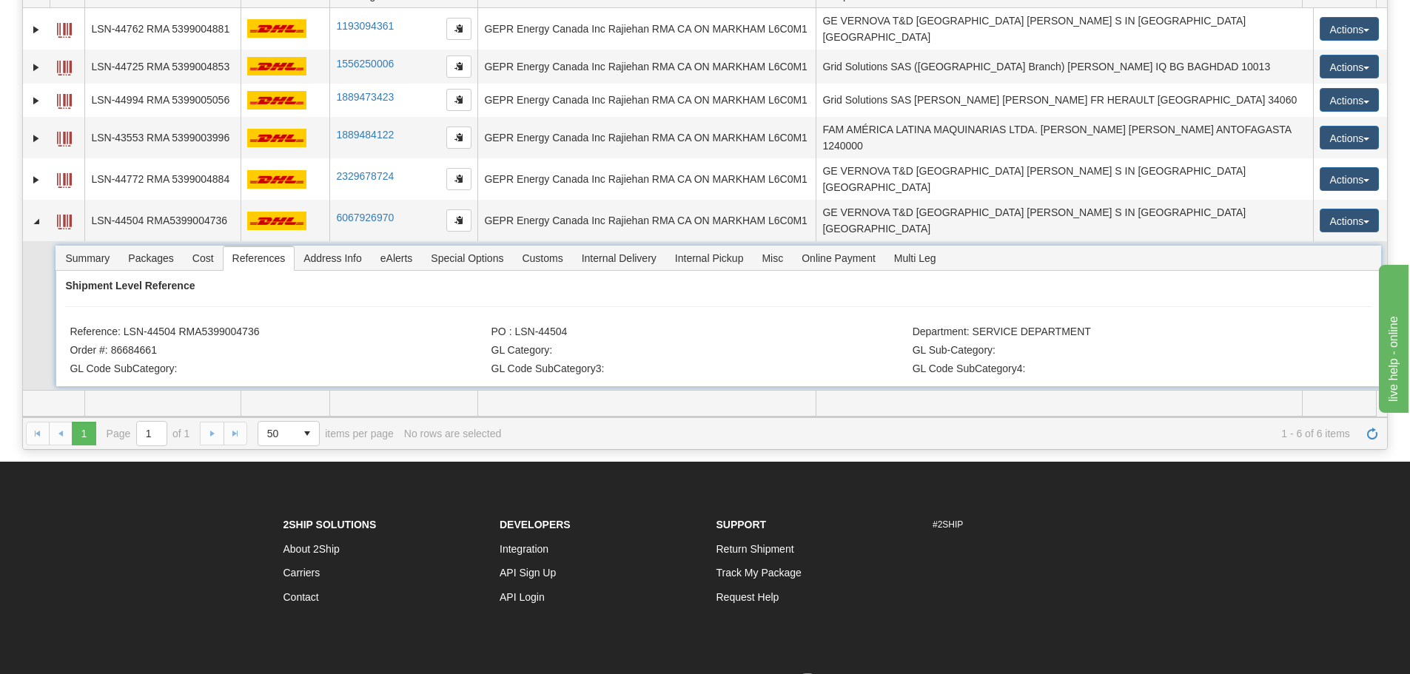
scroll to position [222, 0]
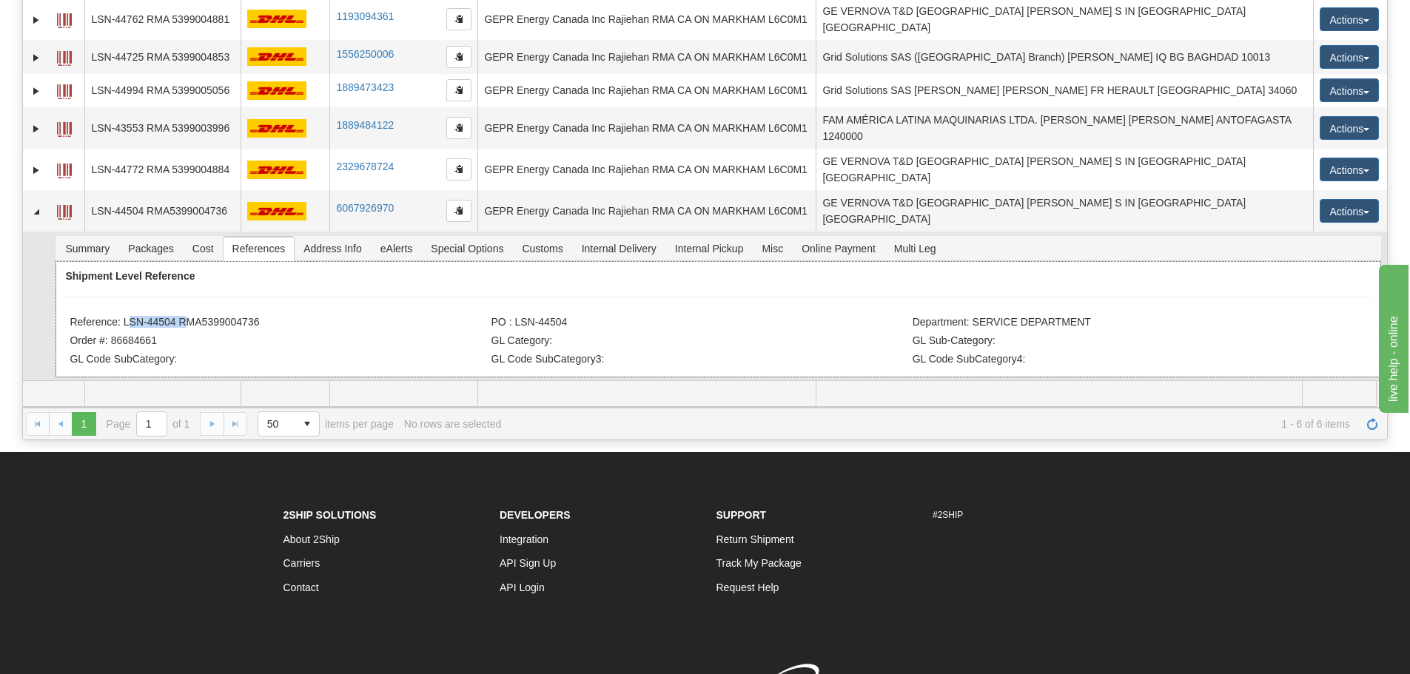
drag, startPoint x: 179, startPoint y: 286, endPoint x: 125, endPoint y: 285, distance: 54.1
click at [125, 316] on li "Reference: LSN-44504 RMA5399004736" at bounding box center [278, 323] width 417 height 15
copy li "LSN-44504"
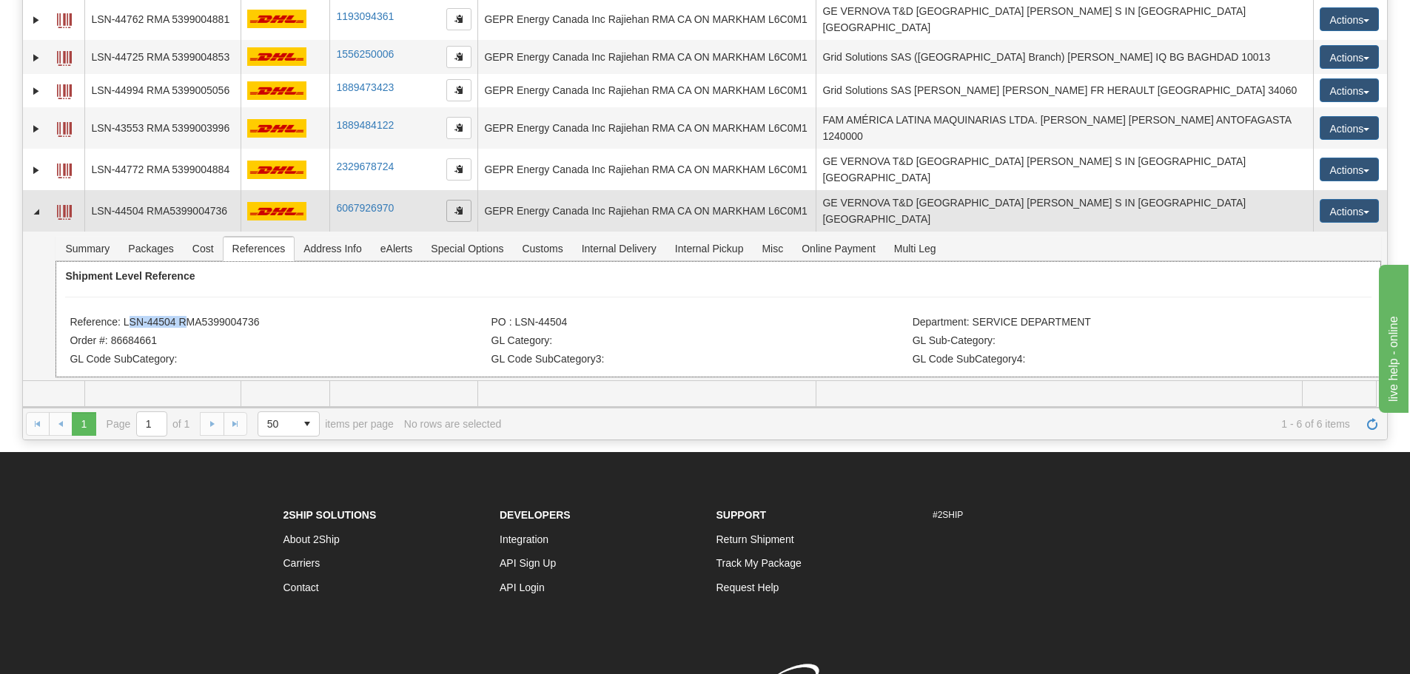
click at [463, 206] on span "button" at bounding box center [458, 210] width 9 height 9
copy li "LSN-44504"
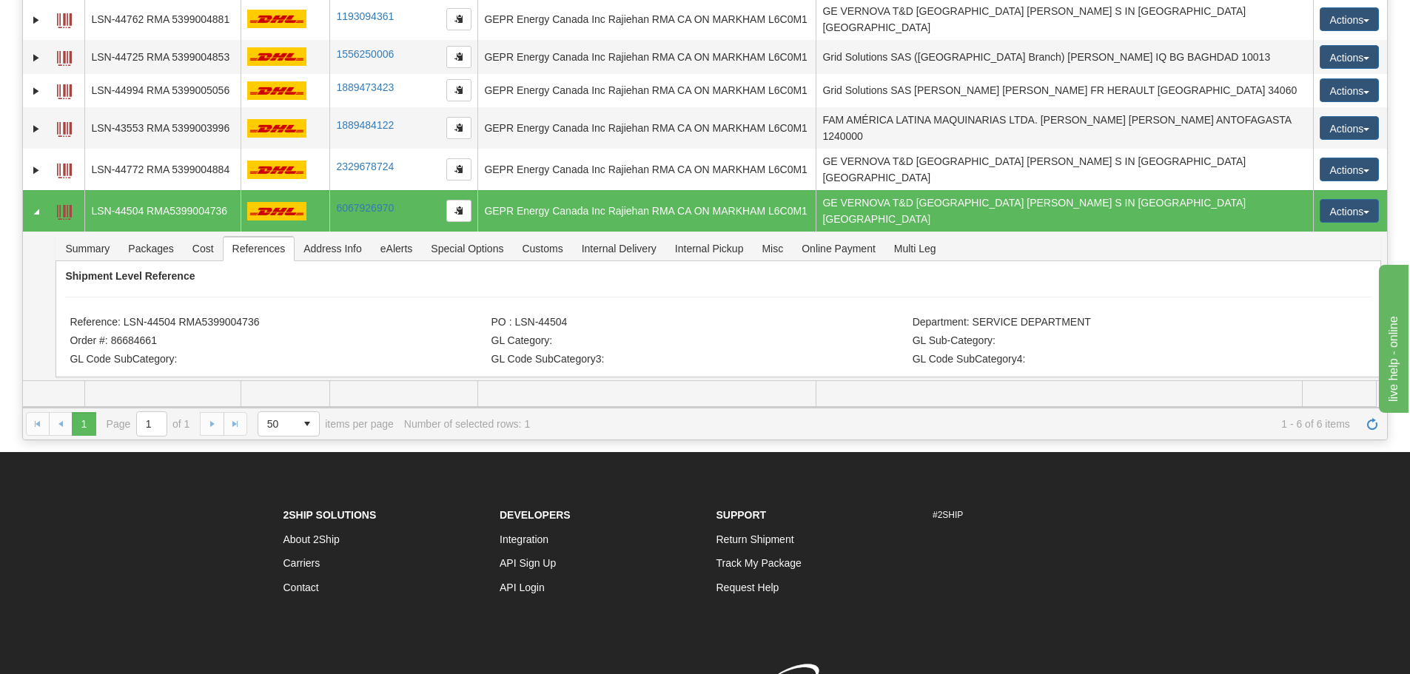
click at [403, 408] on div "1 1 Page 1 of 1 50 25 50 100 500 1000 items per page 1 - 6 of 6 items Number of…" at bounding box center [705, 424] width 1364 height 32
click at [1369, 429] on span "Refresh" at bounding box center [1372, 424] width 12 height 12
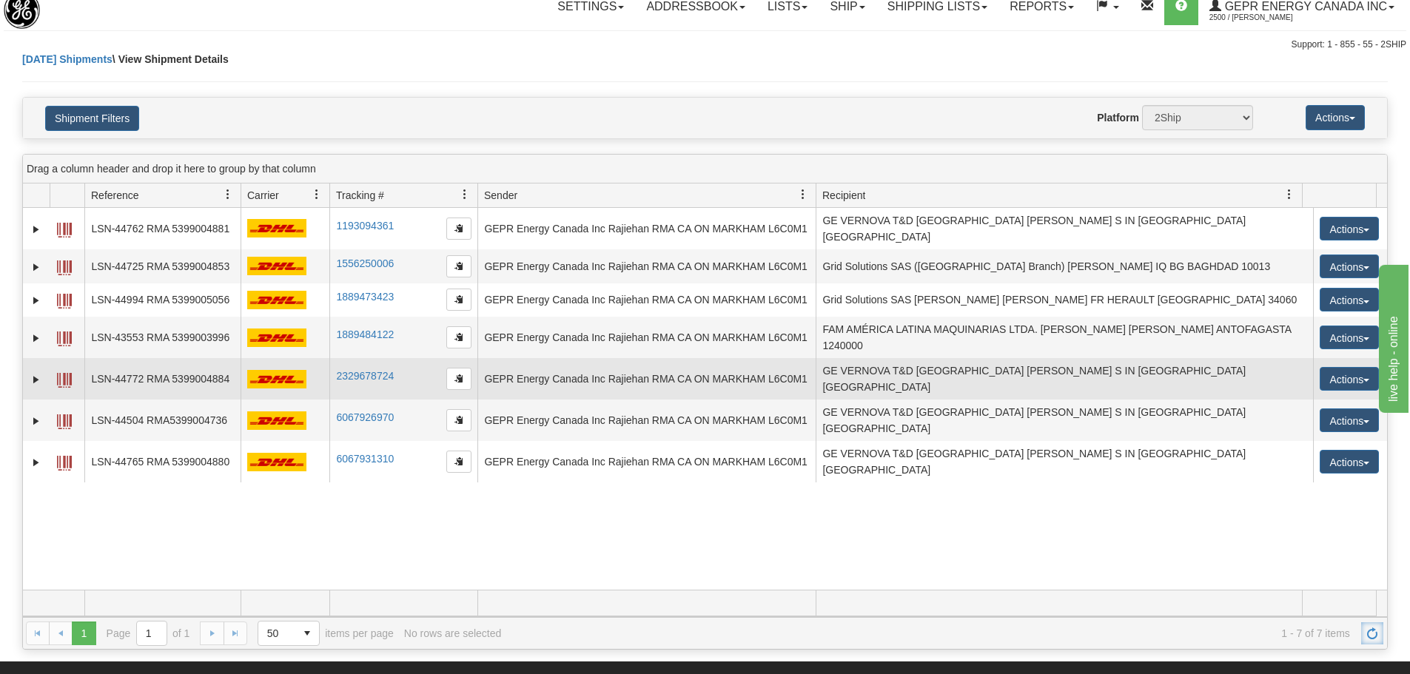
scroll to position [0, 0]
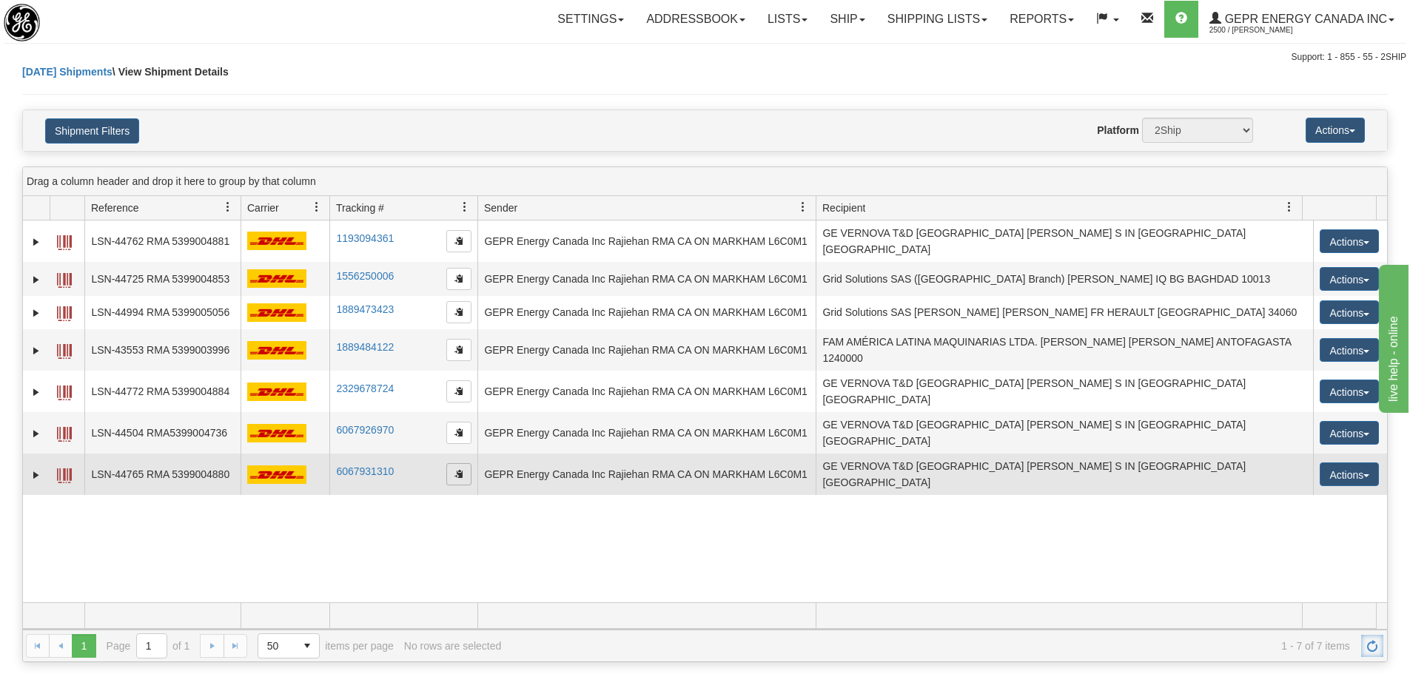
click at [454, 469] on span "button" at bounding box center [458, 473] width 9 height 9
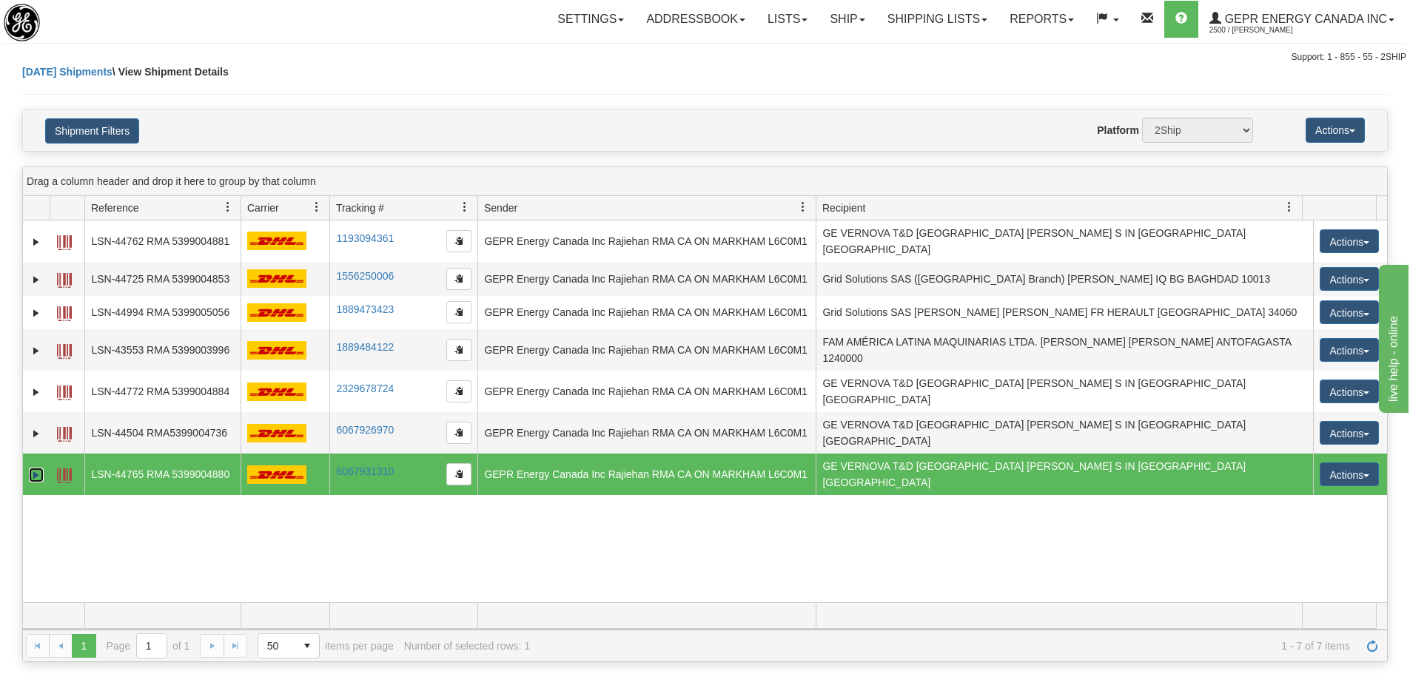
click at [30, 468] on link "Expand" at bounding box center [36, 475] width 15 height 15
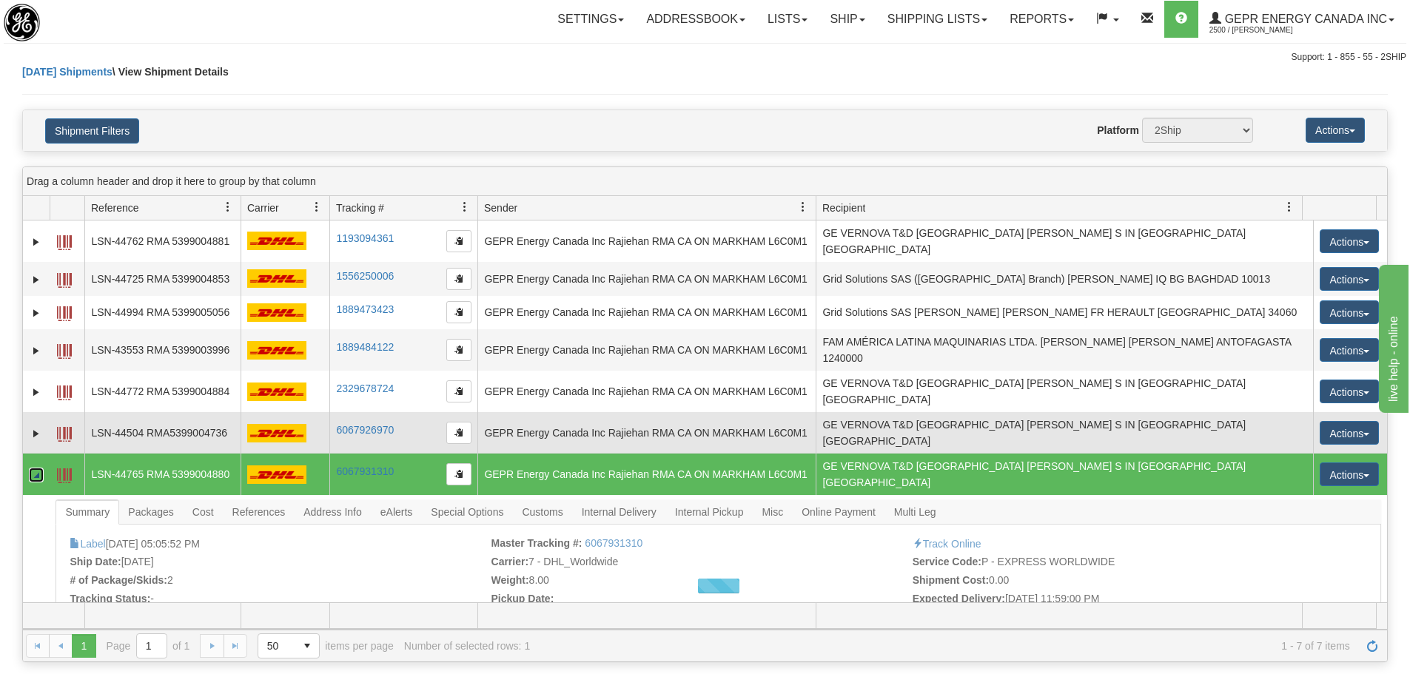
scroll to position [74, 0]
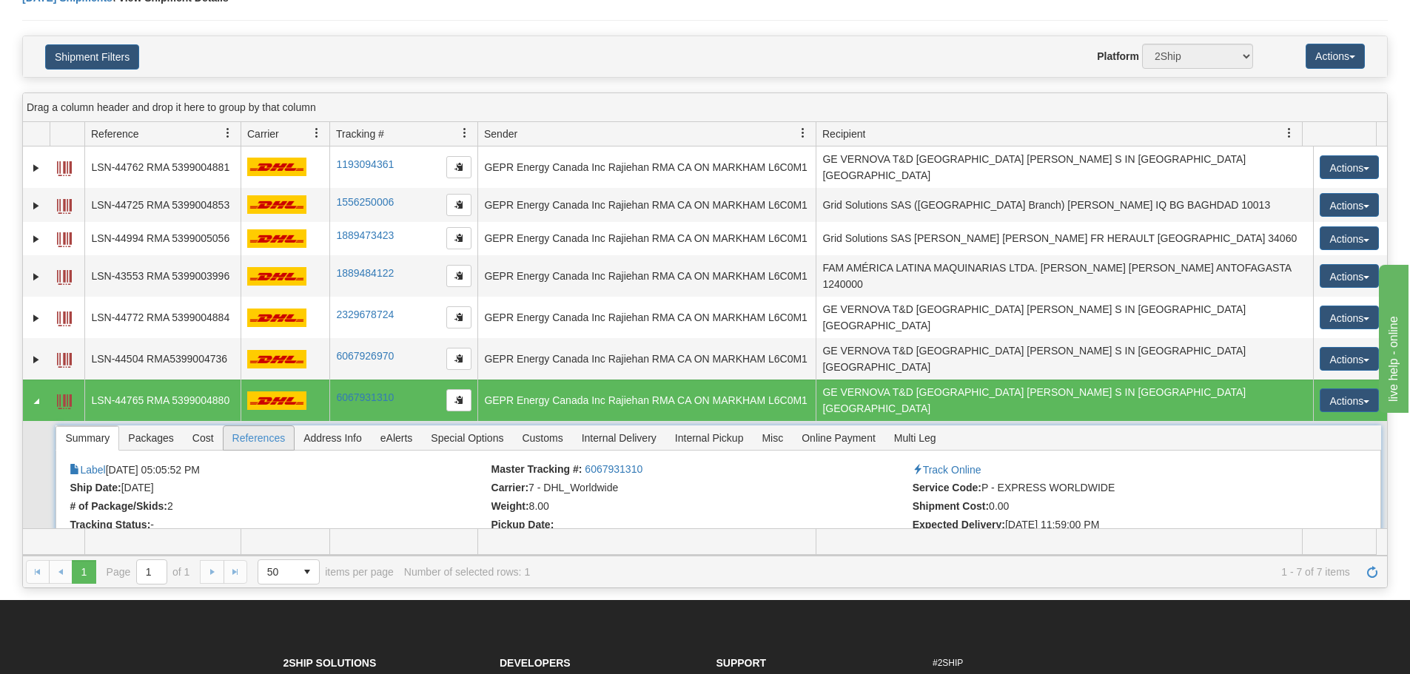
click at [243, 426] on span "References" at bounding box center [259, 438] width 71 height 24
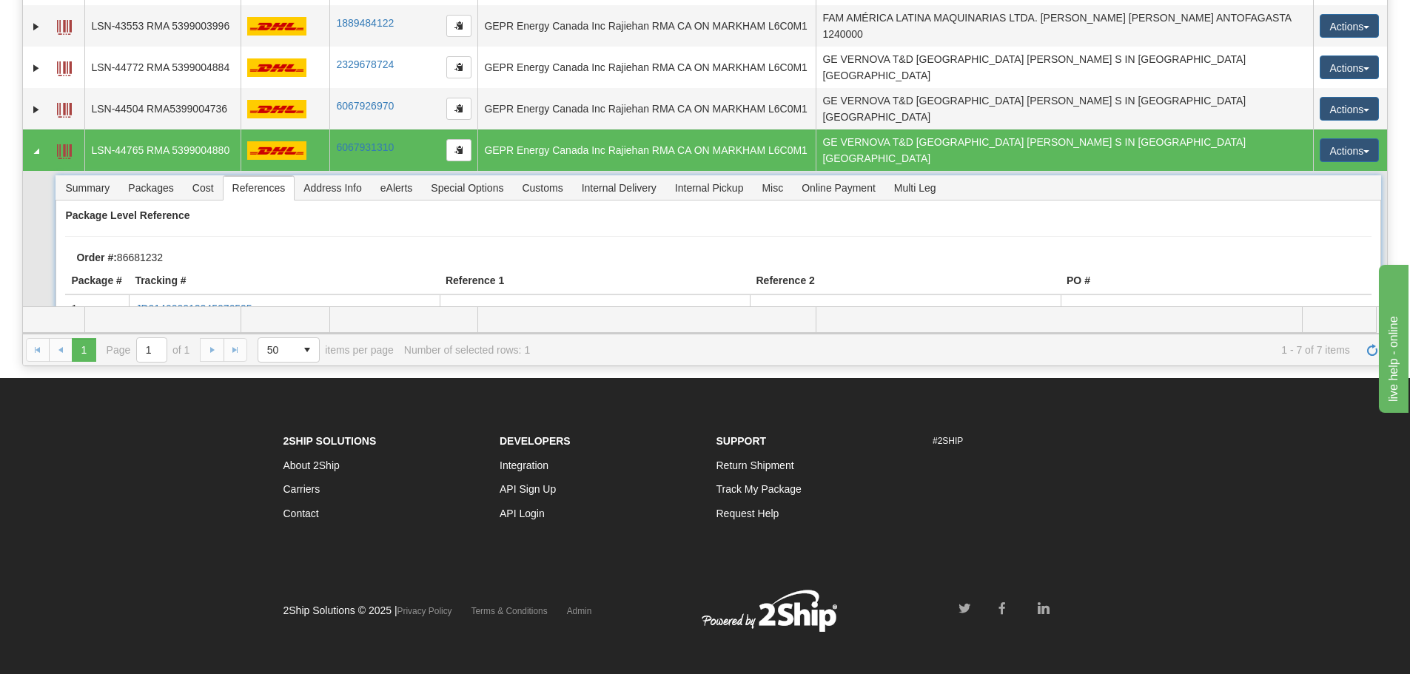
scroll to position [56, 0]
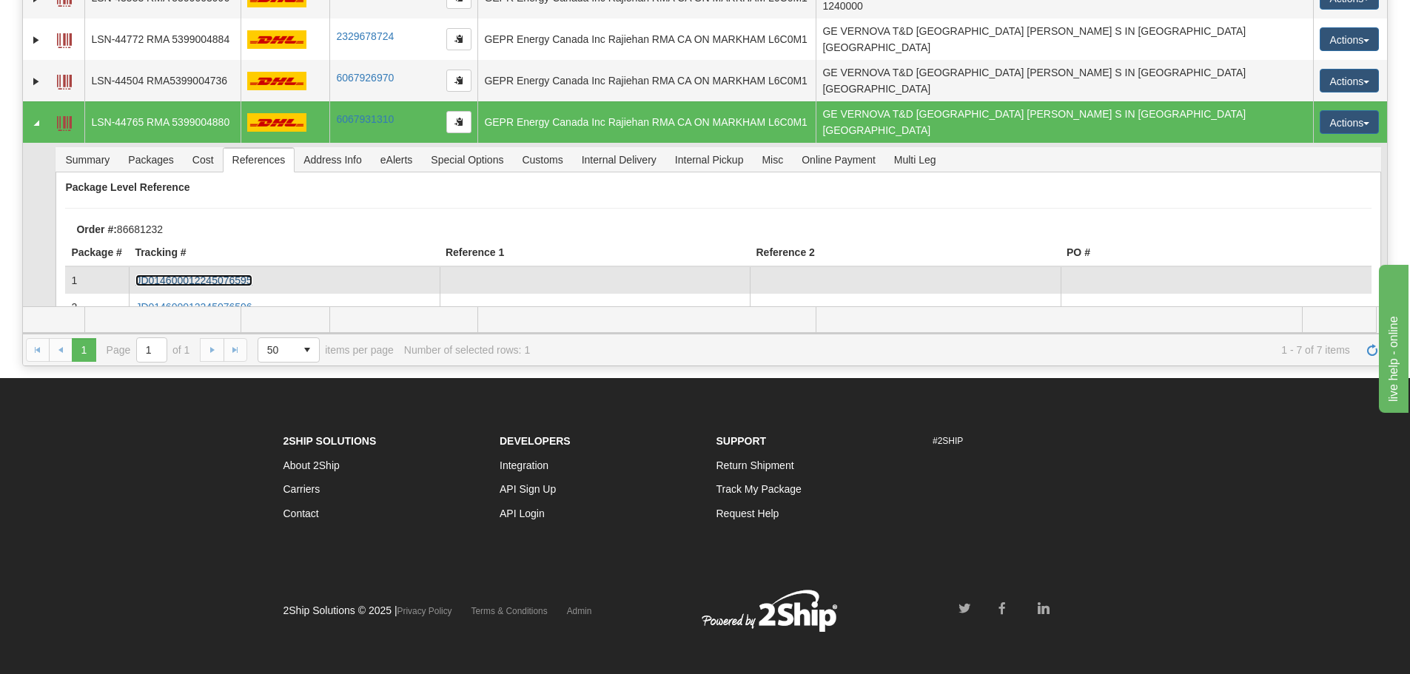
click at [214, 275] on link "JD014600012245076595" at bounding box center [193, 281] width 116 height 12
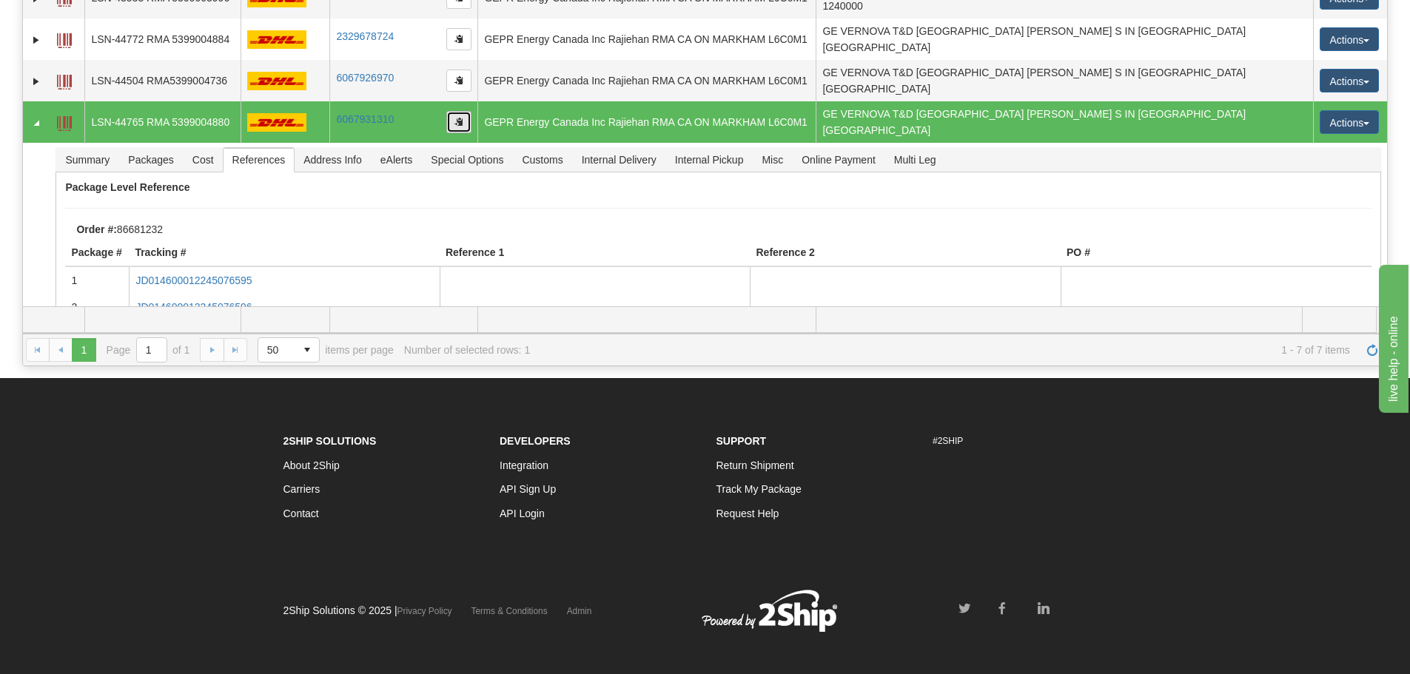
click at [452, 111] on button "button" at bounding box center [458, 122] width 25 height 22
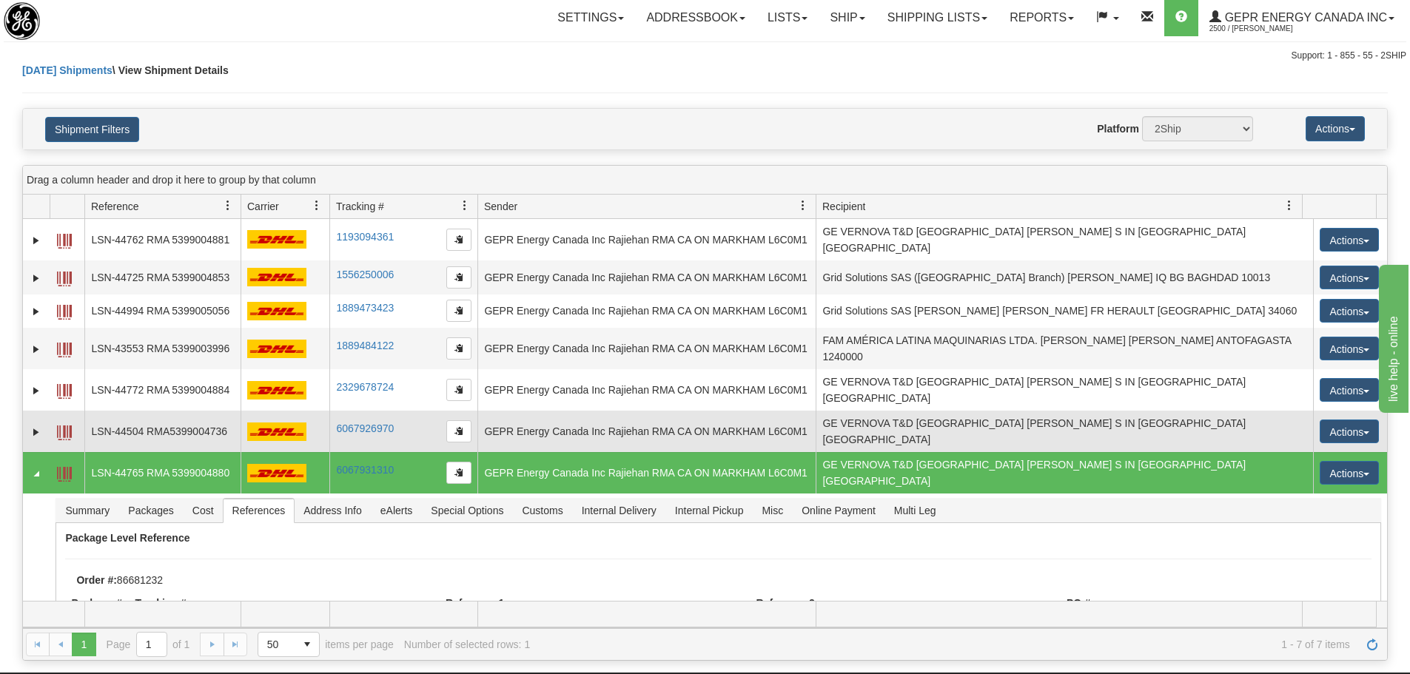
scroll to position [0, 0]
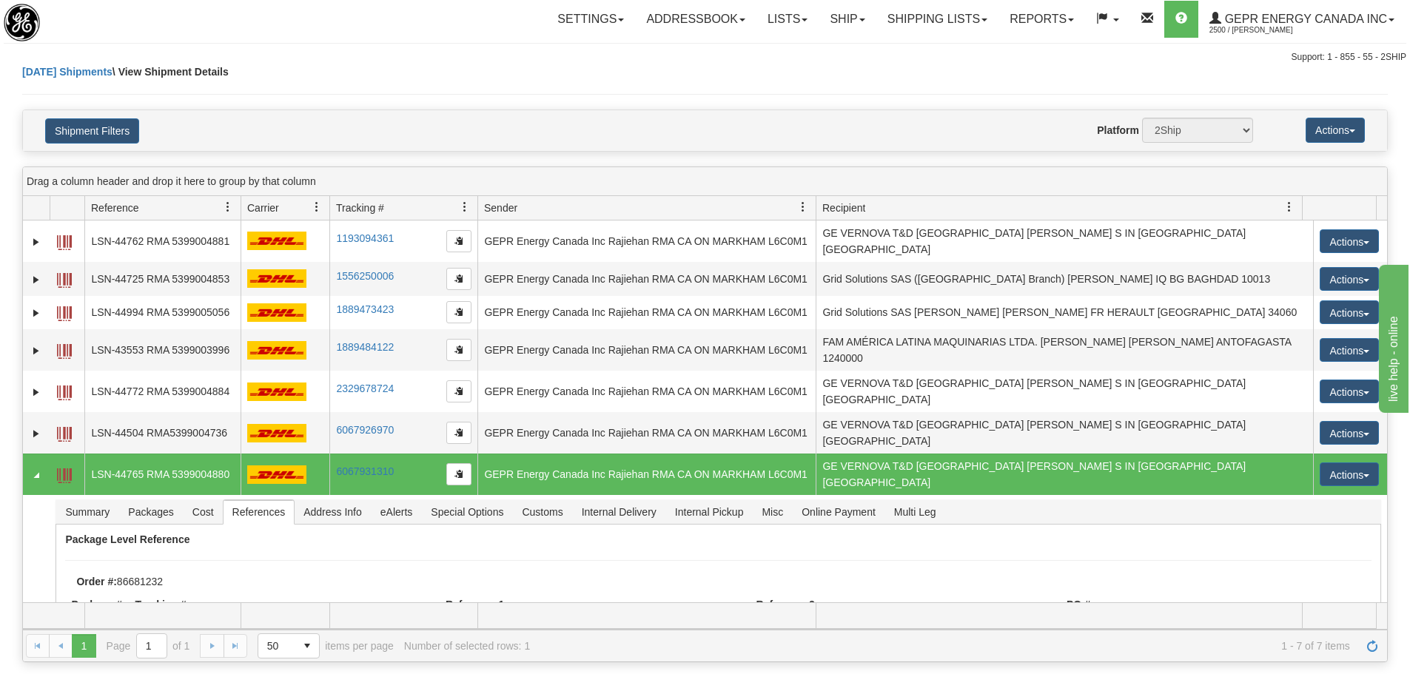
click at [432, 76] on div "Today Shipments \ View Shipment Details" at bounding box center [705, 86] width 1366 height 45
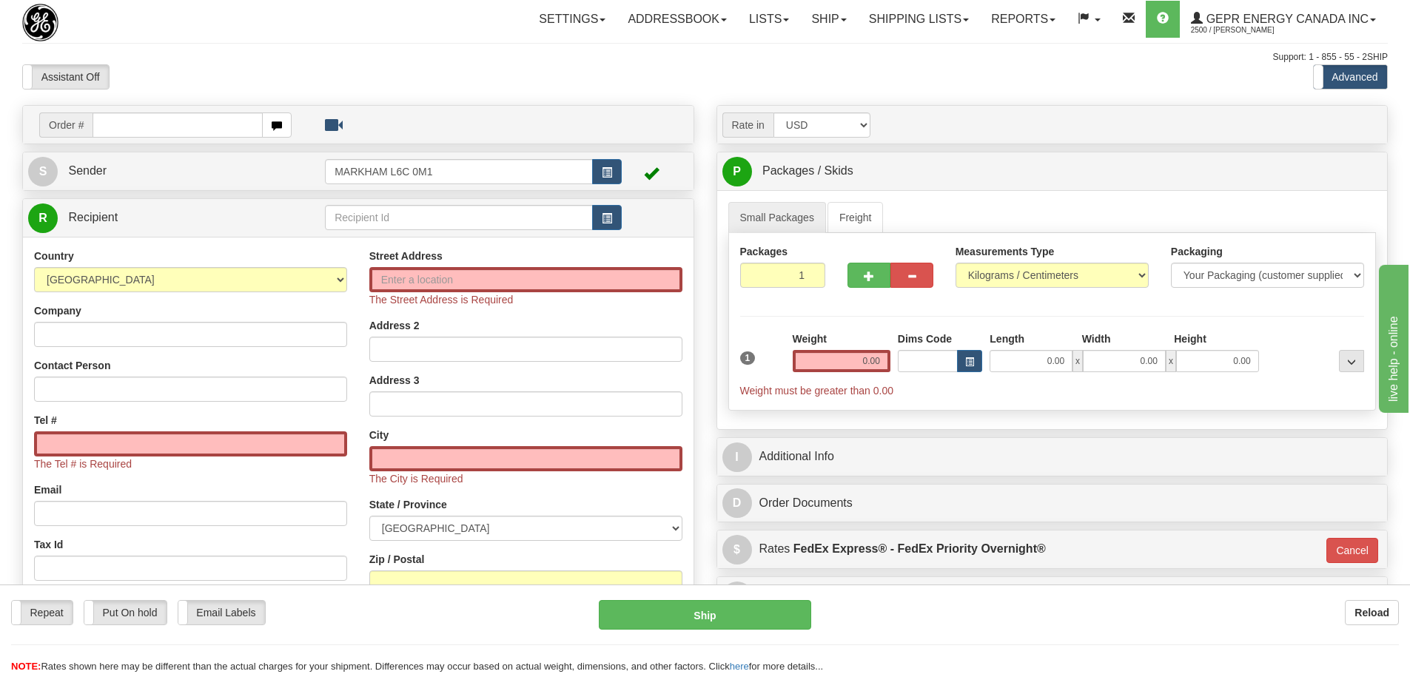
click at [561, 78] on div "Assistant On Assistant Off Do a return Do a return" at bounding box center [300, 76] width 578 height 25
click at [444, 48] on div "Toggle navigation Settings Shipping Preferences Fields Preferences New" at bounding box center [705, 432] width 1410 height 864
click at [183, 128] on input "text" at bounding box center [178, 125] width 170 height 25
paste input "31472698"
type input "31472698"
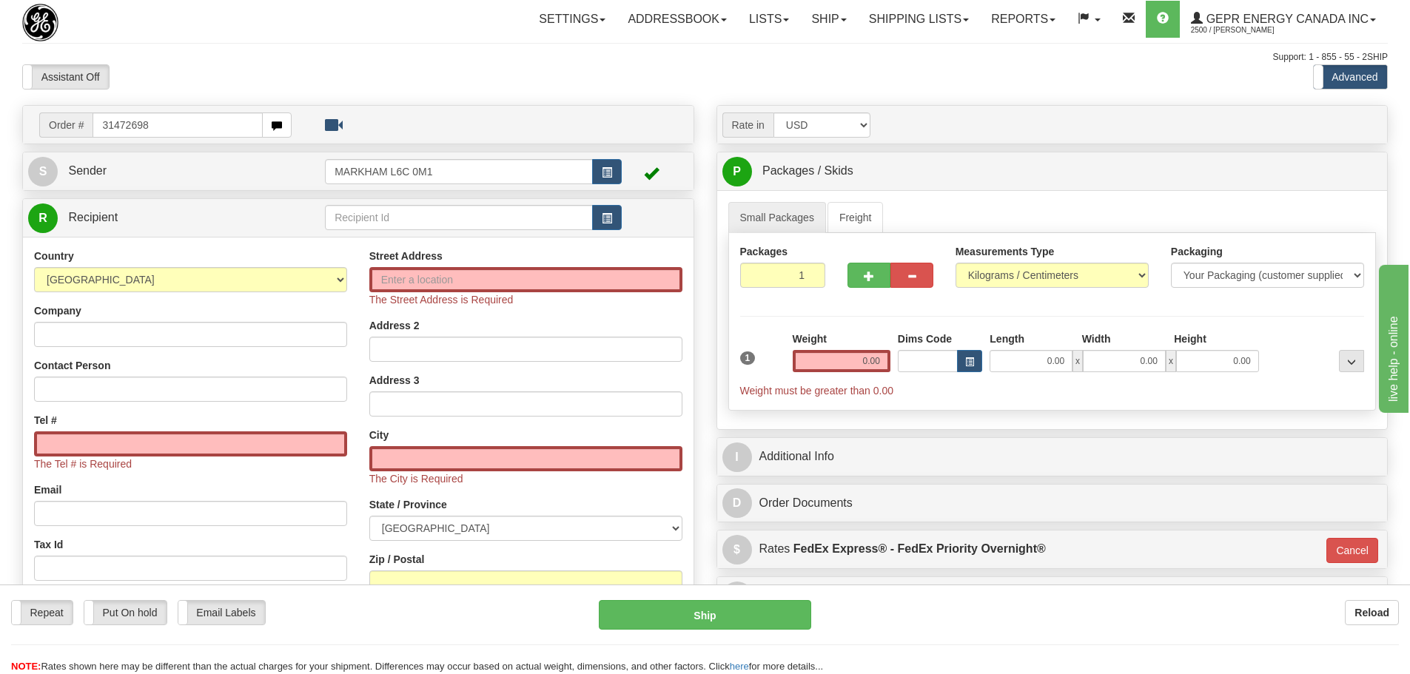
click at [205, 82] on body "Training Course Close Toggle navigation Settings Shipping Preferences New Recip…" at bounding box center [705, 337] width 1410 height 674
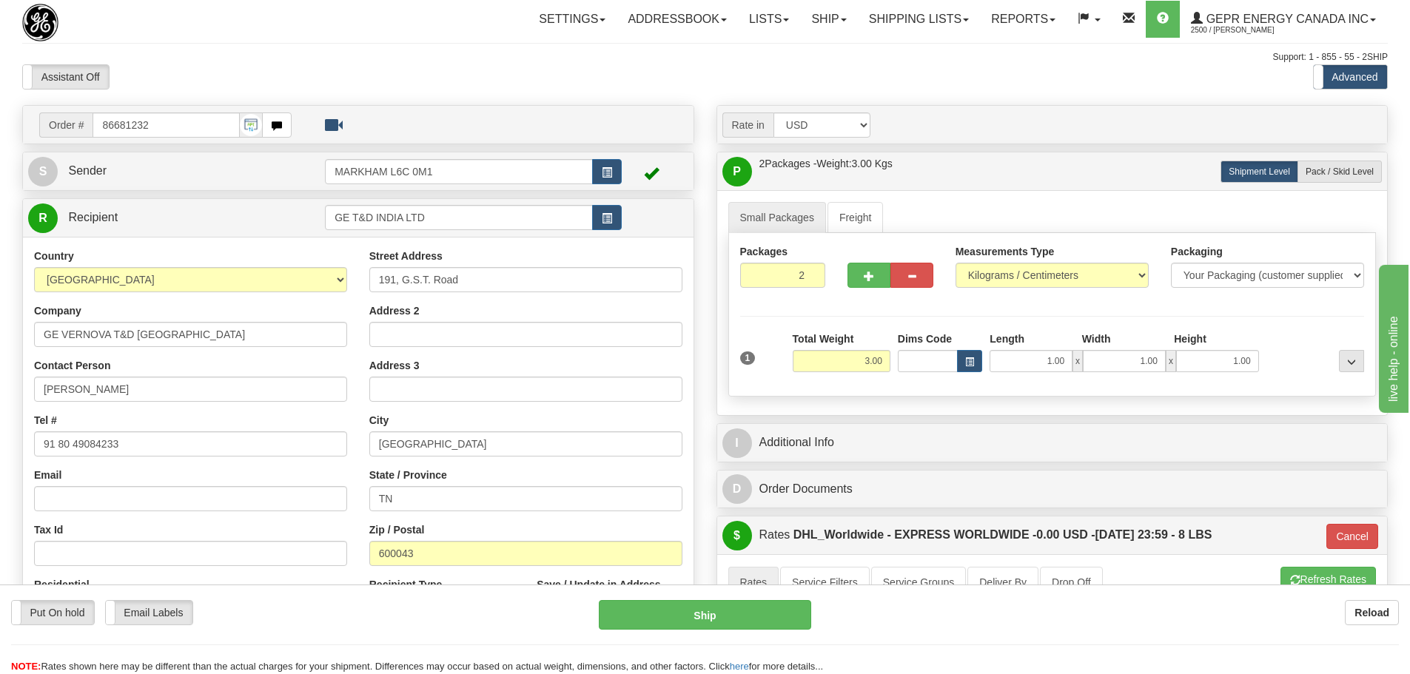
click at [349, 81] on div "Assistant On Assistant Off Do a return Do a return" at bounding box center [300, 76] width 578 height 25
click at [475, 108] on div "Order # 86681232" at bounding box center [358, 125] width 671 height 38
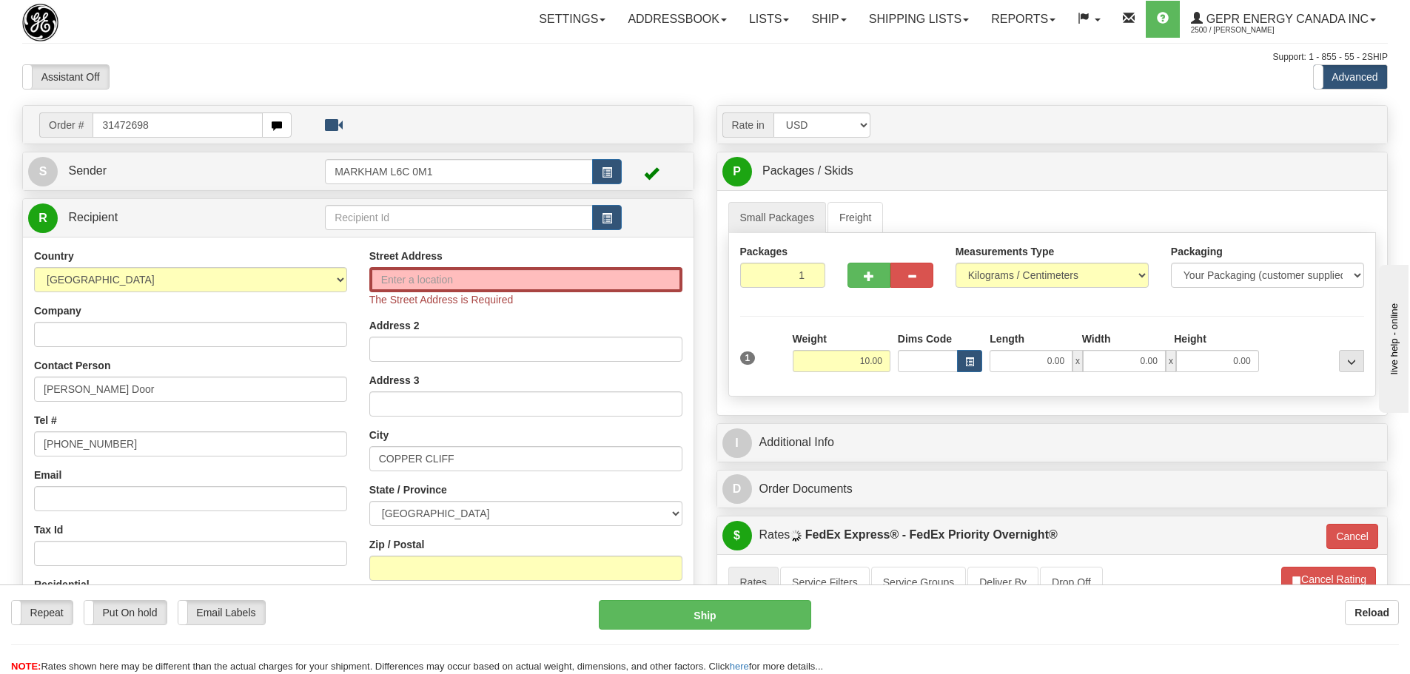
click at [104, 124] on input "31472698" at bounding box center [178, 125] width 170 height 25
type input "31472698"
click at [220, 56] on body "Training Course Close Toggle navigation Settings Shipping Preferences New Recip…" at bounding box center [705, 337] width 1410 height 674
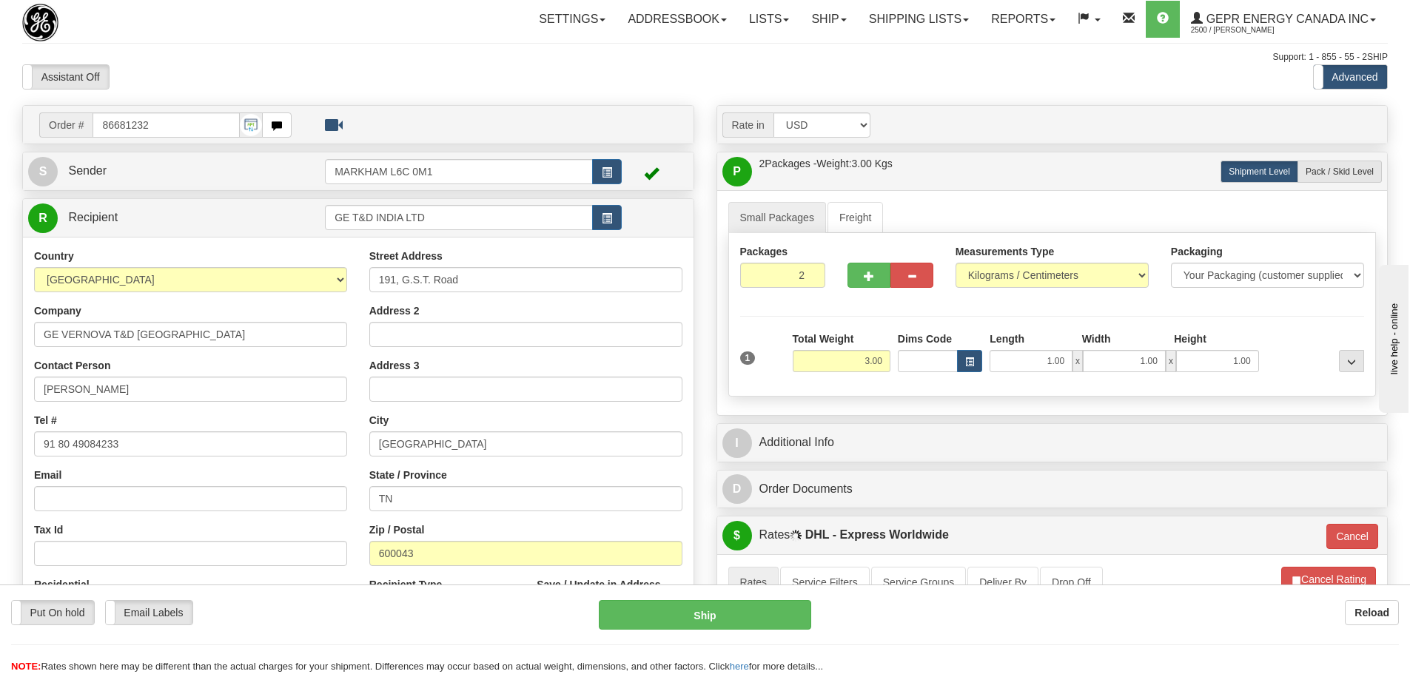
click at [207, 46] on div "Toggle navigation Settings Shipping Preferences Fields Preferences New" at bounding box center [705, 530] width 1410 height 1060
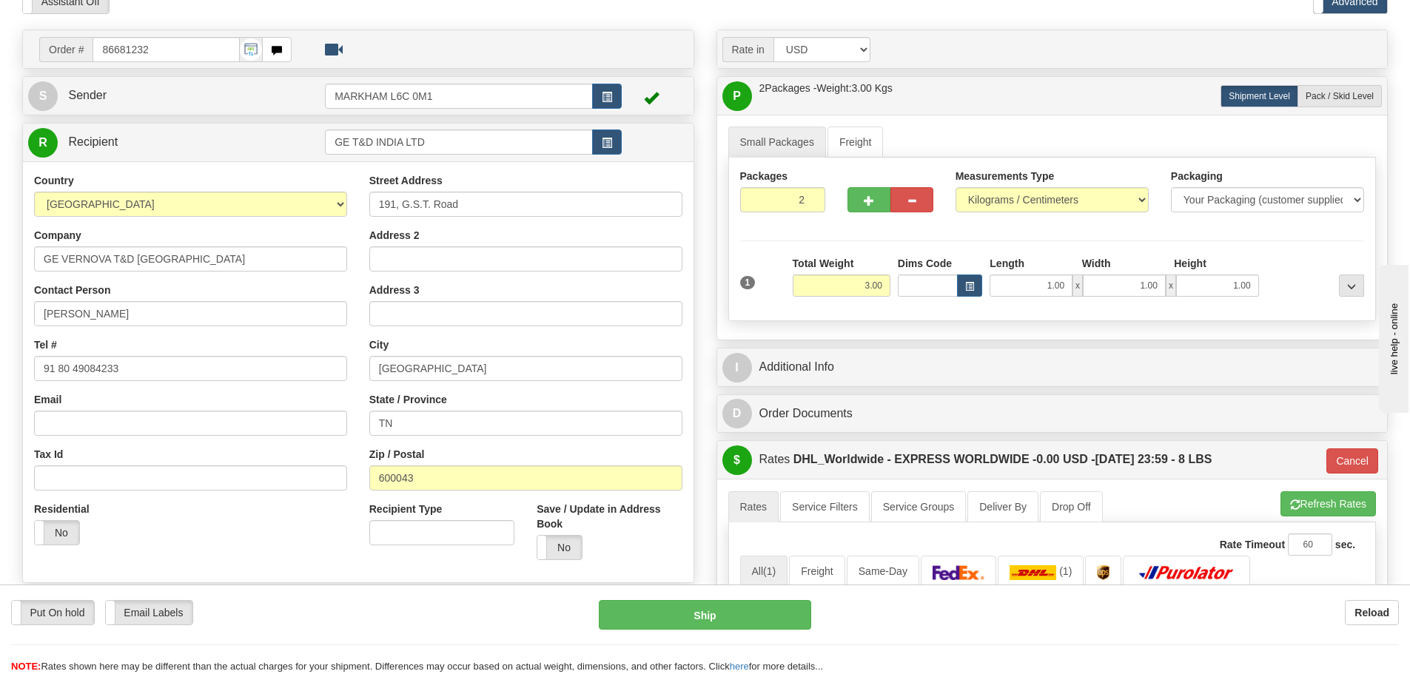
scroll to position [370, 0]
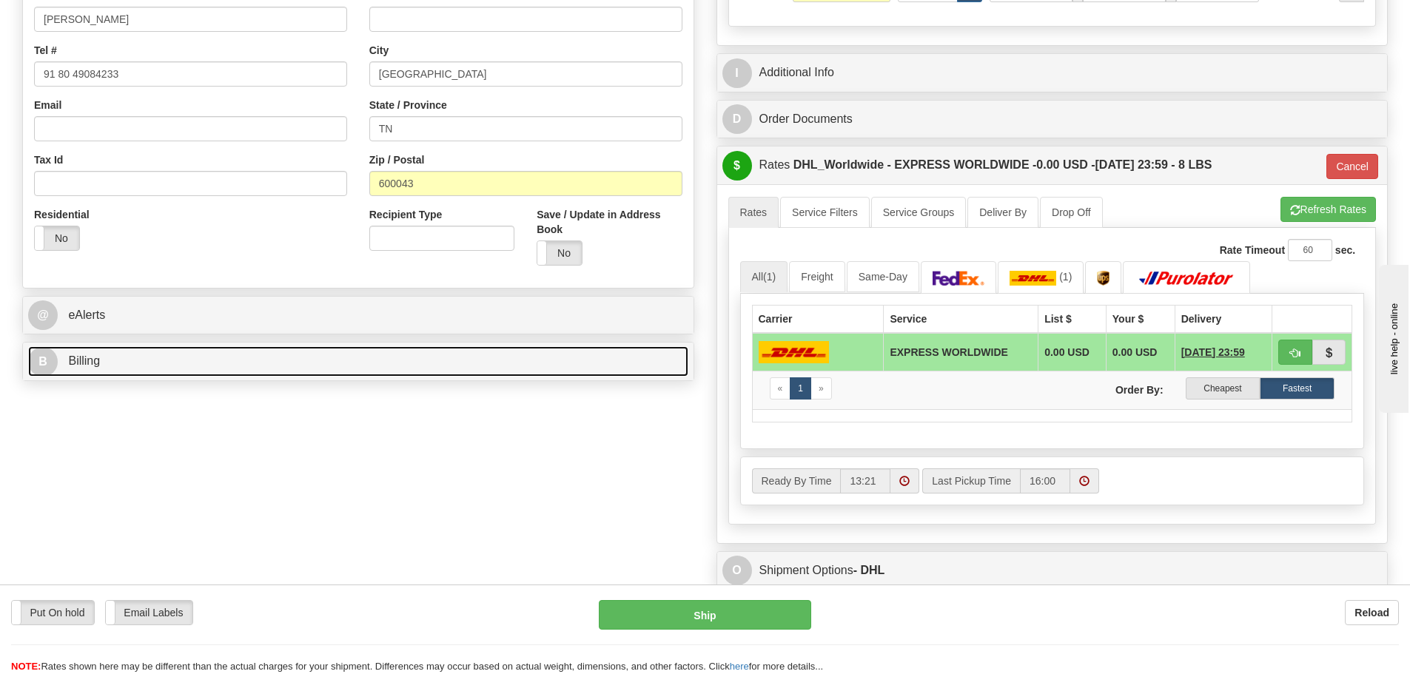
click at [472, 362] on link "B Billing" at bounding box center [358, 361] width 660 height 30
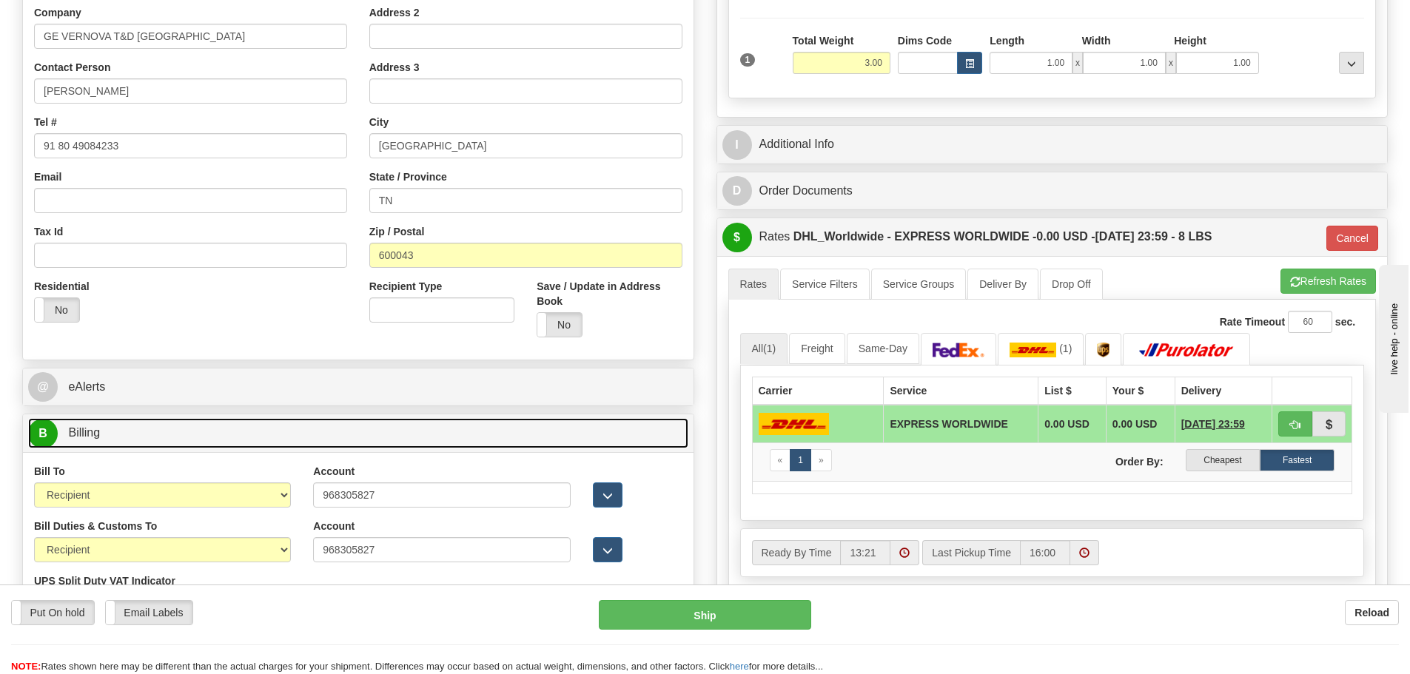
scroll to position [74, 0]
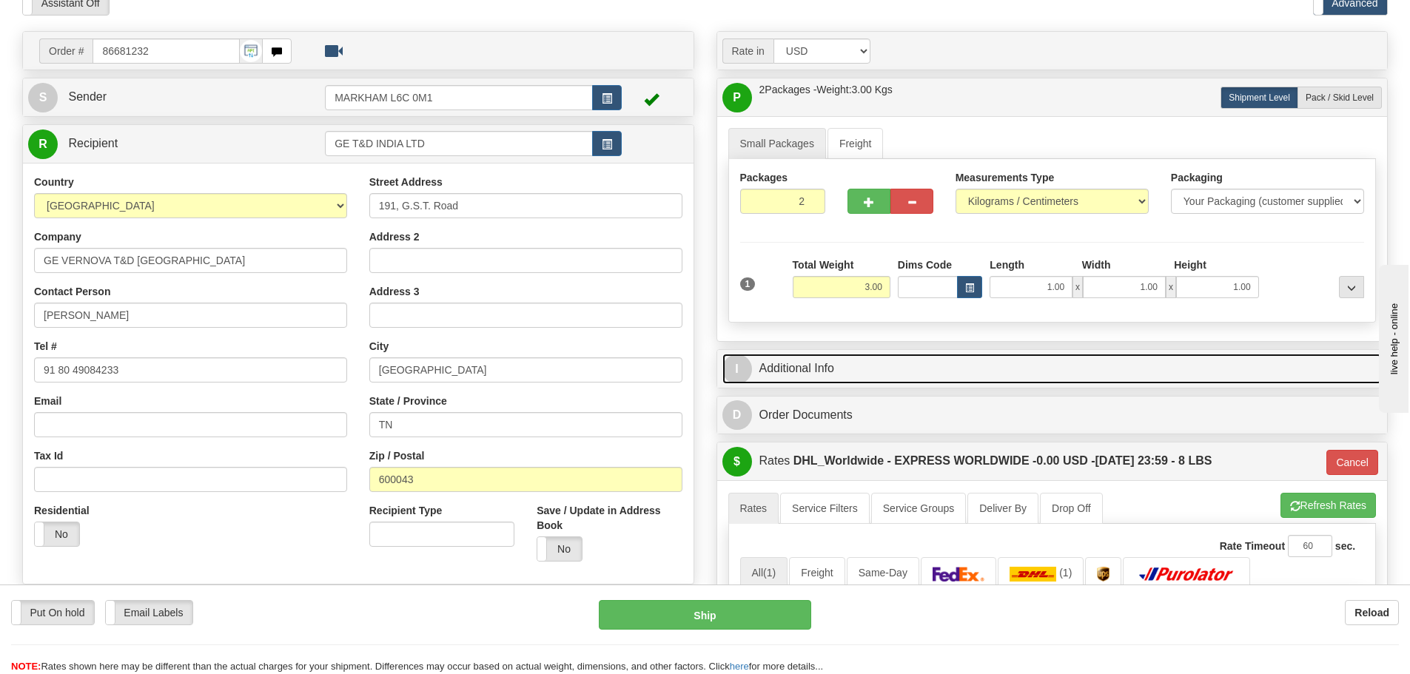
click at [850, 372] on link "I Additional Info" at bounding box center [1052, 369] width 660 height 30
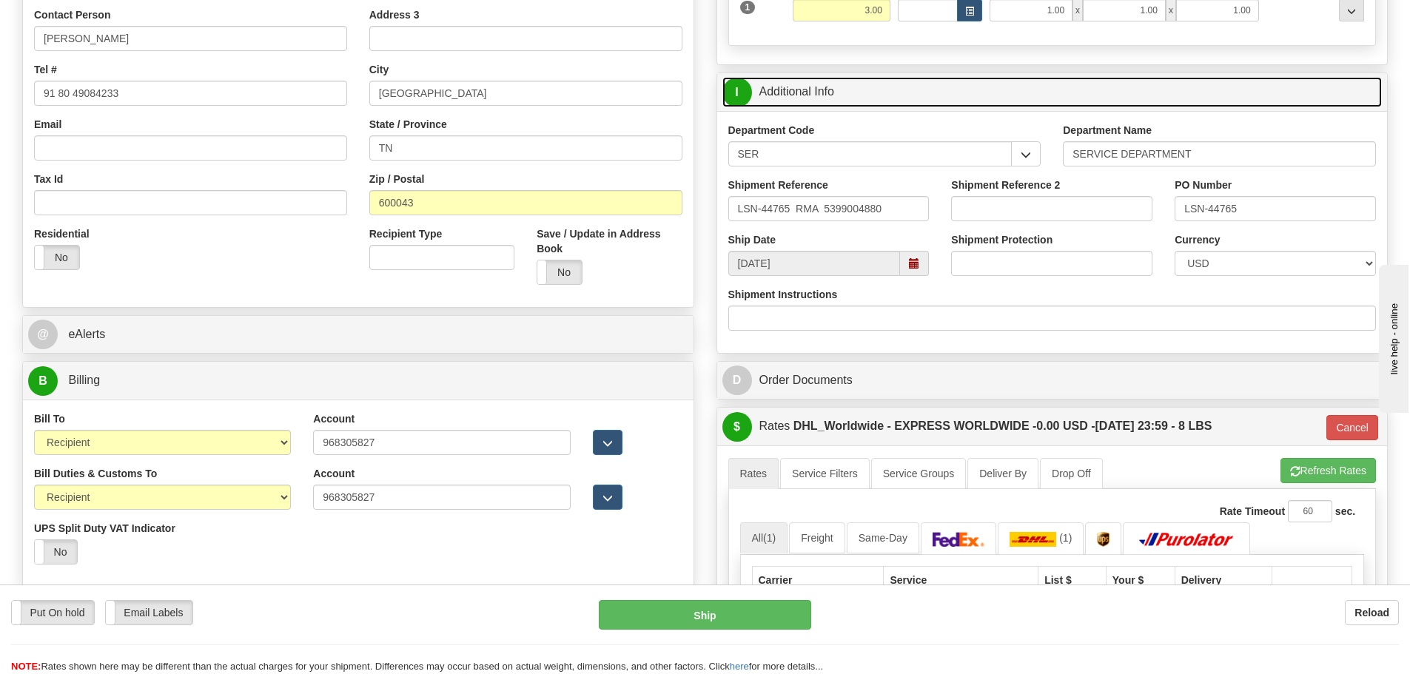
scroll to position [370, 0]
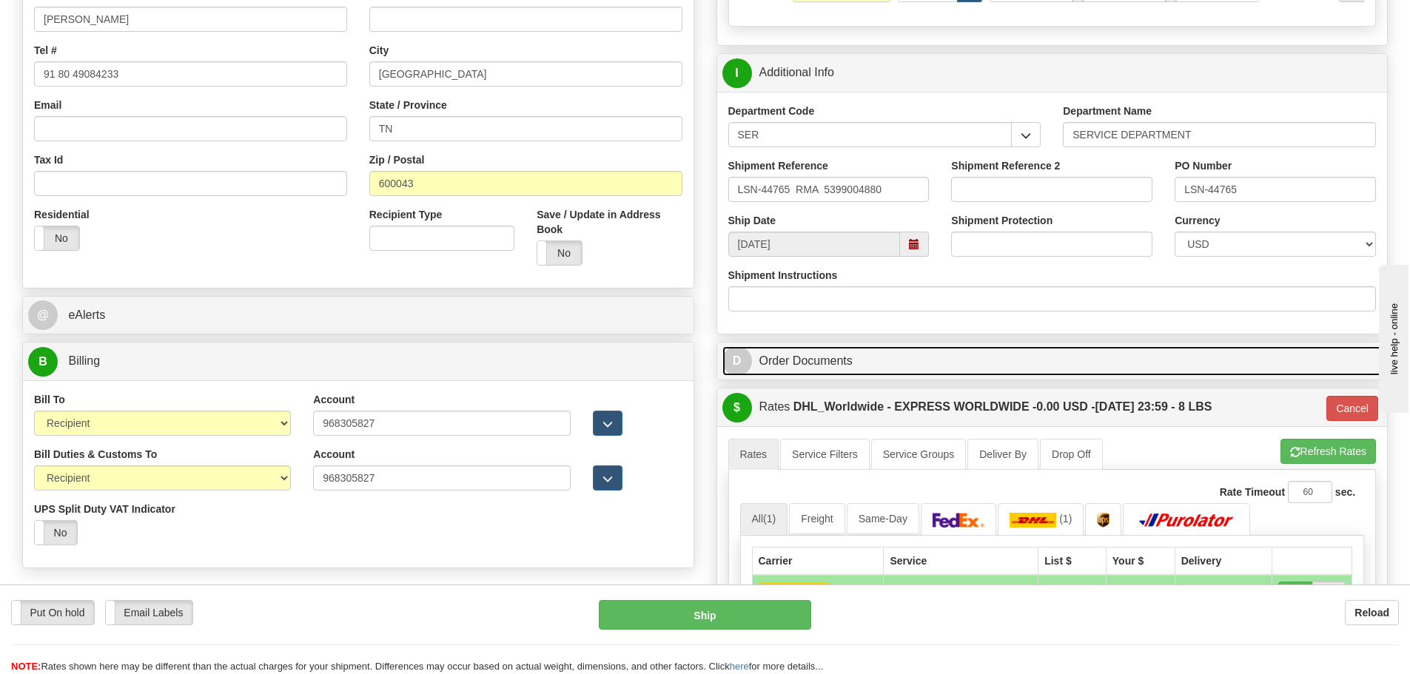
click at [892, 357] on link "D Order Documents" at bounding box center [1052, 361] width 660 height 30
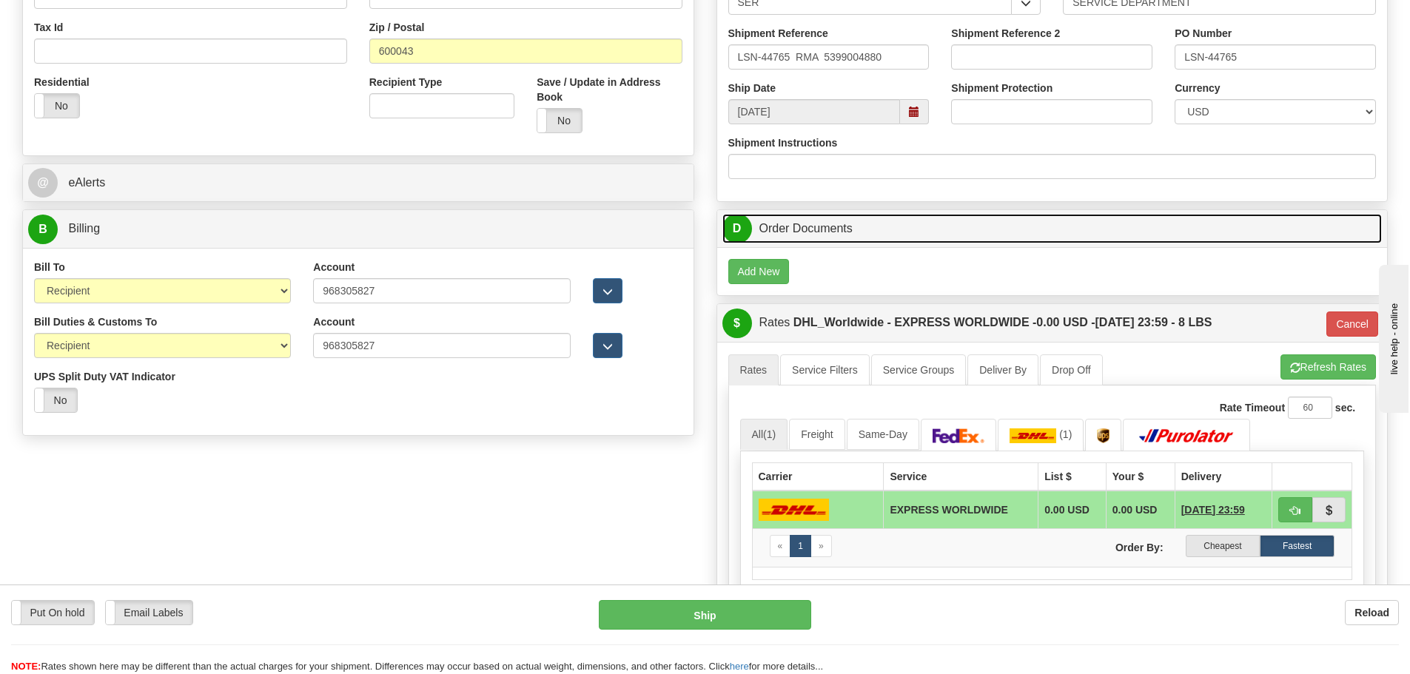
scroll to position [518, 0]
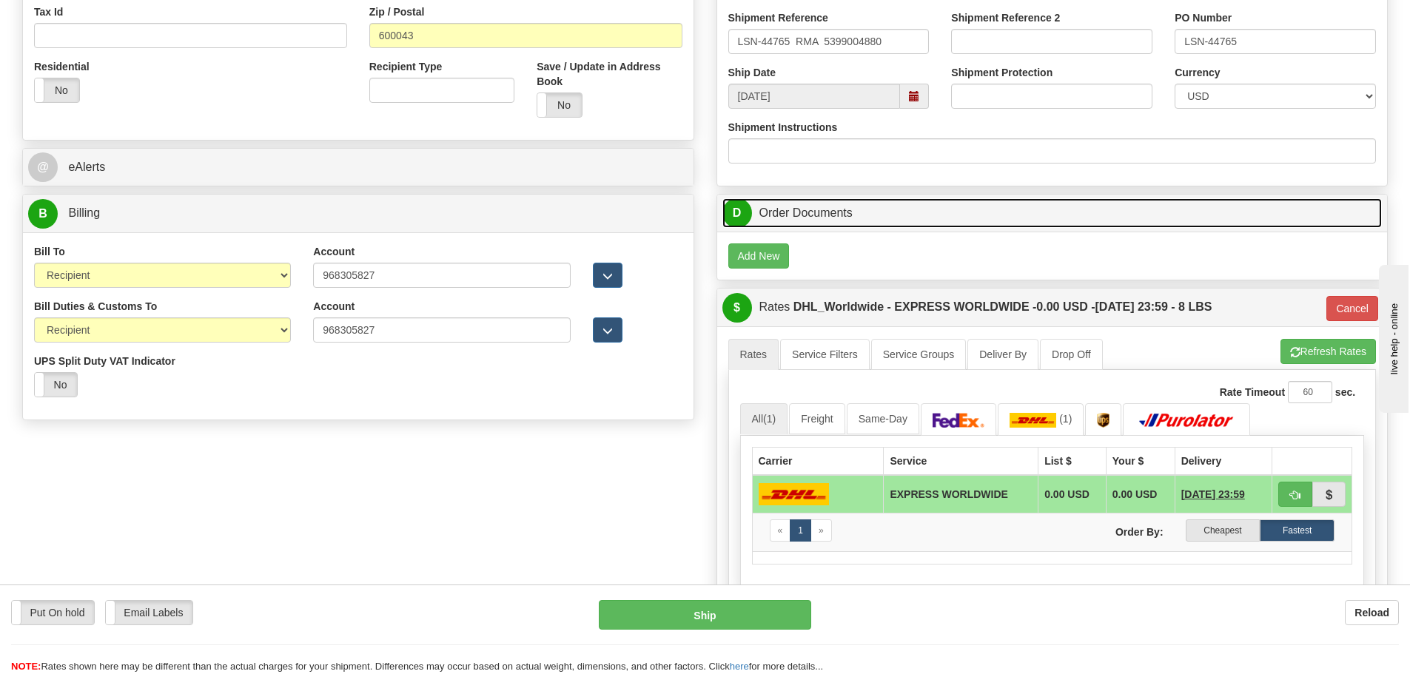
click at [846, 206] on link "D Order Documents" at bounding box center [1052, 213] width 660 height 30
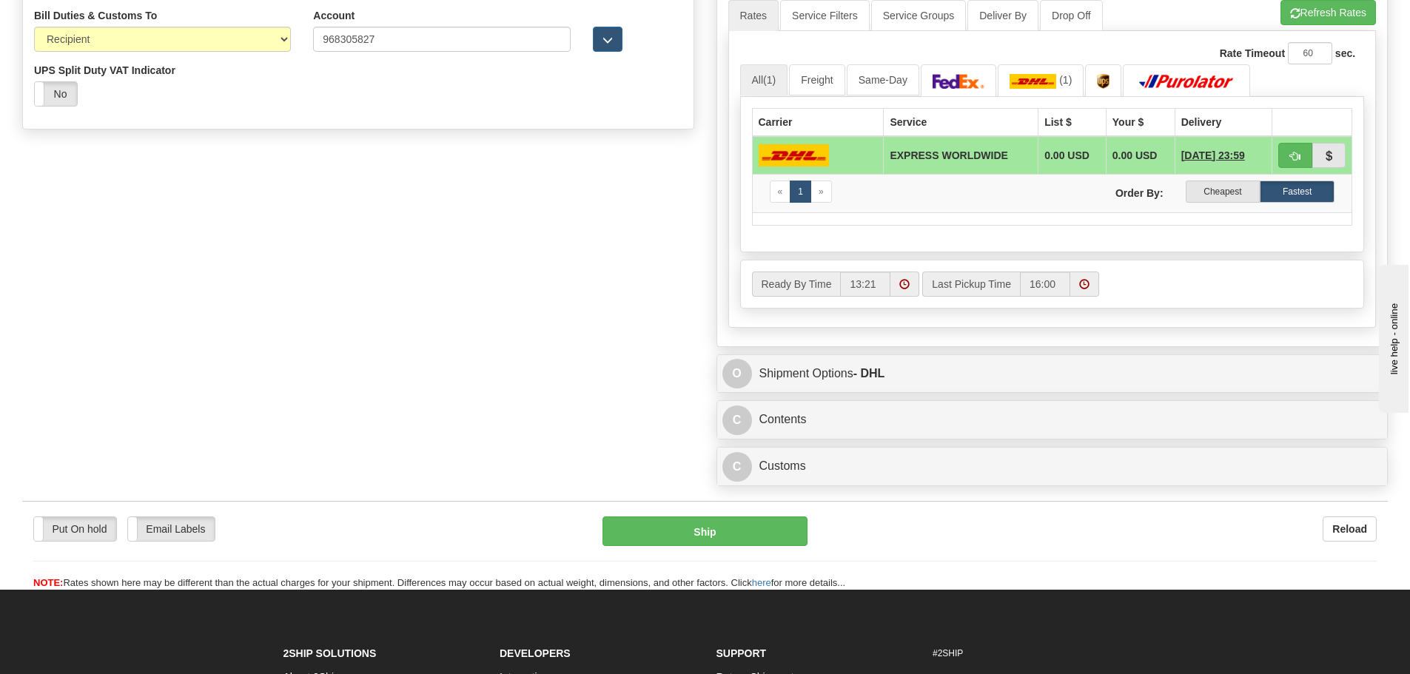
scroll to position [962, 0]
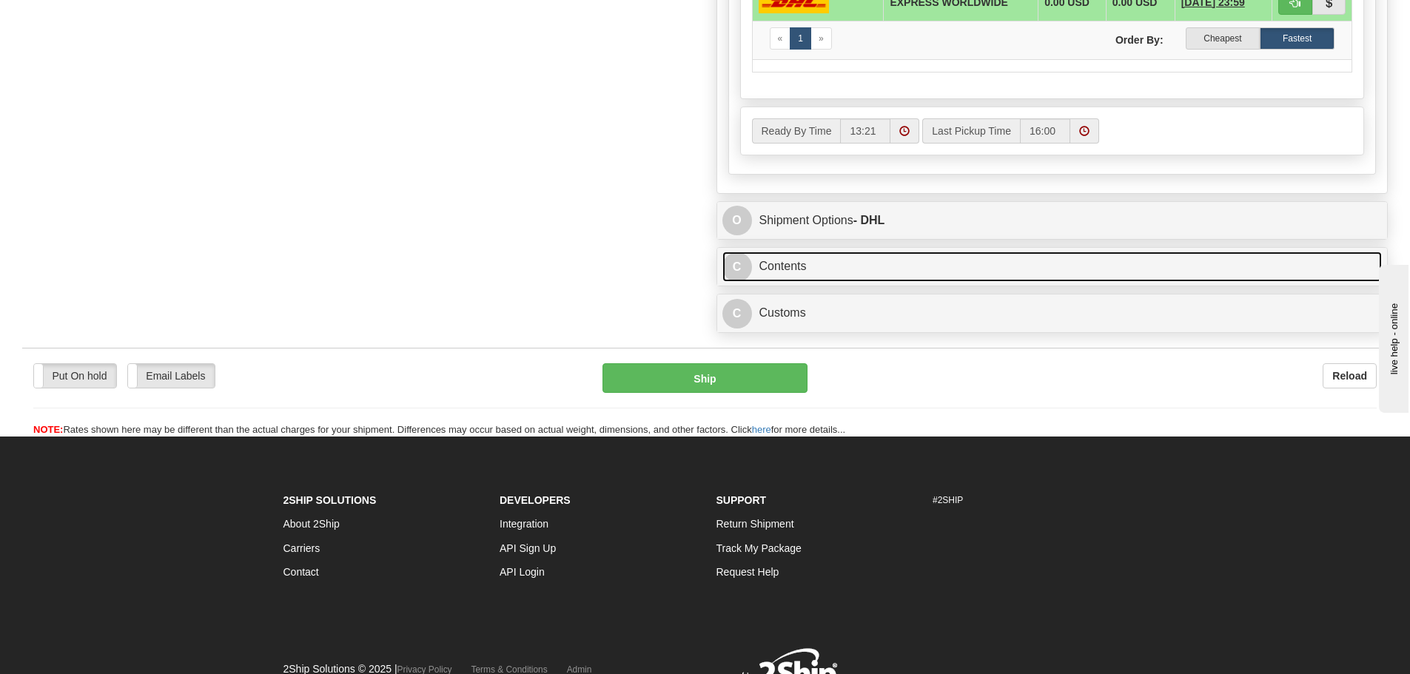
click at [822, 257] on link "C Contents" at bounding box center [1052, 267] width 660 height 30
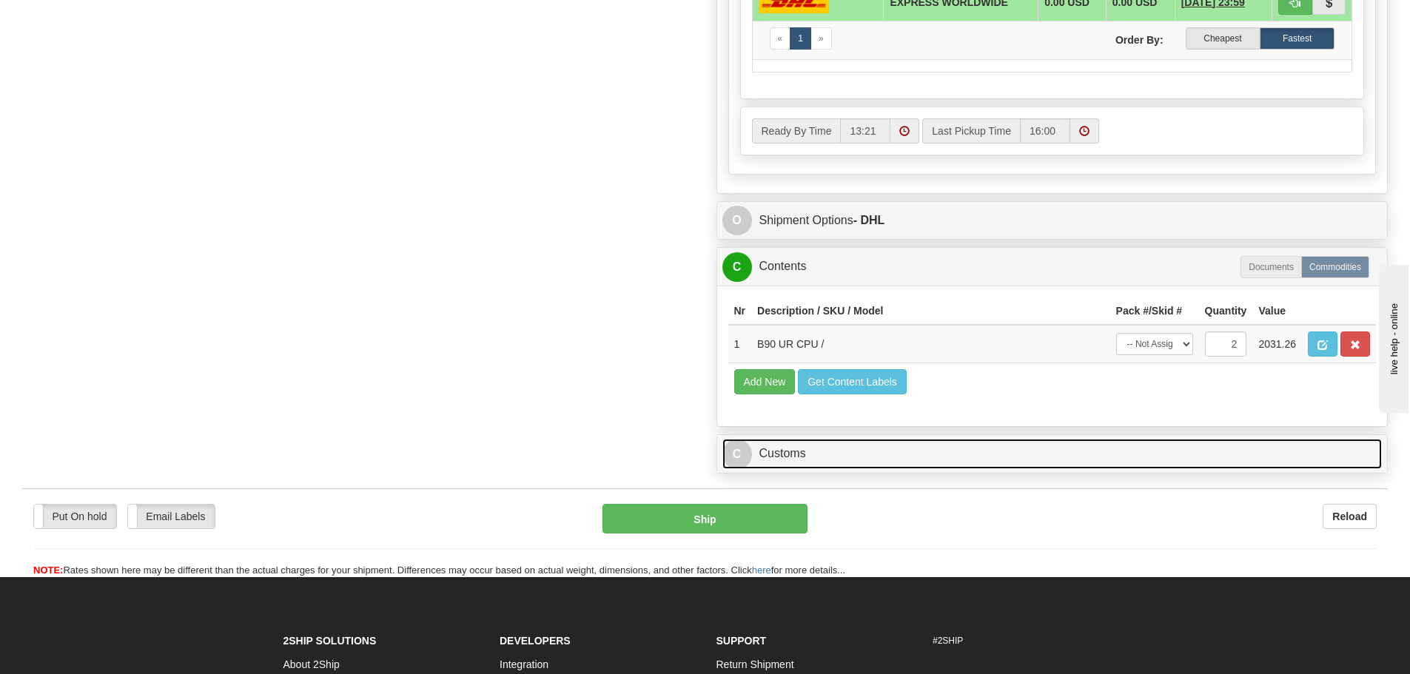
click at [901, 466] on link "C Customs" at bounding box center [1052, 454] width 660 height 30
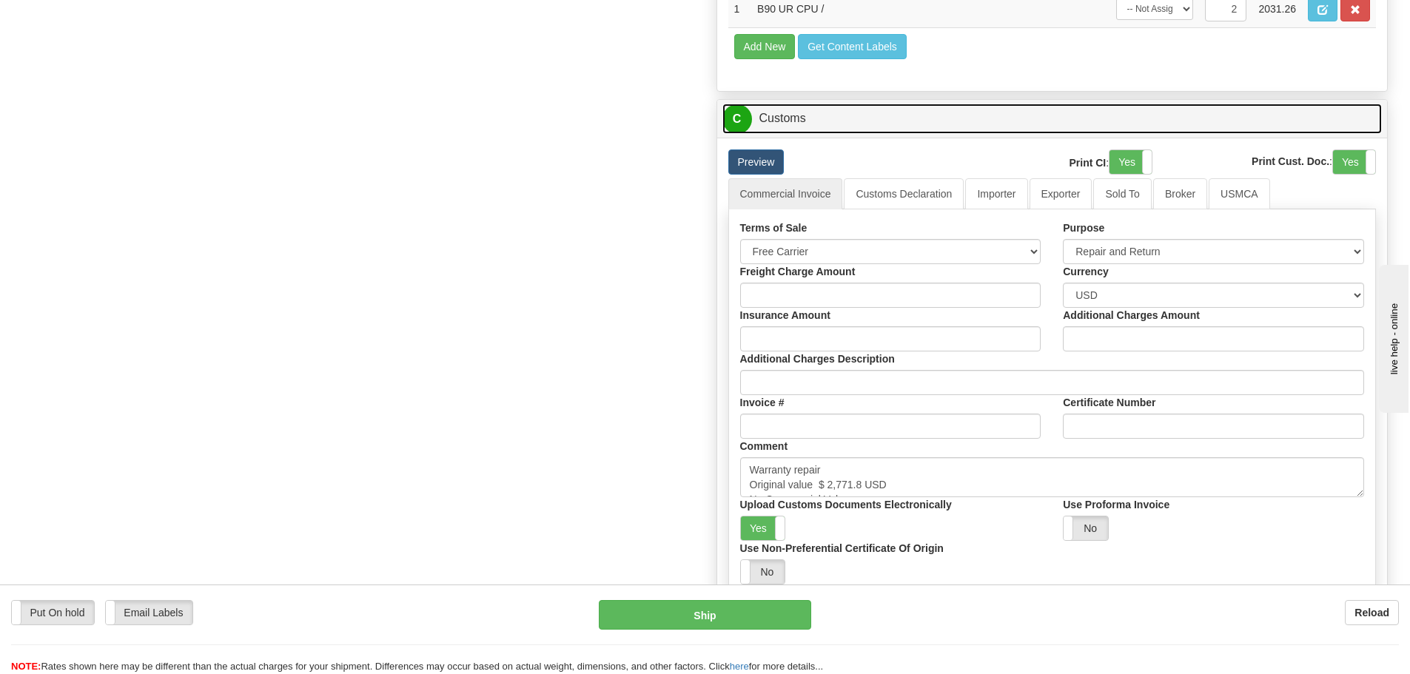
scroll to position [1332, 0]
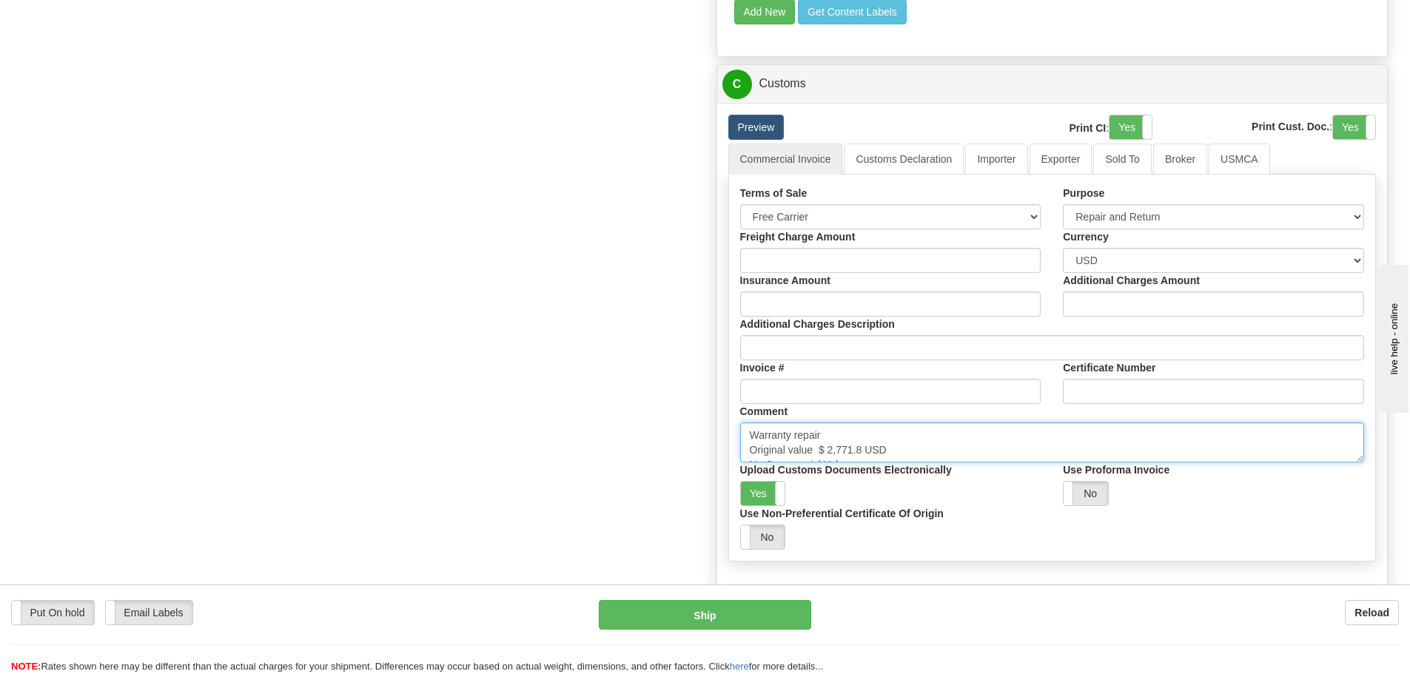
click at [984, 434] on textarea "Warranty repair Original value $ 2,771.8 USD No Commercial Value Province Of Ma…" at bounding box center [1052, 443] width 625 height 40
drag, startPoint x: 1358, startPoint y: 460, endPoint x: 1363, endPoint y: 490, distance: 30.9
click at [1363, 463] on textarea "Warranty repair Original value $ 2,771.8 USD No Commercial Value Province Of Ma…" at bounding box center [1052, 443] width 625 height 40
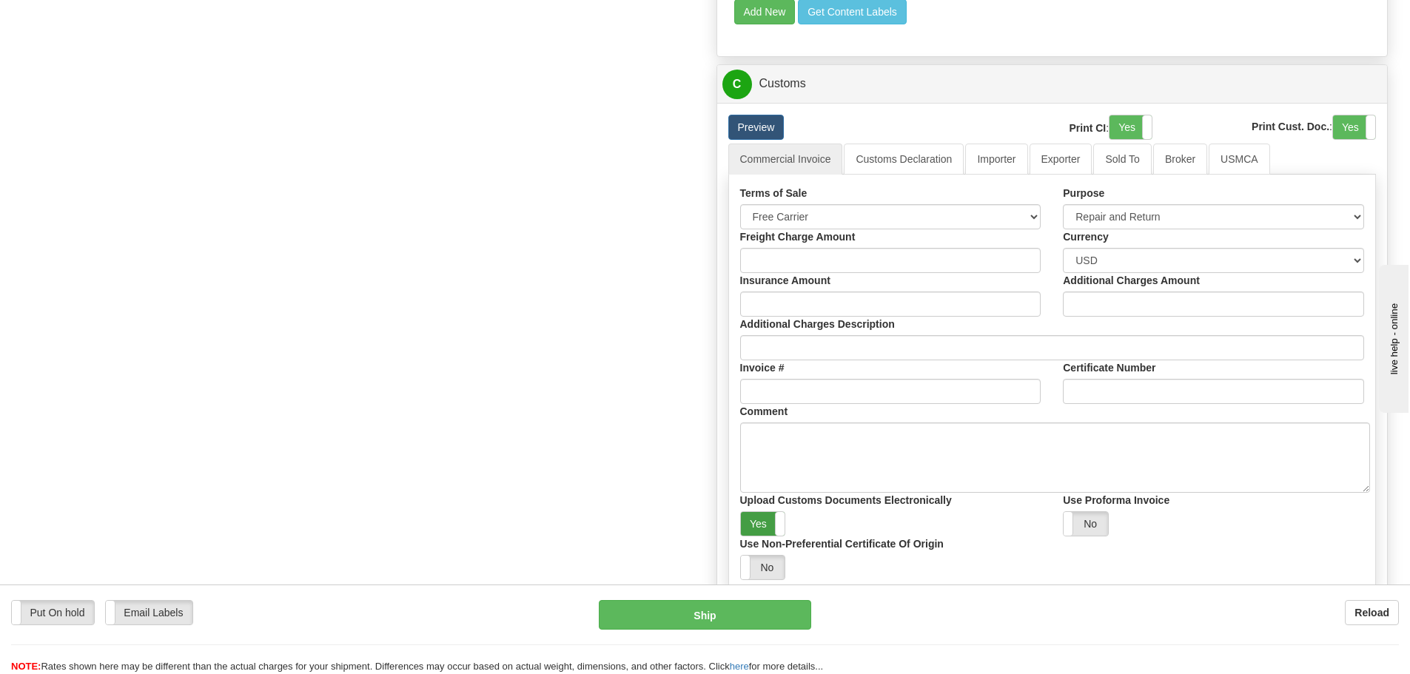
click at [771, 528] on label "Yes" at bounding box center [763, 524] width 44 height 24
click at [995, 167] on link "Importer" at bounding box center [996, 159] width 62 height 31
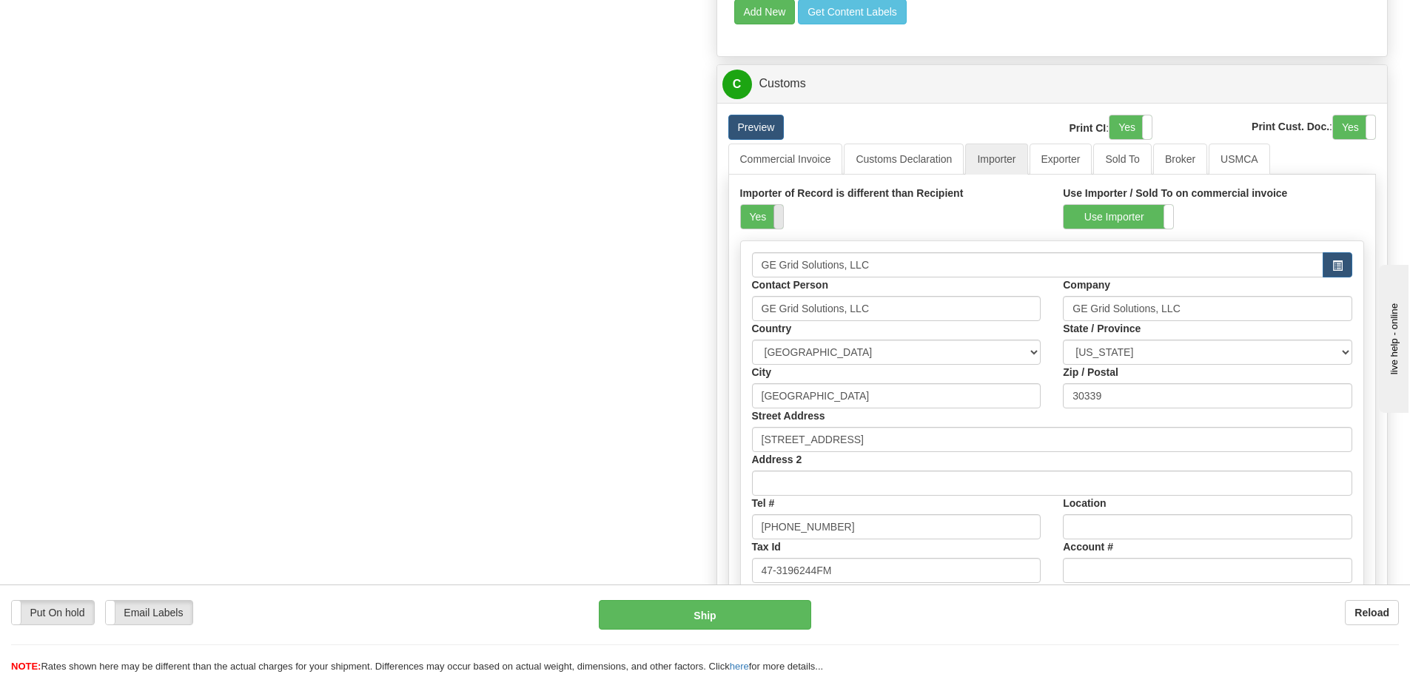
click at [778, 224] on span at bounding box center [783, 217] width 19 height 24
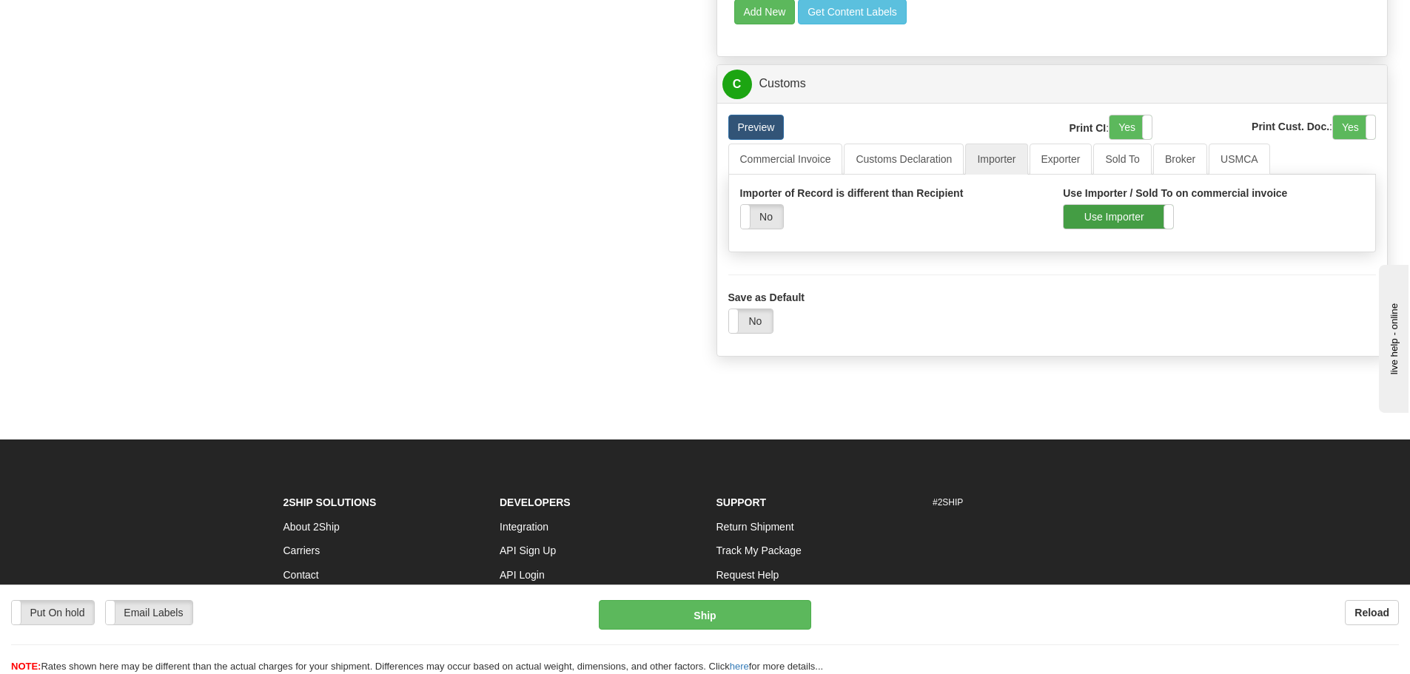
click at [1074, 215] on label "Use Importer" at bounding box center [1119, 217] width 110 height 24
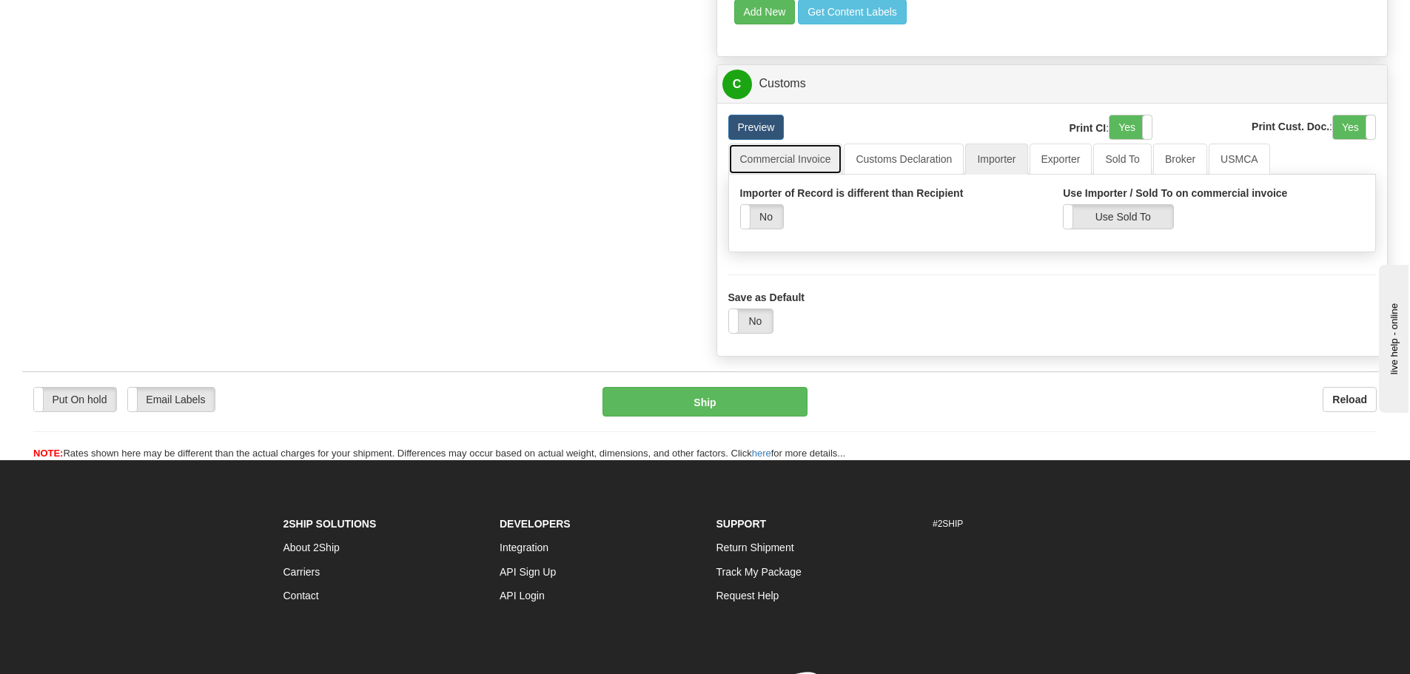
click at [779, 164] on link "Commercial Invoice" at bounding box center [785, 159] width 115 height 31
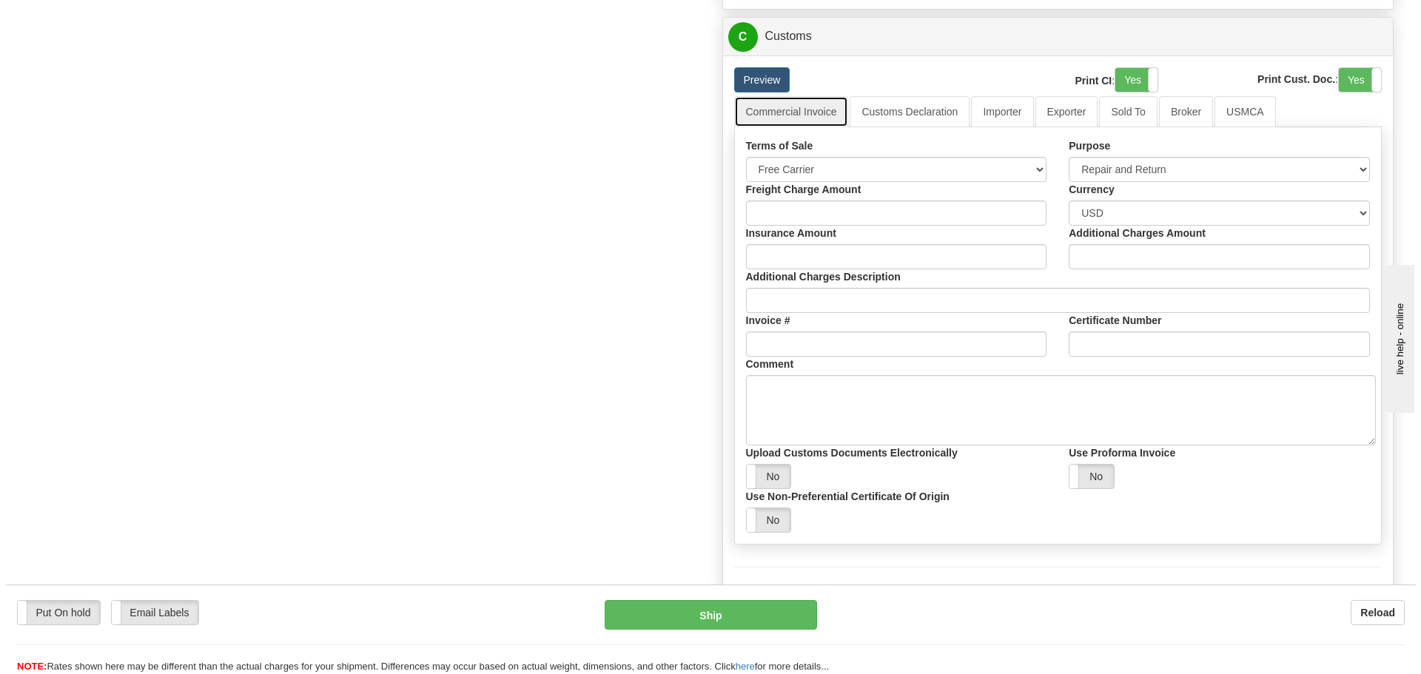
scroll to position [1406, 0]
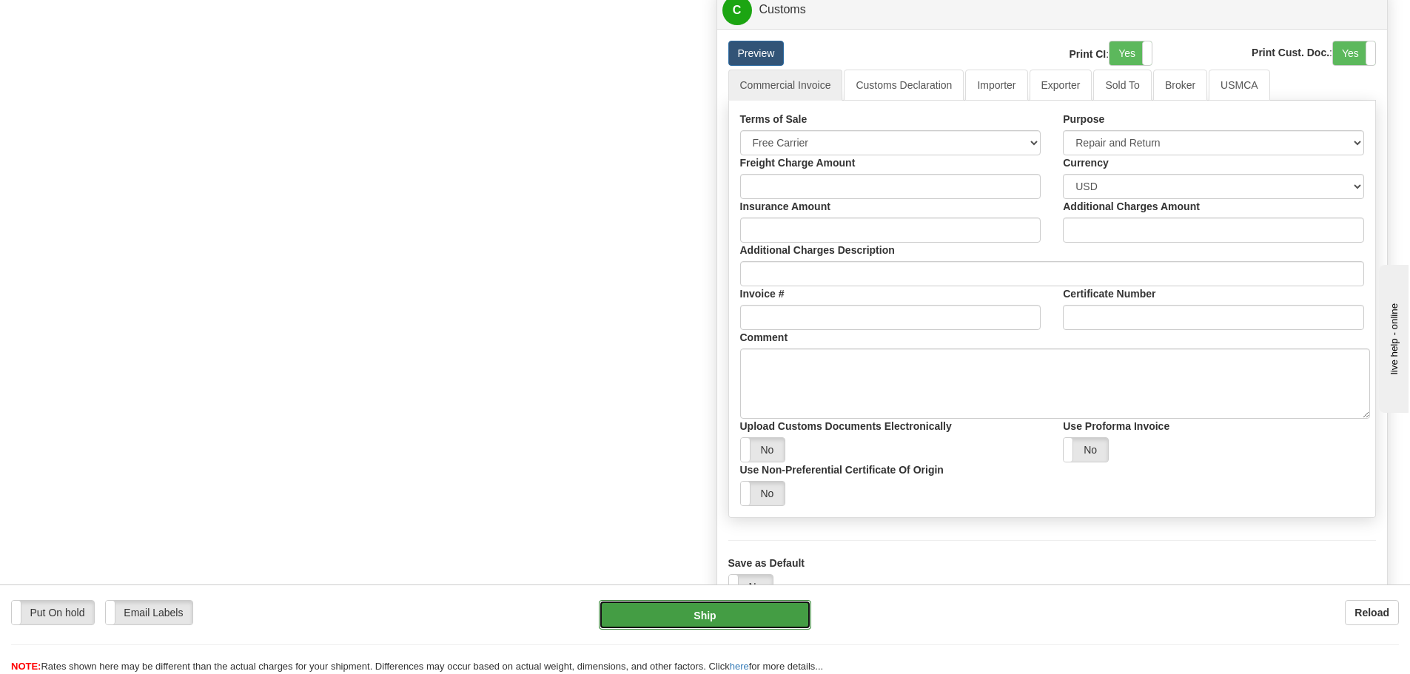
click at [667, 611] on button "Ship" at bounding box center [705, 615] width 212 height 30
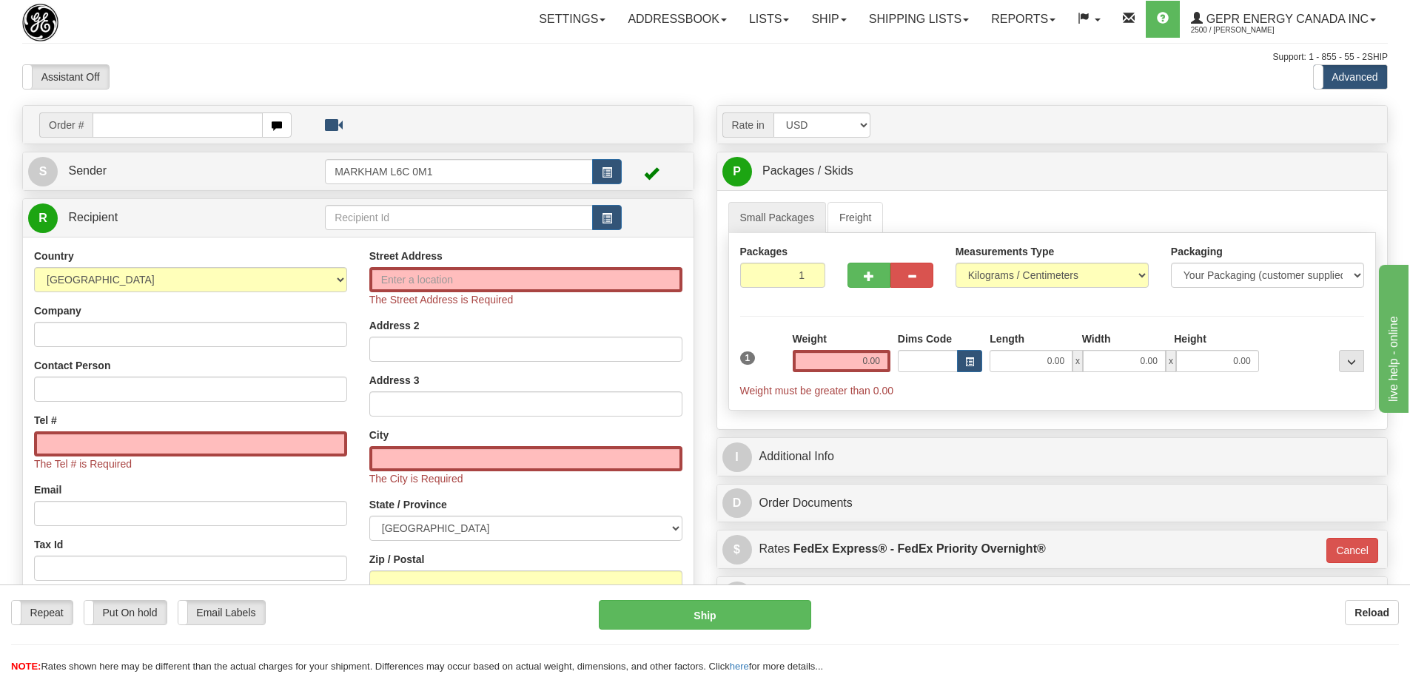
drag, startPoint x: 472, startPoint y: 101, endPoint x: 458, endPoint y: 94, distance: 14.9
click at [470, 99] on div "Toggle navigation Settings Shipping Preferences Fields Preferences New" at bounding box center [705, 432] width 1410 height 864
click at [349, 107] on div "Order #" at bounding box center [358, 125] width 671 height 38
click at [505, 75] on div "Assistant On Assistant Off Do a return Do a return" at bounding box center [300, 76] width 578 height 25
click at [444, 54] on div "Support: 1 - 855 - 55 - 2SHIP" at bounding box center [705, 57] width 1366 height 13
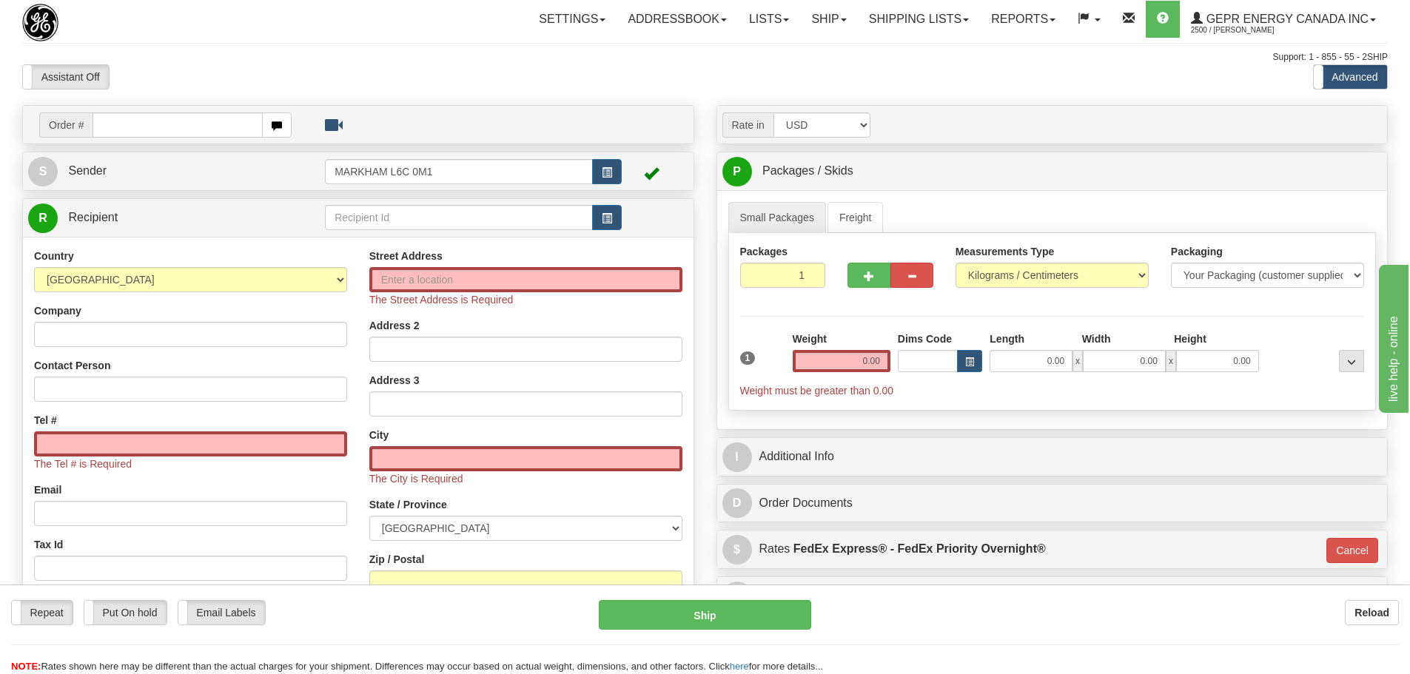
click at [221, 49] on div "Toggle navigation Settings Shipping Preferences Fields Preferences New" at bounding box center [705, 432] width 1410 height 864
